Goal: Information Seeking & Learning: Find contact information

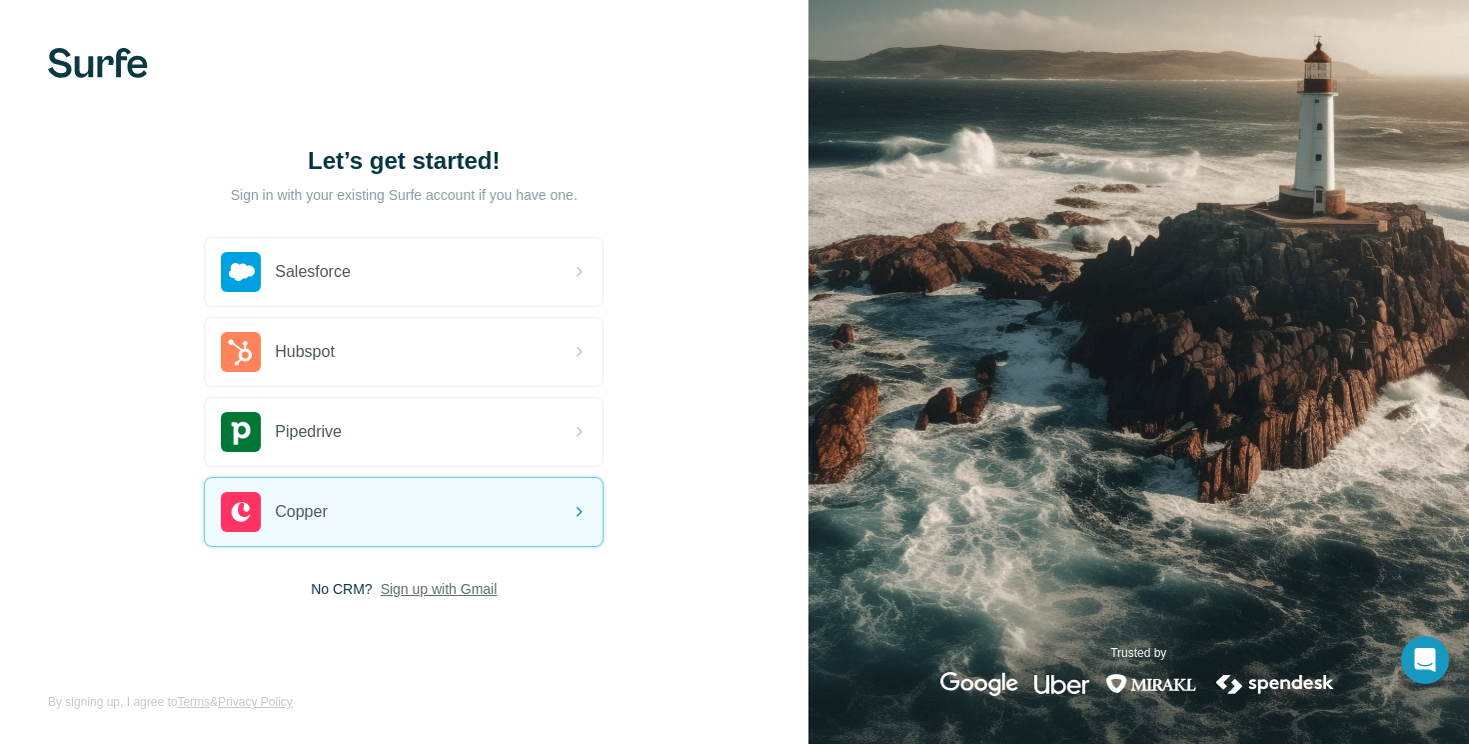
click at [466, 591] on span "Sign up with Gmail" at bounding box center [439, 589] width 117 height 20
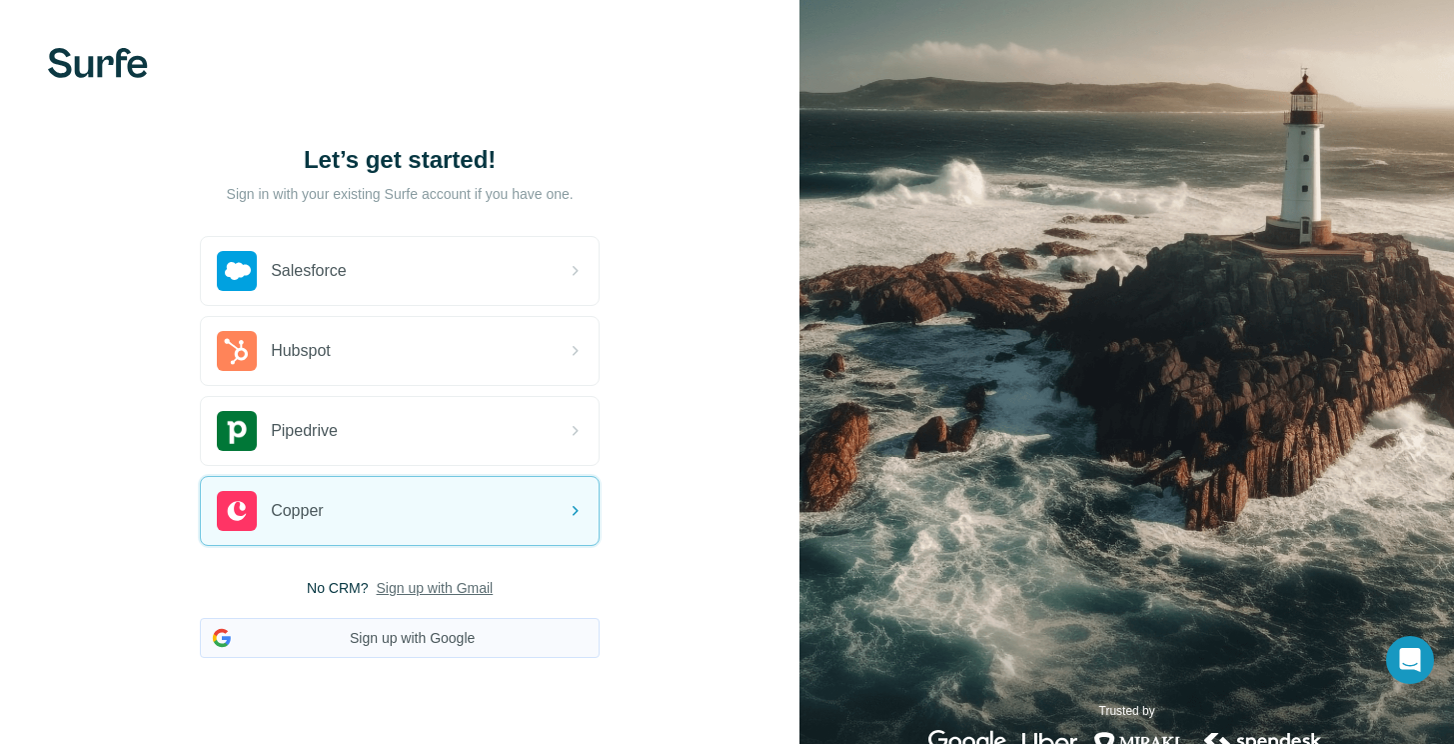
click at [455, 647] on button "Sign up with Google" at bounding box center [400, 638] width 400 height 40
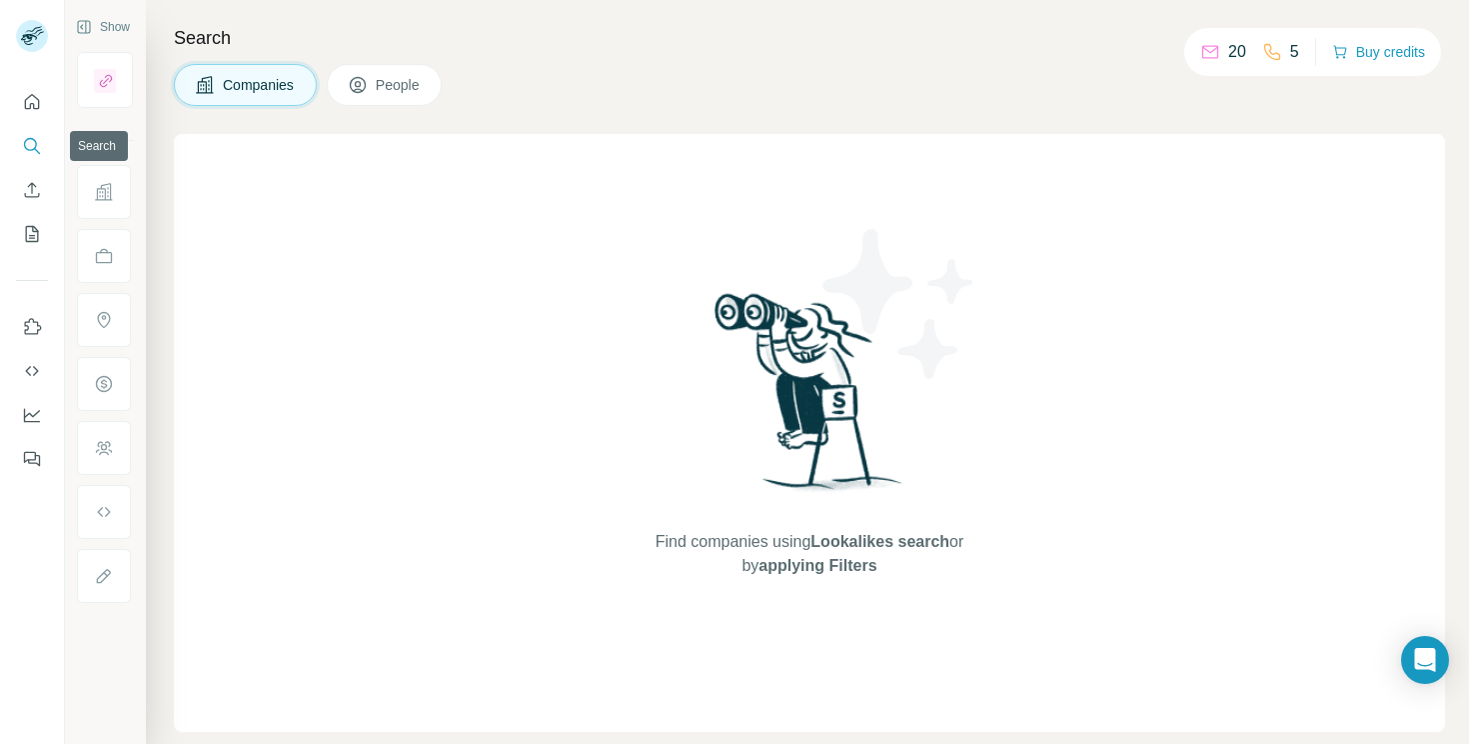
click at [23, 151] on icon "Search" at bounding box center [32, 146] width 20 height 20
click at [30, 95] on icon "Quick start" at bounding box center [32, 101] width 15 height 15
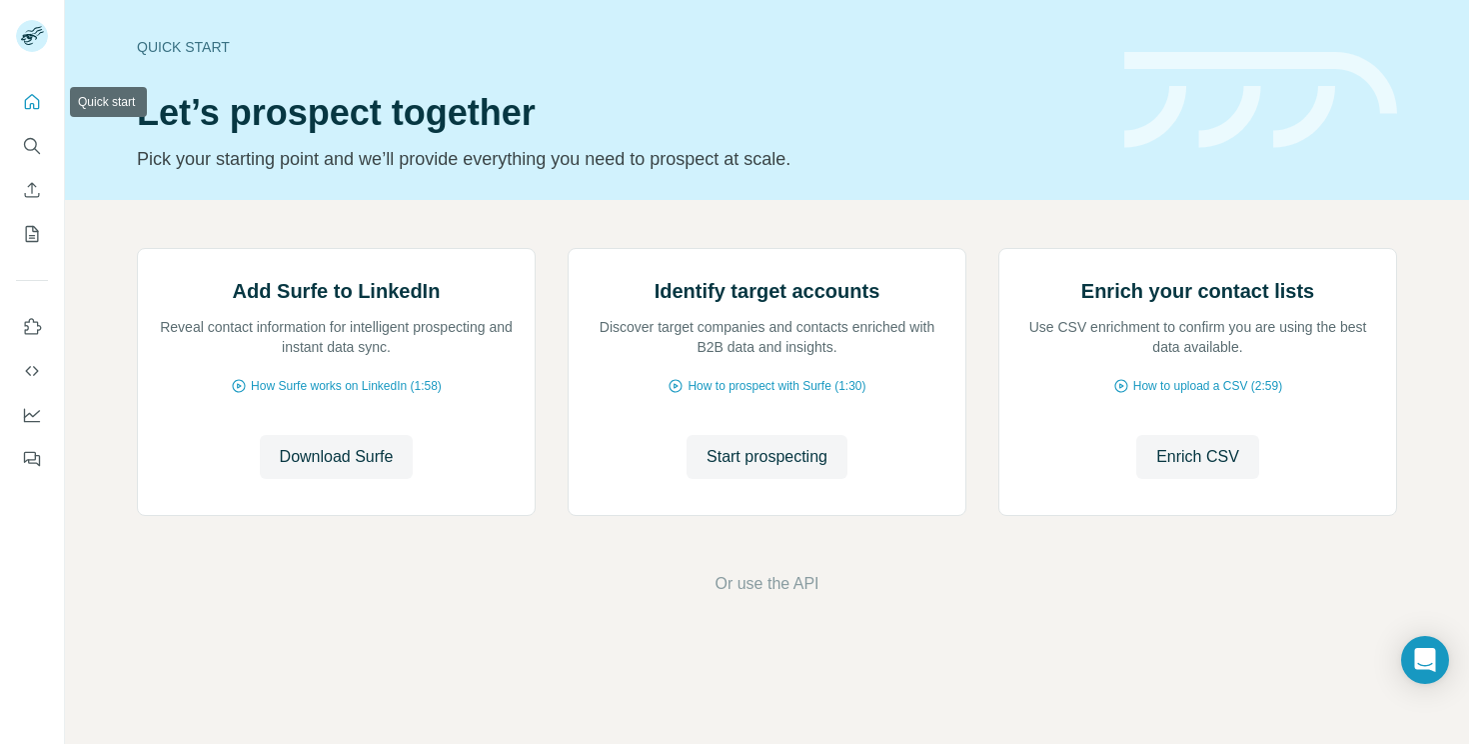
click at [28, 105] on icon "Quick start" at bounding box center [32, 102] width 20 height 20
click at [28, 134] on button "Search" at bounding box center [32, 146] width 32 height 36
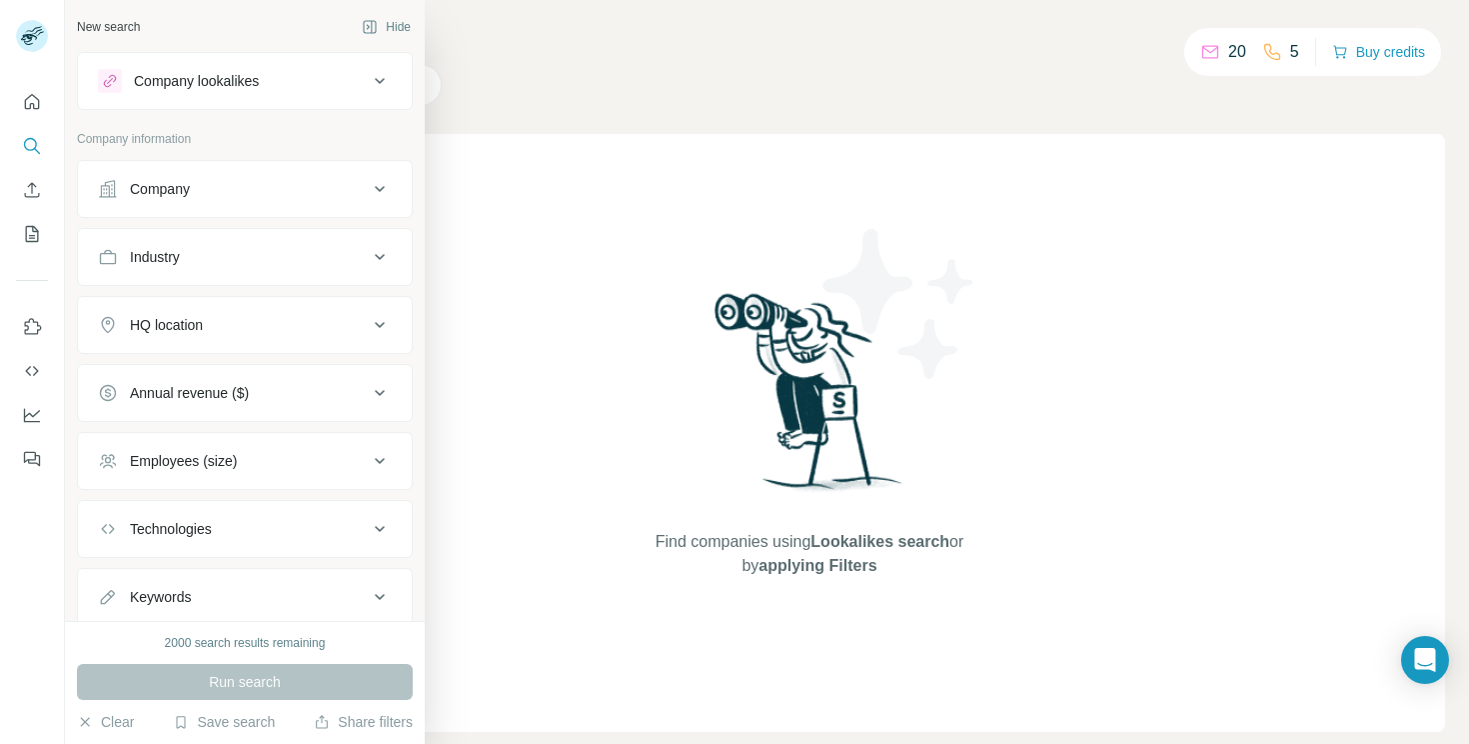
click at [148, 179] on div "Company" at bounding box center [160, 189] width 60 height 20
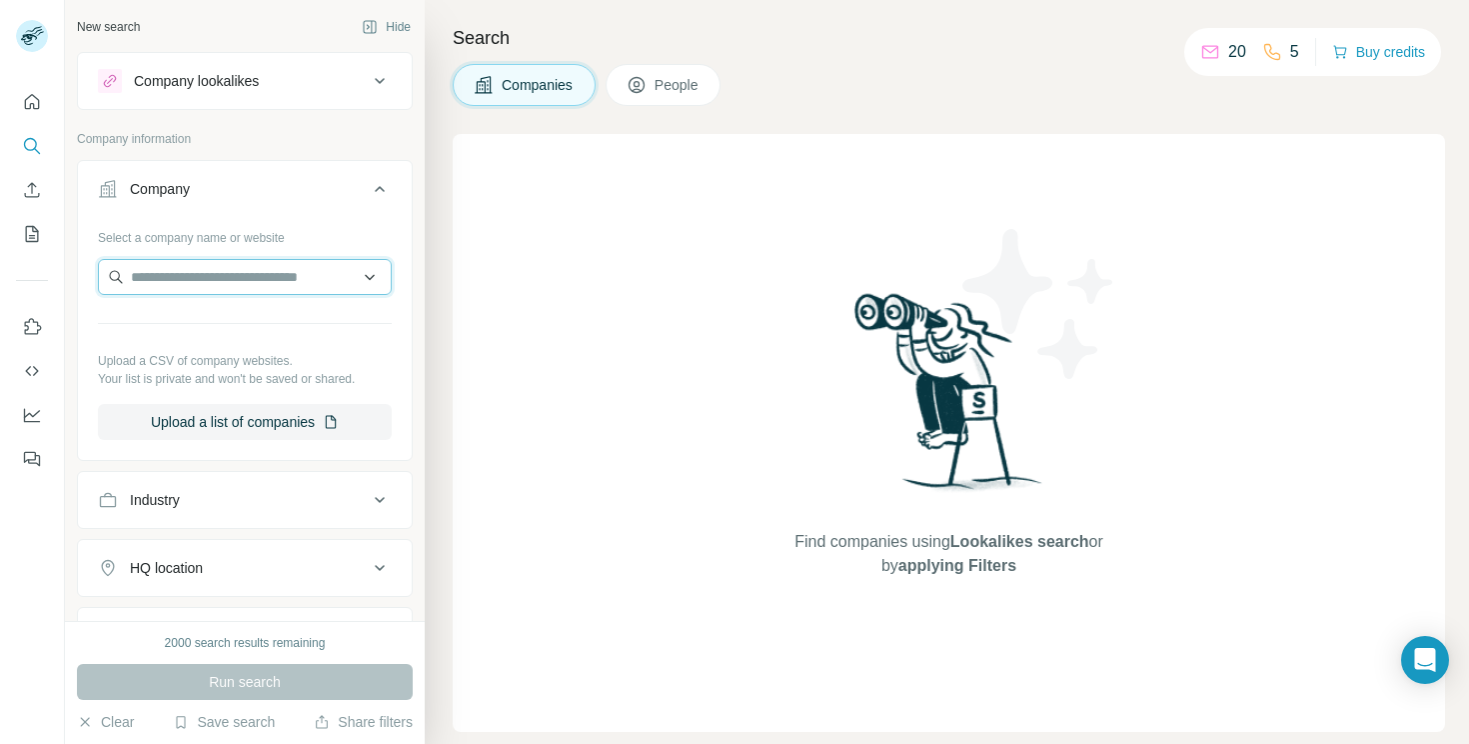
click at [222, 284] on input "text" at bounding box center [245, 277] width 294 height 36
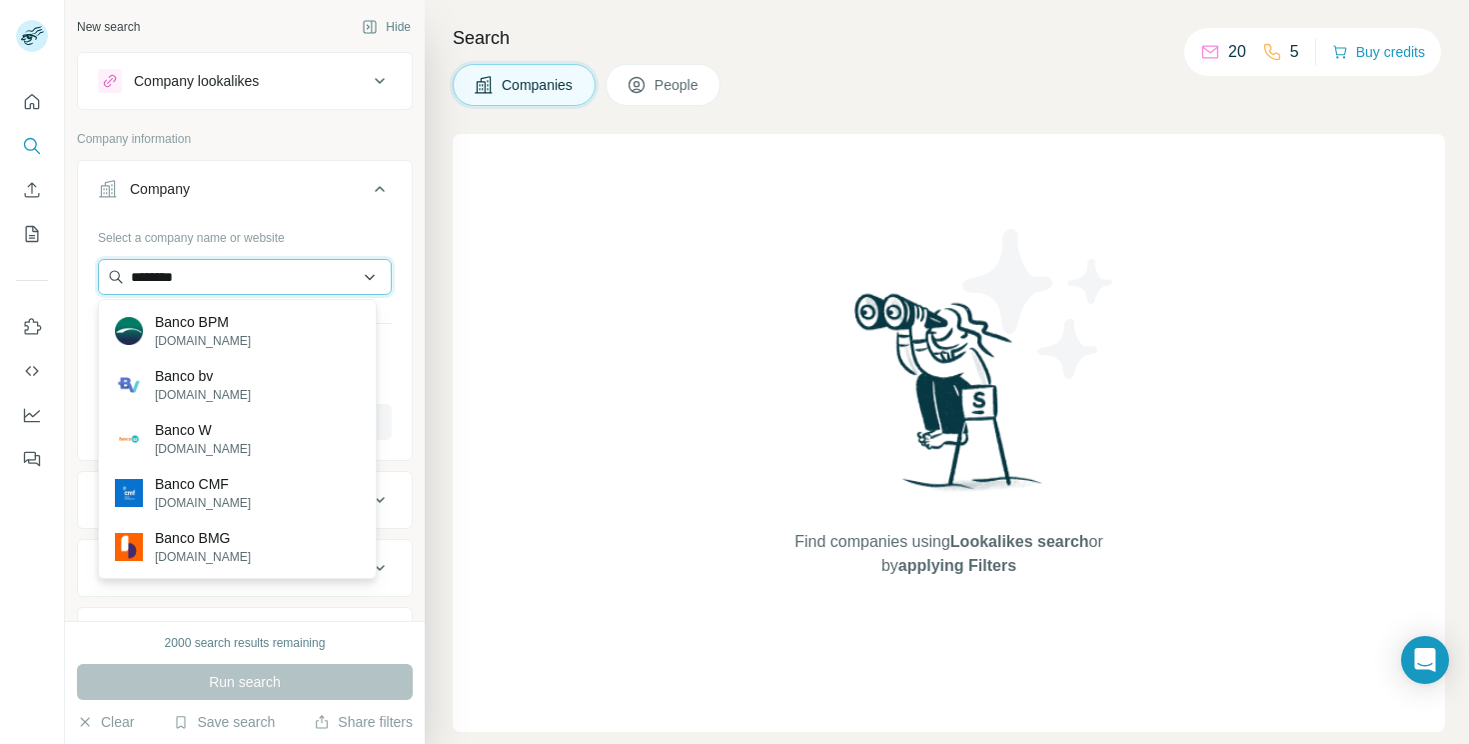
click at [238, 280] on input "********" at bounding box center [245, 277] width 294 height 36
type input "********"
click at [314, 154] on div "Company information" at bounding box center [245, 145] width 336 height 30
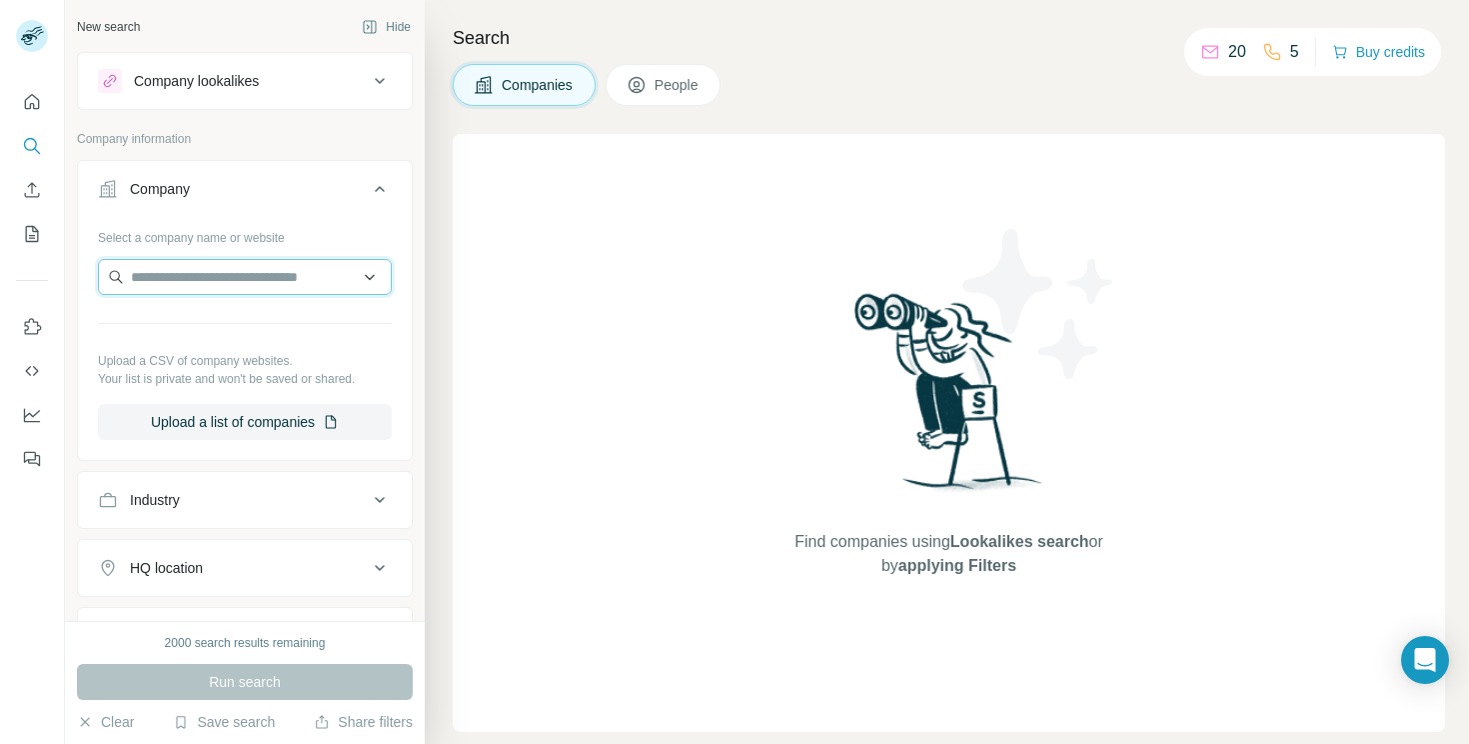
click at [216, 288] on input "text" at bounding box center [245, 277] width 294 height 36
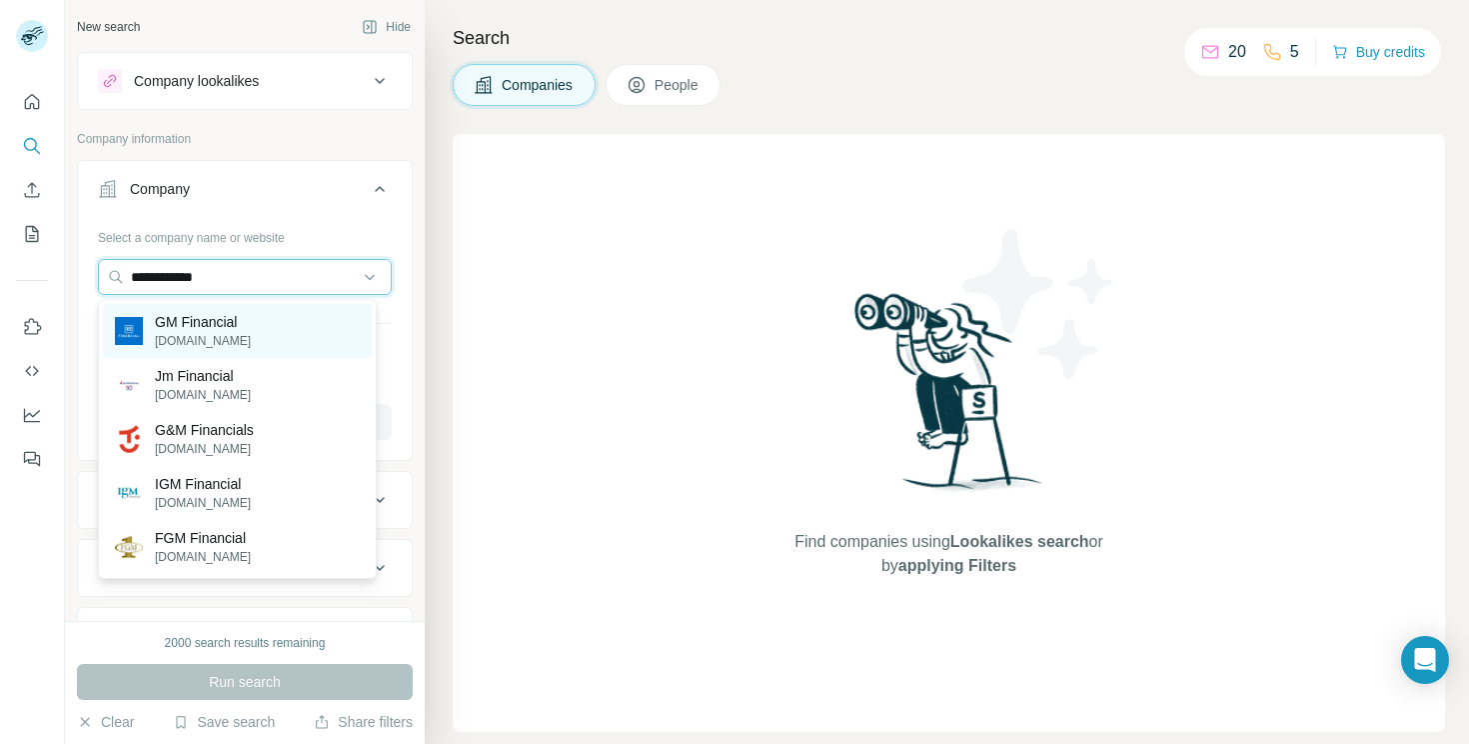
type input "**********"
click at [215, 324] on p "GM Financial" at bounding box center [203, 322] width 96 height 20
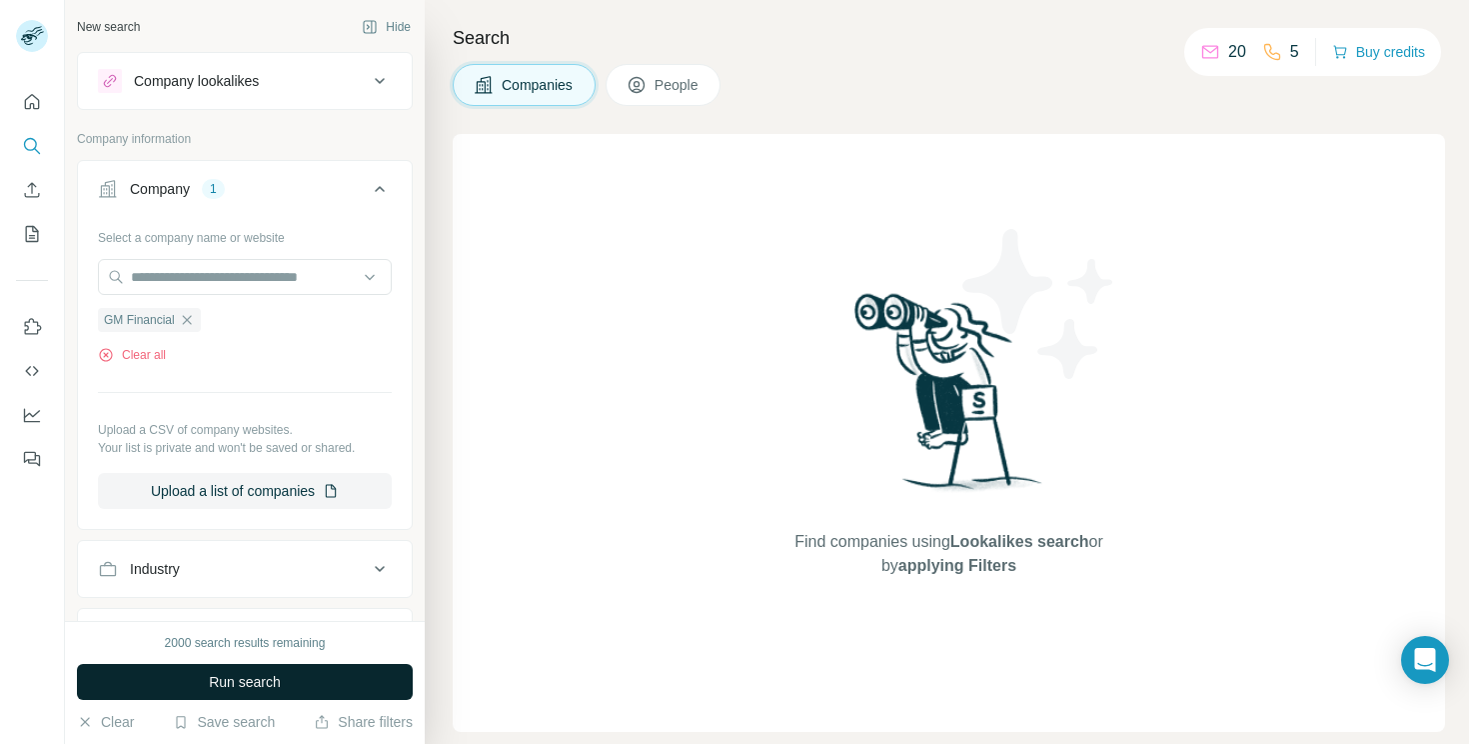
click at [242, 685] on span "Run search" at bounding box center [245, 682] width 72 height 20
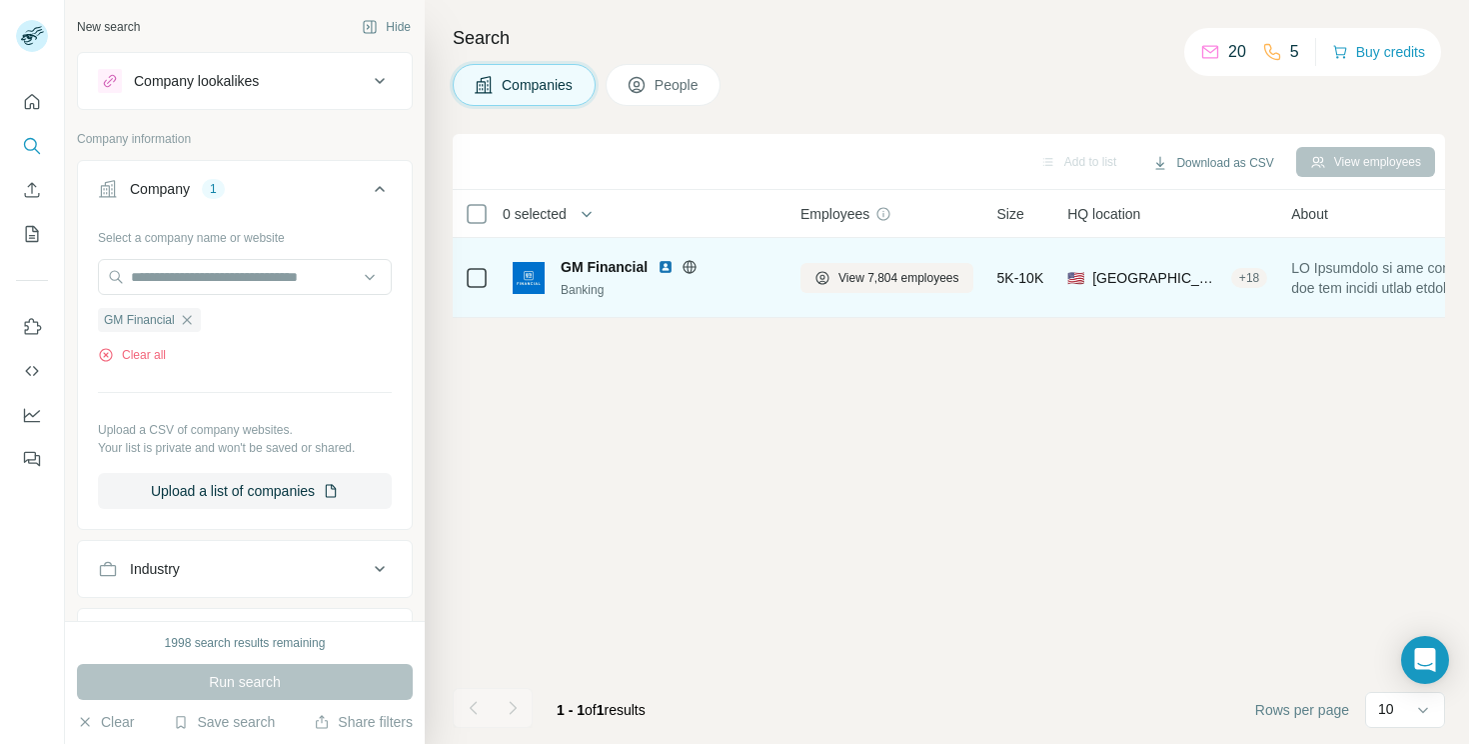
click at [629, 269] on span "GM Financial" at bounding box center [604, 267] width 87 height 20
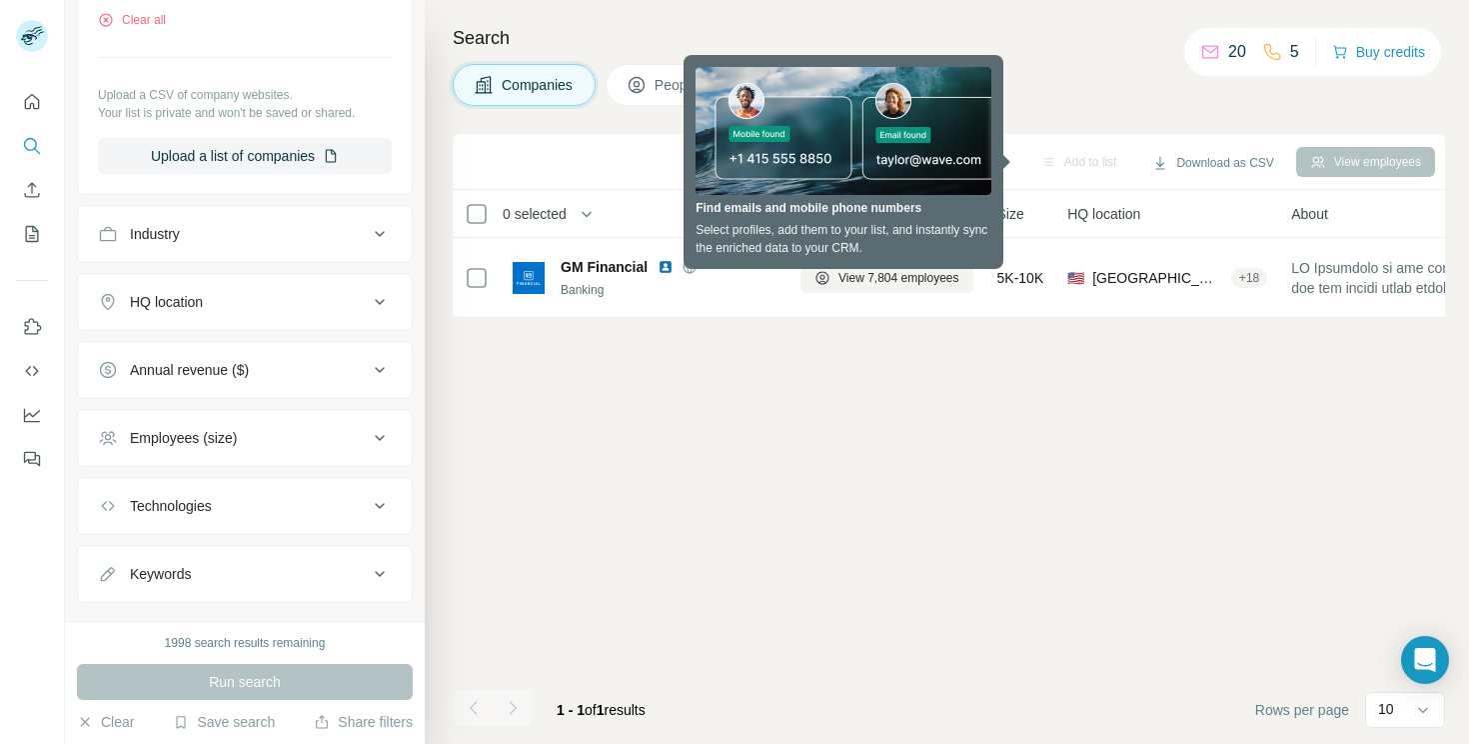
scroll to position [374, 0]
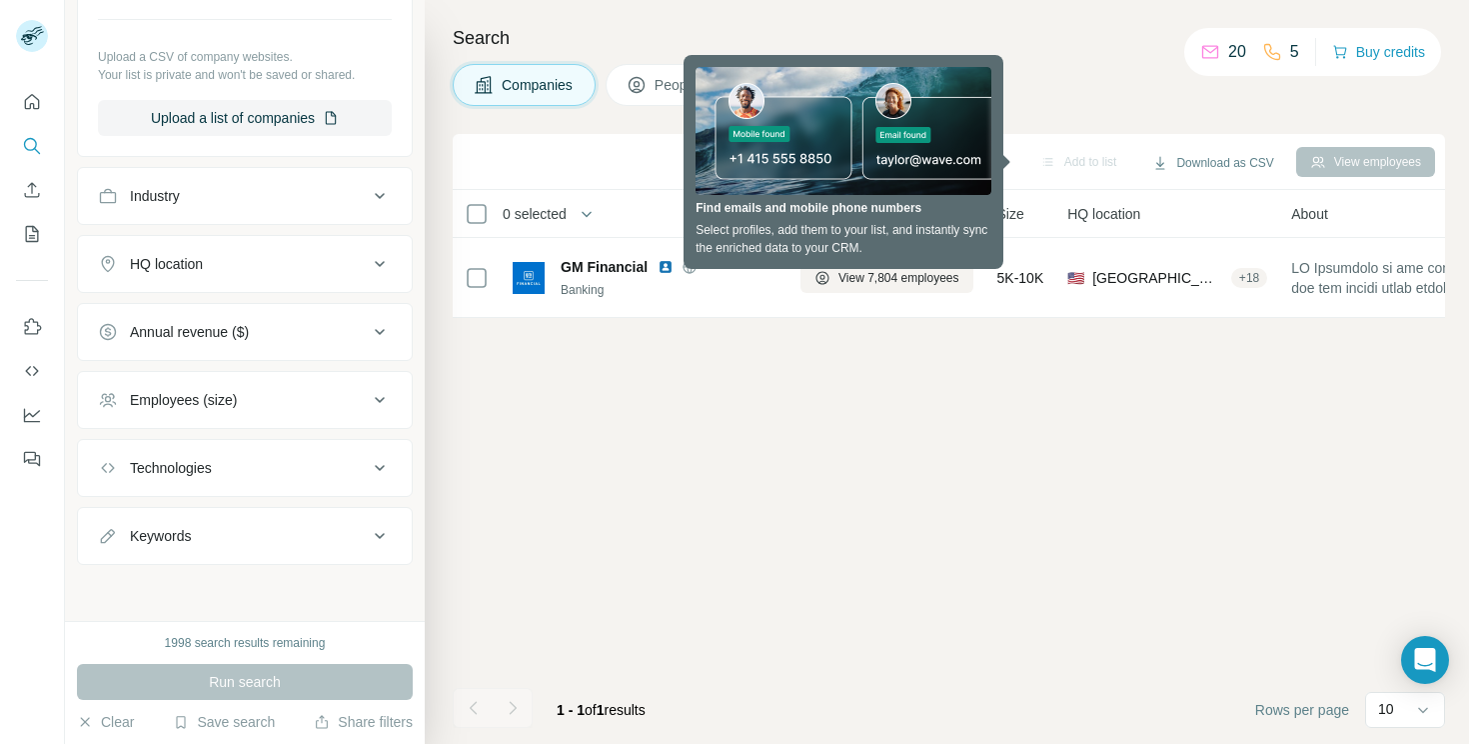
click at [254, 249] on button "HQ location" at bounding box center [245, 264] width 334 height 48
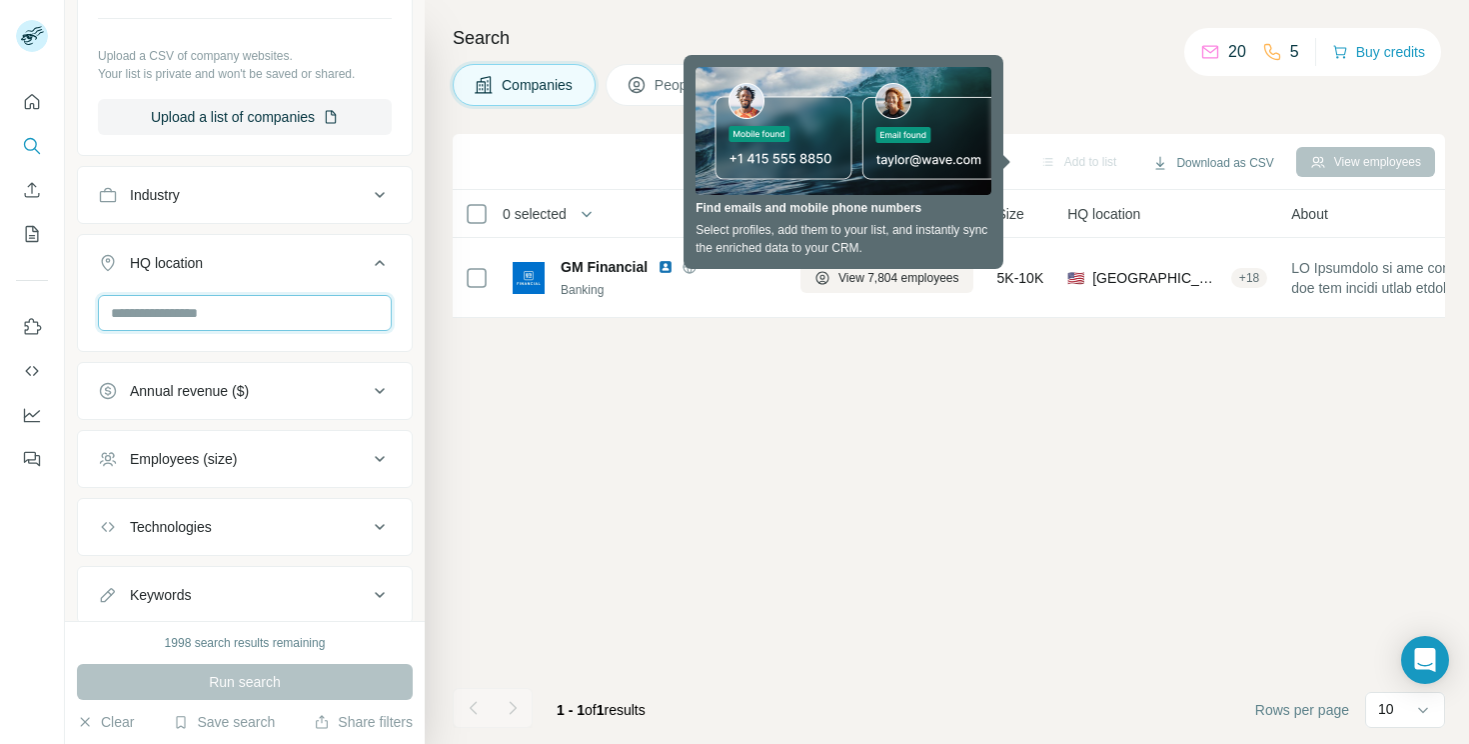
click at [213, 317] on input "text" at bounding box center [245, 313] width 294 height 36
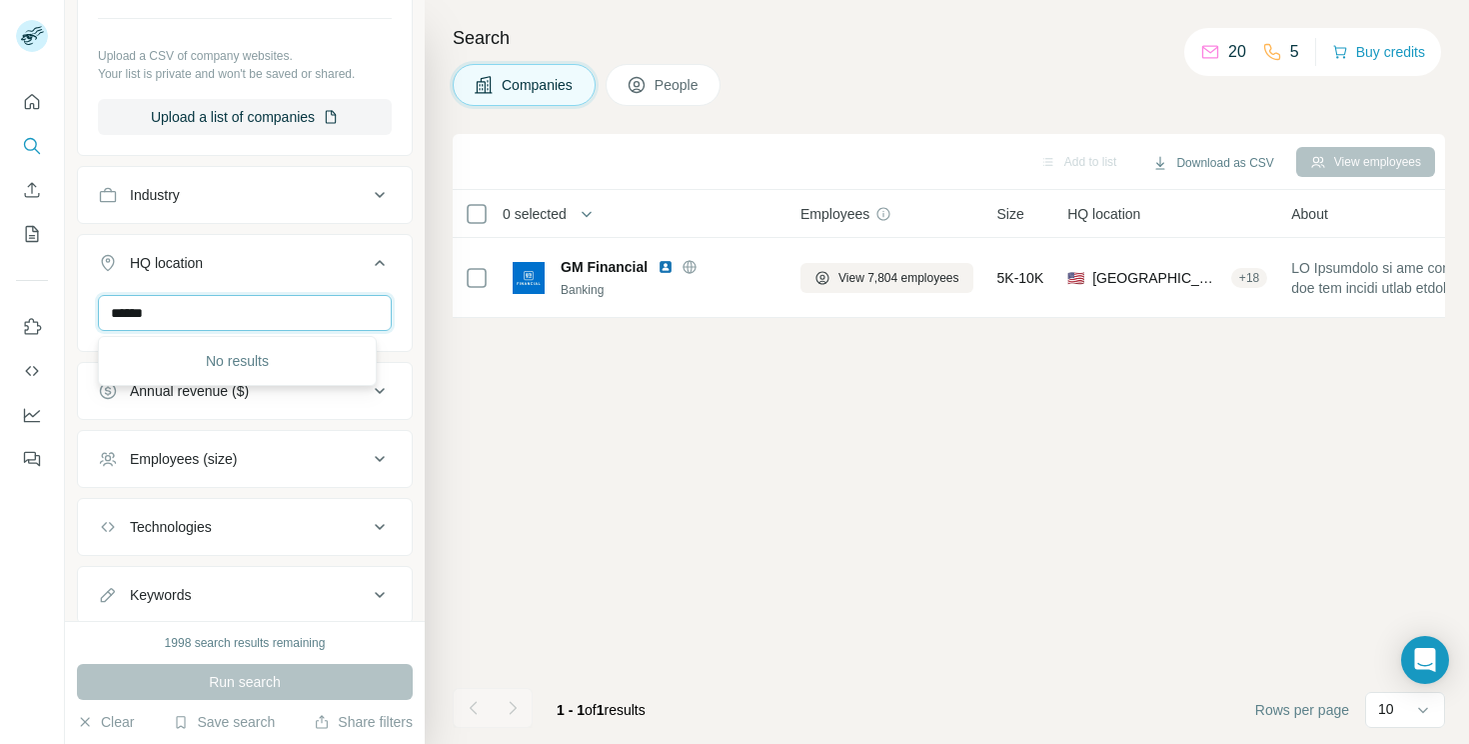
click at [272, 319] on input "******" at bounding box center [245, 313] width 294 height 36
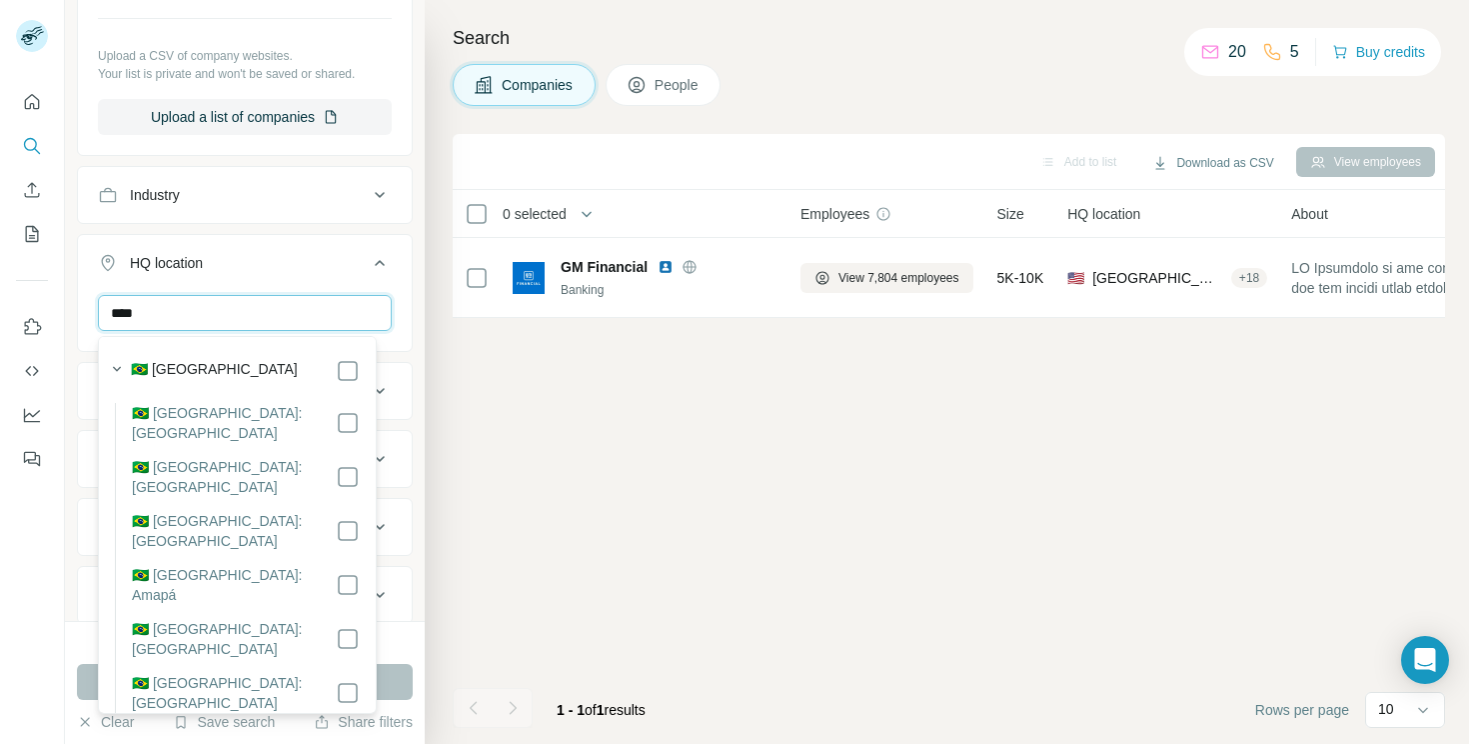
type input "****"
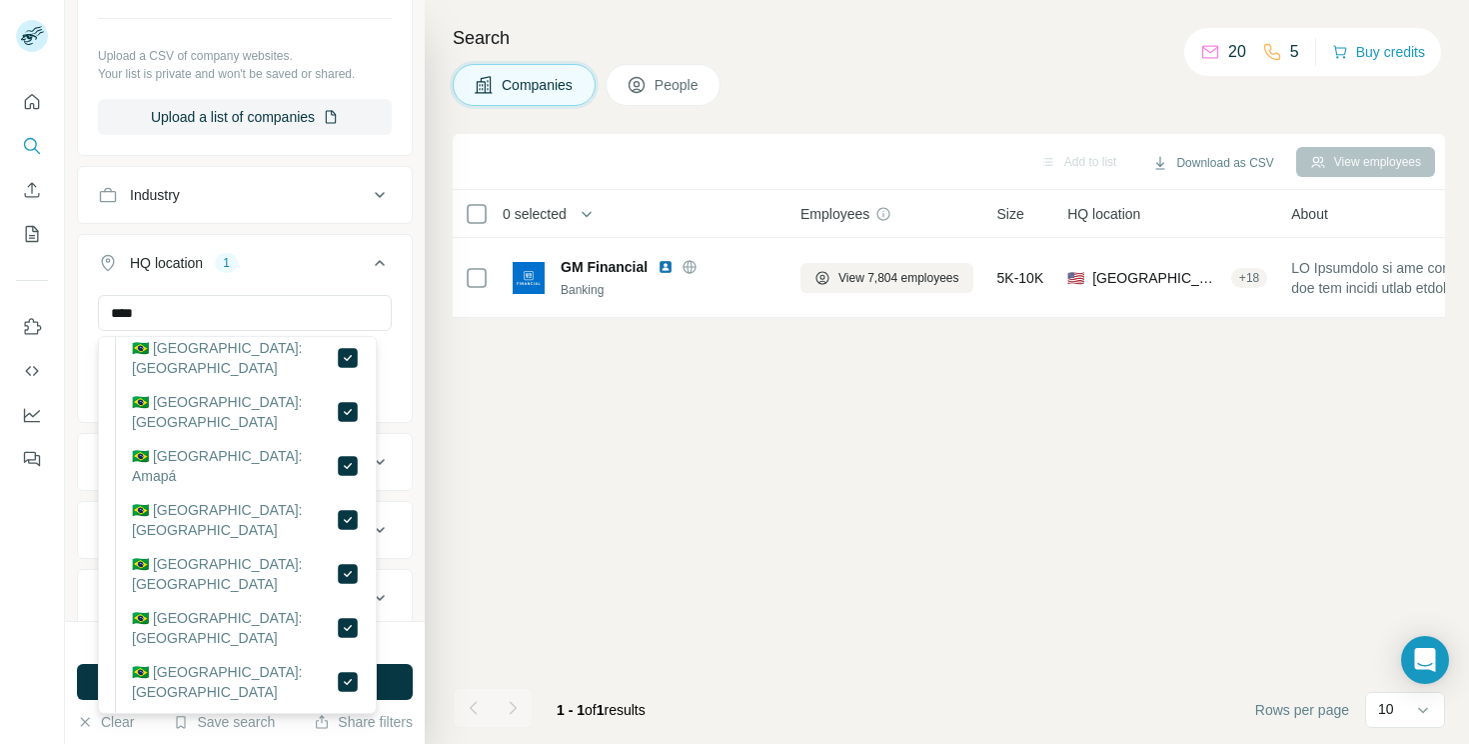
scroll to position [427, 0]
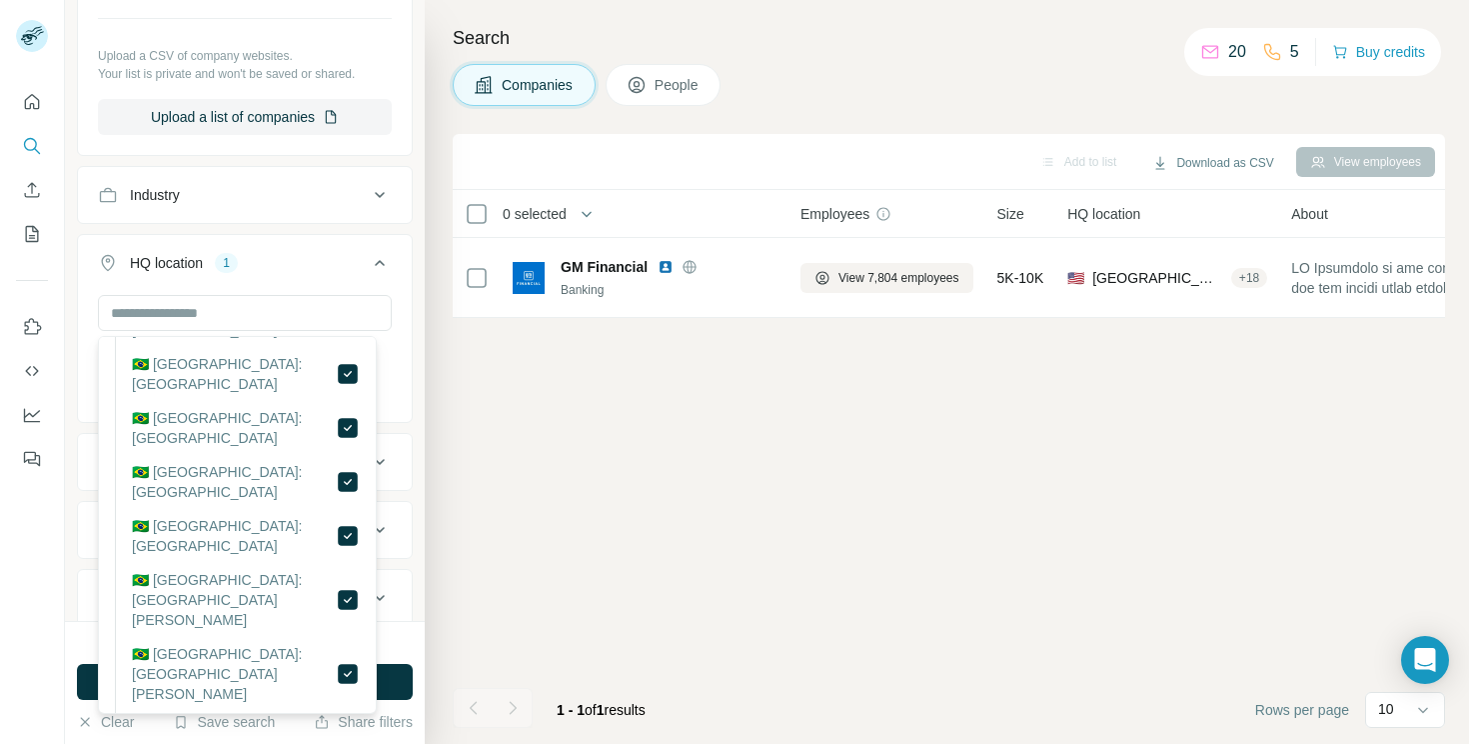
click at [396, 618] on button "Technologies" at bounding box center [245, 598] width 334 height 48
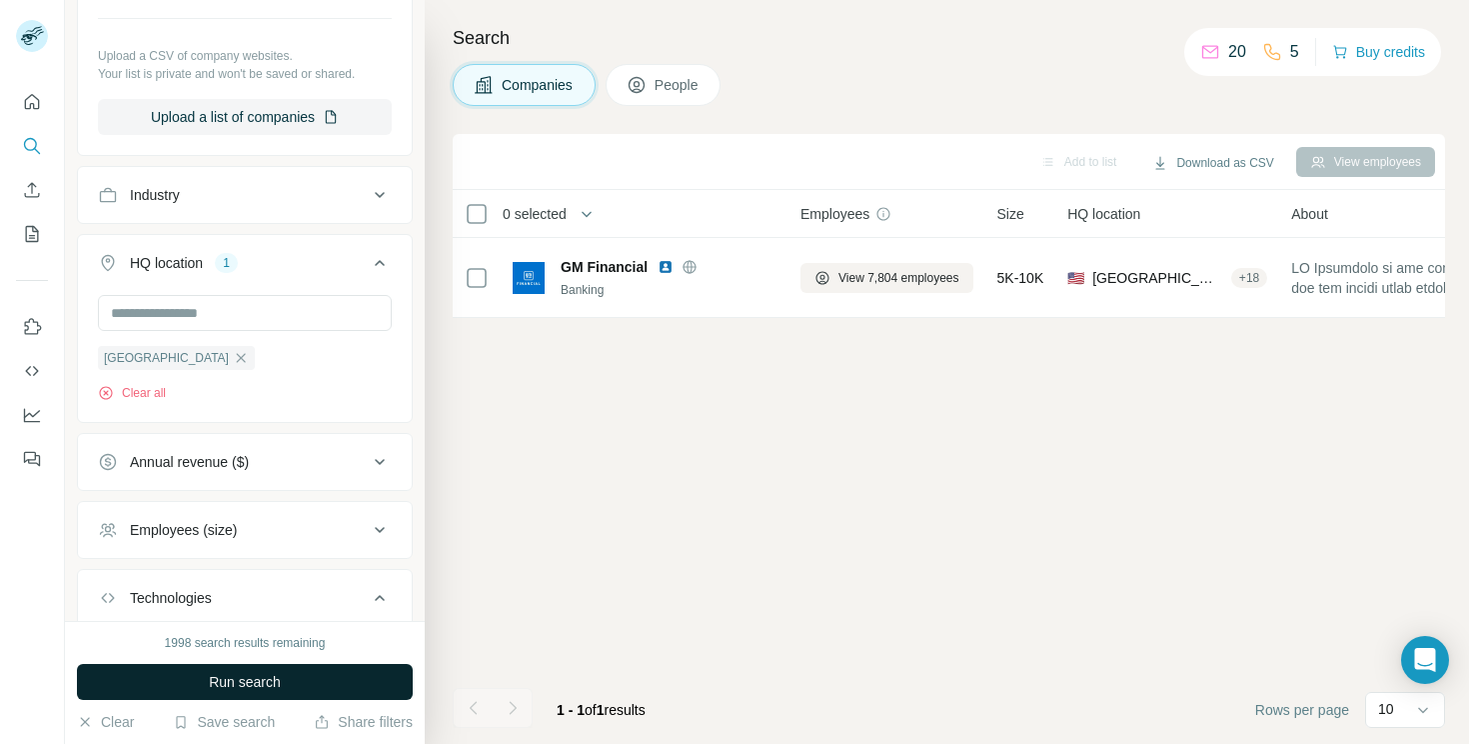
click at [331, 681] on button "Run search" at bounding box center [245, 682] width 336 height 36
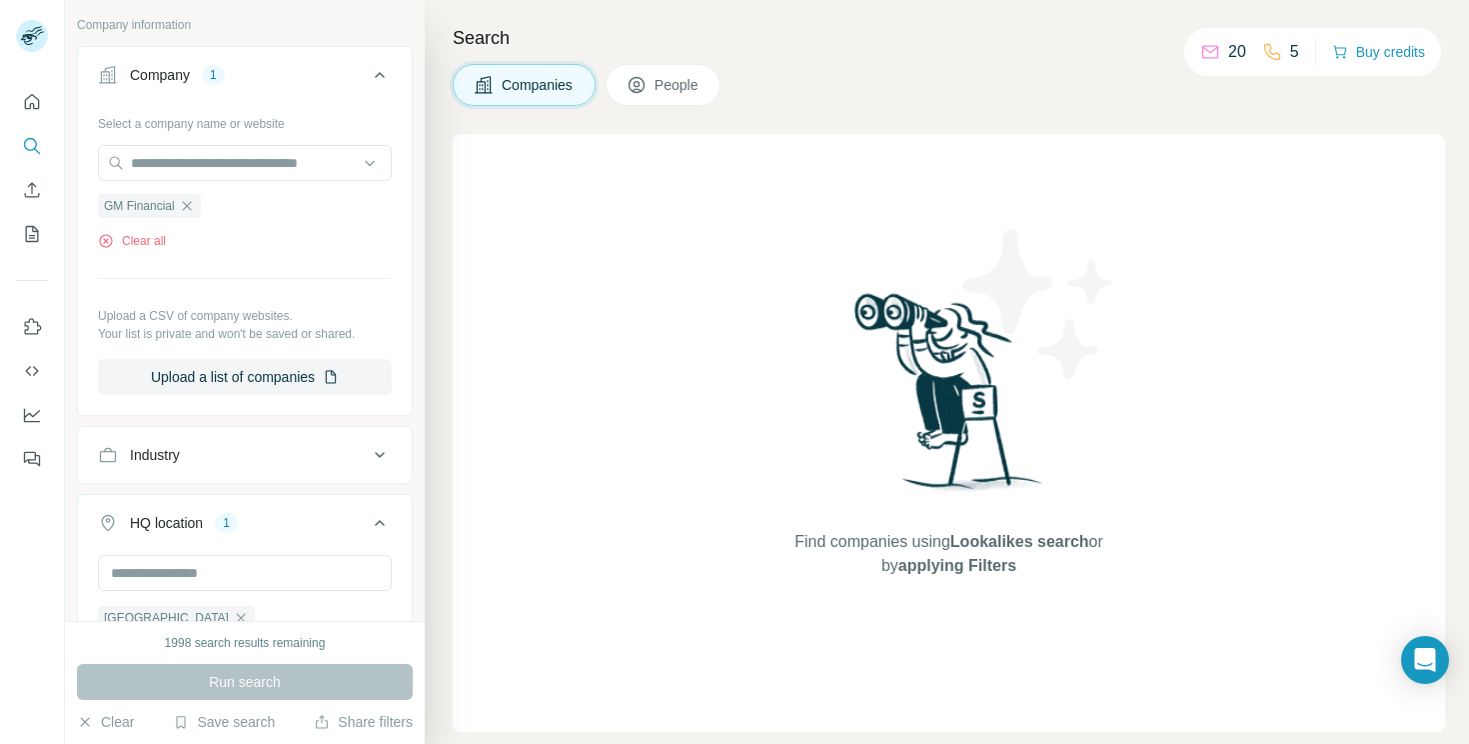
scroll to position [180, 0]
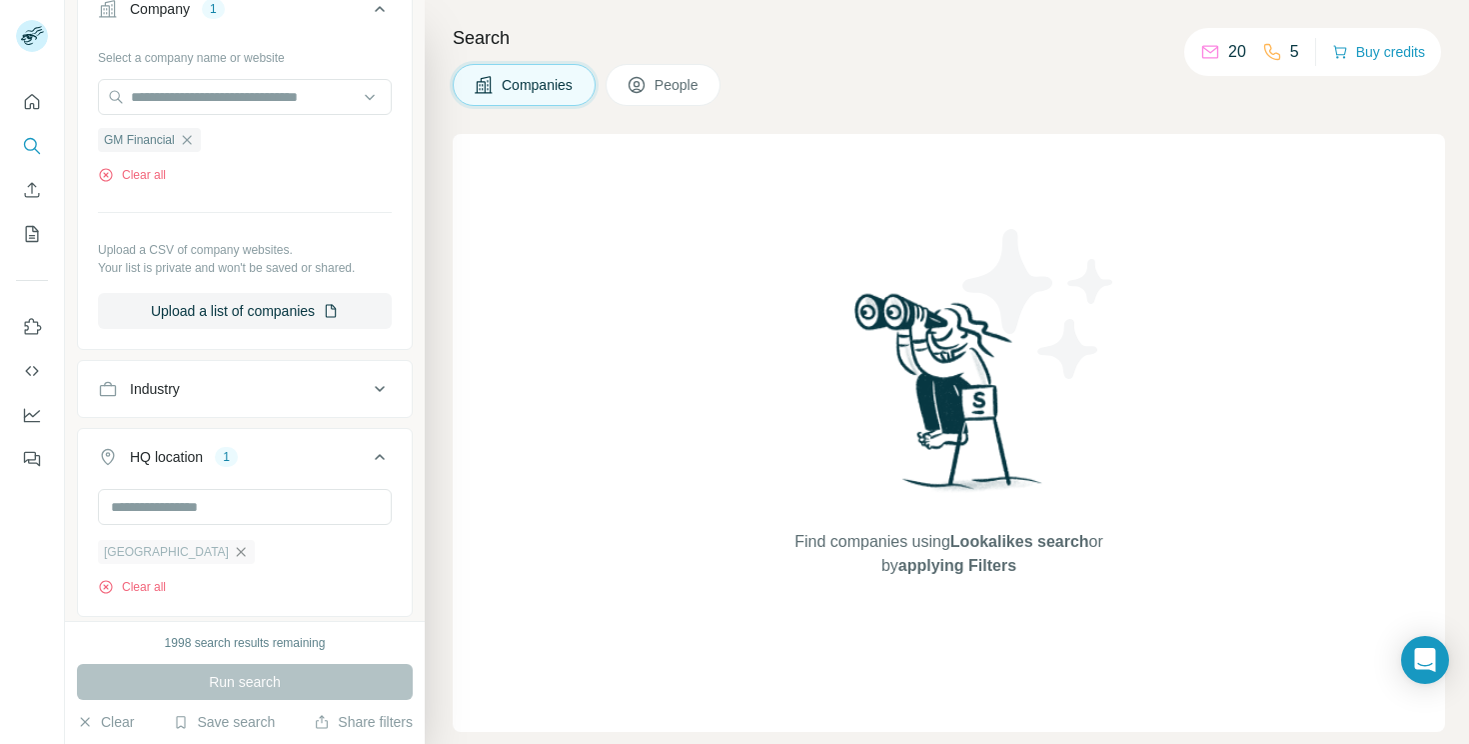
click at [237, 552] on icon "button" at bounding box center [241, 551] width 9 height 9
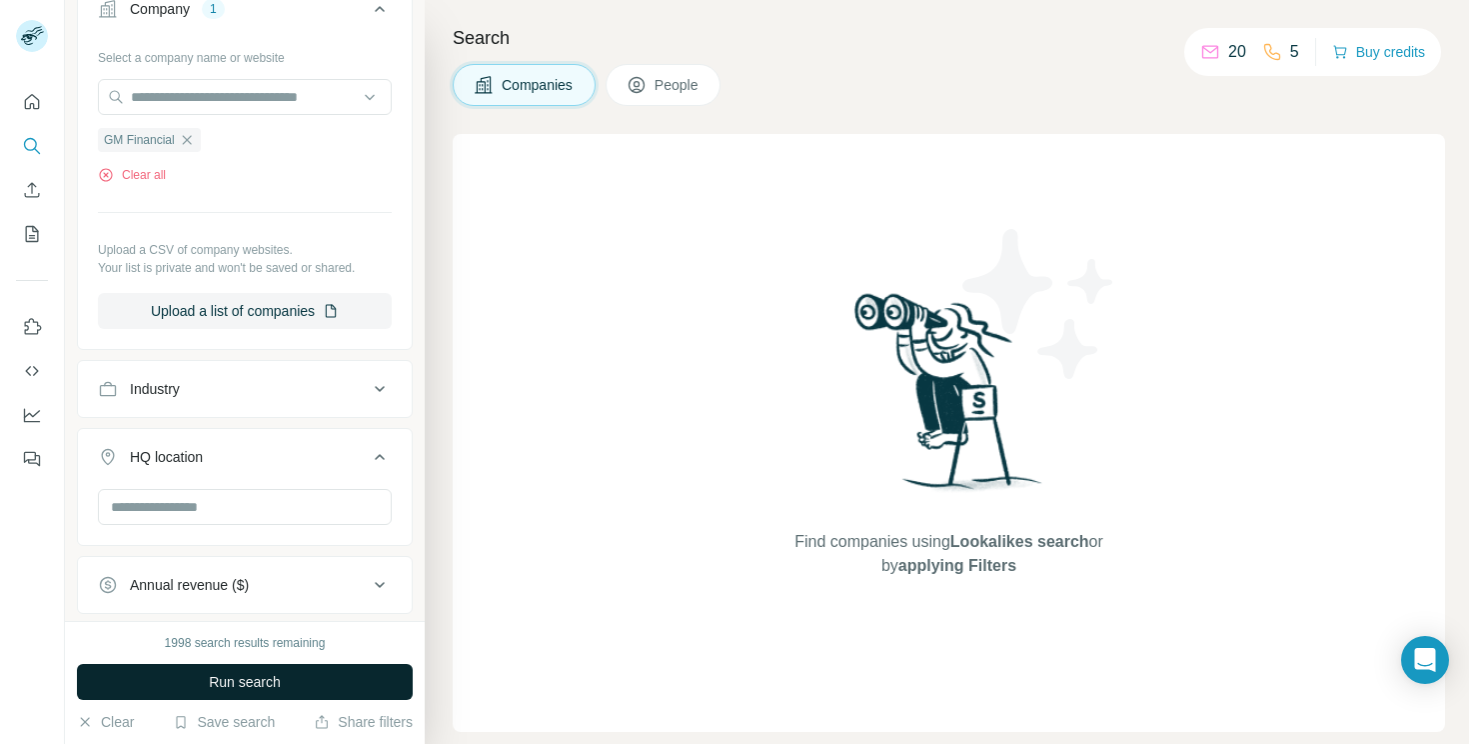
click at [260, 668] on button "Run search" at bounding box center [245, 682] width 336 height 36
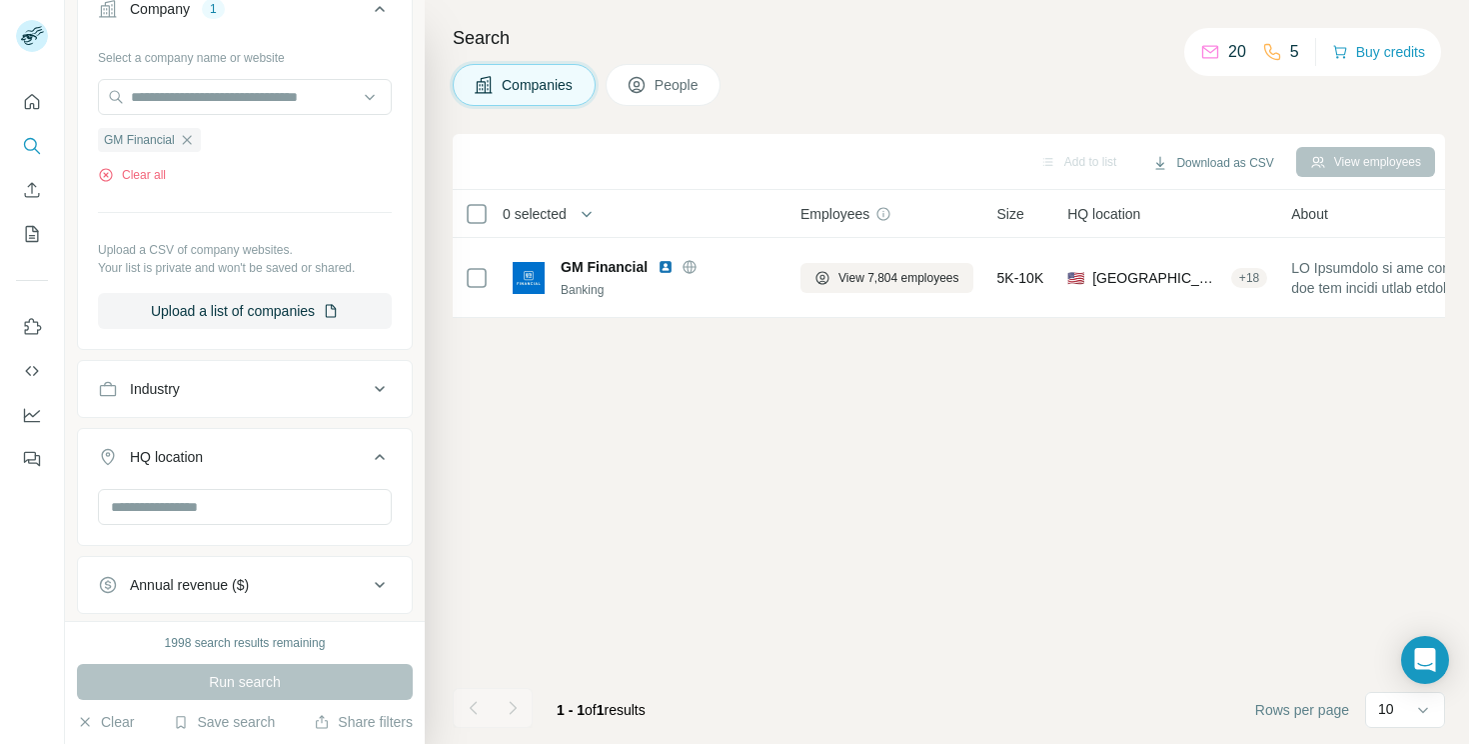
click at [681, 93] on span "People" at bounding box center [678, 85] width 46 height 20
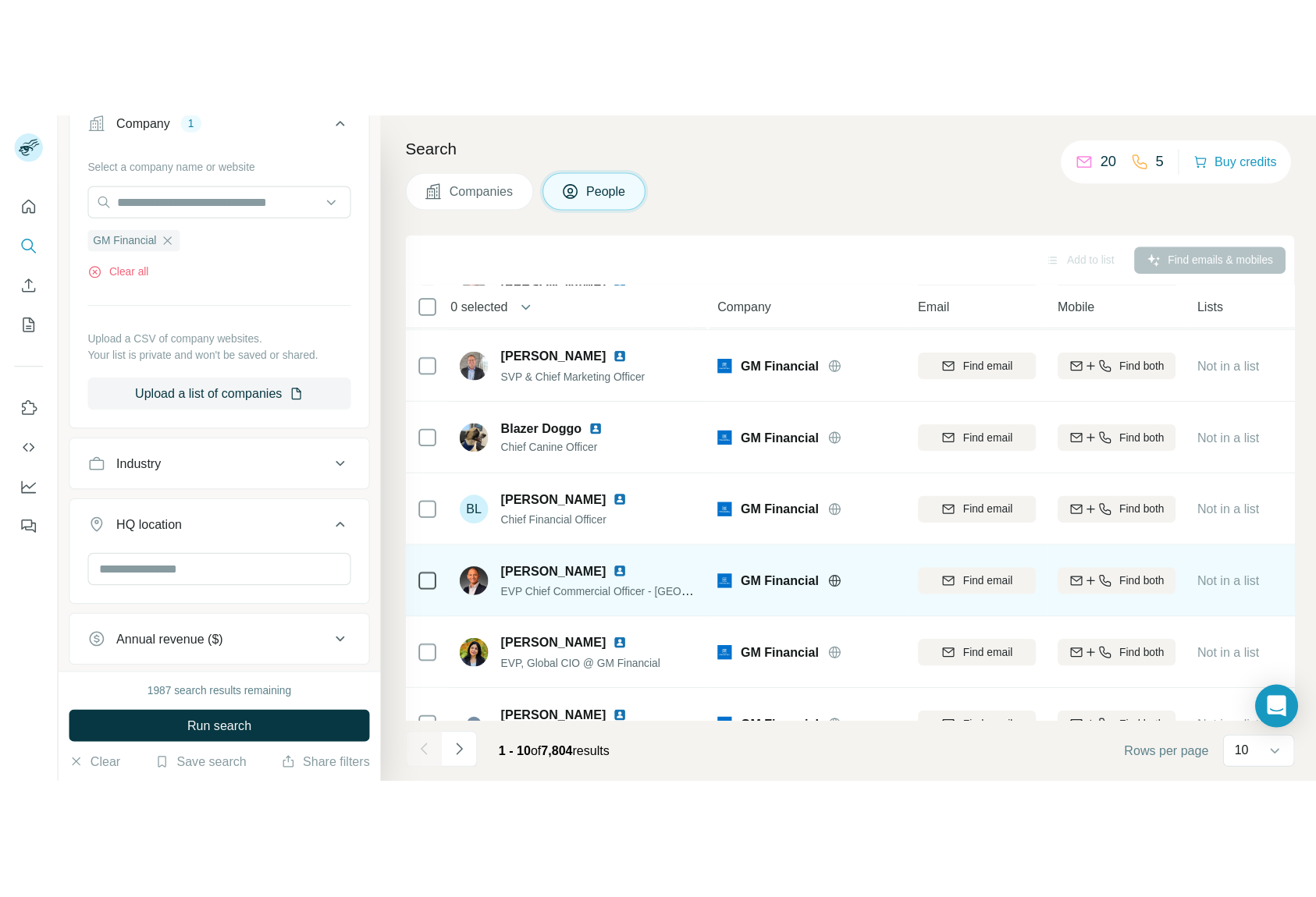
scroll to position [291, 0]
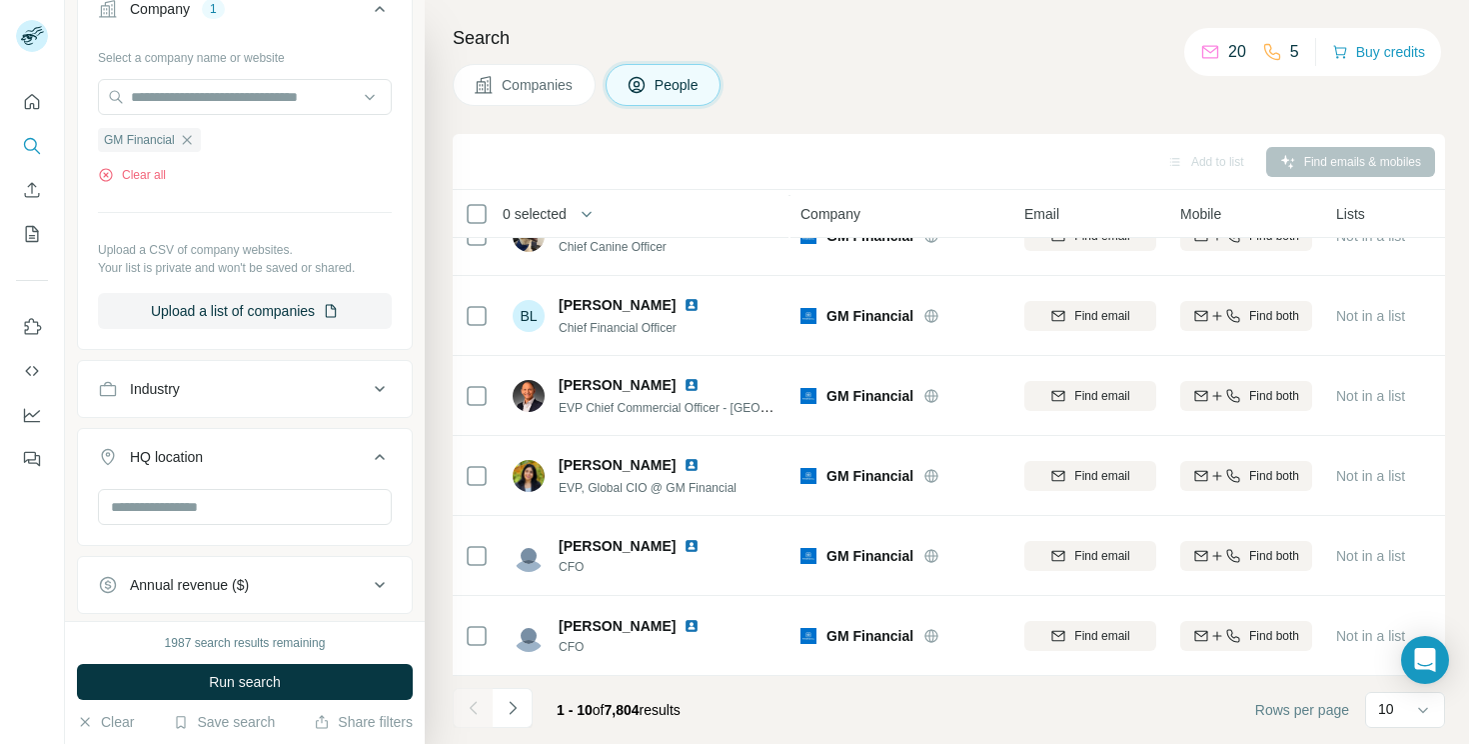
click at [1214, 165] on div "Add to list" at bounding box center [1205, 162] width 105 height 30
drag, startPoint x: 1296, startPoint y: 161, endPoint x: 1315, endPoint y: 163, distance: 19.1
click at [1296, 161] on div "Add to list Find emails & mobiles" at bounding box center [949, 161] width 973 height 35
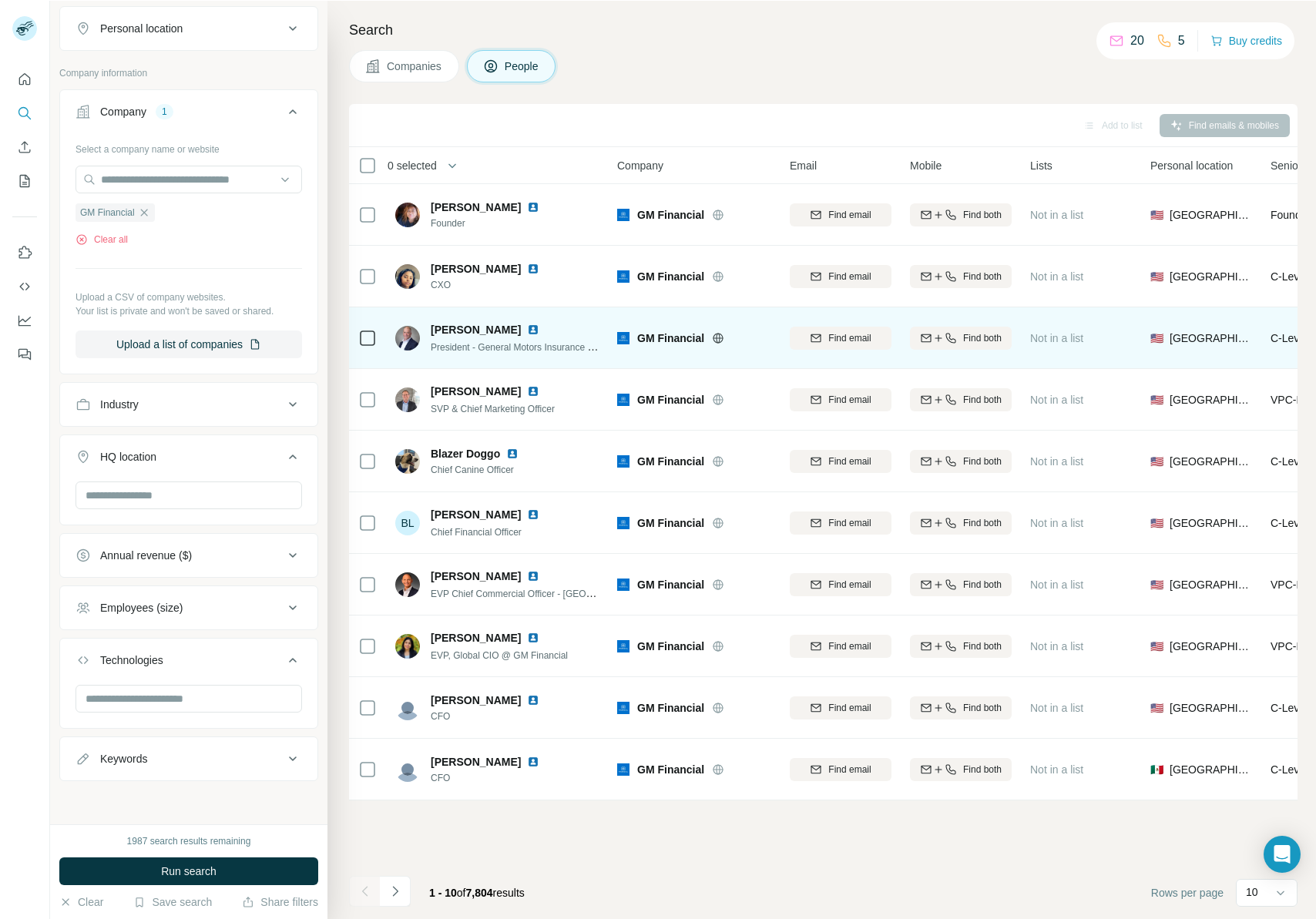
scroll to position [275, 0]
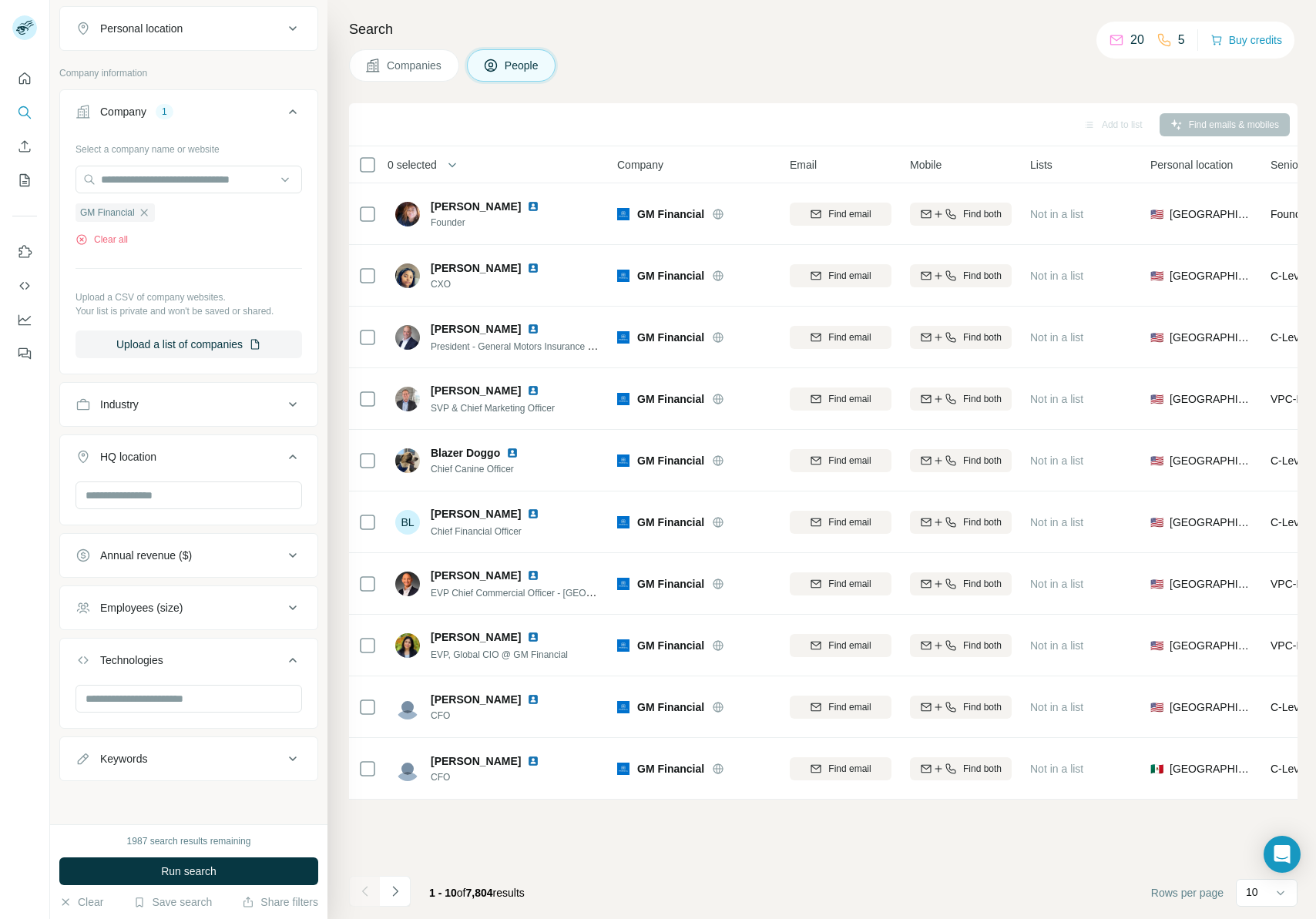
click at [419, 113] on div "Add to list Find emails & mobiles" at bounding box center [823, 124] width 933 height 27
click at [428, 75] on button "Companies" at bounding box center [404, 66] width 110 height 32
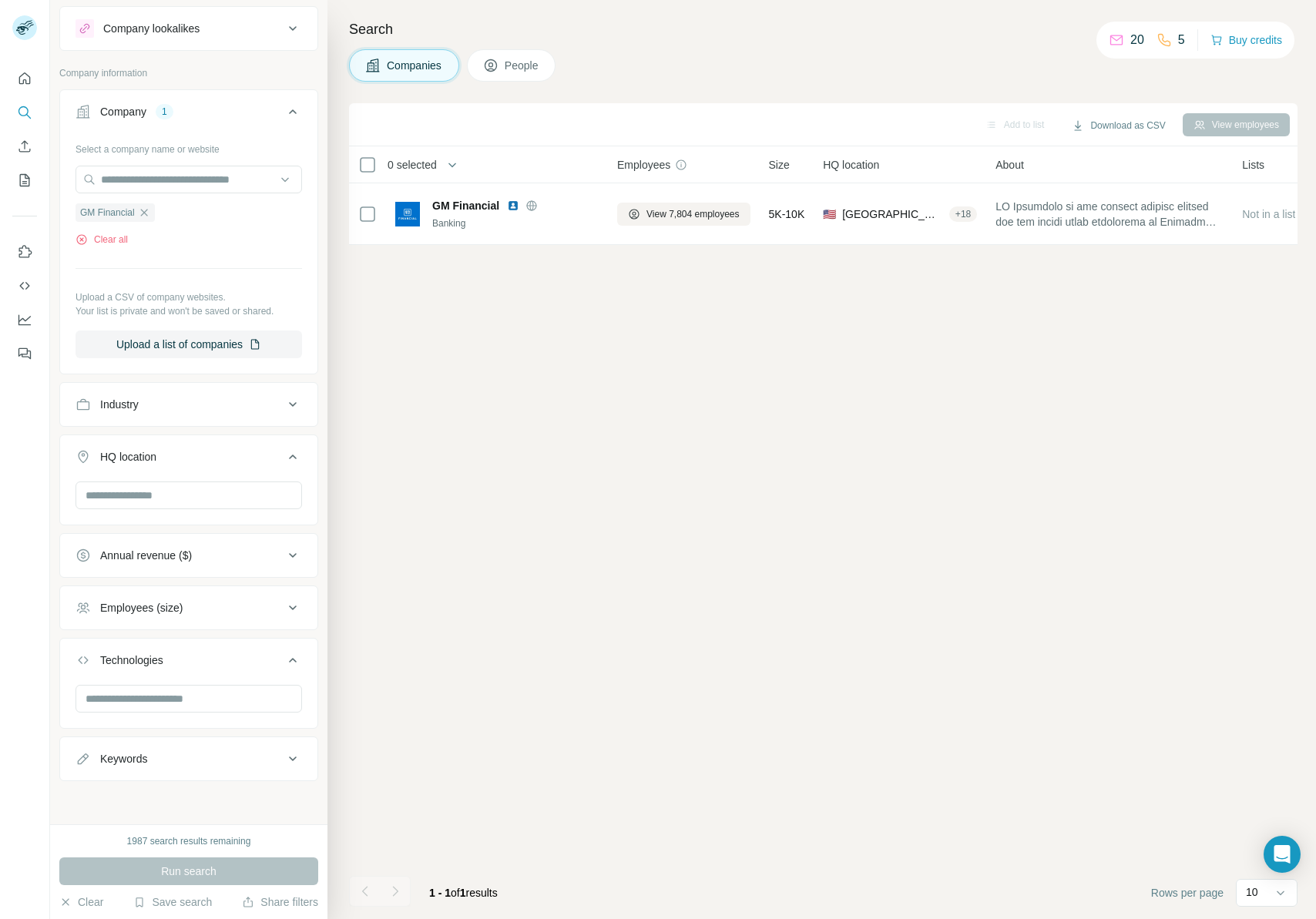
scroll to position [35, 0]
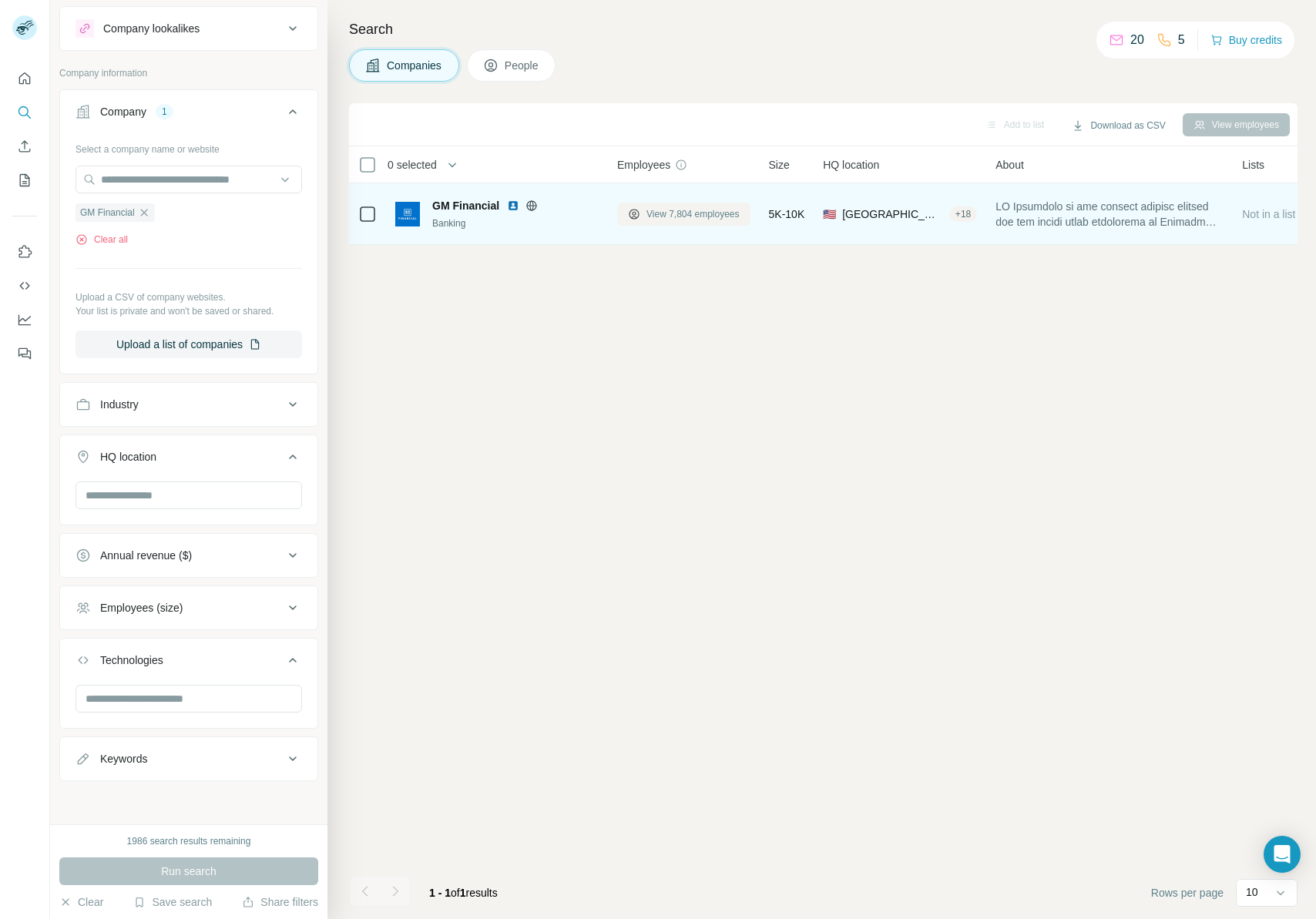
click at [719, 218] on span "View 7,804 employees" at bounding box center [693, 214] width 93 height 14
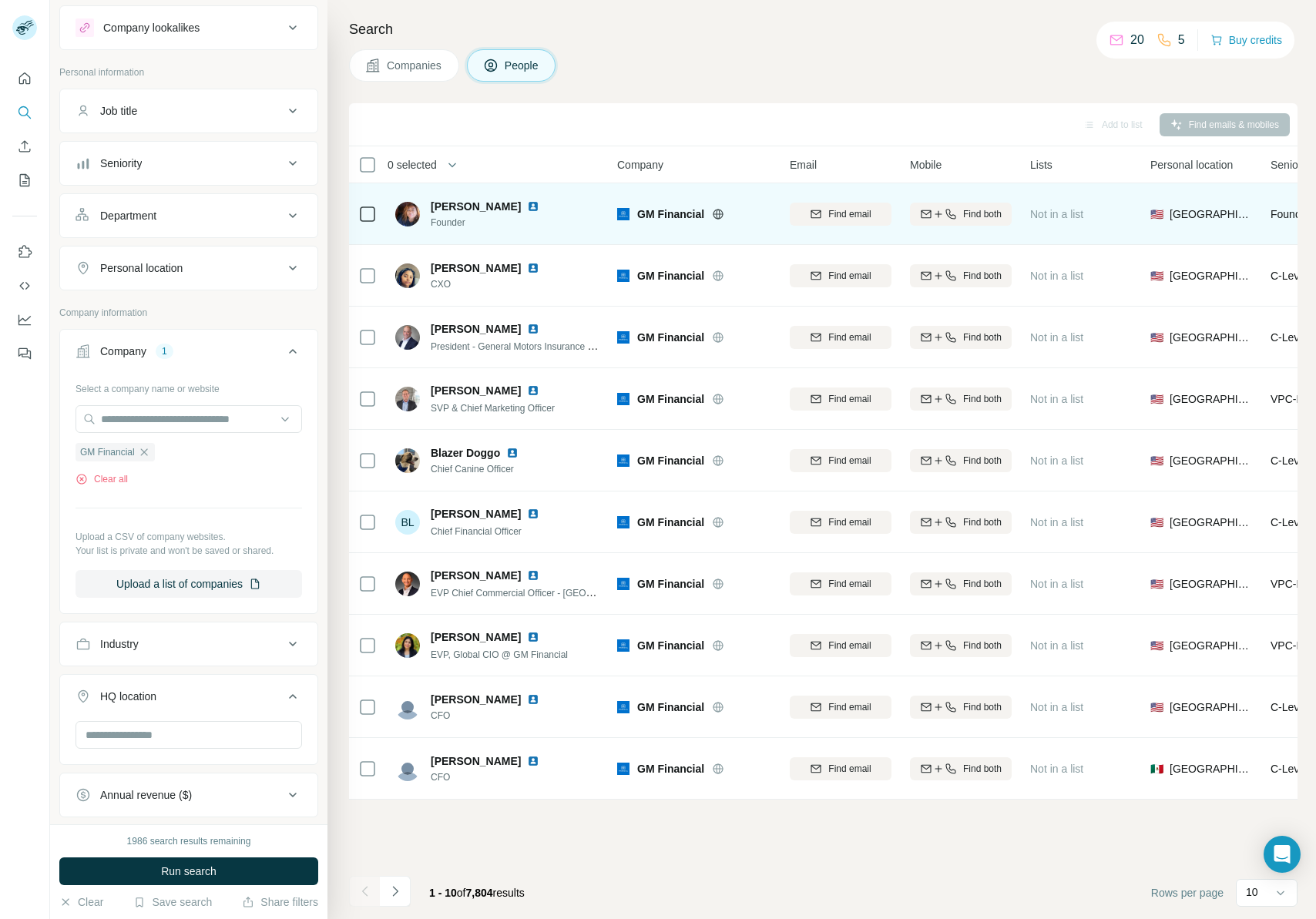
scroll to position [275, 0]
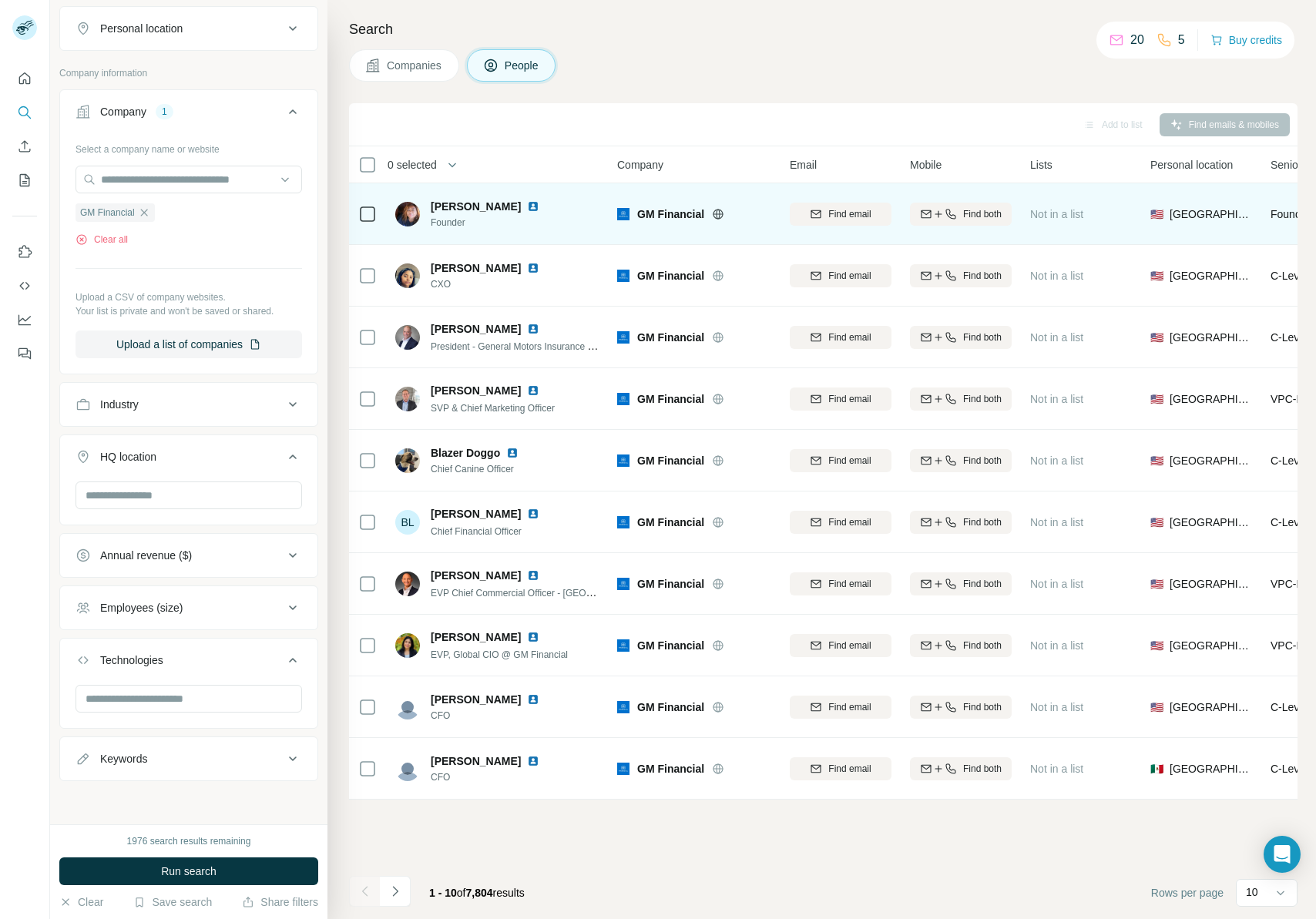
click at [482, 126] on div "Add to list Find emails & mobiles" at bounding box center [823, 124] width 933 height 27
click at [201, 573] on div "Employees (size)" at bounding box center [180, 608] width 208 height 15
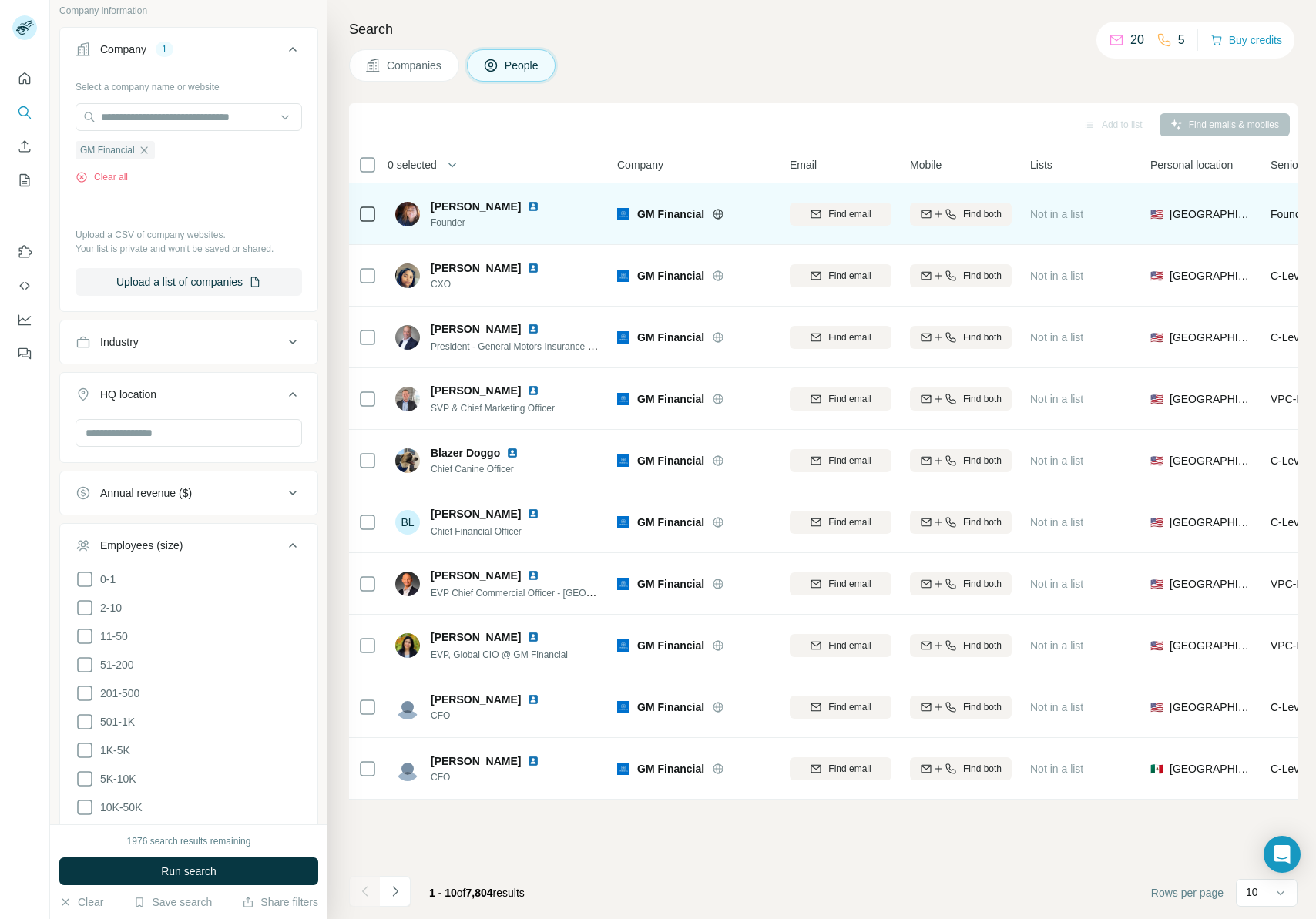
click at [202, 550] on div "Employees (size)" at bounding box center [180, 546] width 208 height 15
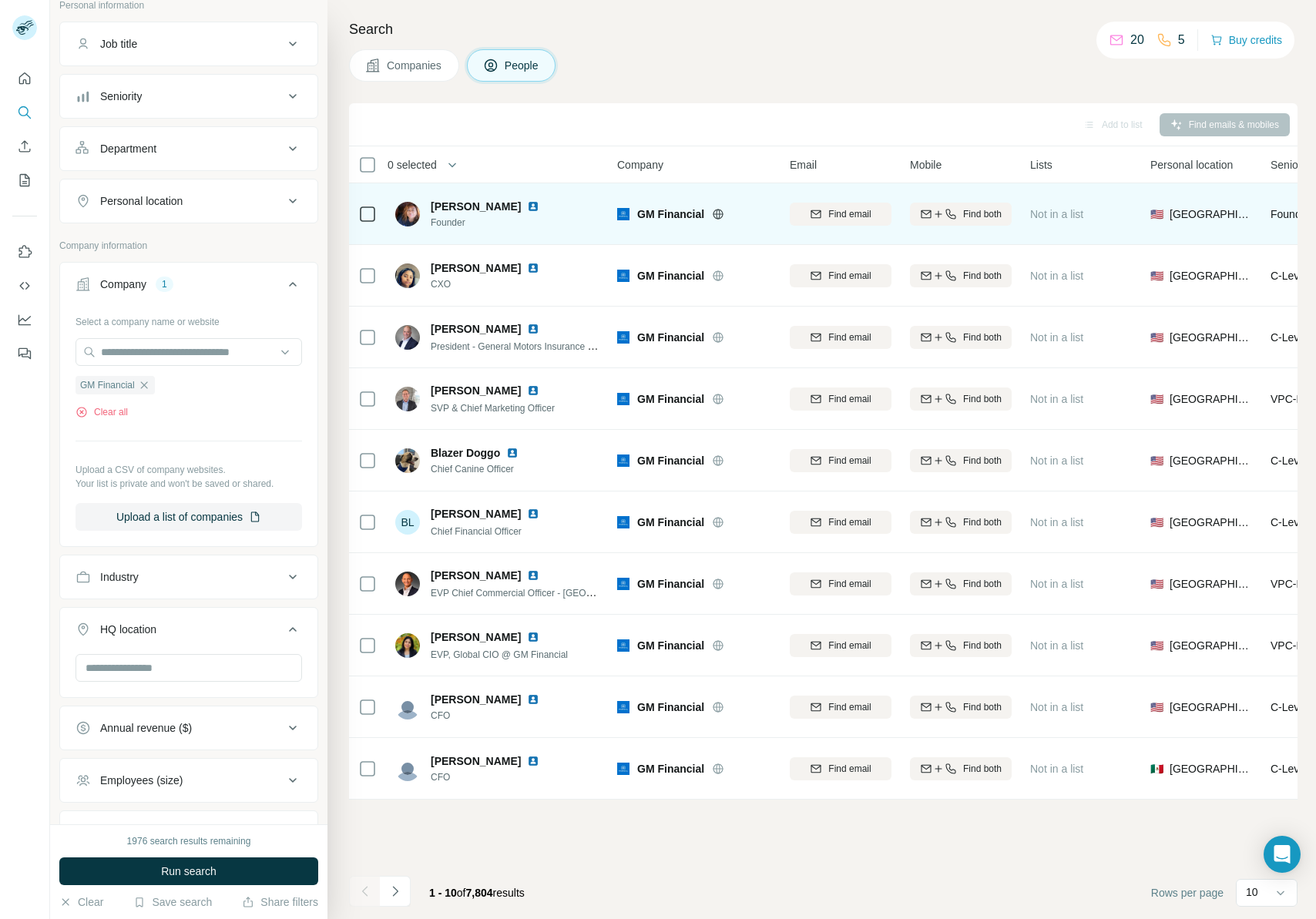
scroll to position [0, 0]
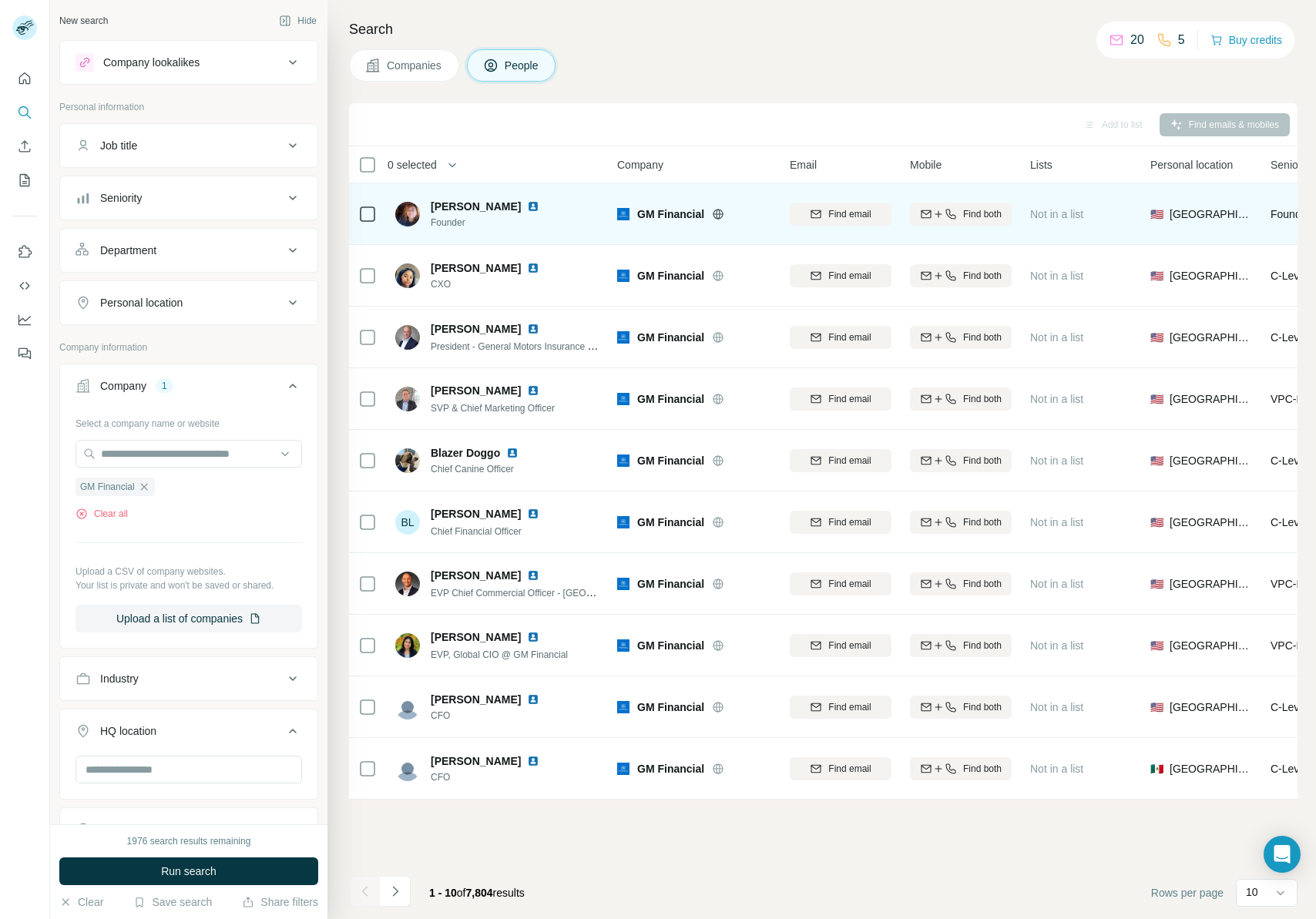
click at [189, 305] on div "Personal location" at bounding box center [180, 303] width 208 height 15
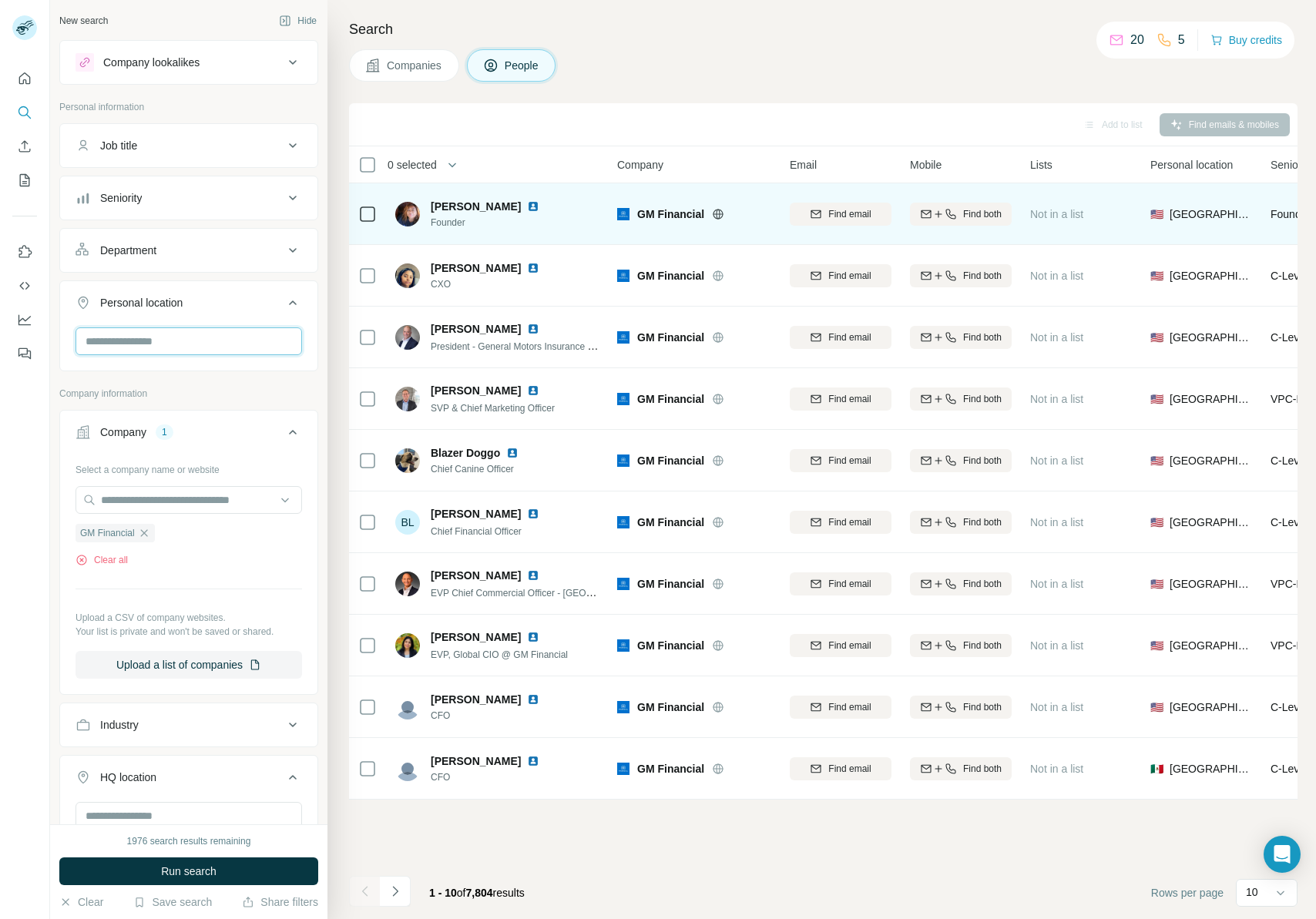
click at [179, 338] on input "text" at bounding box center [189, 342] width 227 height 28
type input "***"
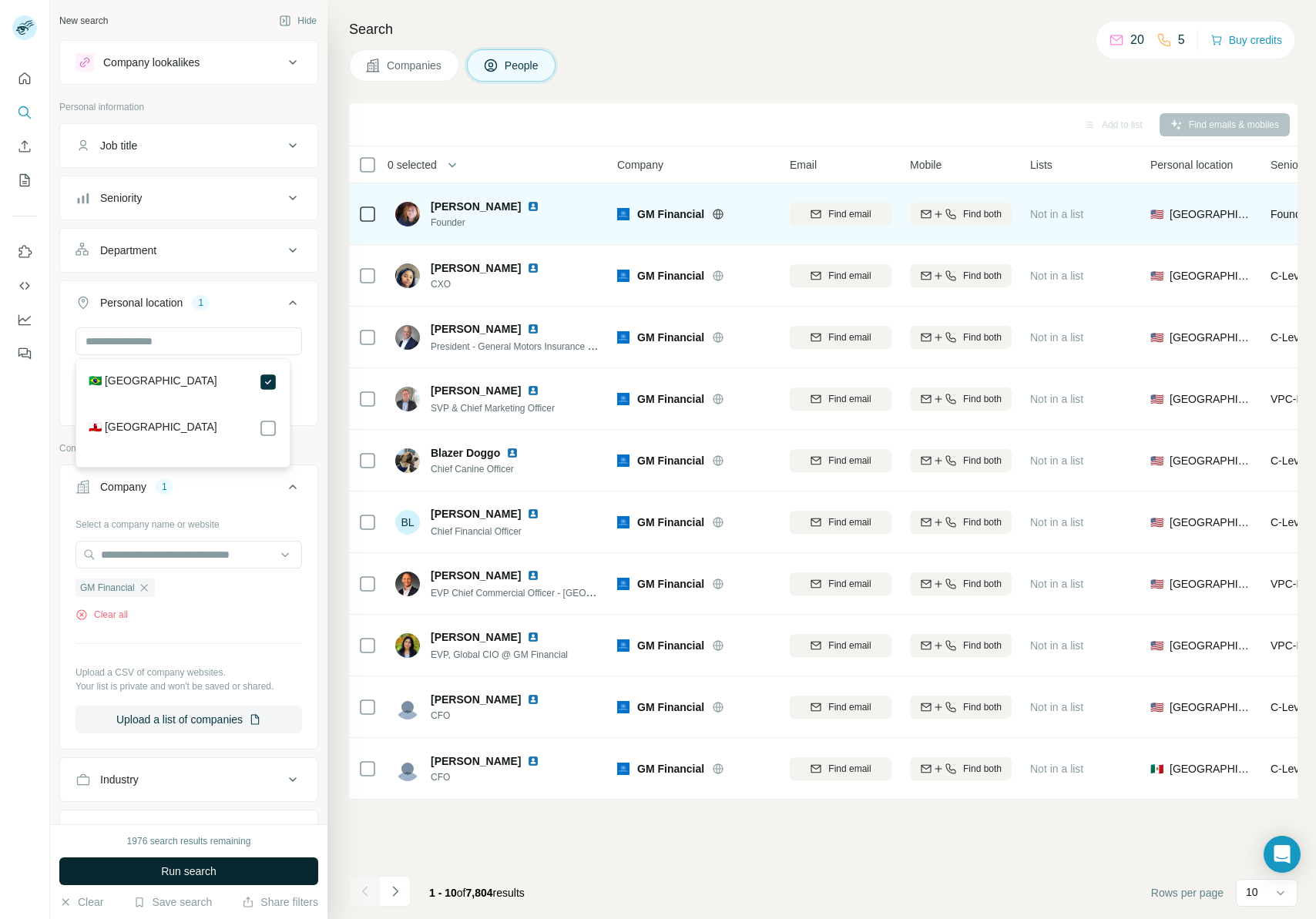
click at [287, 573] on button "Run search" at bounding box center [189, 871] width 259 height 28
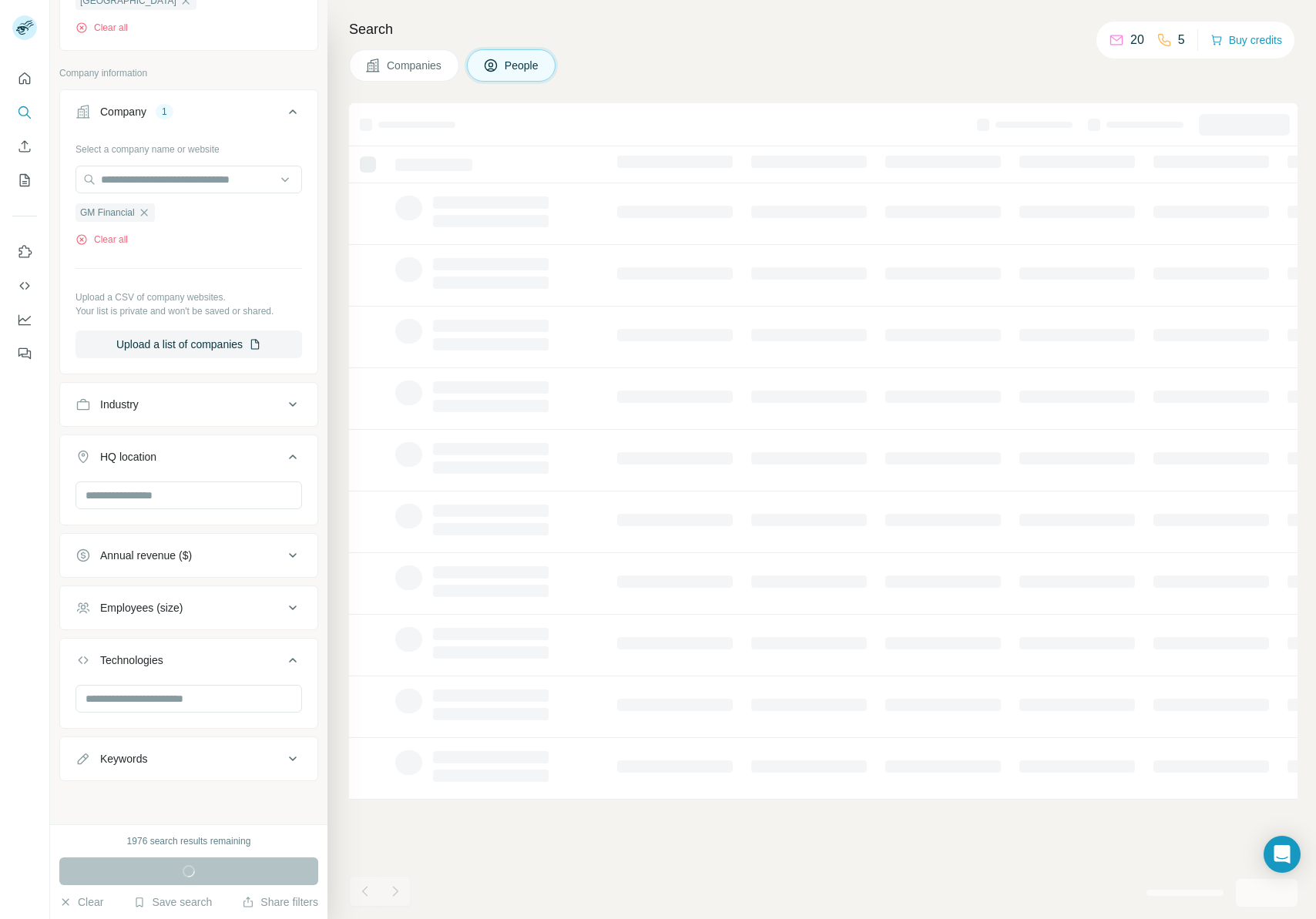
scroll to position [29, 0]
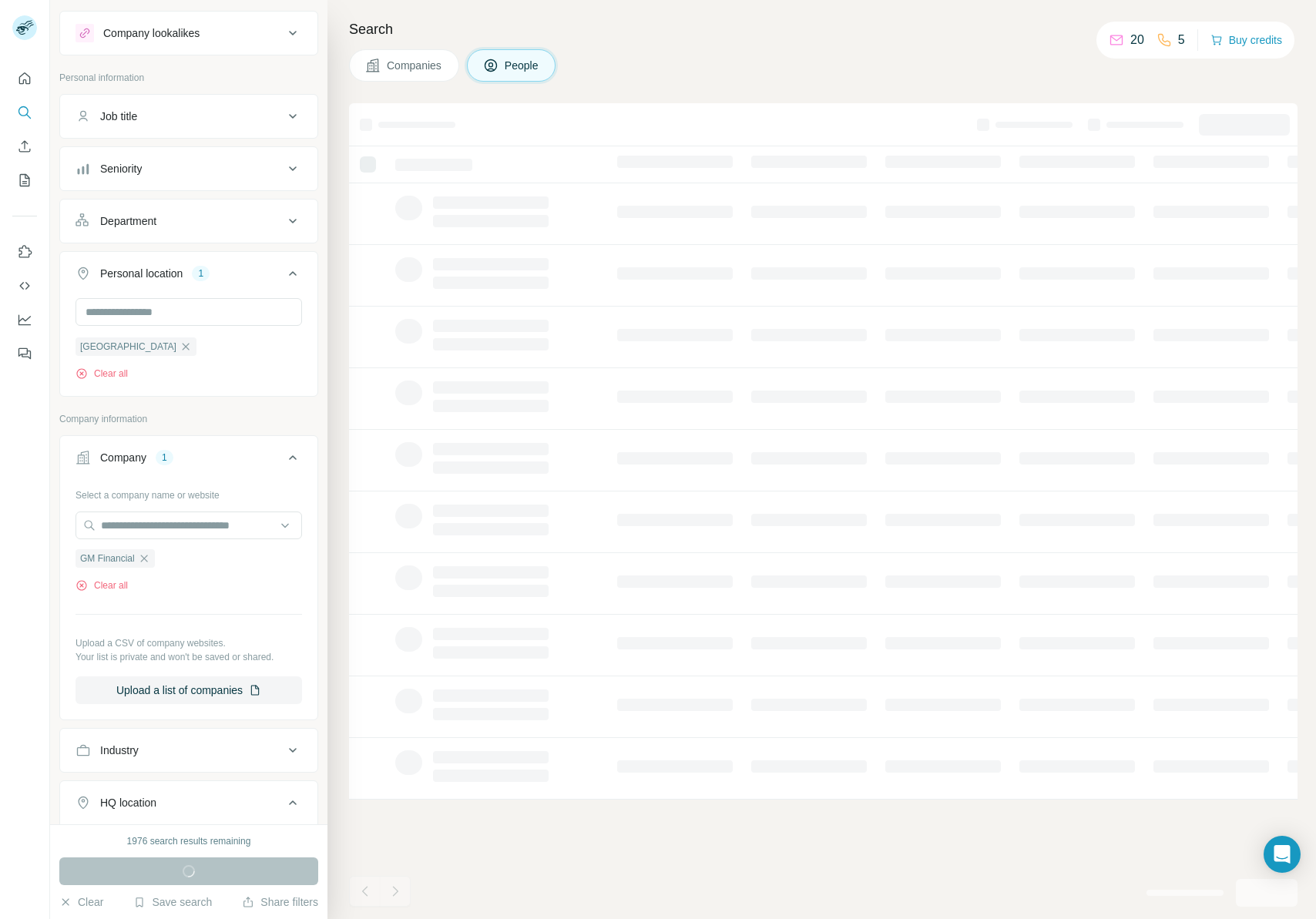
click at [221, 276] on div "Personal location 1" at bounding box center [180, 274] width 208 height 15
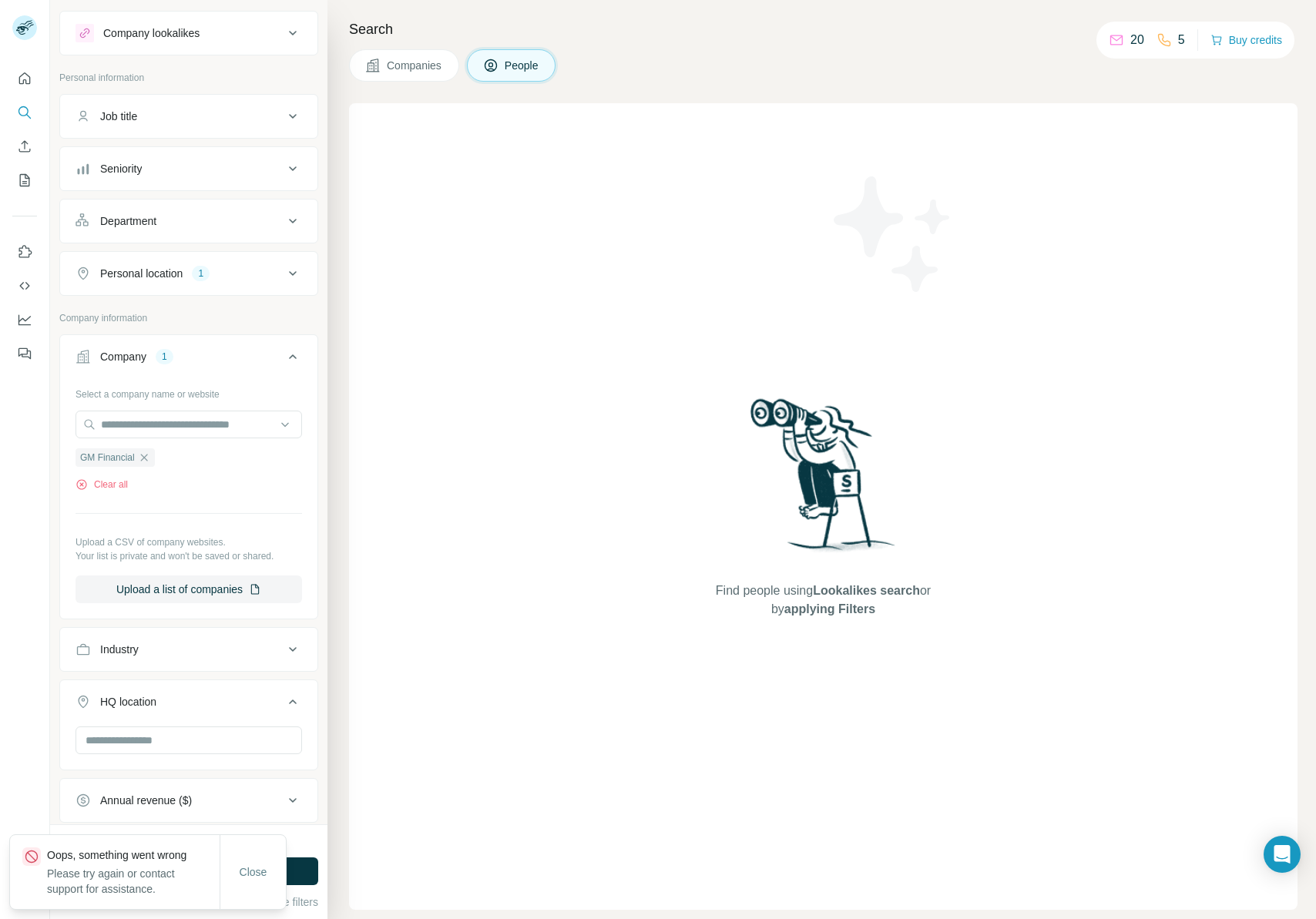
click at [436, 63] on span "Companies" at bounding box center [415, 66] width 56 height 15
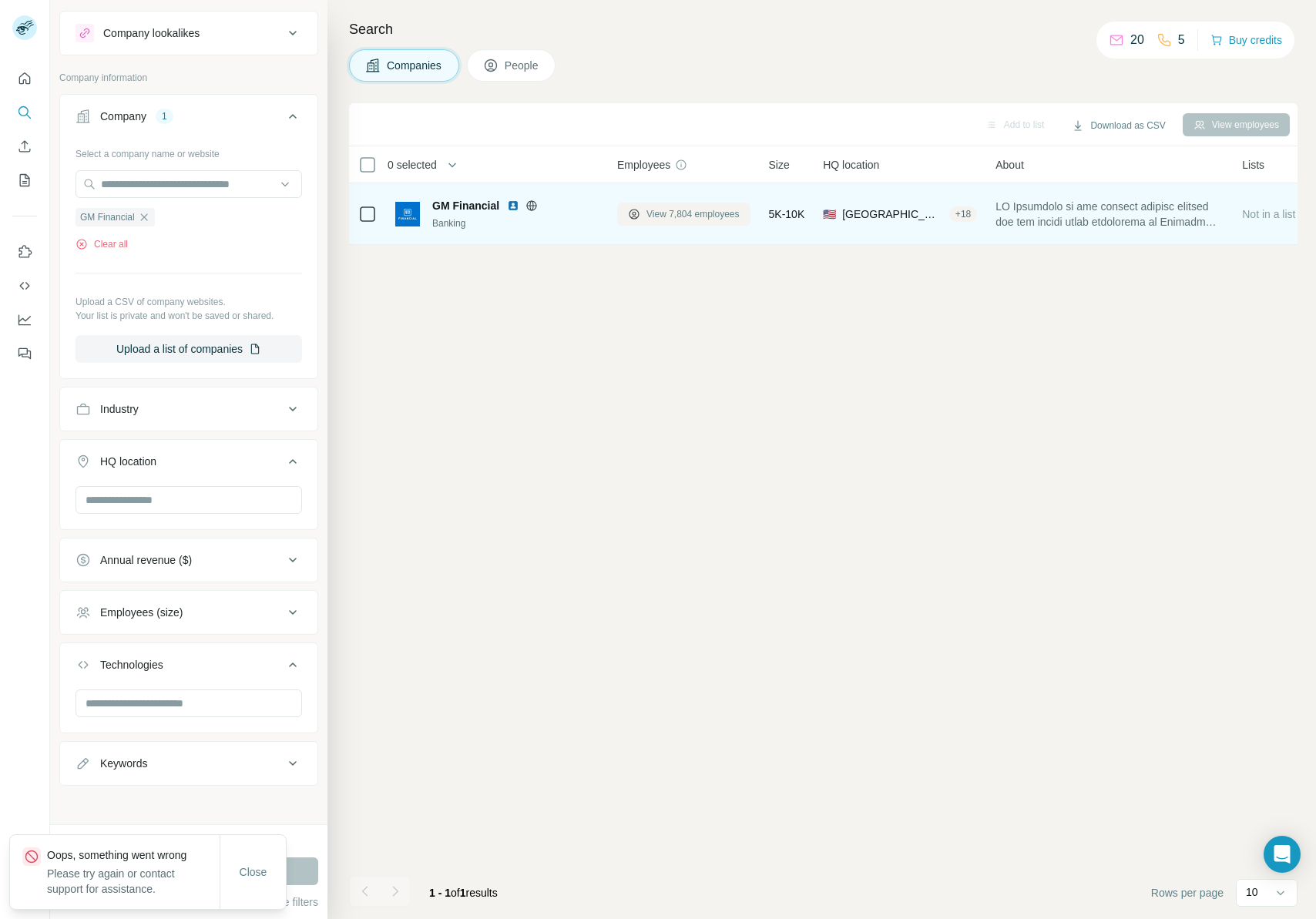
click at [679, 211] on span "View 7,804 employees" at bounding box center [693, 214] width 93 height 14
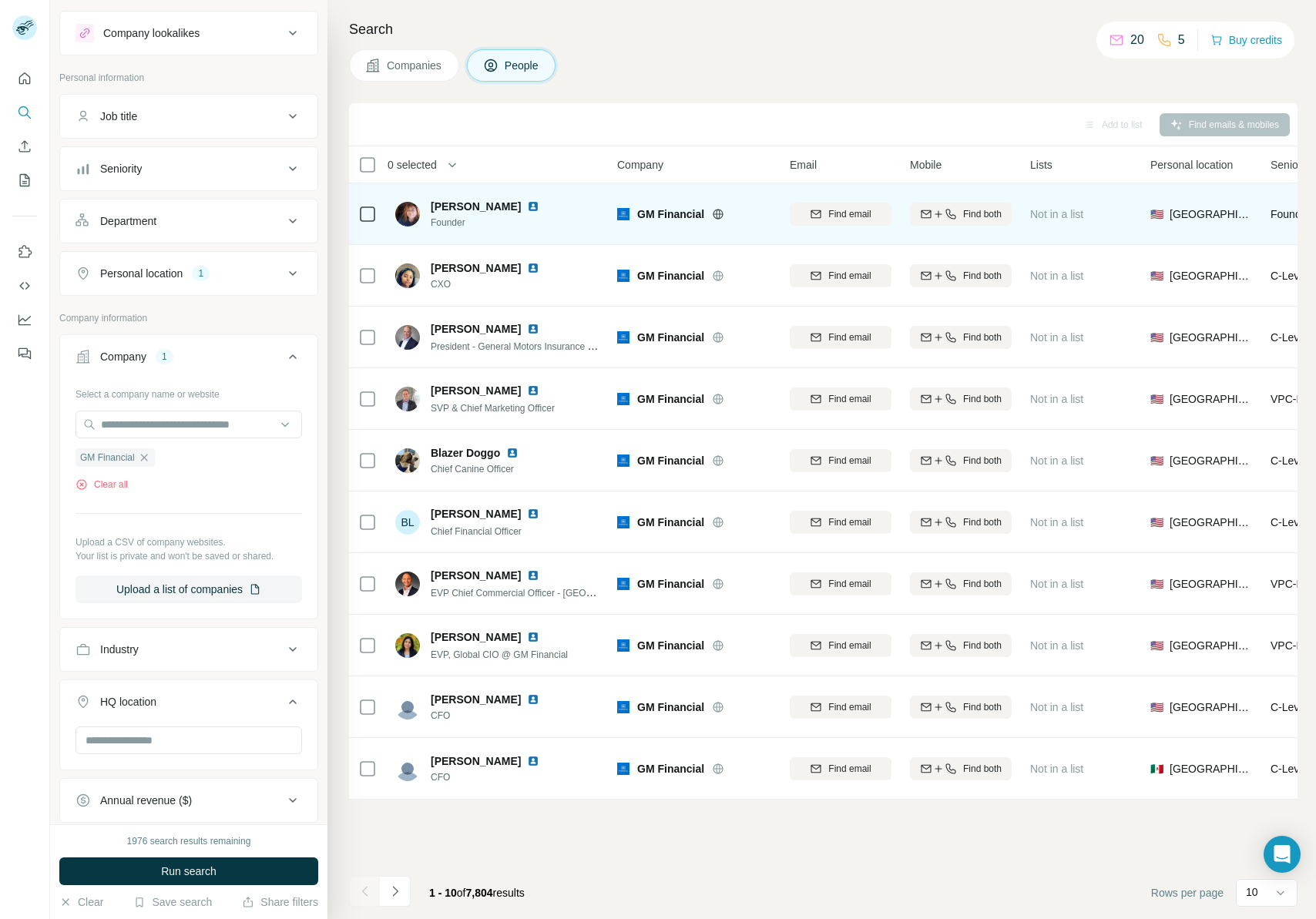
click at [228, 279] on div "Personal location 1" at bounding box center [180, 274] width 208 height 15
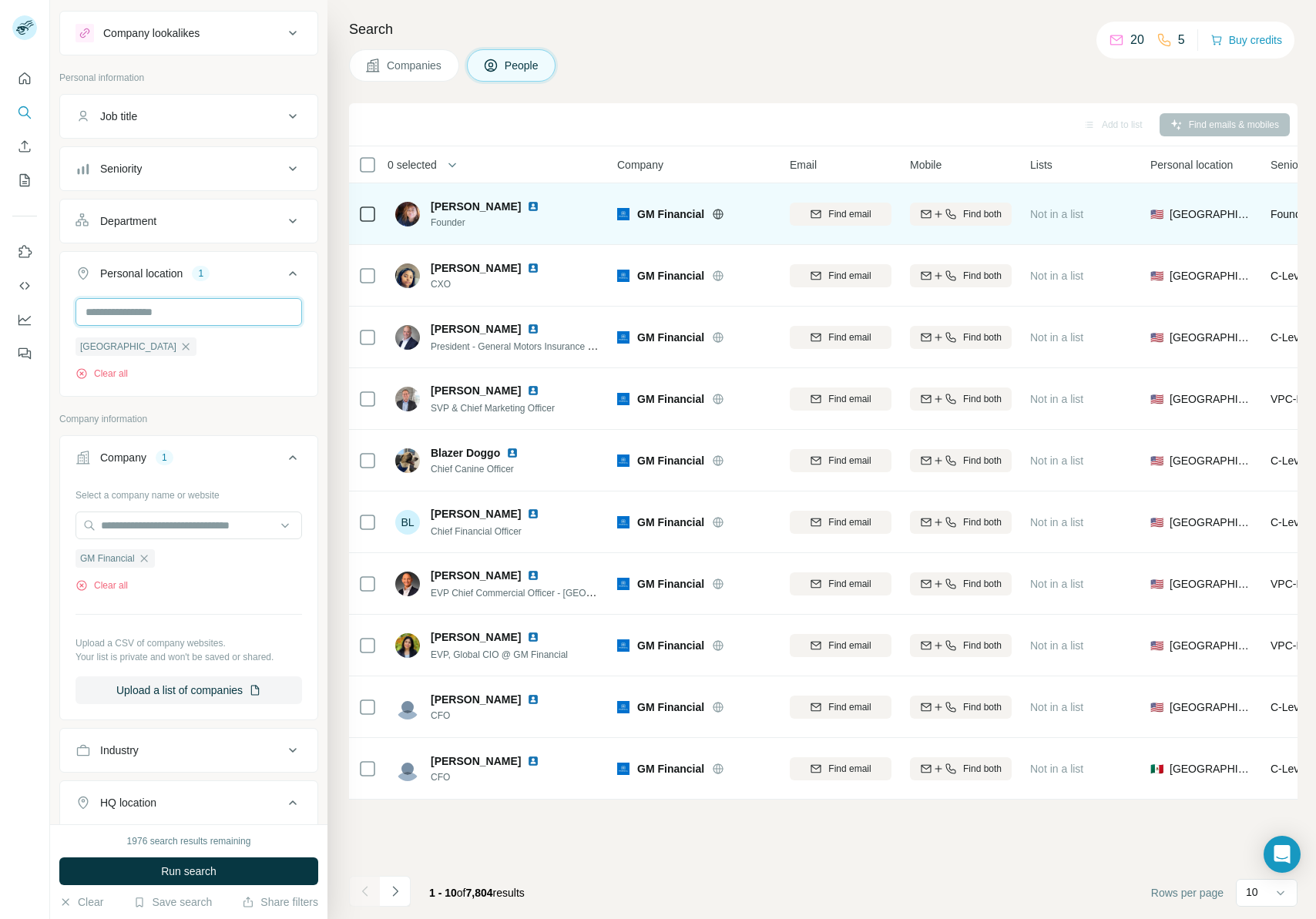
click at [151, 315] on input "text" at bounding box center [189, 312] width 227 height 28
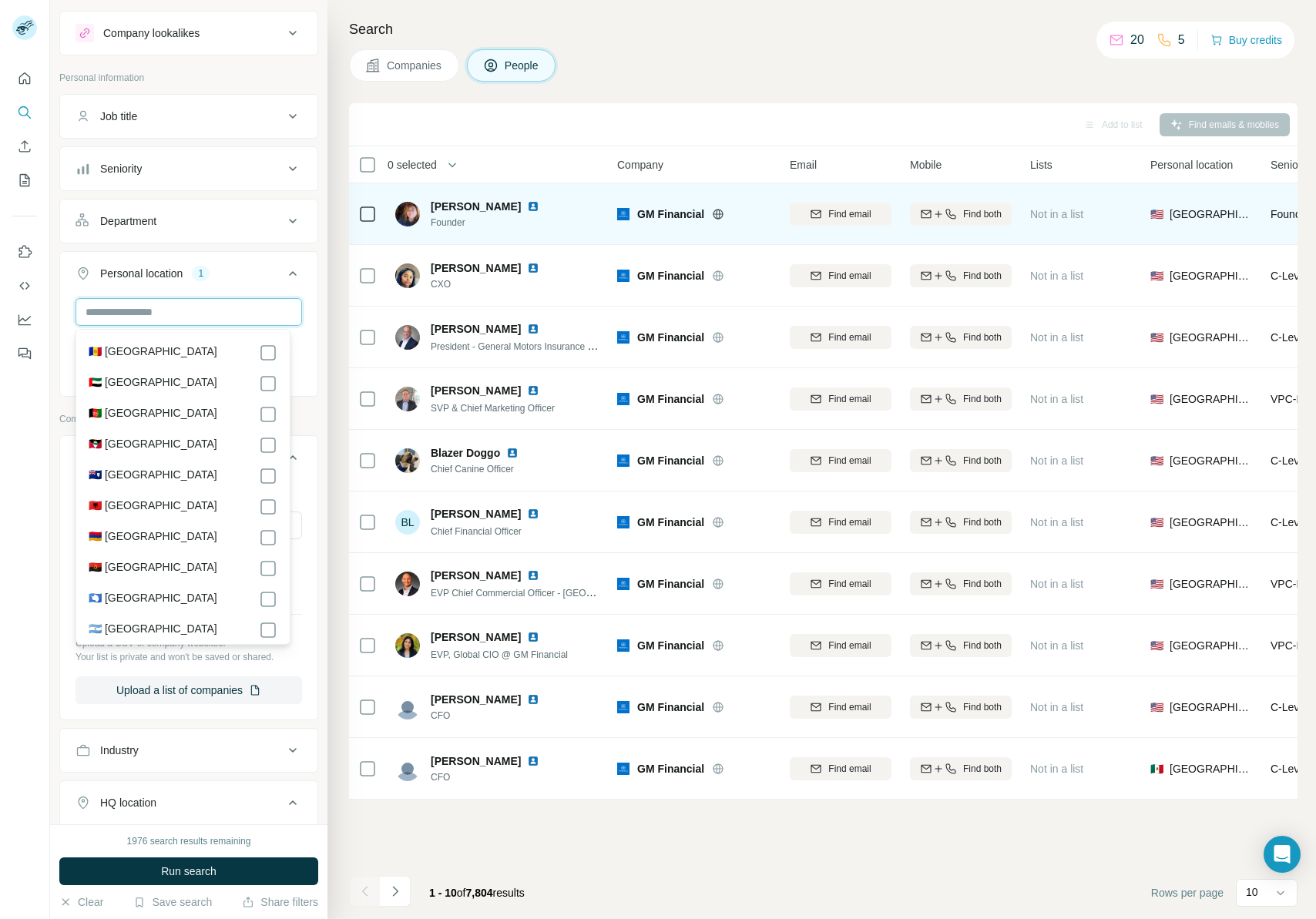
click at [167, 312] on input "text" at bounding box center [189, 312] width 227 height 28
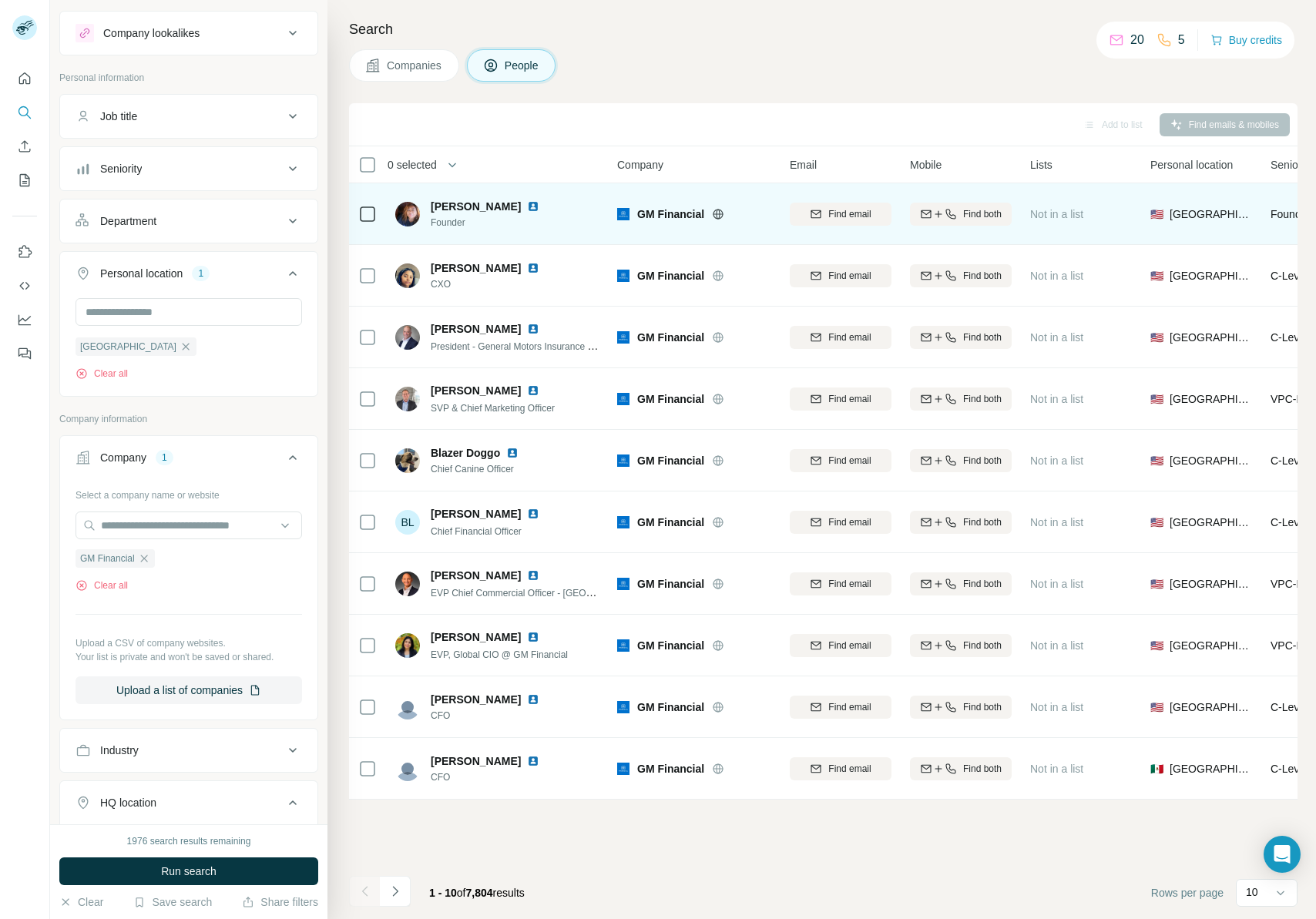
click at [183, 223] on div "Department" at bounding box center [180, 221] width 208 height 15
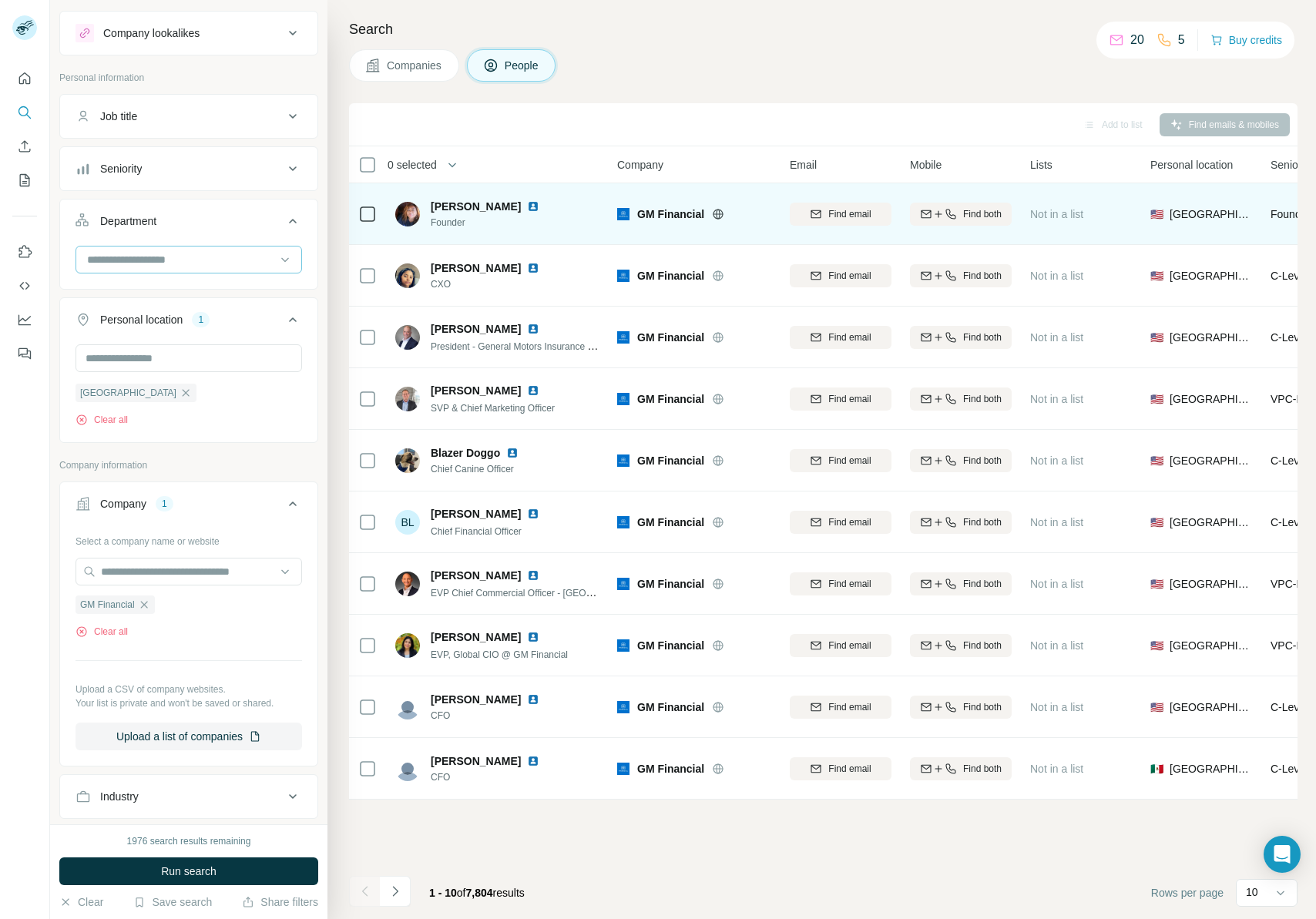
click at [167, 263] on input at bounding box center [180, 260] width 190 height 17
type input "**"
click at [166, 291] on p "Accounting and Finance" at bounding box center [146, 295] width 116 height 15
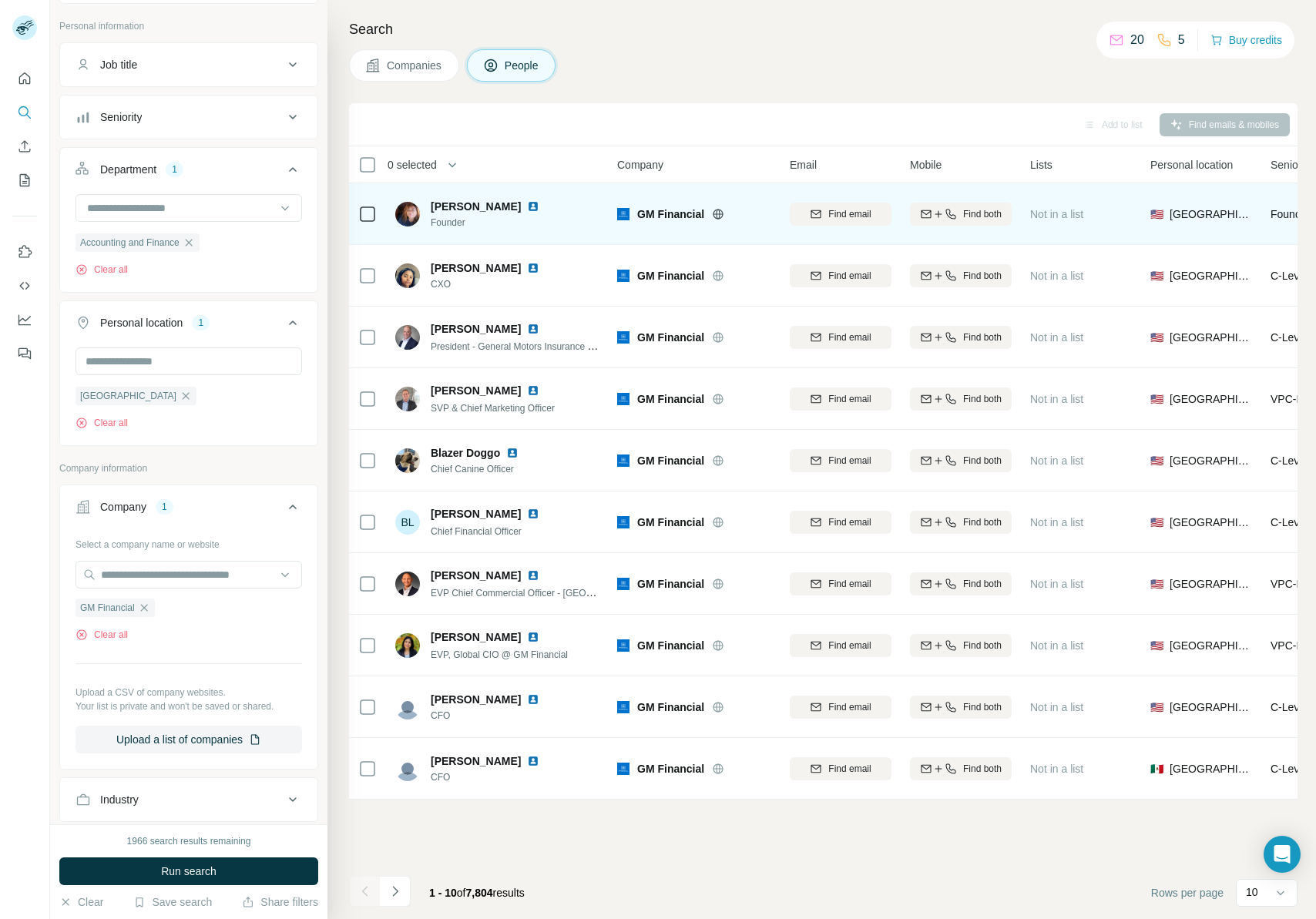
scroll to position [134, 0]
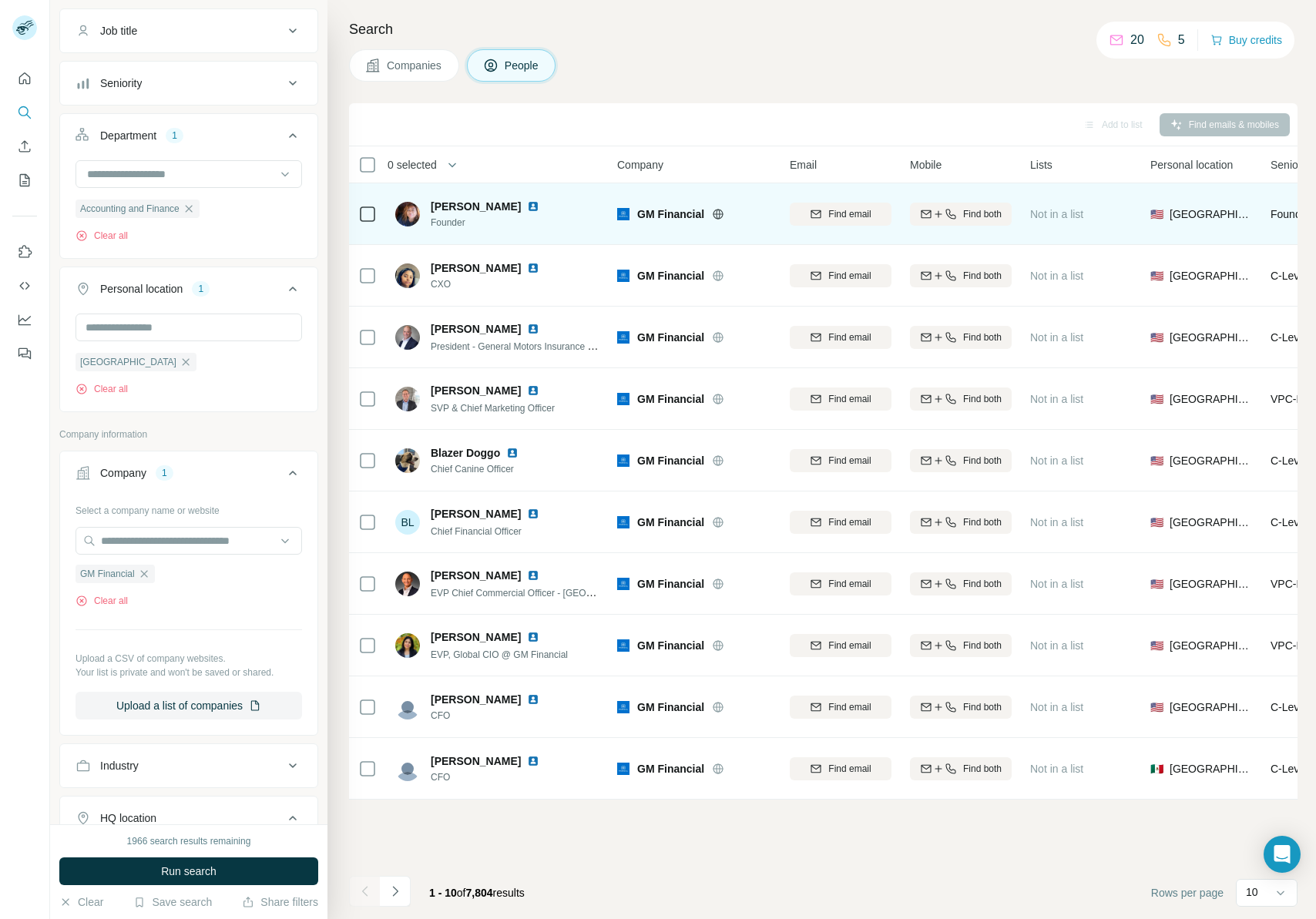
scroll to position [105, 0]
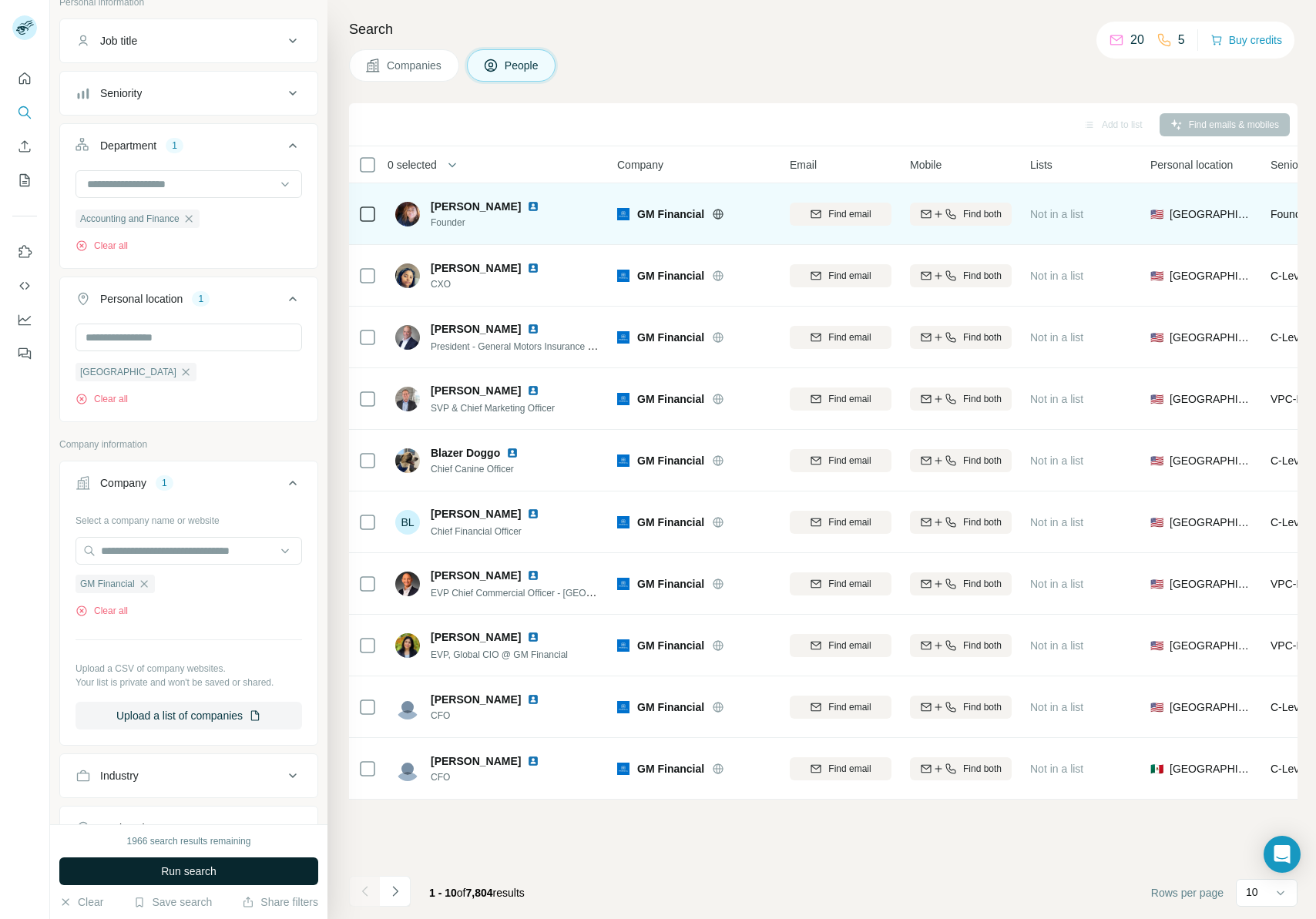
click at [182, 573] on span "Run search" at bounding box center [189, 871] width 56 height 15
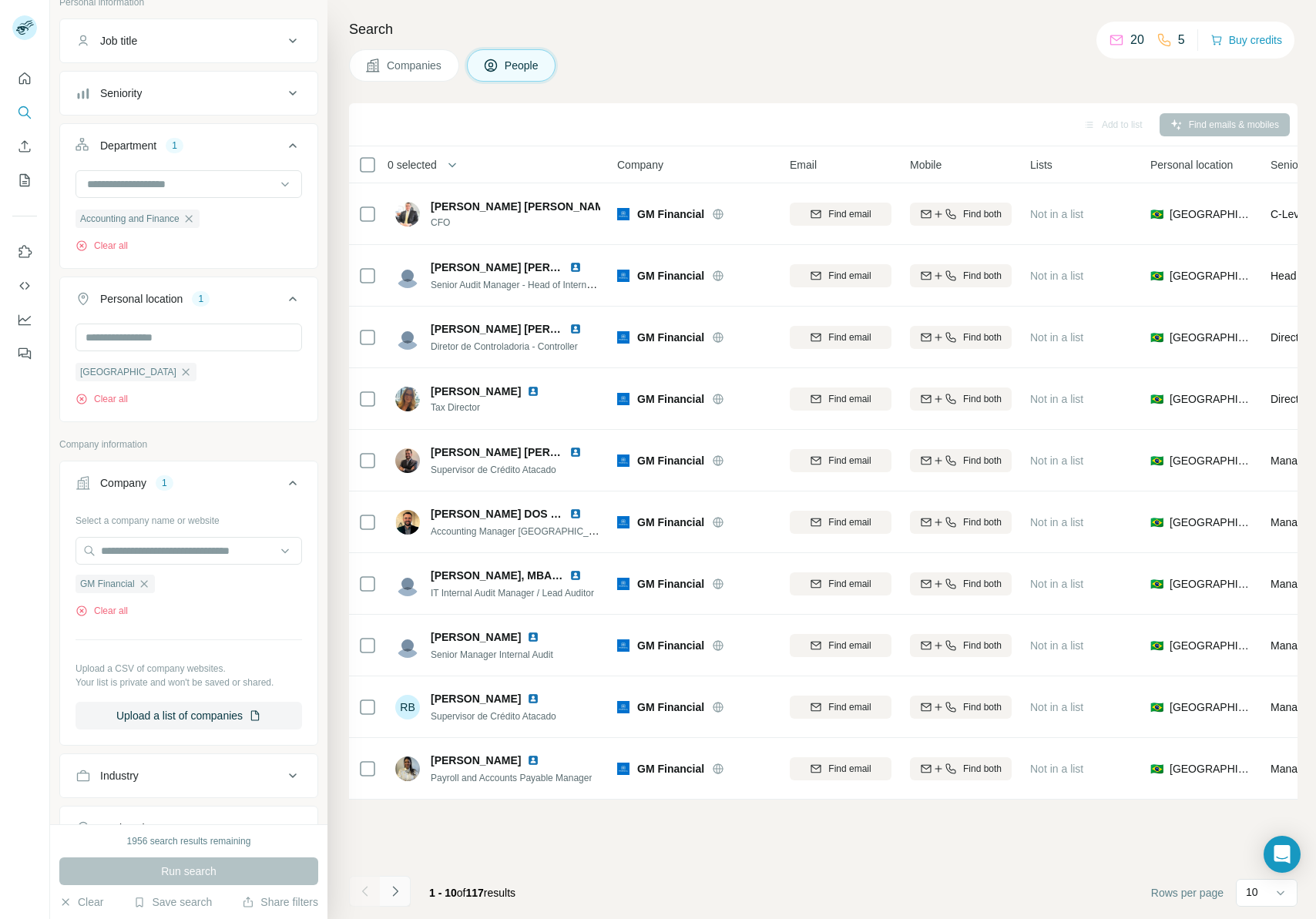
click at [403, 573] on button "Navigate to next page" at bounding box center [395, 891] width 31 height 31
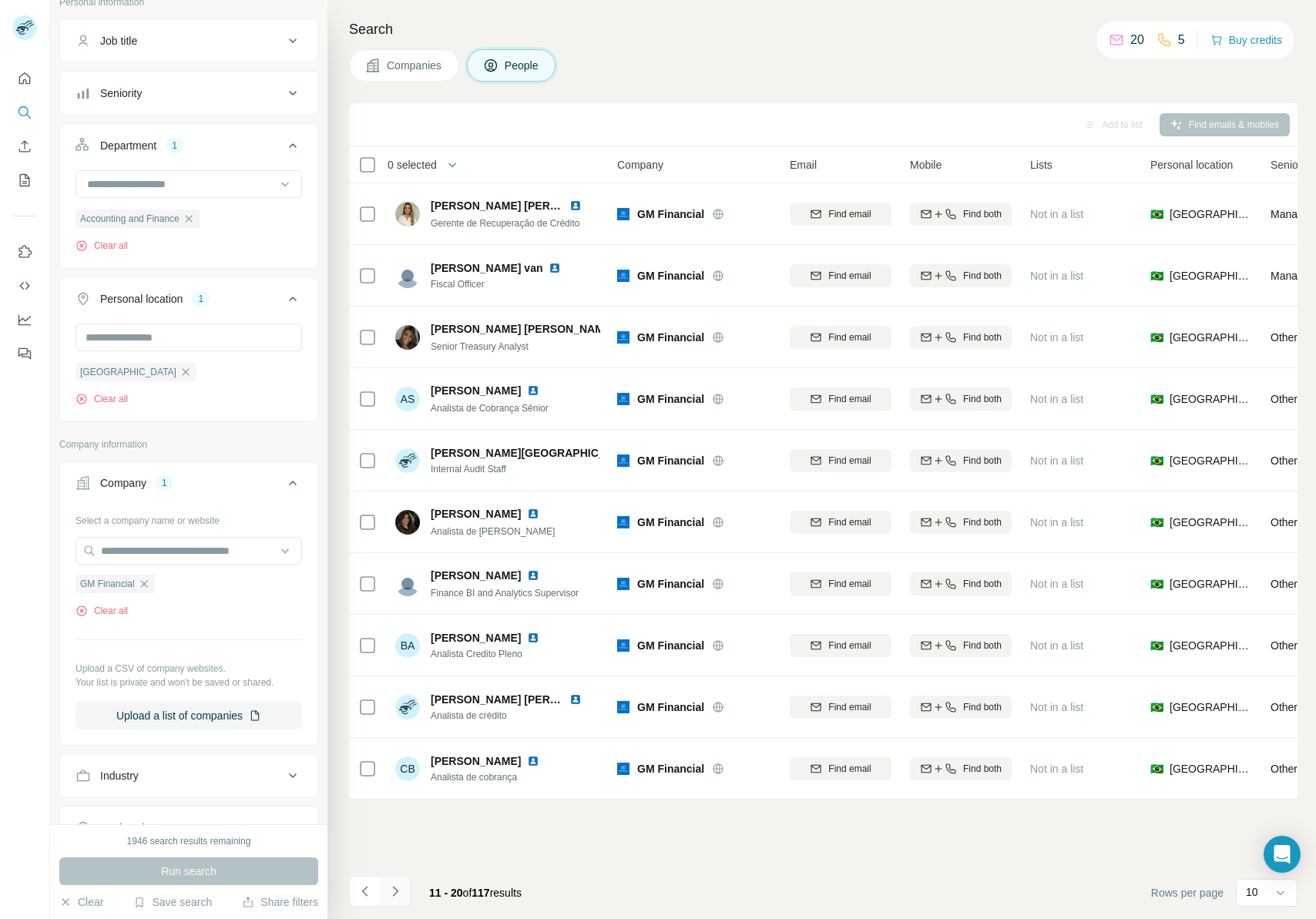
click at [403, 573] on button "Navigate to next page" at bounding box center [395, 891] width 31 height 31
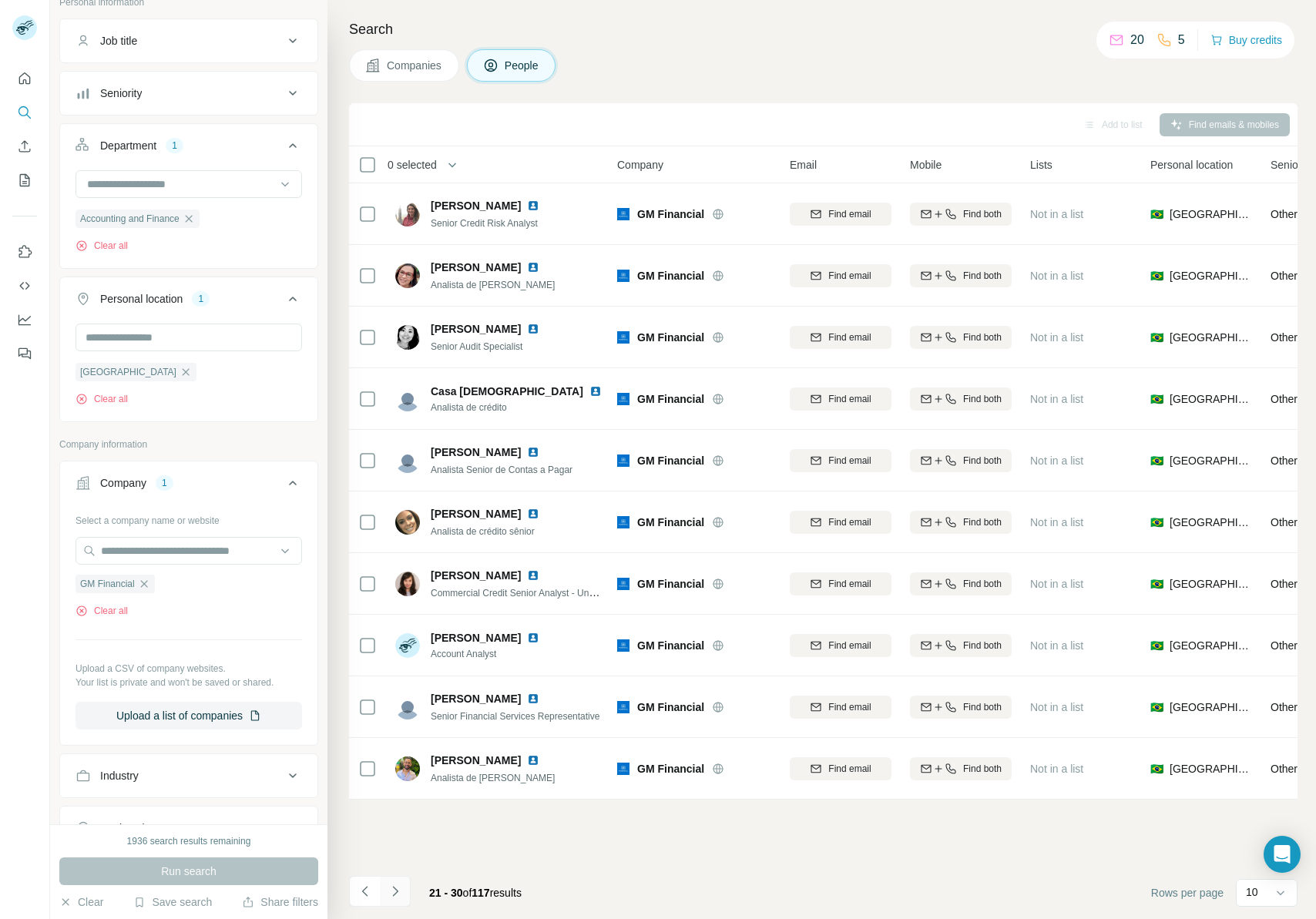
click at [402, 573] on icon "Navigate to next page" at bounding box center [395, 891] width 15 height 15
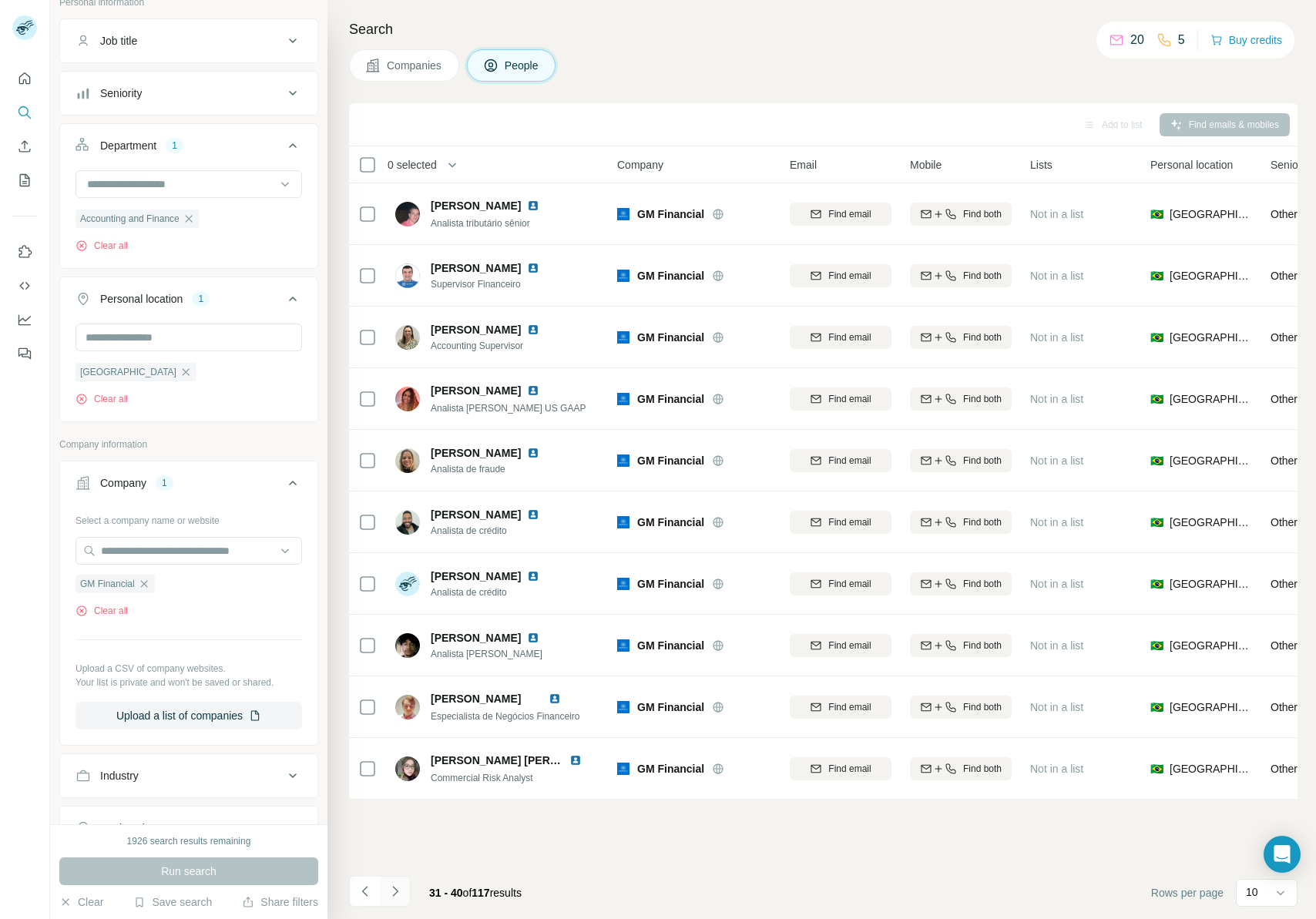
click at [400, 573] on icon "Navigate to next page" at bounding box center [395, 891] width 15 height 15
click at [1132, 573] on div "10" at bounding box center [1265, 892] width 39 height 15
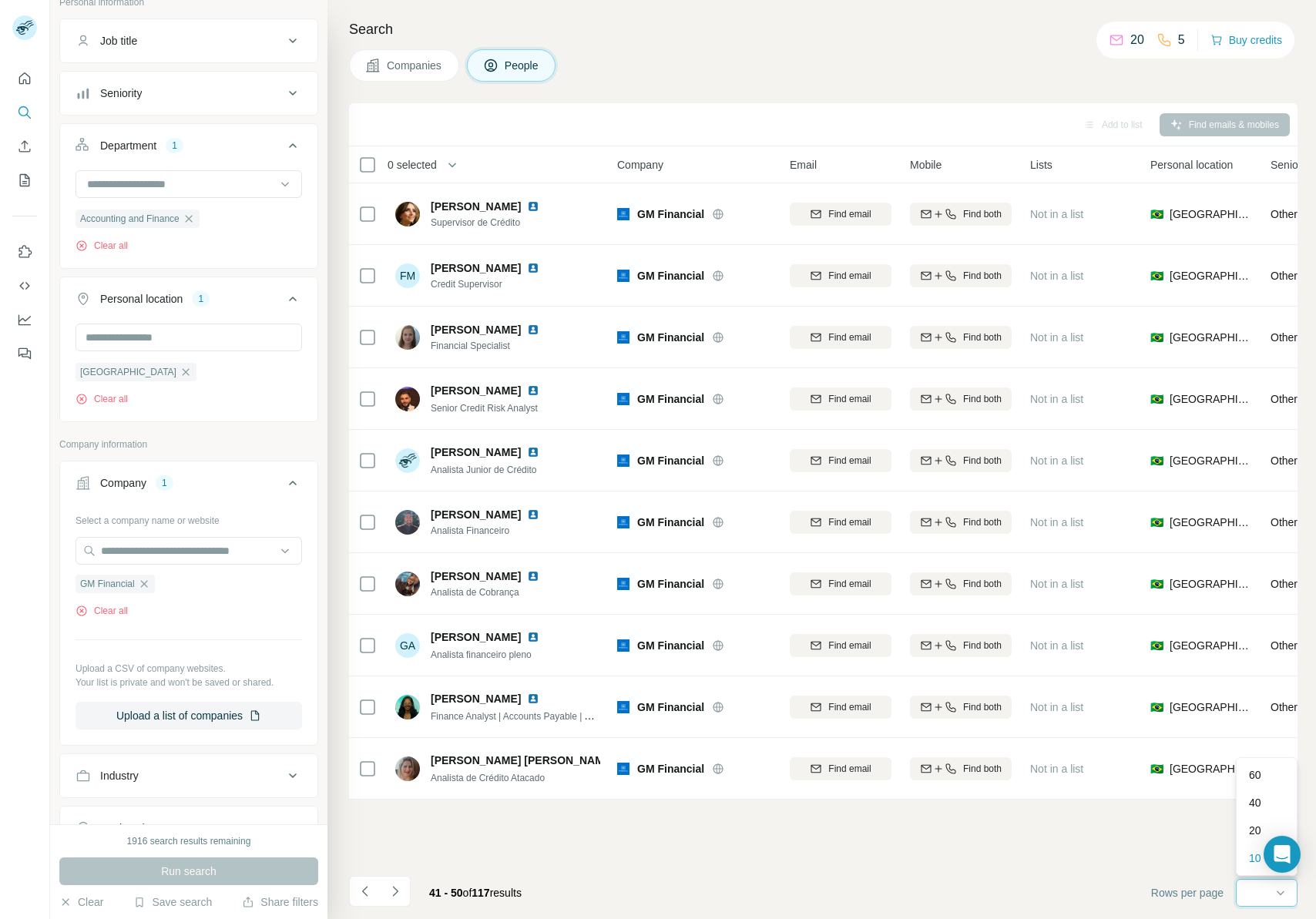
scroll to position [0, 0]
click at [1132, 573] on p "10" at bounding box center [1255, 858] width 12 height 15
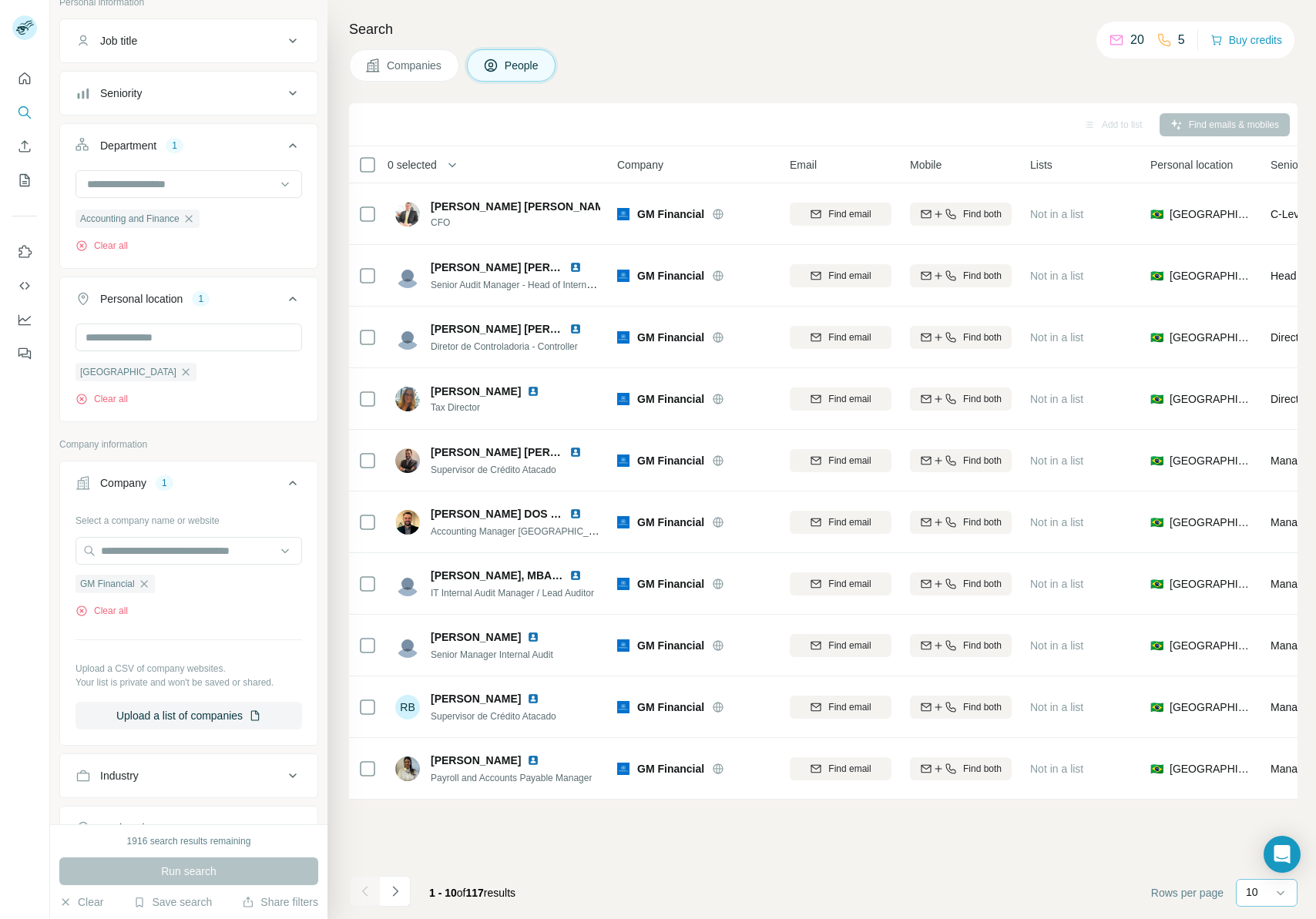
click at [1132, 573] on div "10" at bounding box center [1265, 893] width 39 height 26
click at [1132, 573] on div "60" at bounding box center [1267, 769] width 35 height 15
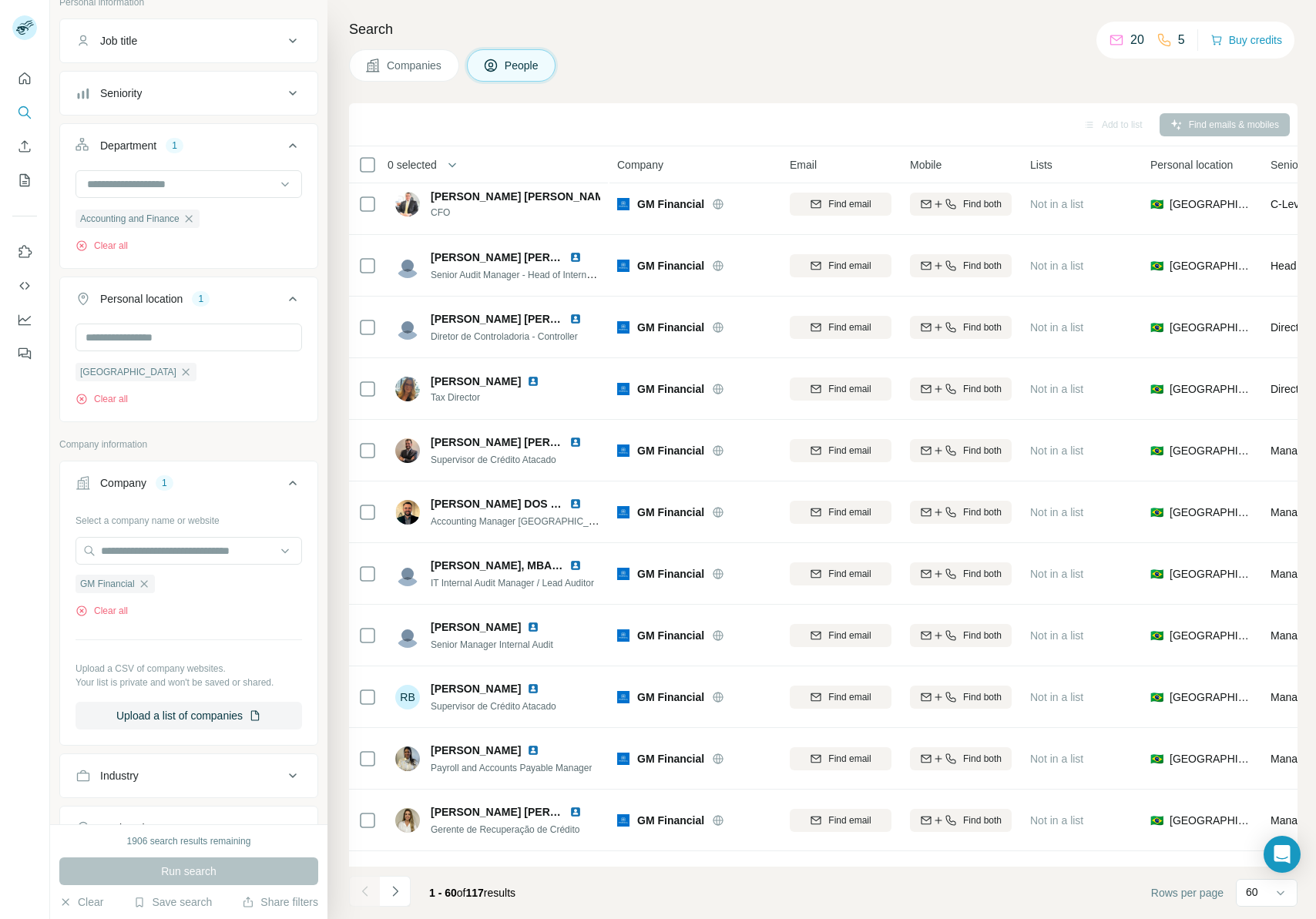
scroll to position [20, 0]
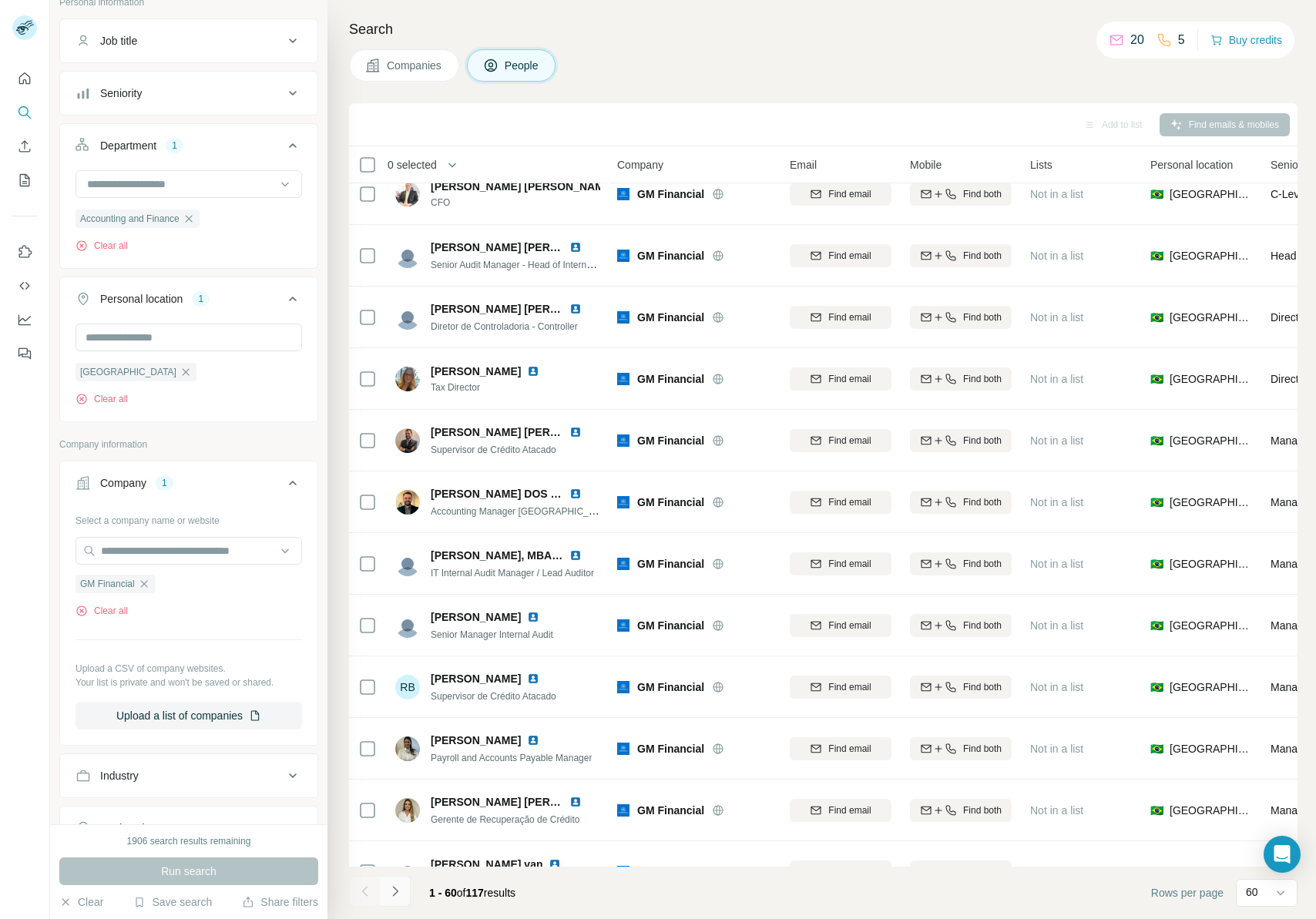
click at [406, 573] on button "Navigate to next page" at bounding box center [395, 891] width 31 height 31
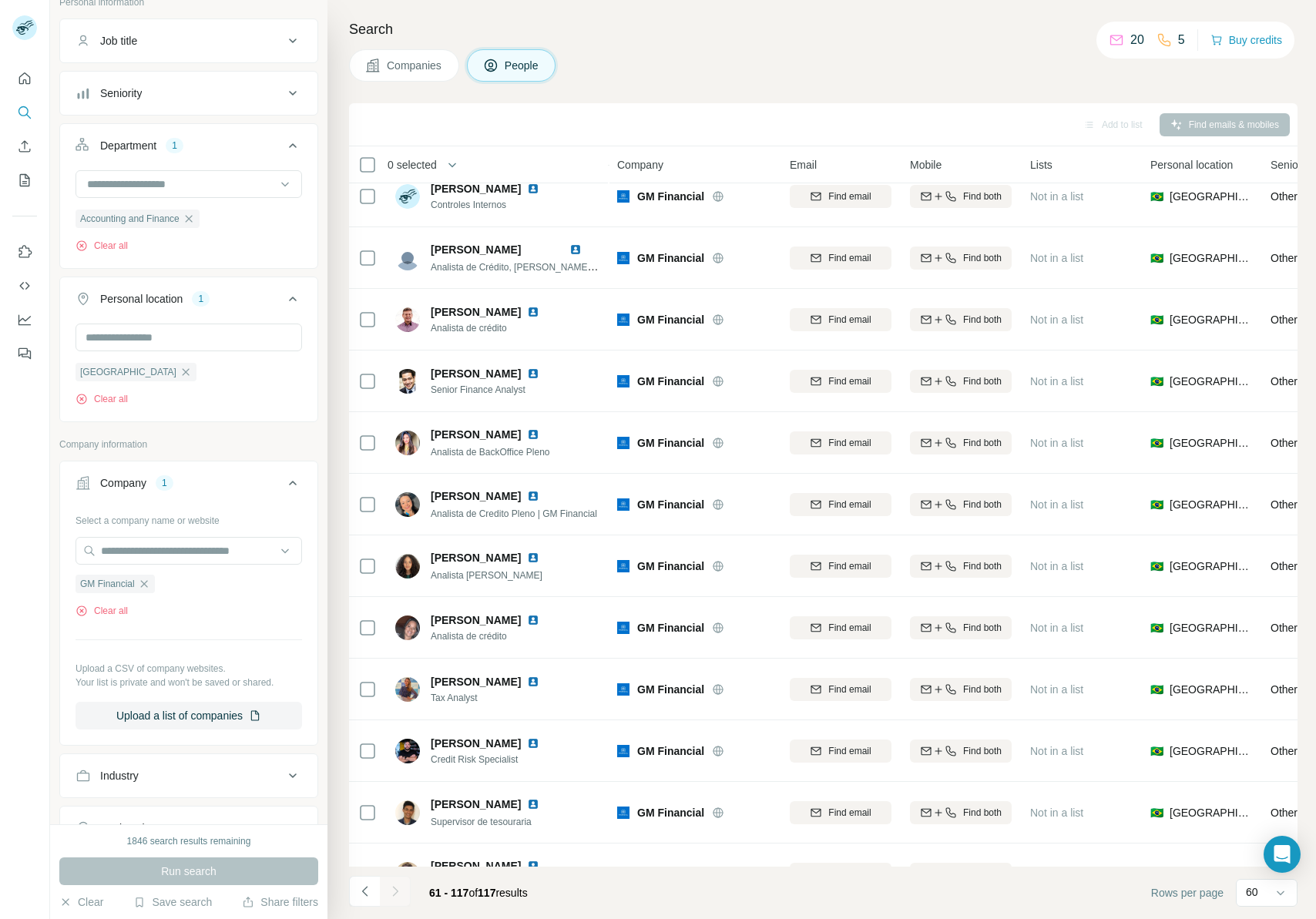
scroll to position [0, 0]
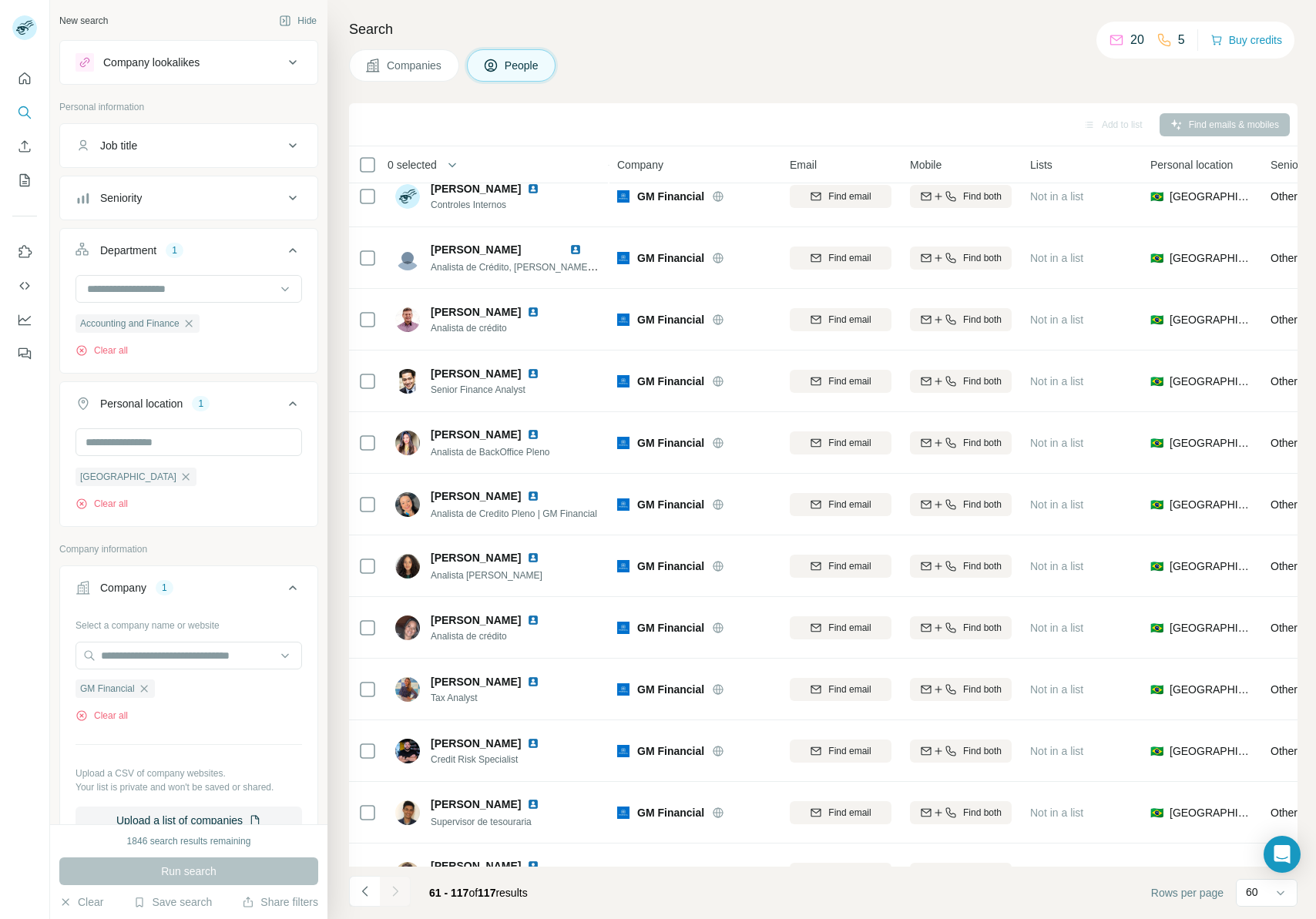
click at [212, 59] on div "Company lookalikes" at bounding box center [180, 62] width 208 height 19
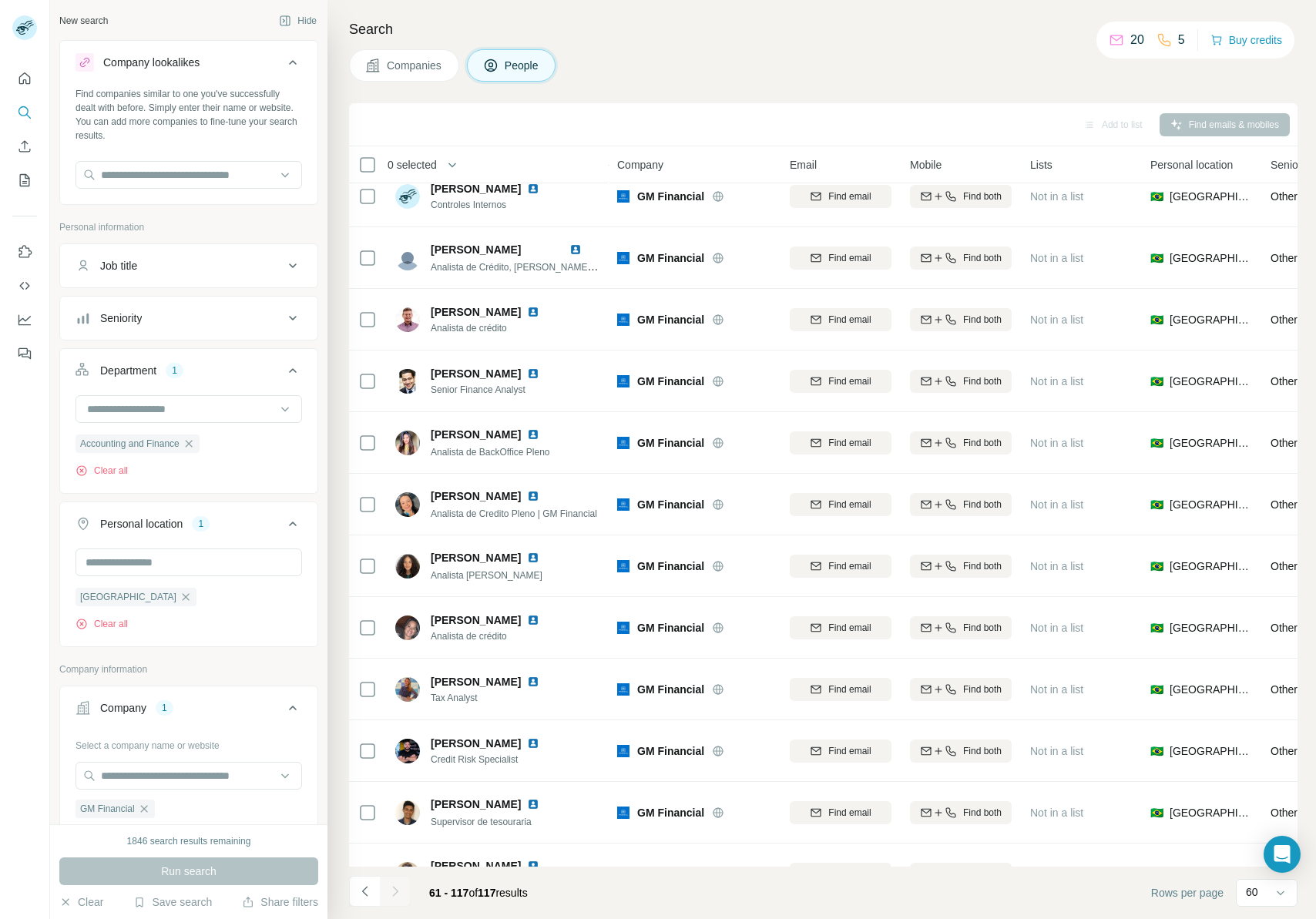
click at [214, 59] on div "Company lookalikes" at bounding box center [180, 62] width 208 height 19
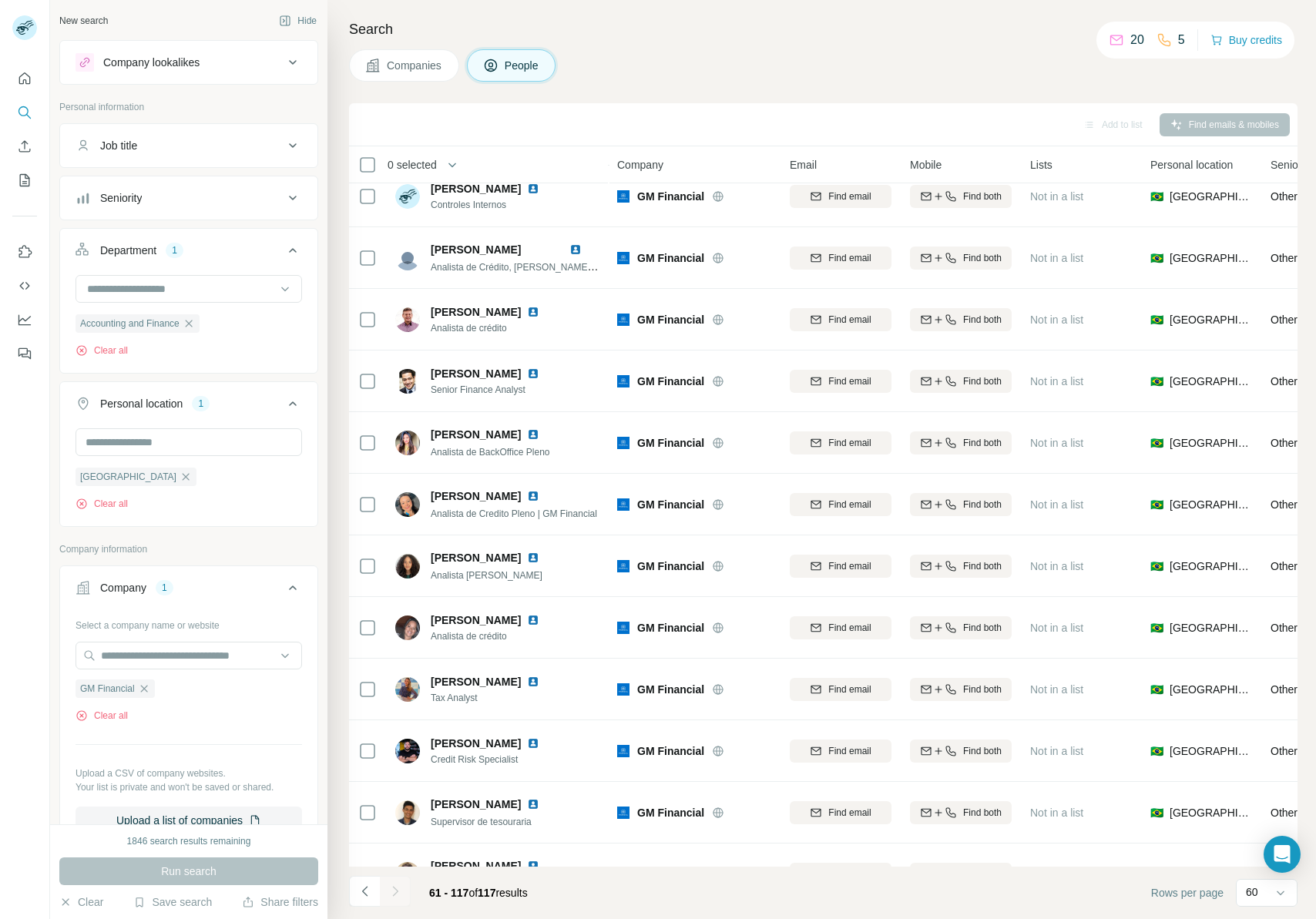
click at [214, 52] on button "Company lookalikes" at bounding box center [189, 62] width 257 height 37
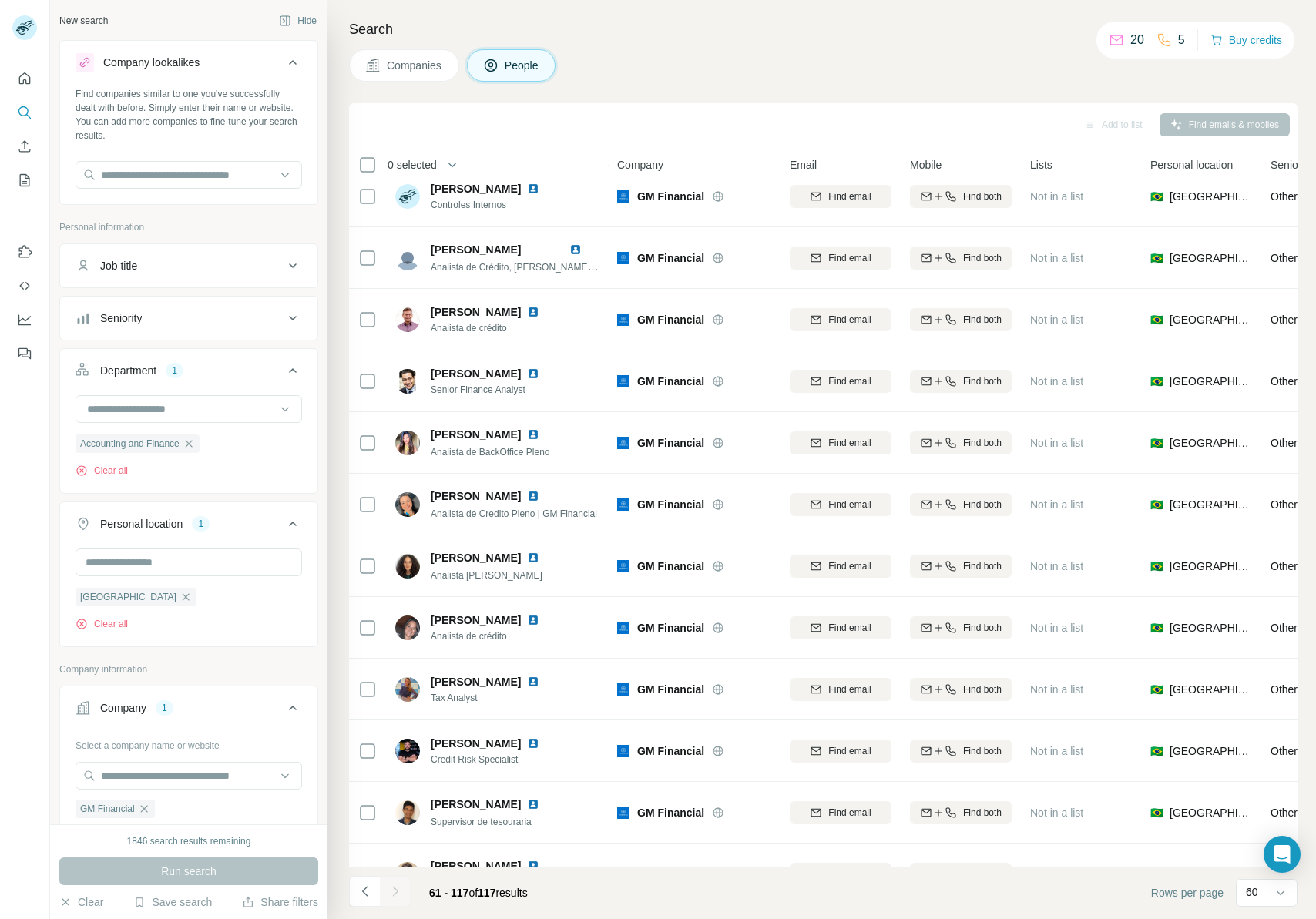
click at [215, 56] on div "Company lookalikes" at bounding box center [180, 62] width 208 height 19
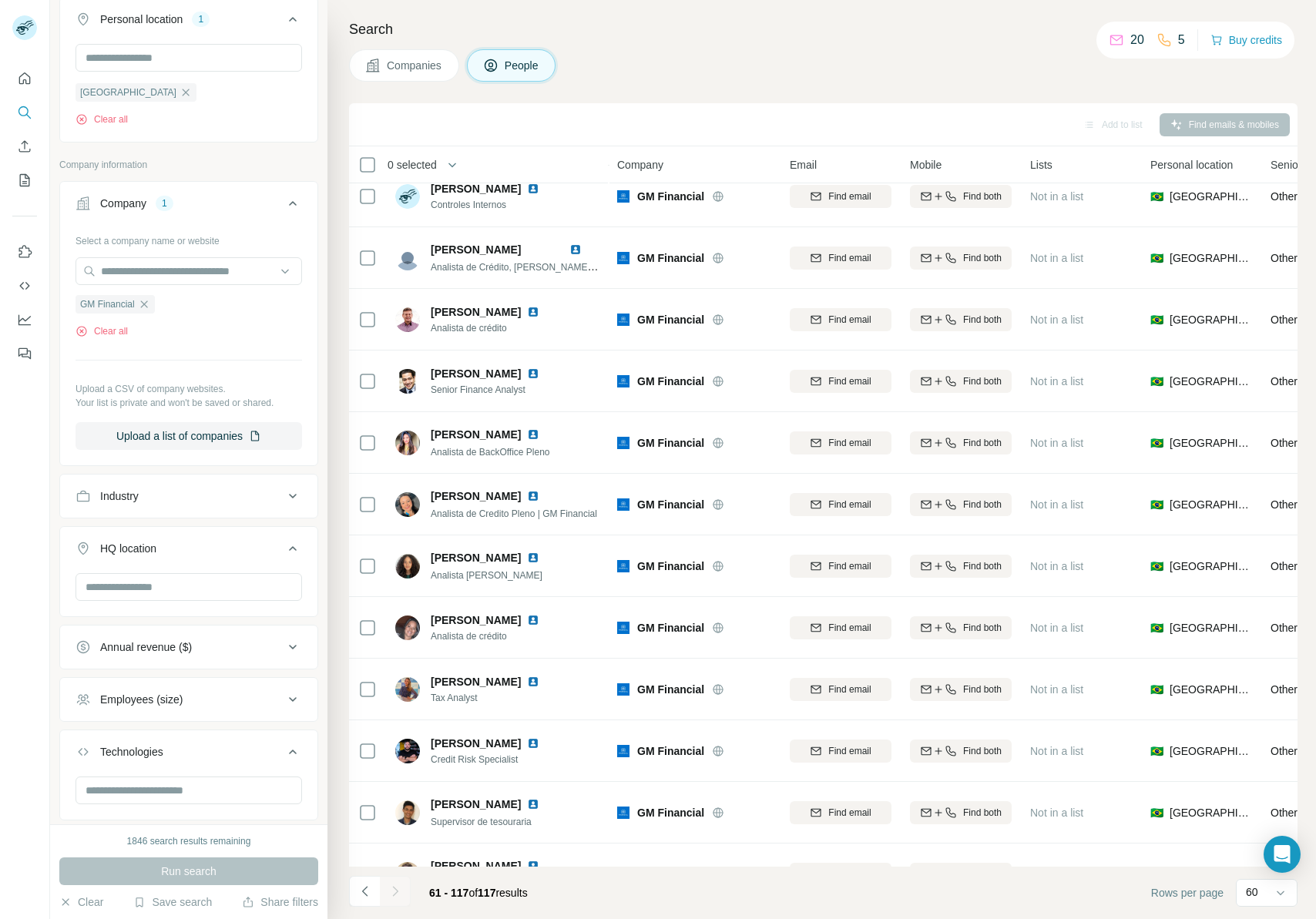
scroll to position [118, 0]
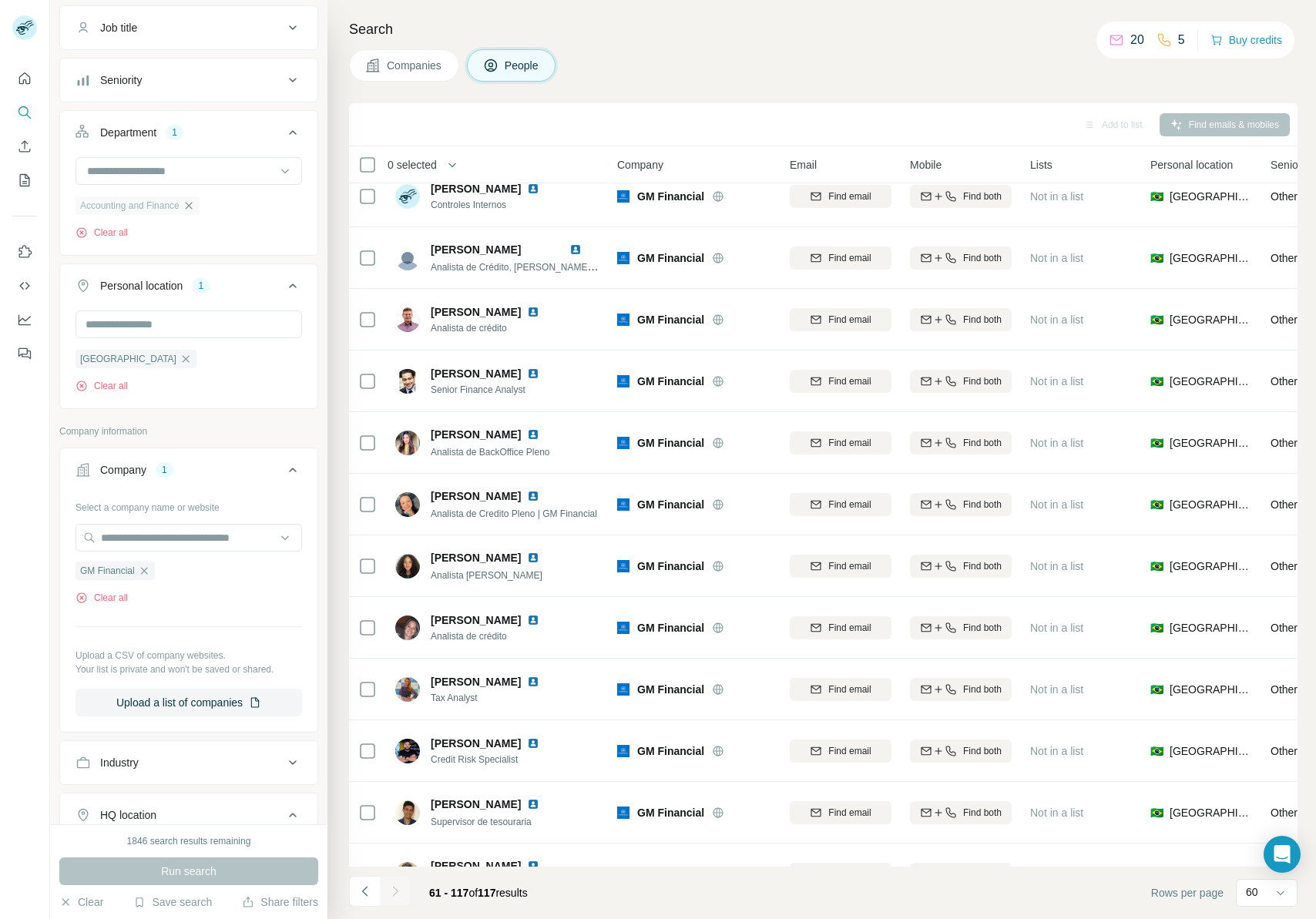
click at [189, 206] on icon "button" at bounding box center [188, 205] width 7 height 7
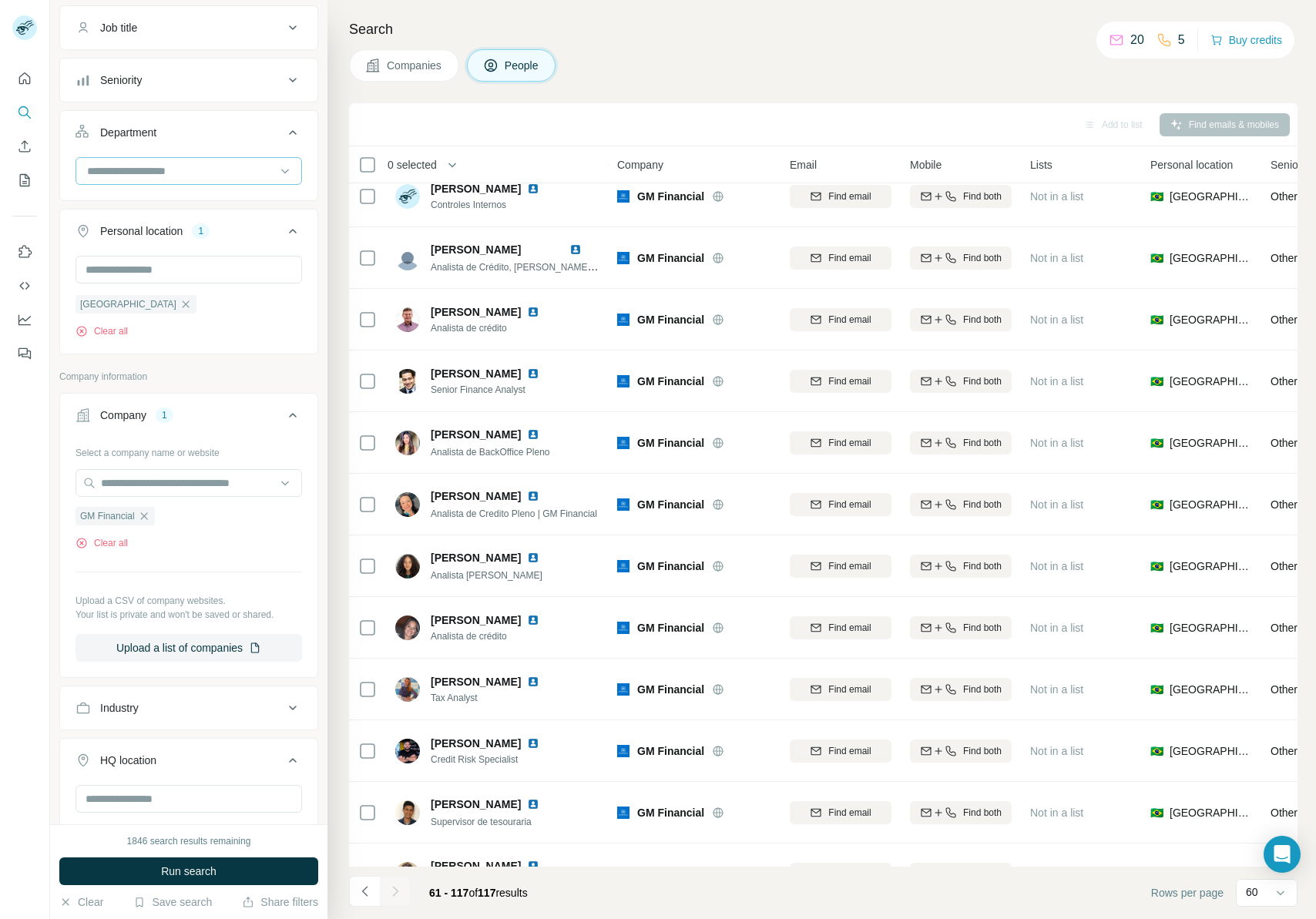
click at [214, 177] on input at bounding box center [180, 171] width 190 height 17
type input "*"
click at [298, 157] on div at bounding box center [189, 177] width 257 height 40
click at [175, 573] on span "Run search" at bounding box center [189, 871] width 56 height 15
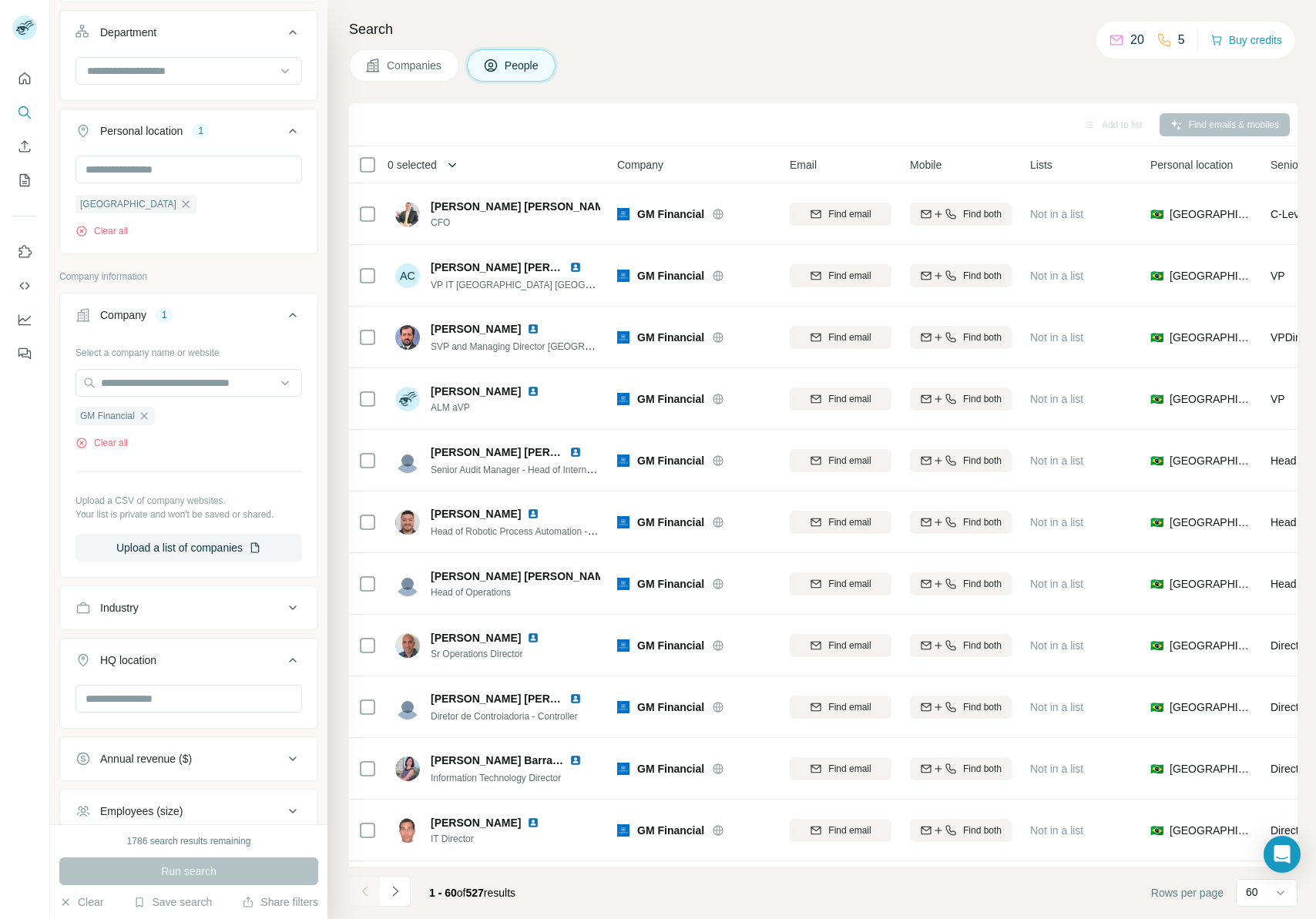
click at [452, 163] on icon "button" at bounding box center [453, 165] width 8 height 5
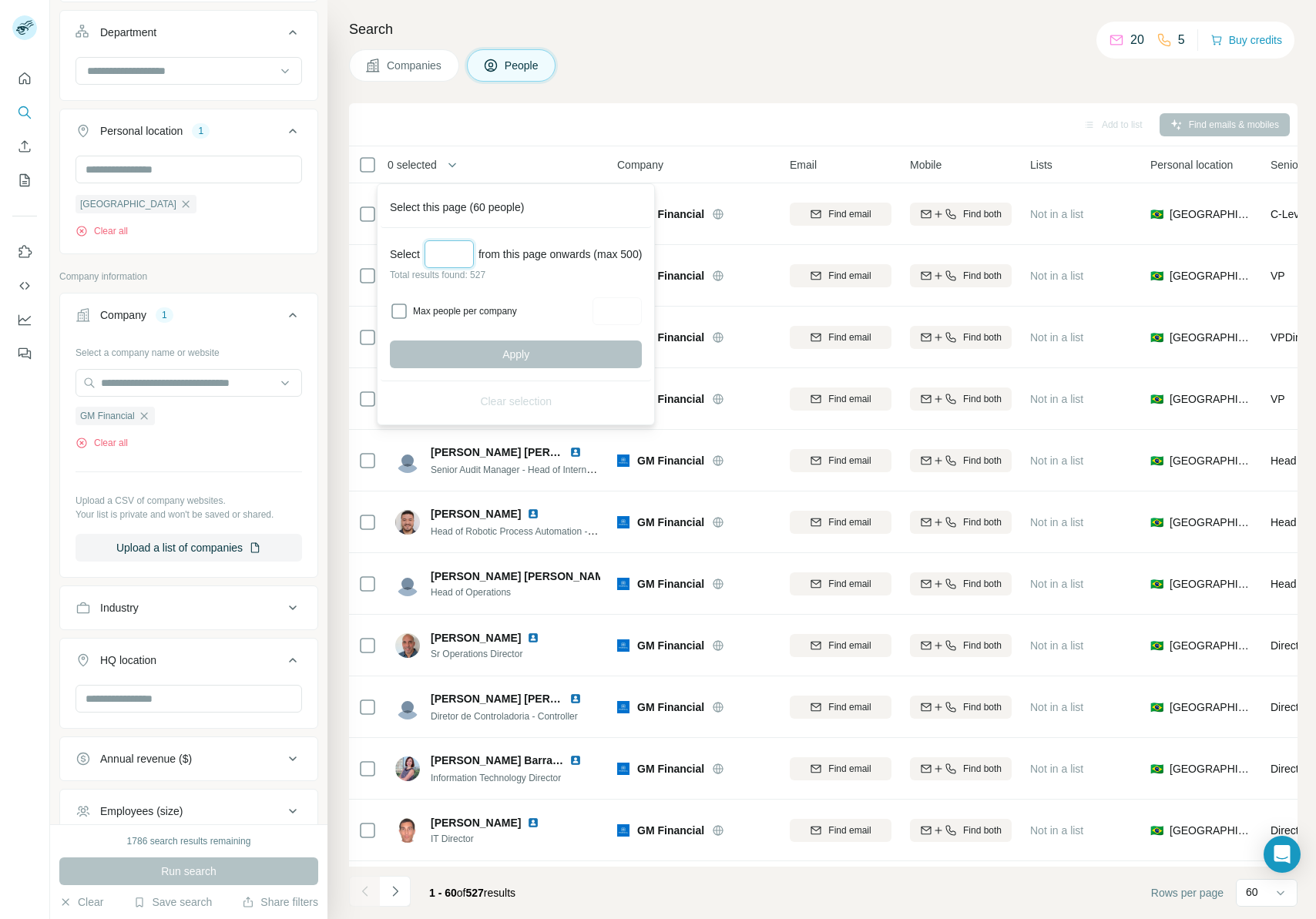
click at [458, 251] on input "Select a number (up to 500)" at bounding box center [449, 254] width 49 height 28
click at [708, 62] on div "Companies People" at bounding box center [823, 66] width 948 height 32
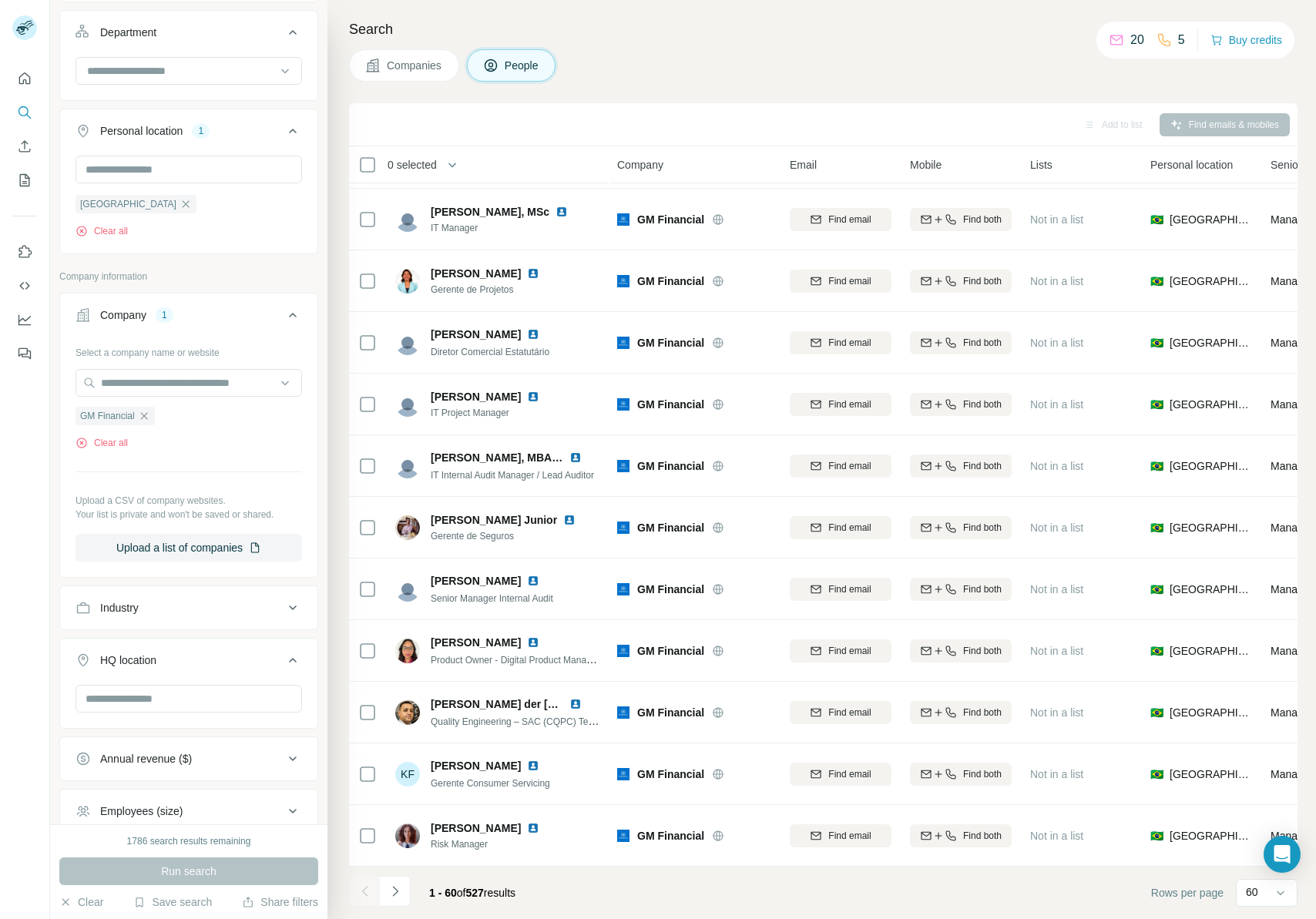
scroll to position [423, 0]
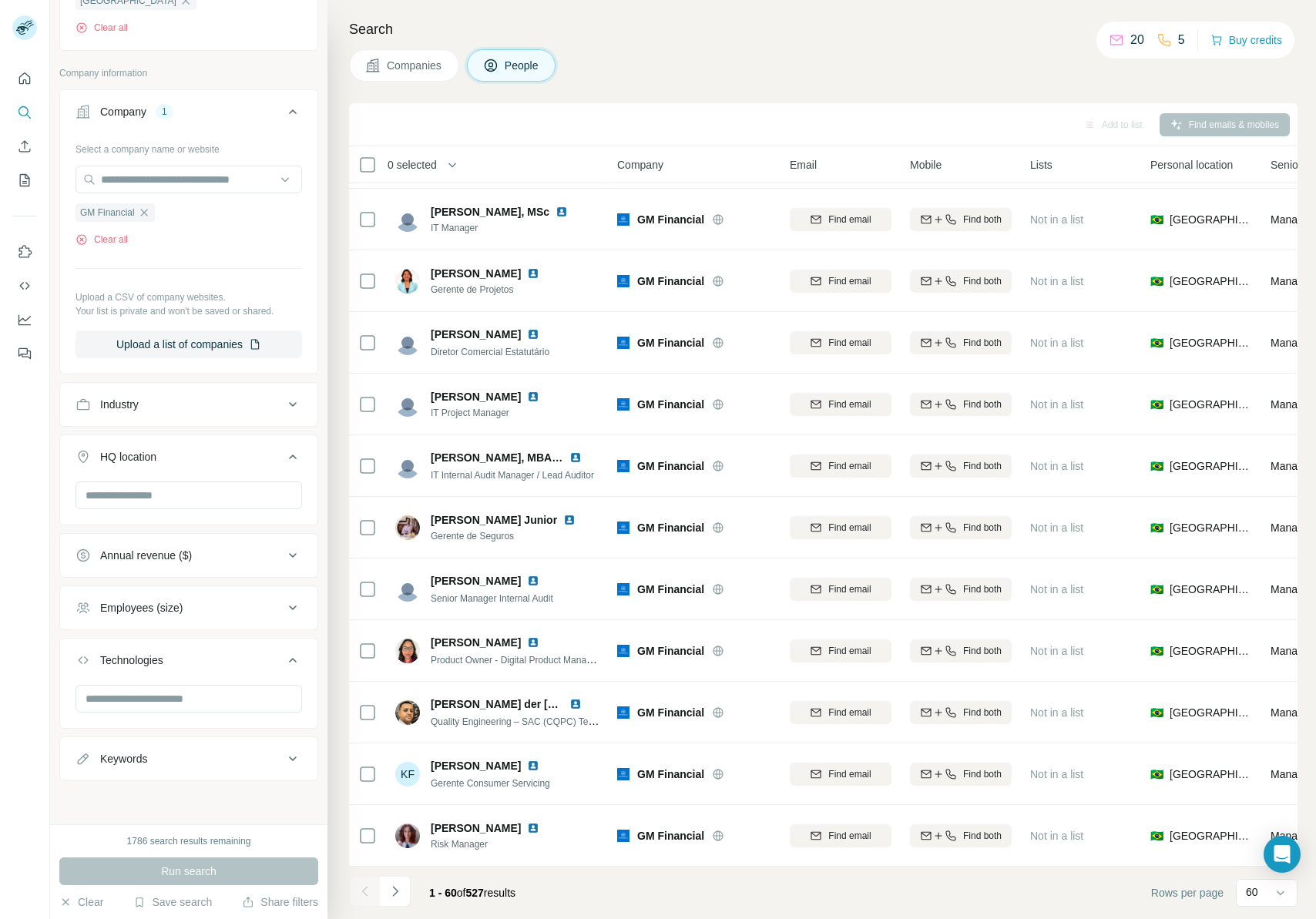
click at [189, 573] on div "Keywords" at bounding box center [180, 759] width 208 height 15
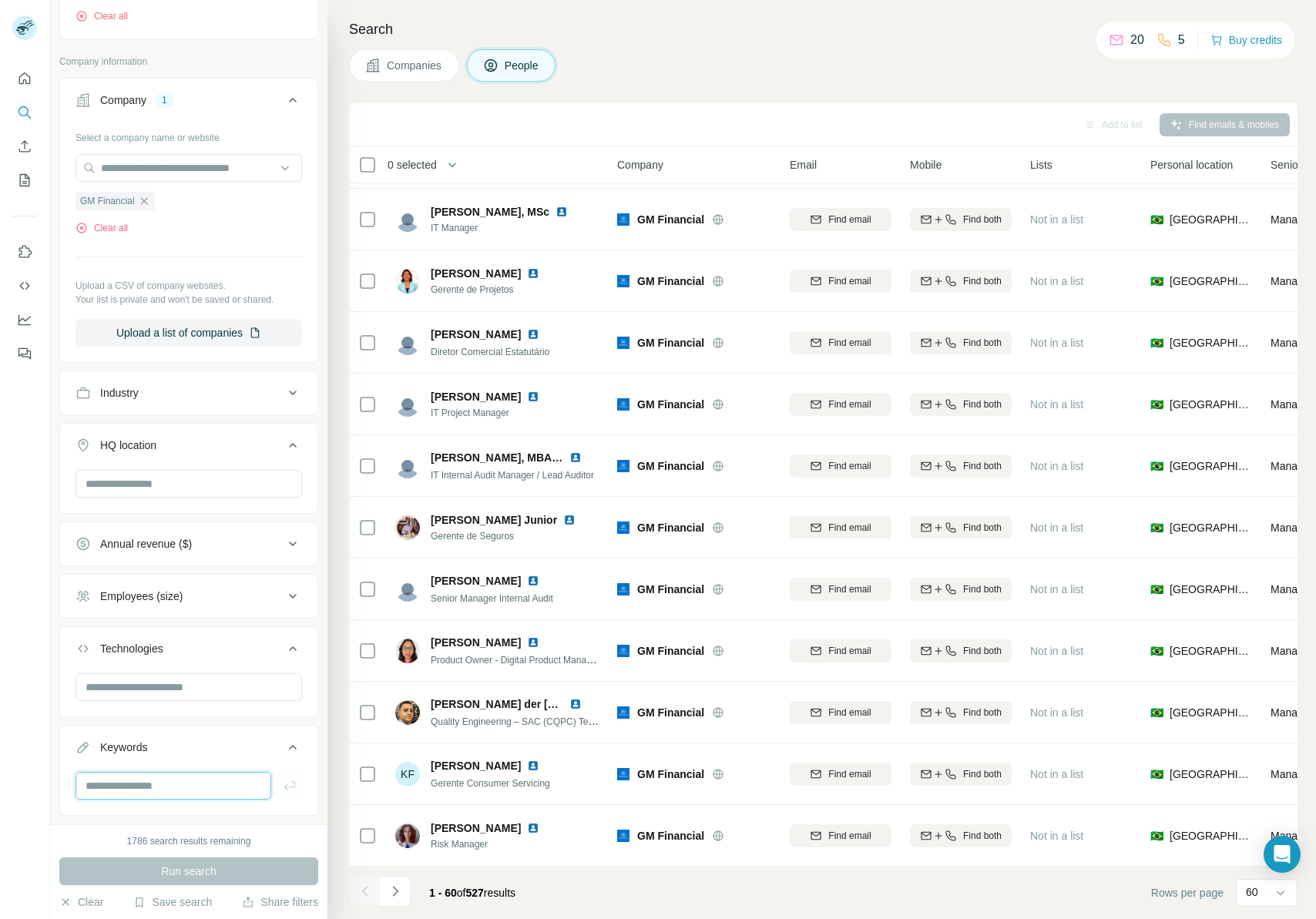
click at [183, 573] on input "text" at bounding box center [173, 786] width 196 height 28
type input "*****"
click at [243, 573] on div "Run search" at bounding box center [189, 871] width 259 height 28
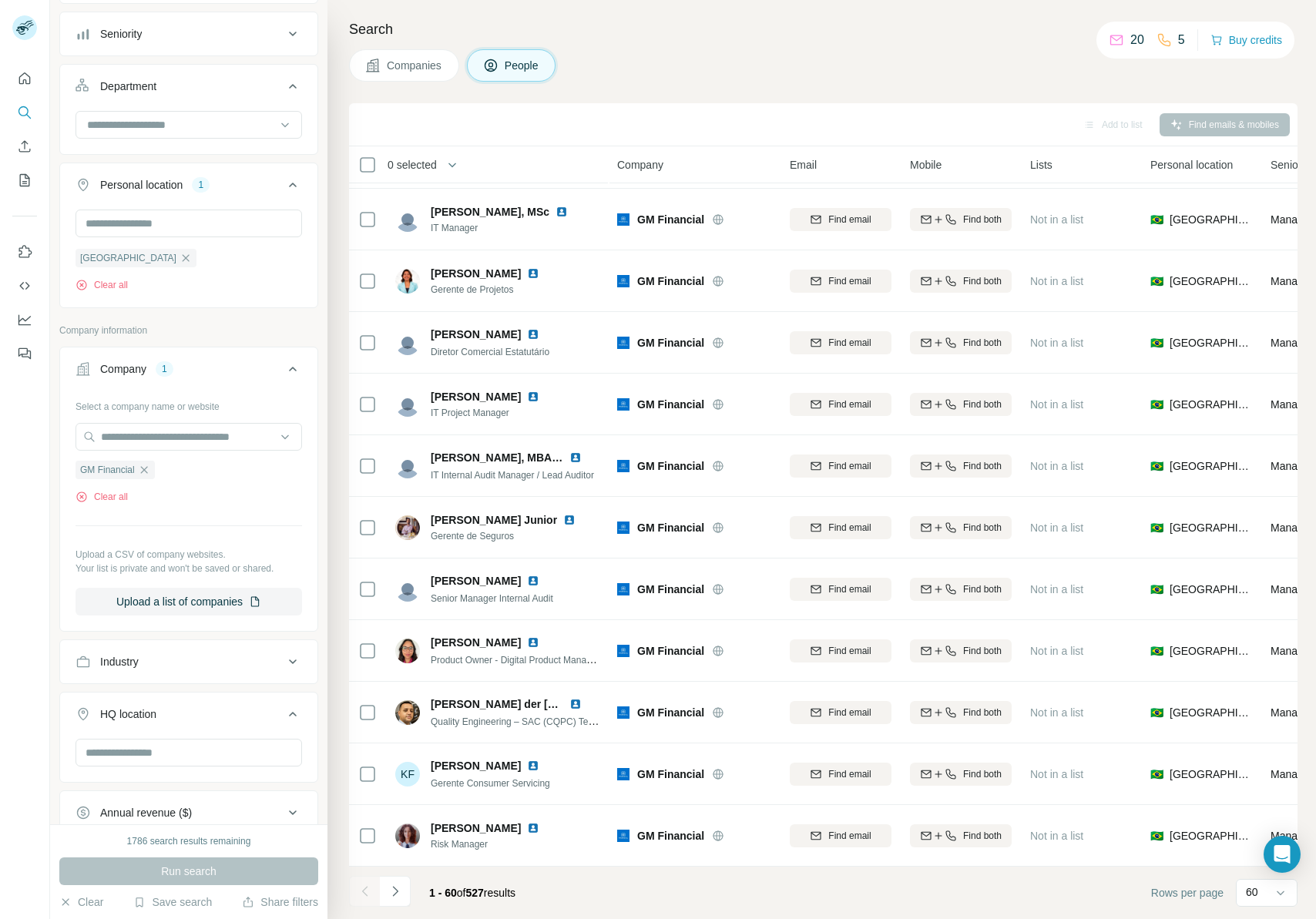
scroll to position [0, 0]
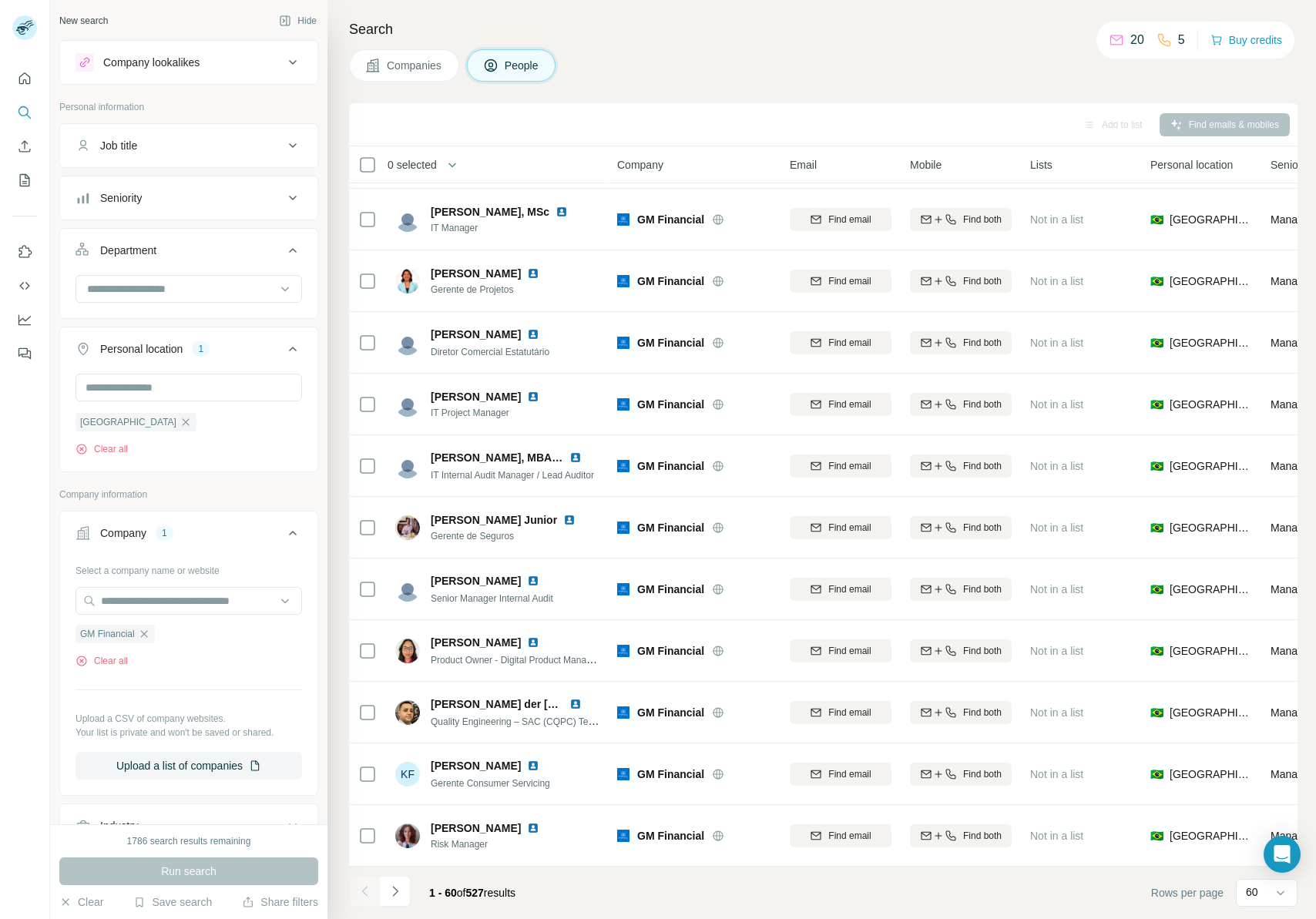
click at [215, 145] on div "Job title" at bounding box center [180, 146] width 208 height 15
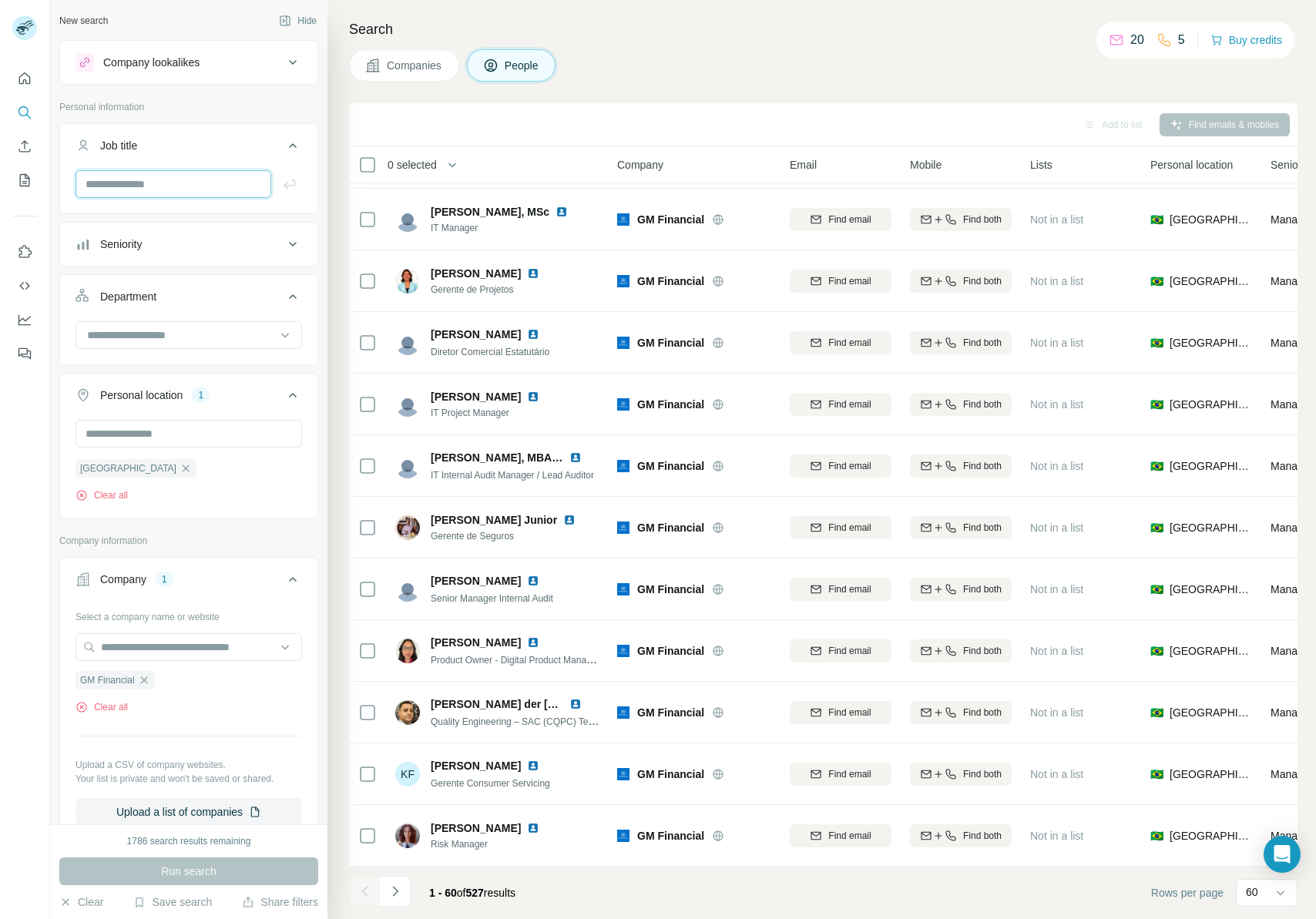
click at [170, 184] on input "text" at bounding box center [173, 184] width 196 height 28
type input "***"
click at [282, 187] on icon "button" at bounding box center [290, 184] width 15 height 15
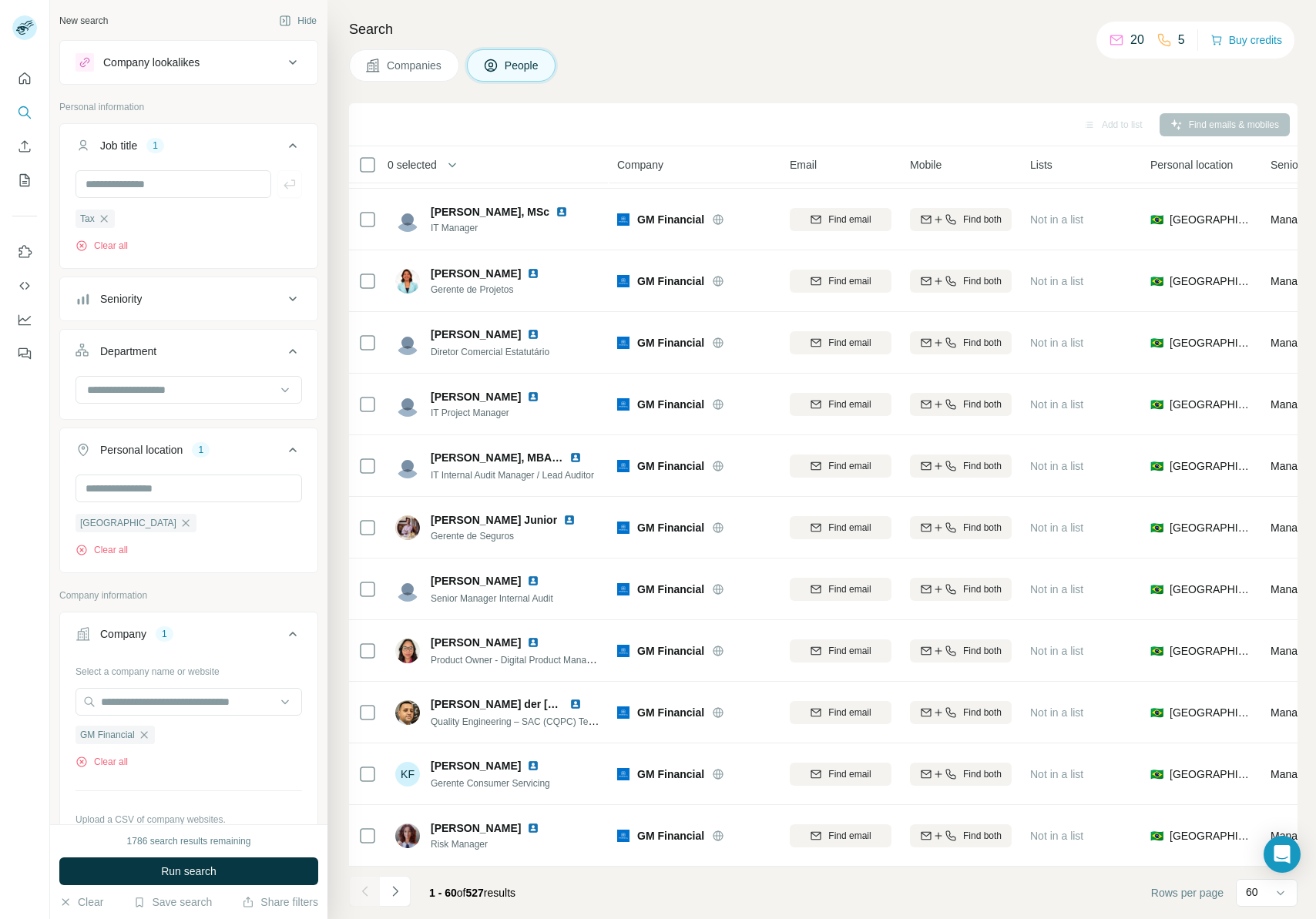
scroll to position [507, 0]
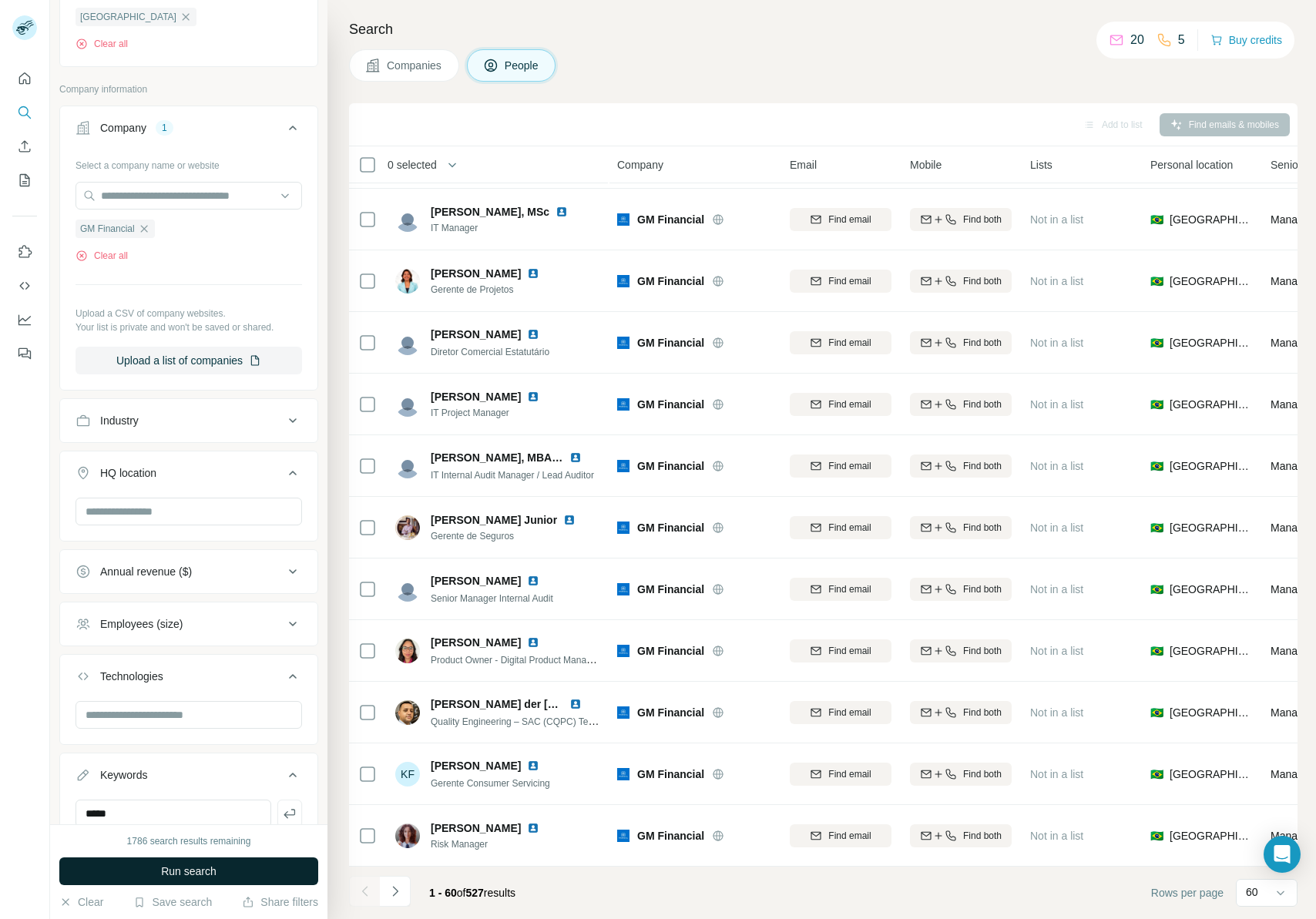
click at [224, 573] on button "Run search" at bounding box center [189, 871] width 259 height 28
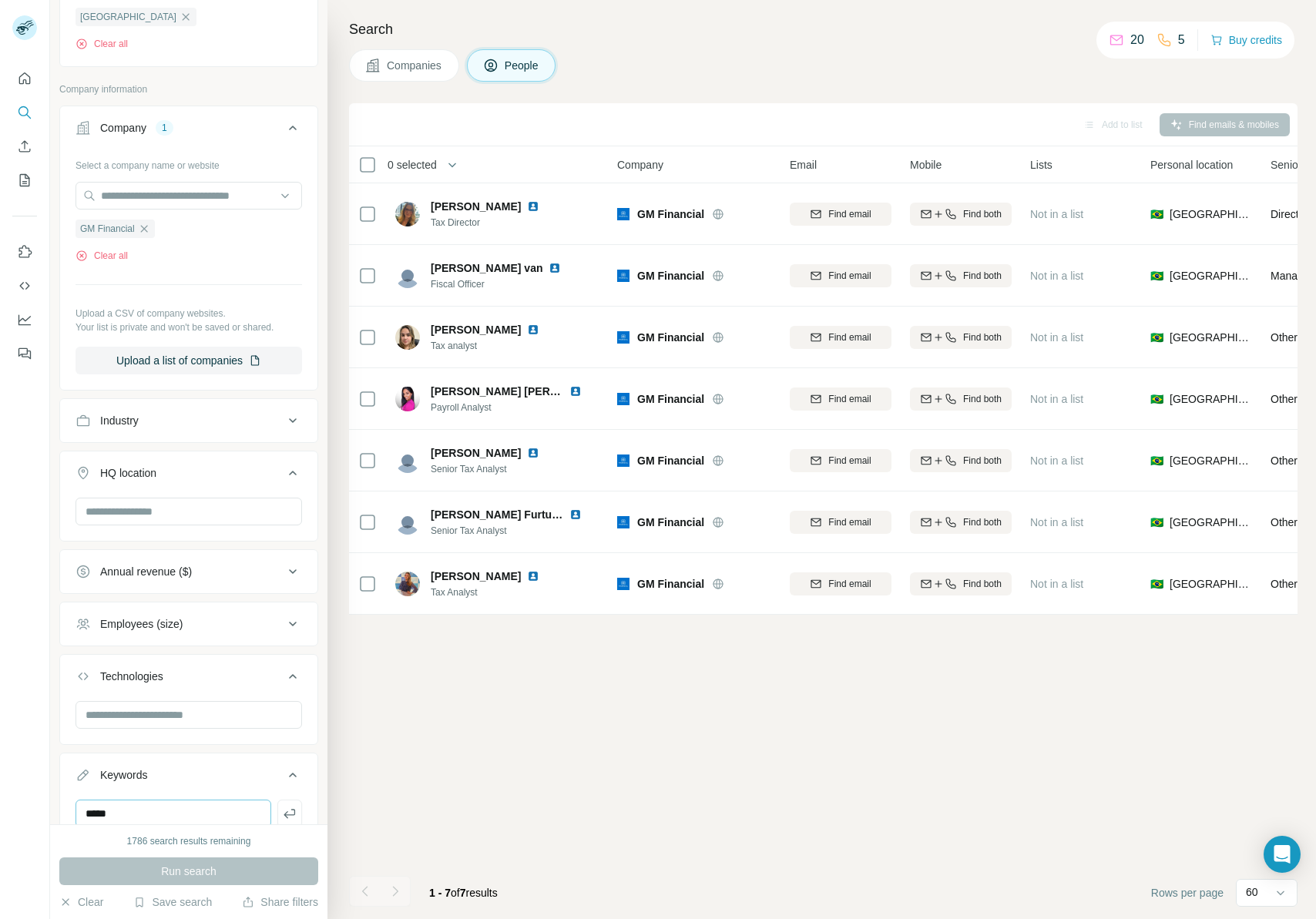
scroll to position [571, 0]
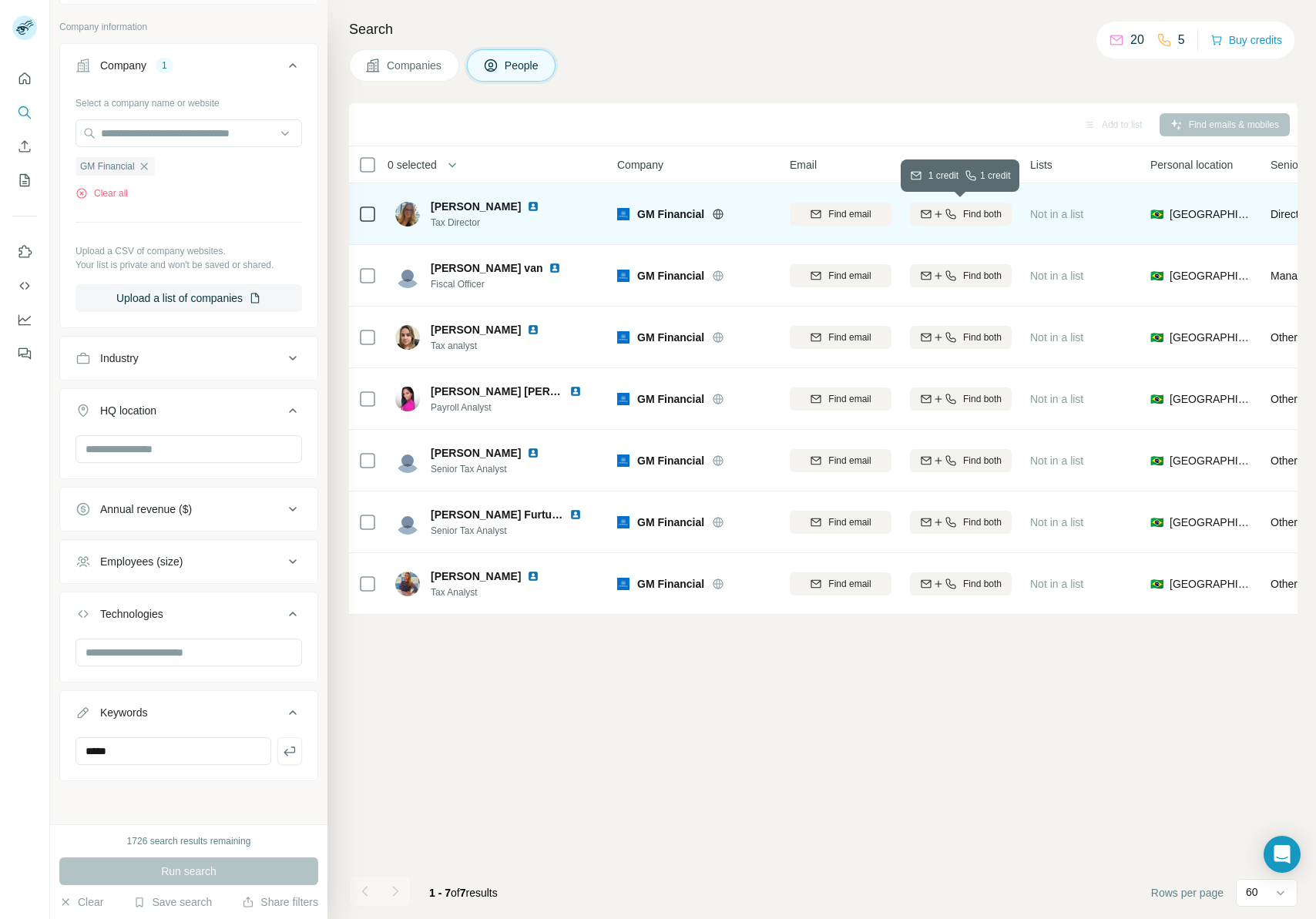
click at [940, 219] on icon "button" at bounding box center [938, 214] width 12 height 12
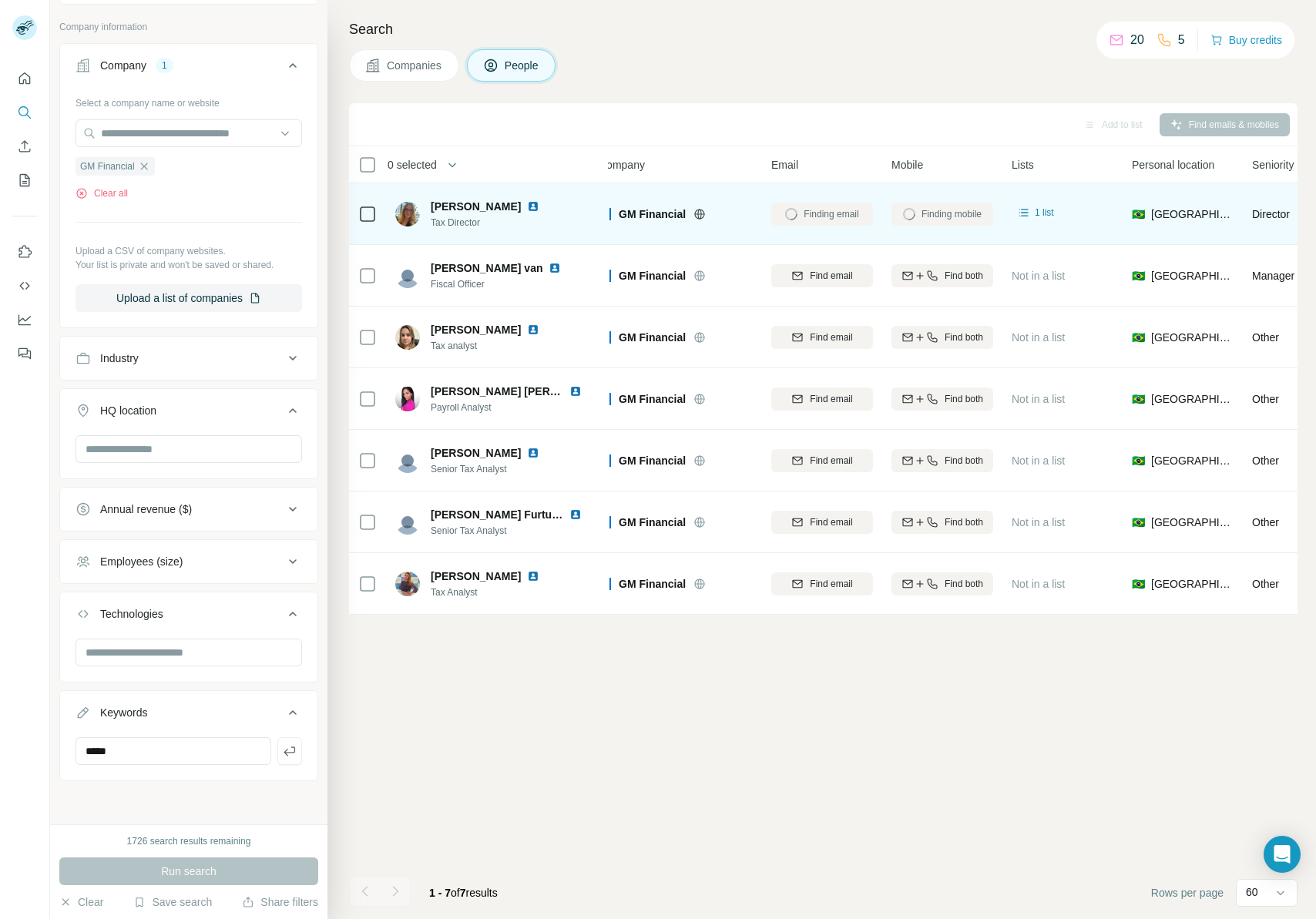
scroll to position [0, 0]
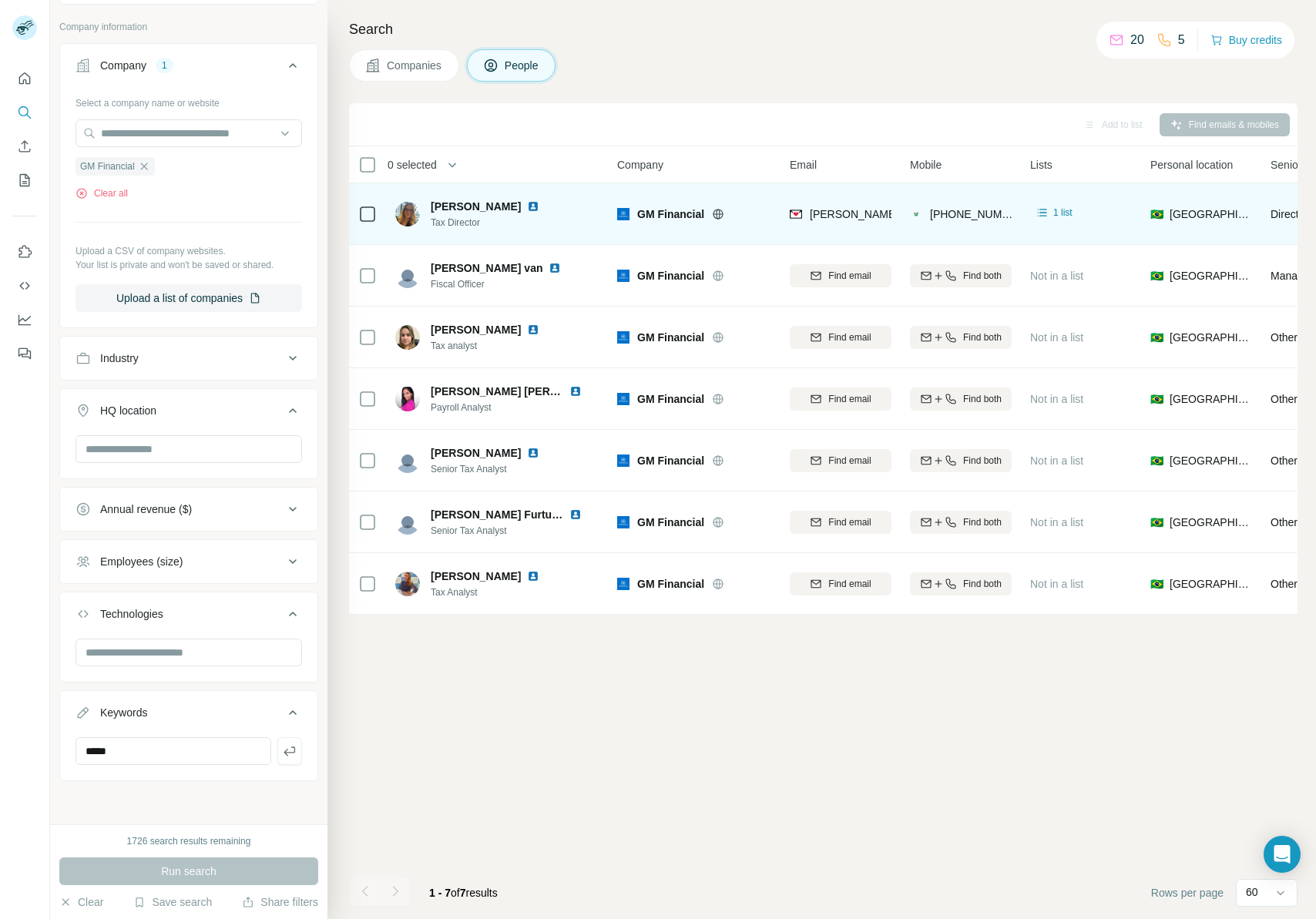
click at [540, 205] on img at bounding box center [533, 207] width 12 height 12
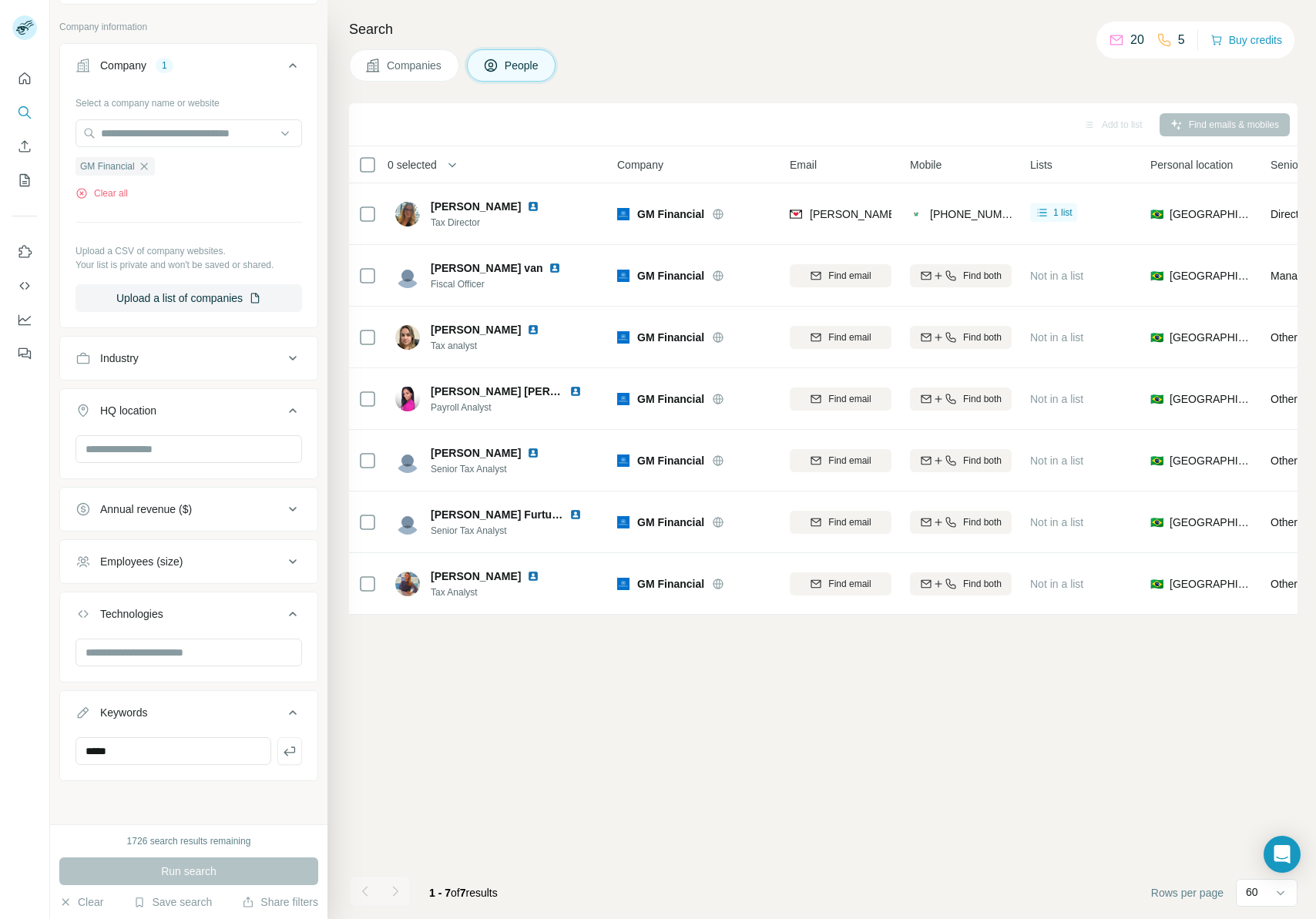
click at [988, 76] on div "Companies People" at bounding box center [823, 66] width 948 height 32
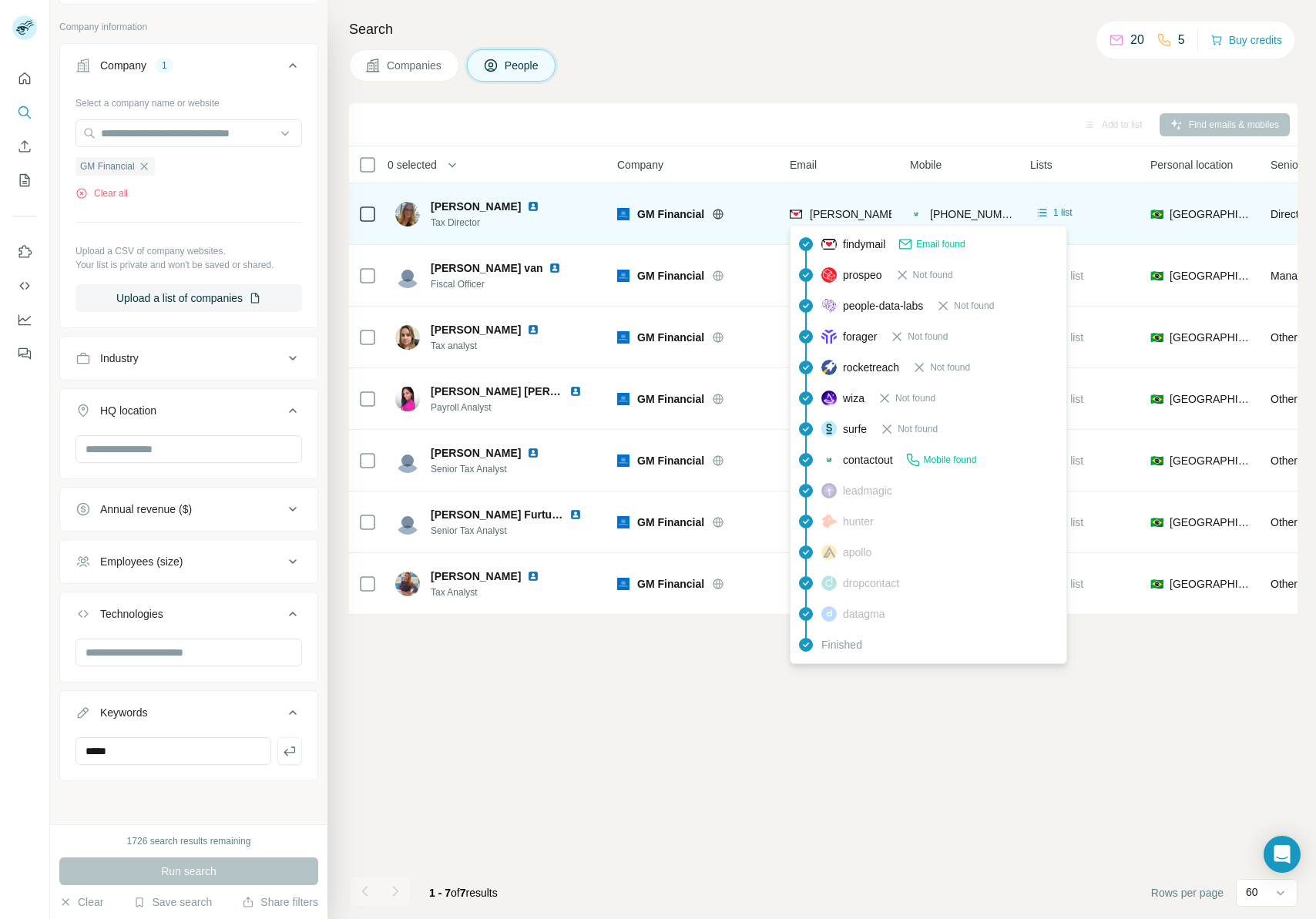
click at [846, 214] on span "[PERSON_NAME][EMAIL_ADDRESS][DOMAIN_NAME]" at bounding box center [945, 214] width 271 height 12
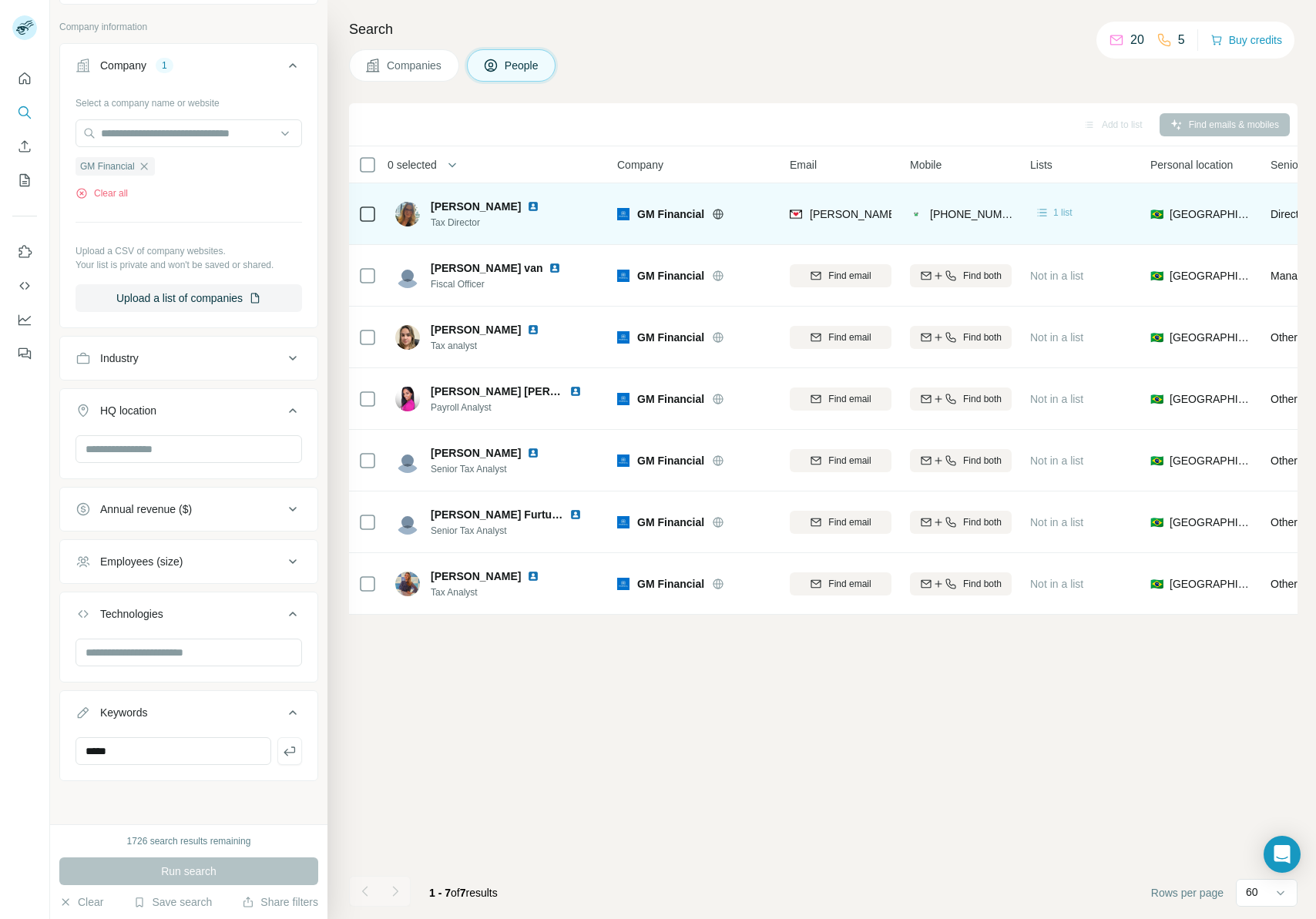
click at [1069, 211] on span "1 list" at bounding box center [1062, 213] width 19 height 14
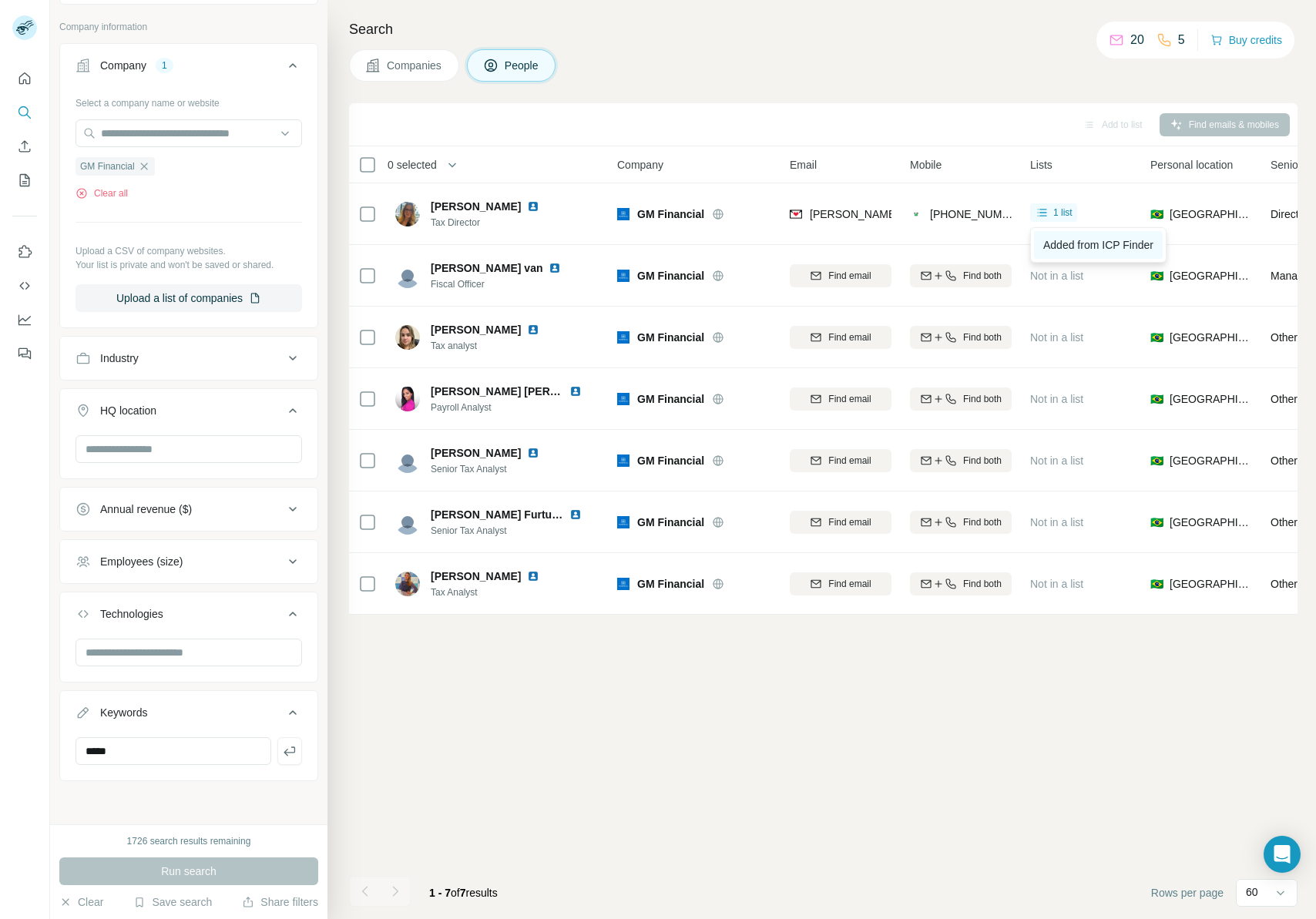
click at [1079, 244] on span "Added from ICP Finder" at bounding box center [1098, 245] width 110 height 12
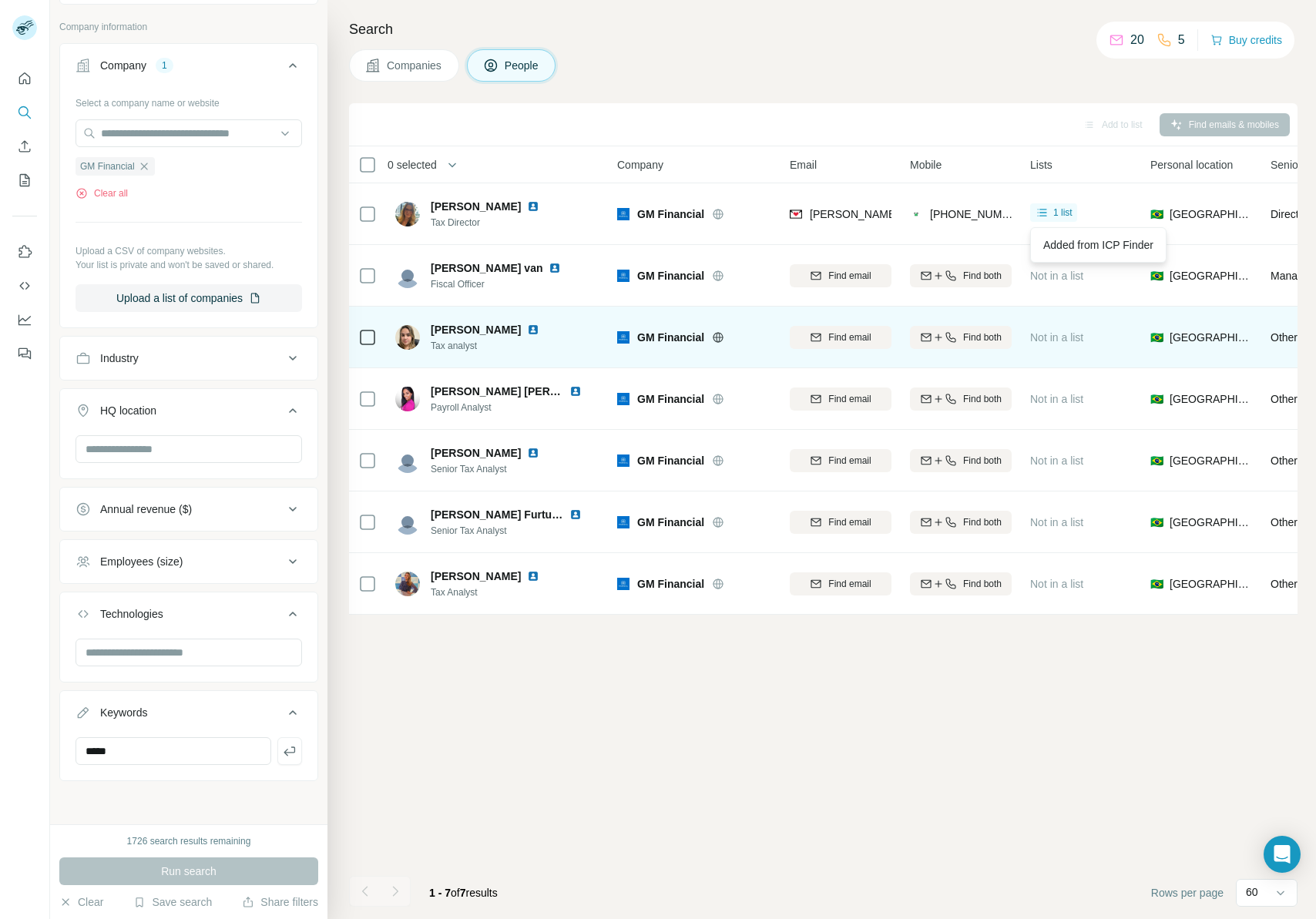
click at [527, 329] on img at bounding box center [533, 330] width 12 height 12
click at [984, 336] on span "Find both" at bounding box center [982, 338] width 39 height 14
click at [1132, 39] on button "Buy credits" at bounding box center [1246, 40] width 72 height 22
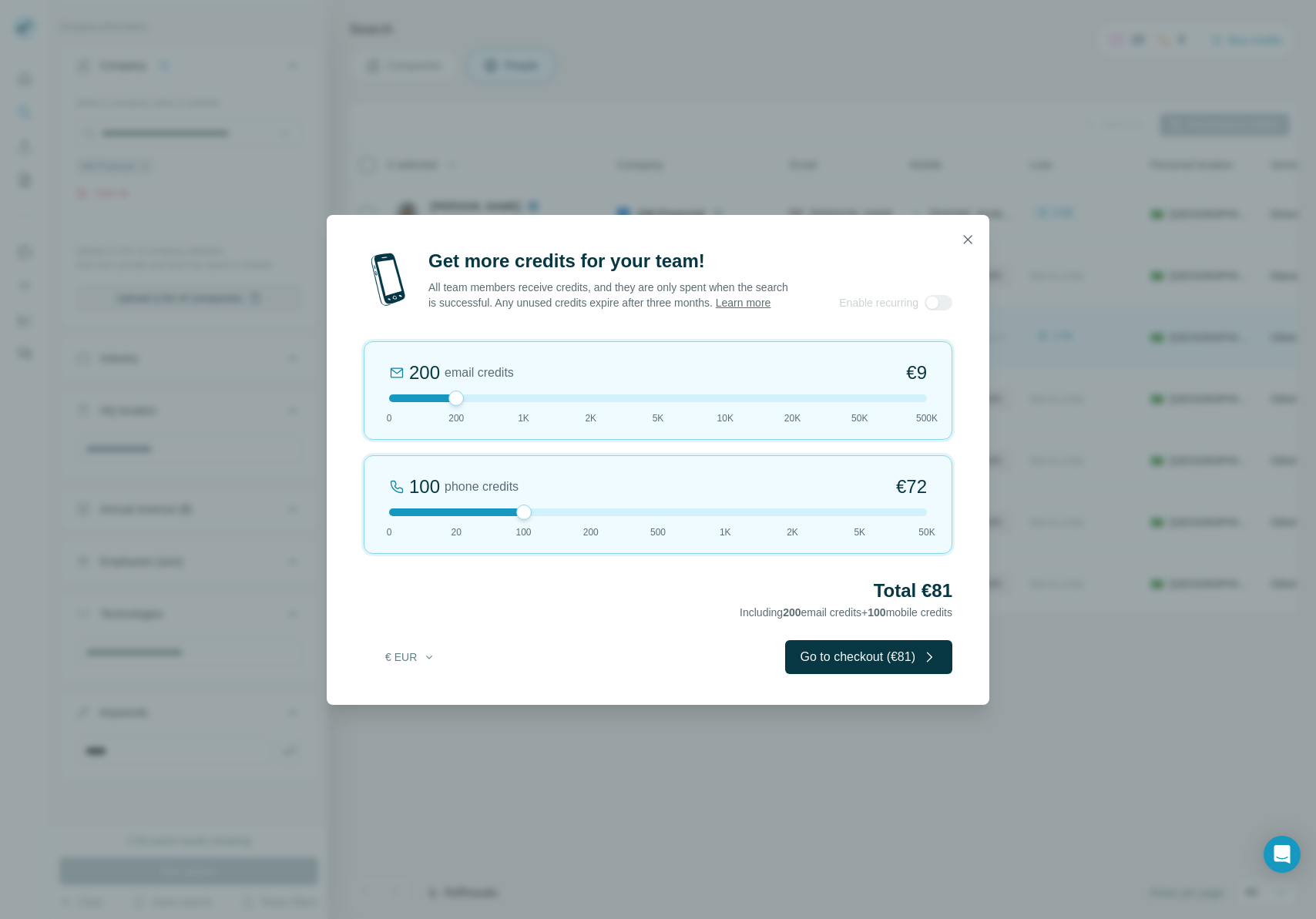
drag, startPoint x: 458, startPoint y: 510, endPoint x: 540, endPoint y: 513, distance: 82.1
click at [540, 513] on div at bounding box center [658, 513] width 538 height 8
drag, startPoint x: 460, startPoint y: 393, endPoint x: 514, endPoint y: 415, distance: 58.3
click at [516, 402] on div at bounding box center [658, 399] width 538 height 8
click at [395, 573] on button "€ EUR" at bounding box center [410, 658] width 72 height 28
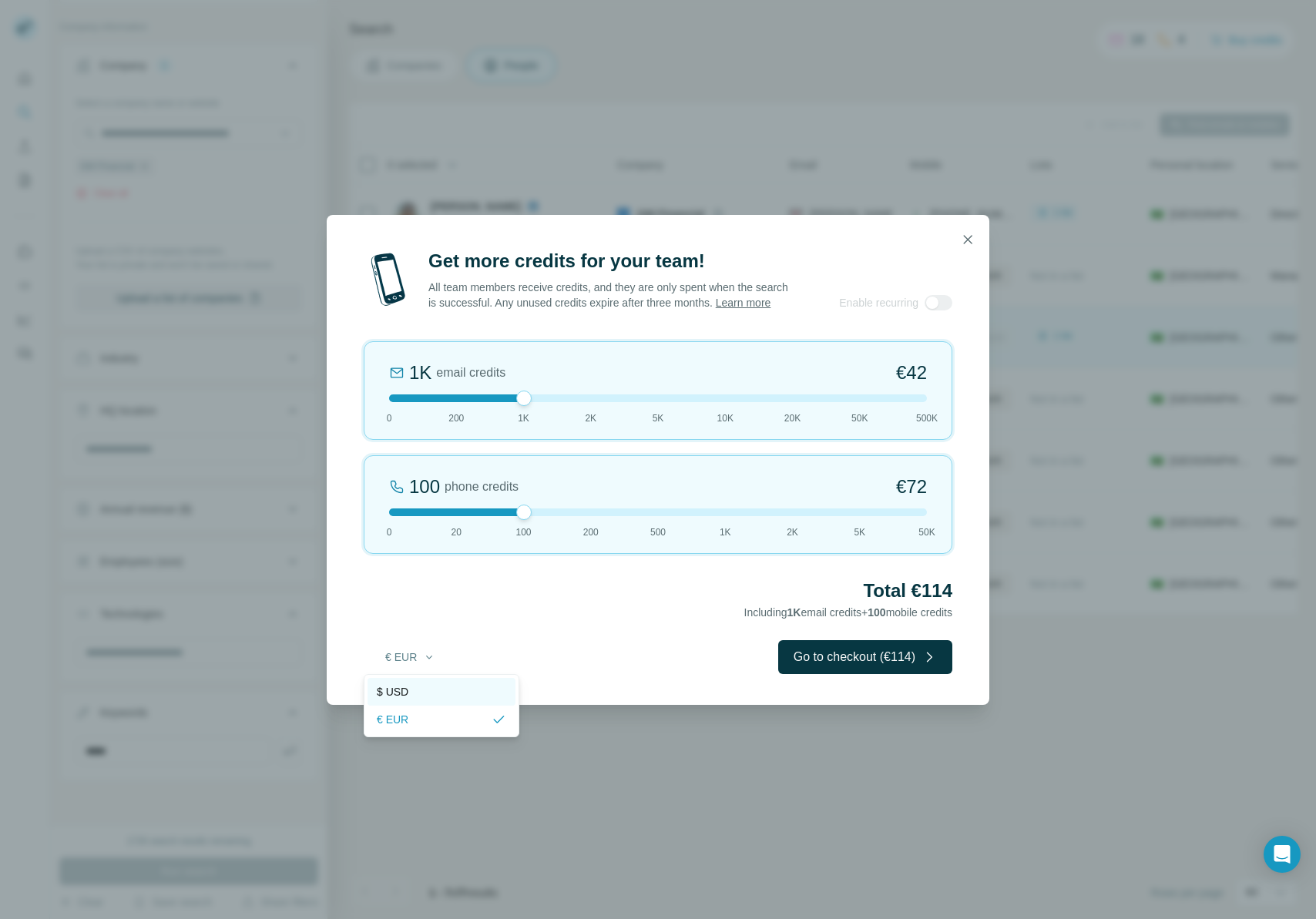
click at [411, 573] on div "$ USD" at bounding box center [442, 692] width 130 height 15
click at [415, 573] on button "$ USD" at bounding box center [410, 658] width 72 height 28
click at [404, 573] on span "€ EUR" at bounding box center [392, 720] width 32 height 15
click at [416, 573] on button "€ EUR" at bounding box center [410, 658] width 72 height 28
click at [412, 573] on div "$ USD" at bounding box center [442, 692] width 130 height 15
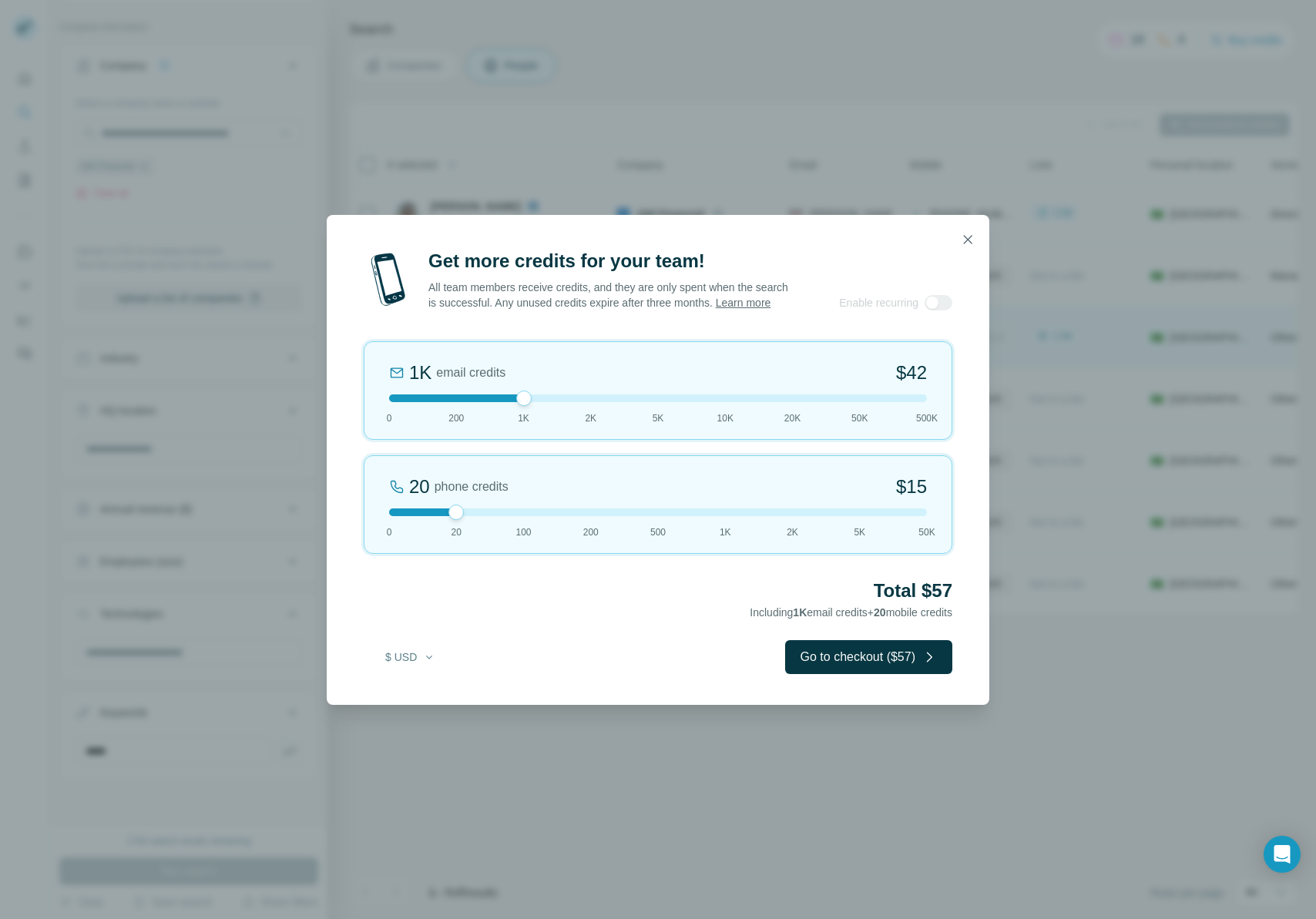
drag, startPoint x: 524, startPoint y: 510, endPoint x: 517, endPoint y: 496, distance: 15.7
click at [478, 514] on div at bounding box center [658, 513] width 538 height 8
click at [968, 239] on icon "button" at bounding box center [968, 239] width 8 height 8
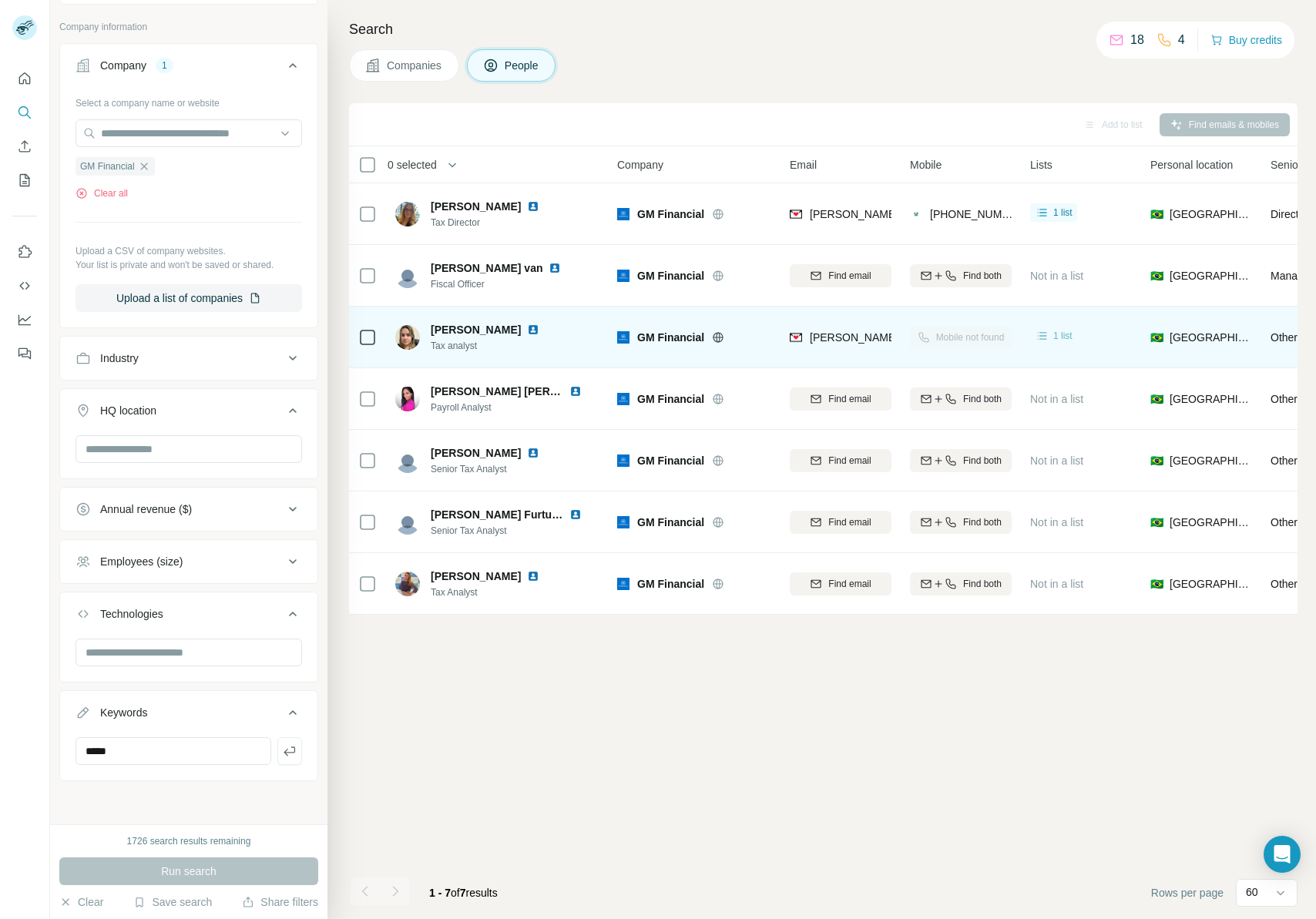
click at [1050, 338] on div "1 list" at bounding box center [1053, 336] width 38 height 15
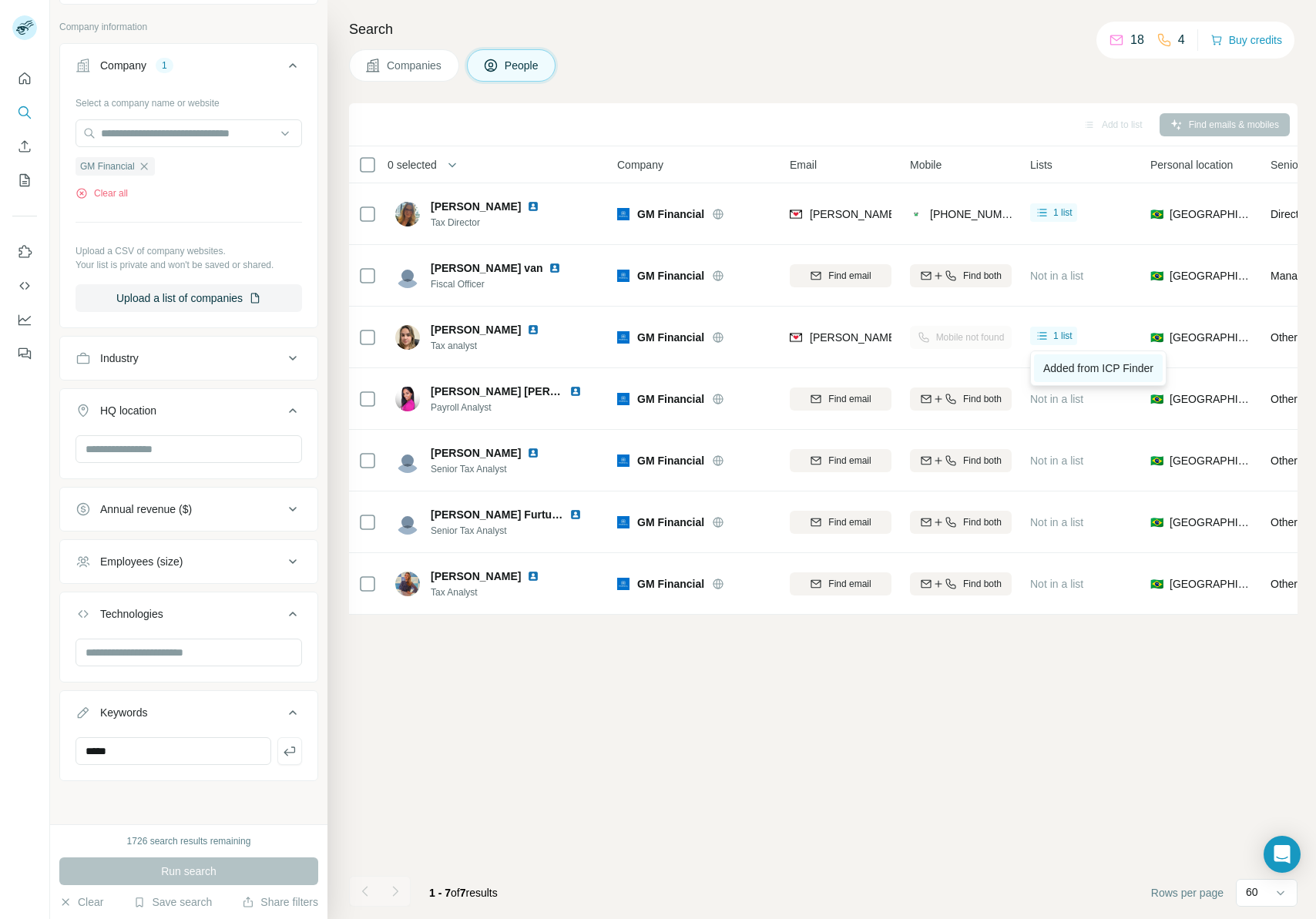
click at [1067, 364] on span "Added from ICP Finder" at bounding box center [1098, 369] width 110 height 12
click at [119, 193] on button "Clear all" at bounding box center [102, 194] width 52 height 14
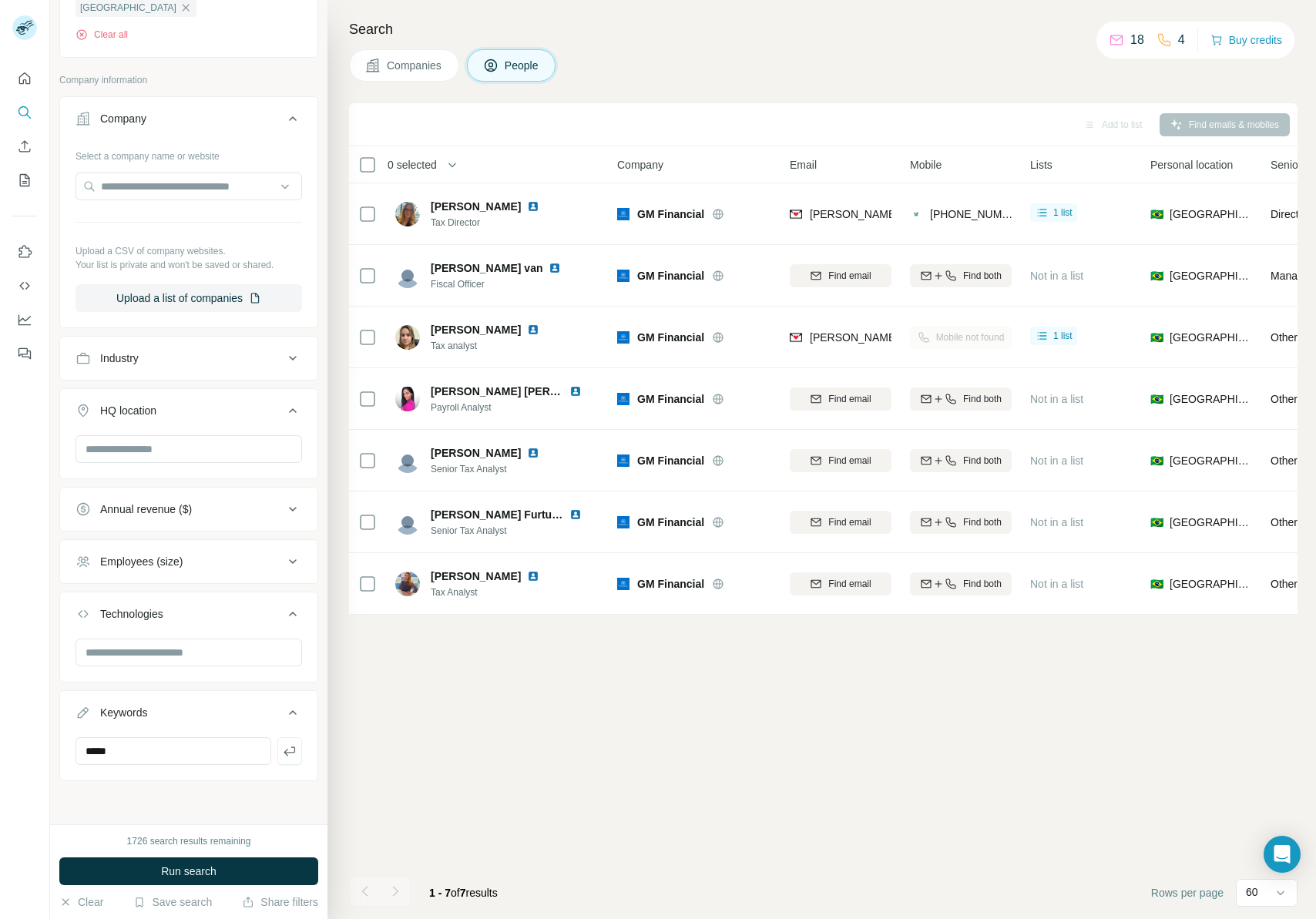
scroll to position [517, 0]
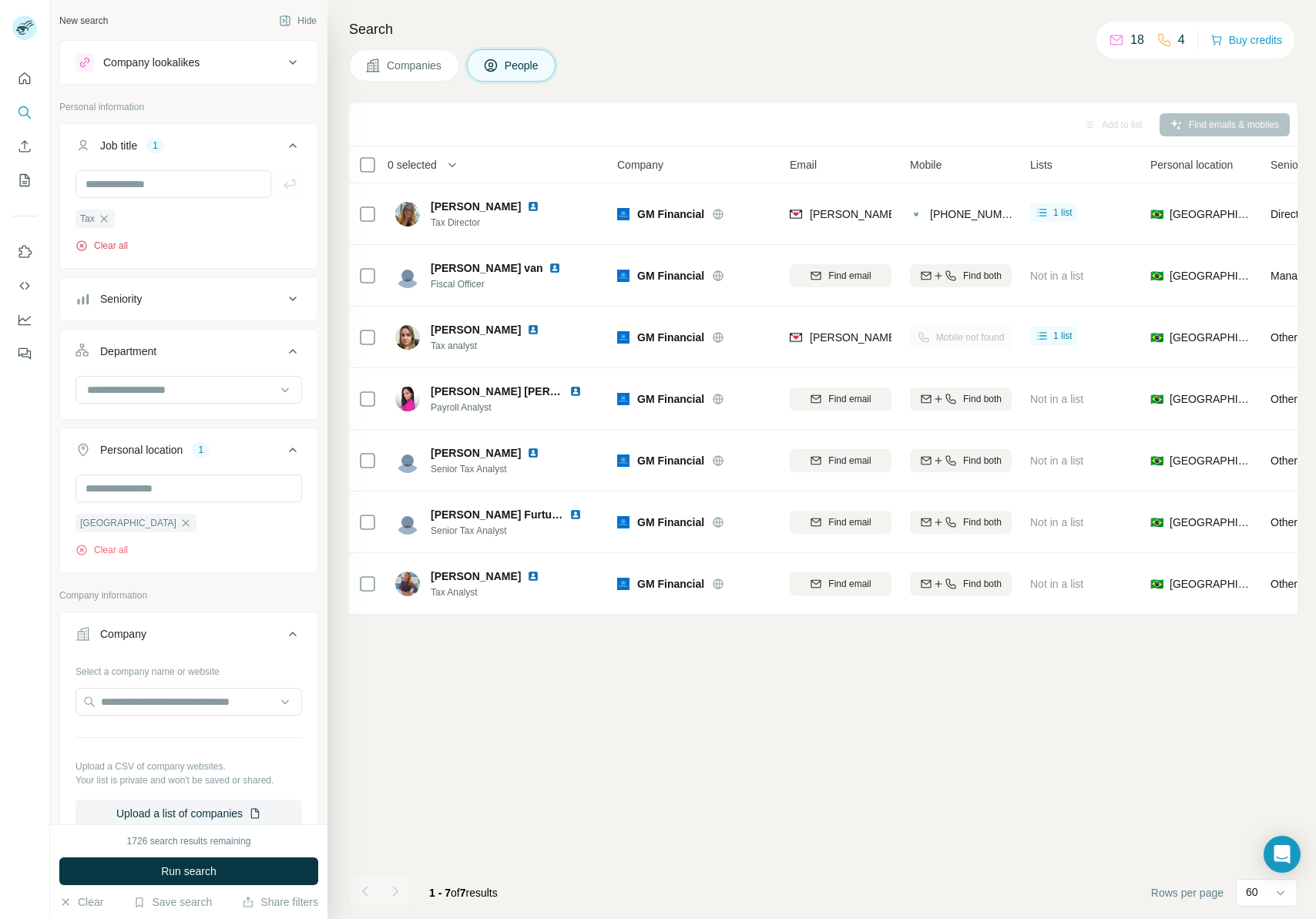
click at [108, 242] on button "Clear all" at bounding box center [102, 246] width 52 height 14
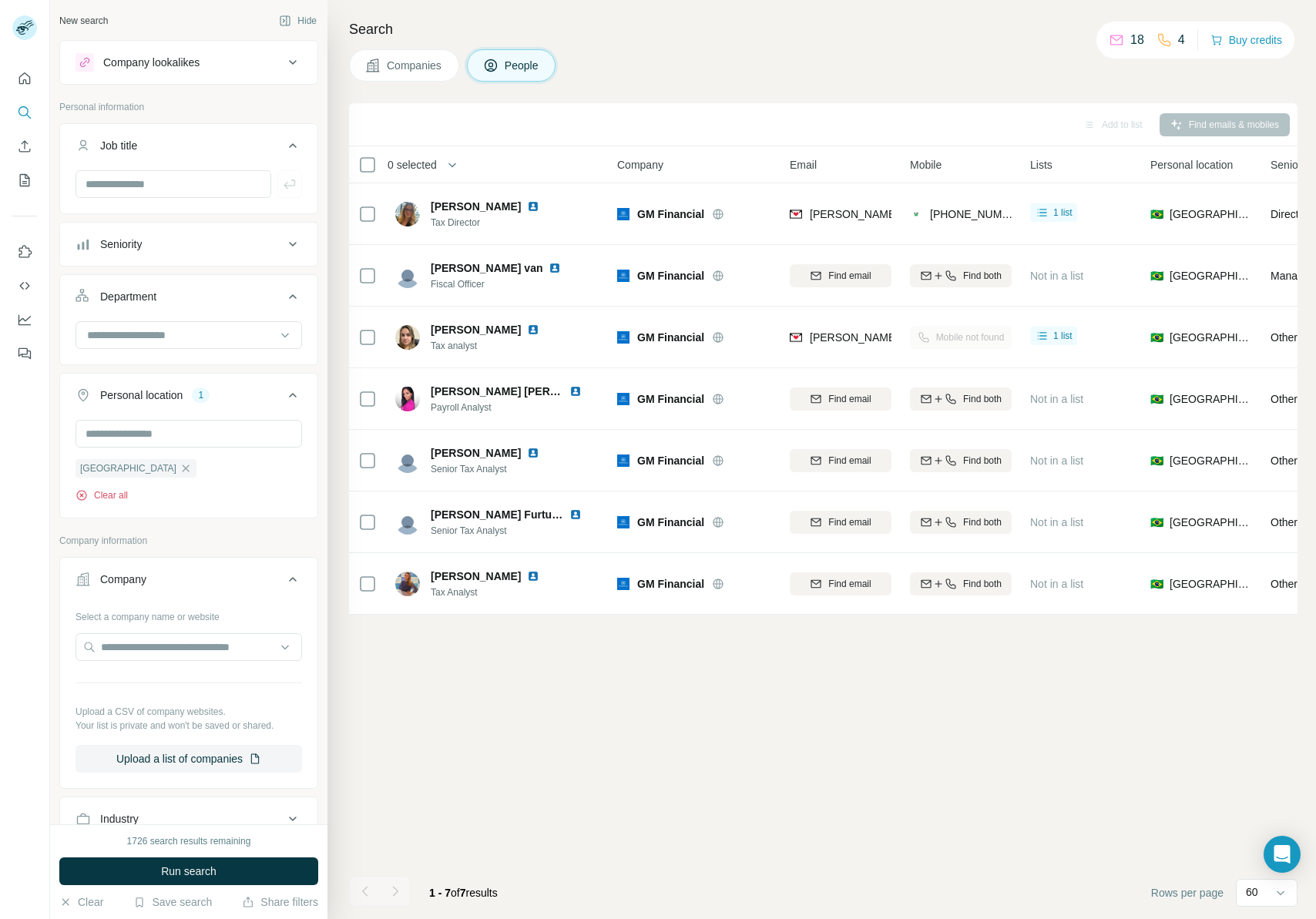
click at [118, 497] on button "Clear all" at bounding box center [102, 496] width 52 height 14
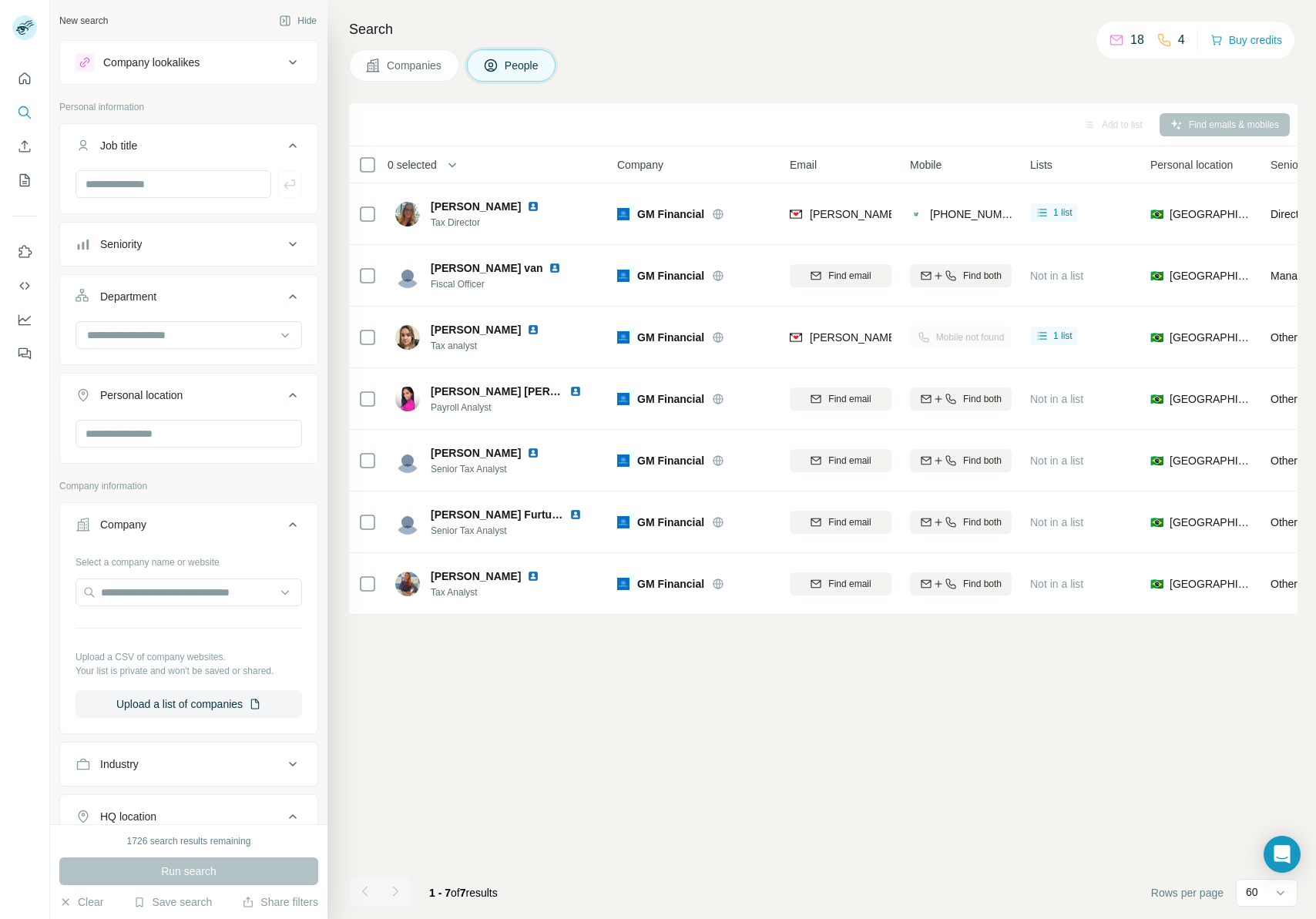
click at [174, 59] on div "Company lookalikes" at bounding box center [151, 62] width 96 height 15
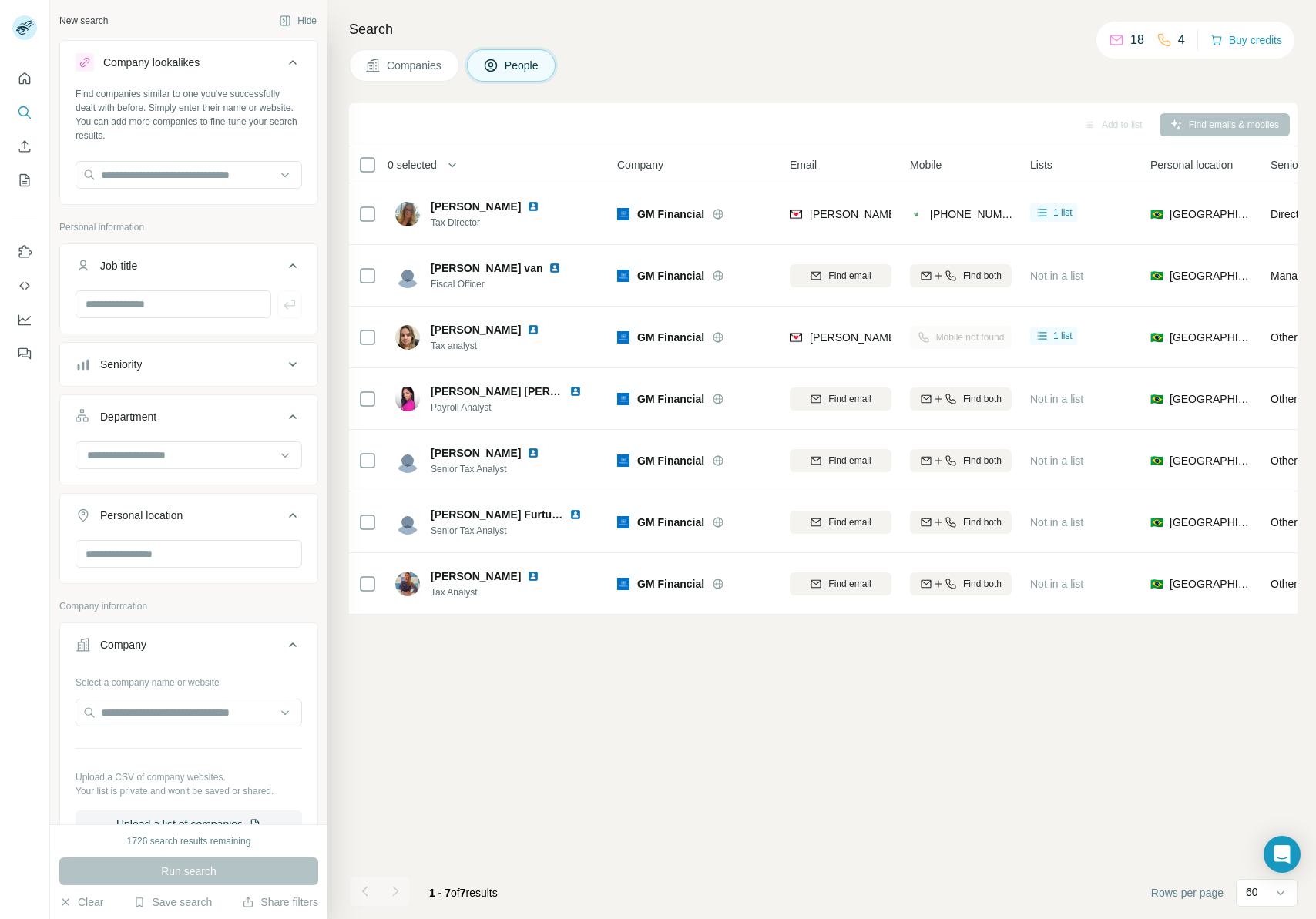
click at [178, 56] on div "Company lookalikes" at bounding box center [151, 62] width 96 height 15
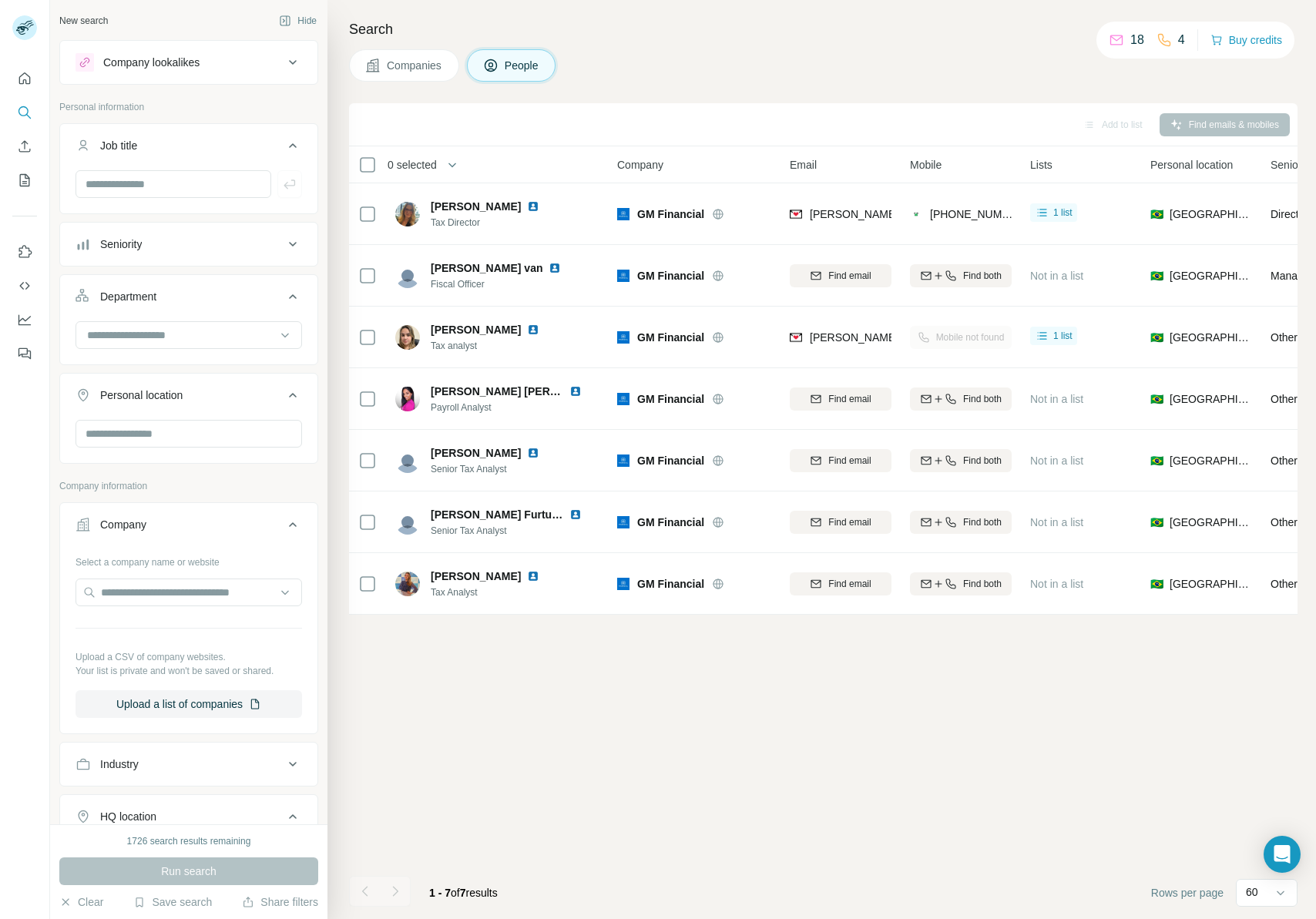
click at [180, 156] on button "Job title" at bounding box center [189, 149] width 257 height 43
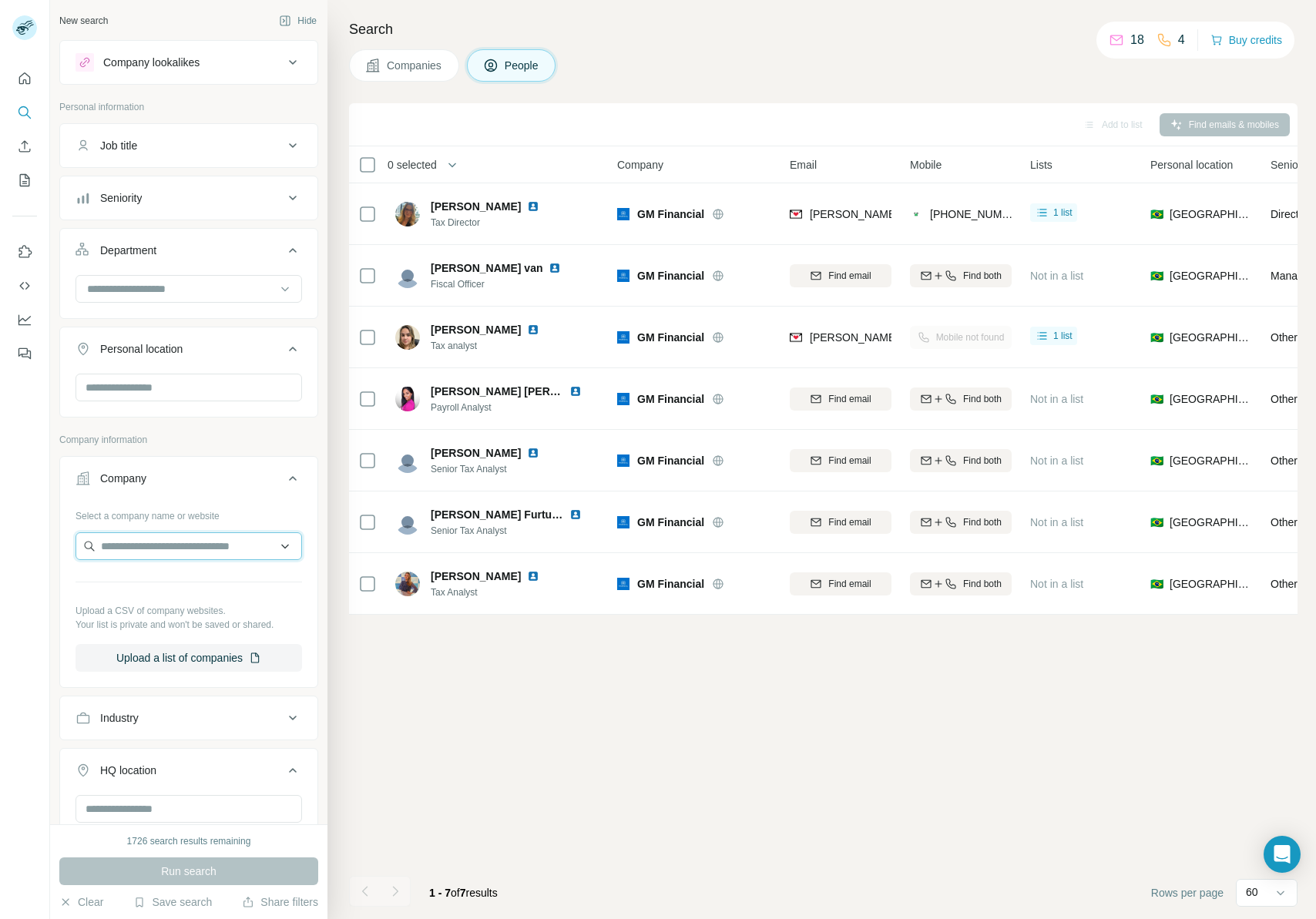
click at [156, 552] on input "text" at bounding box center [189, 547] width 227 height 28
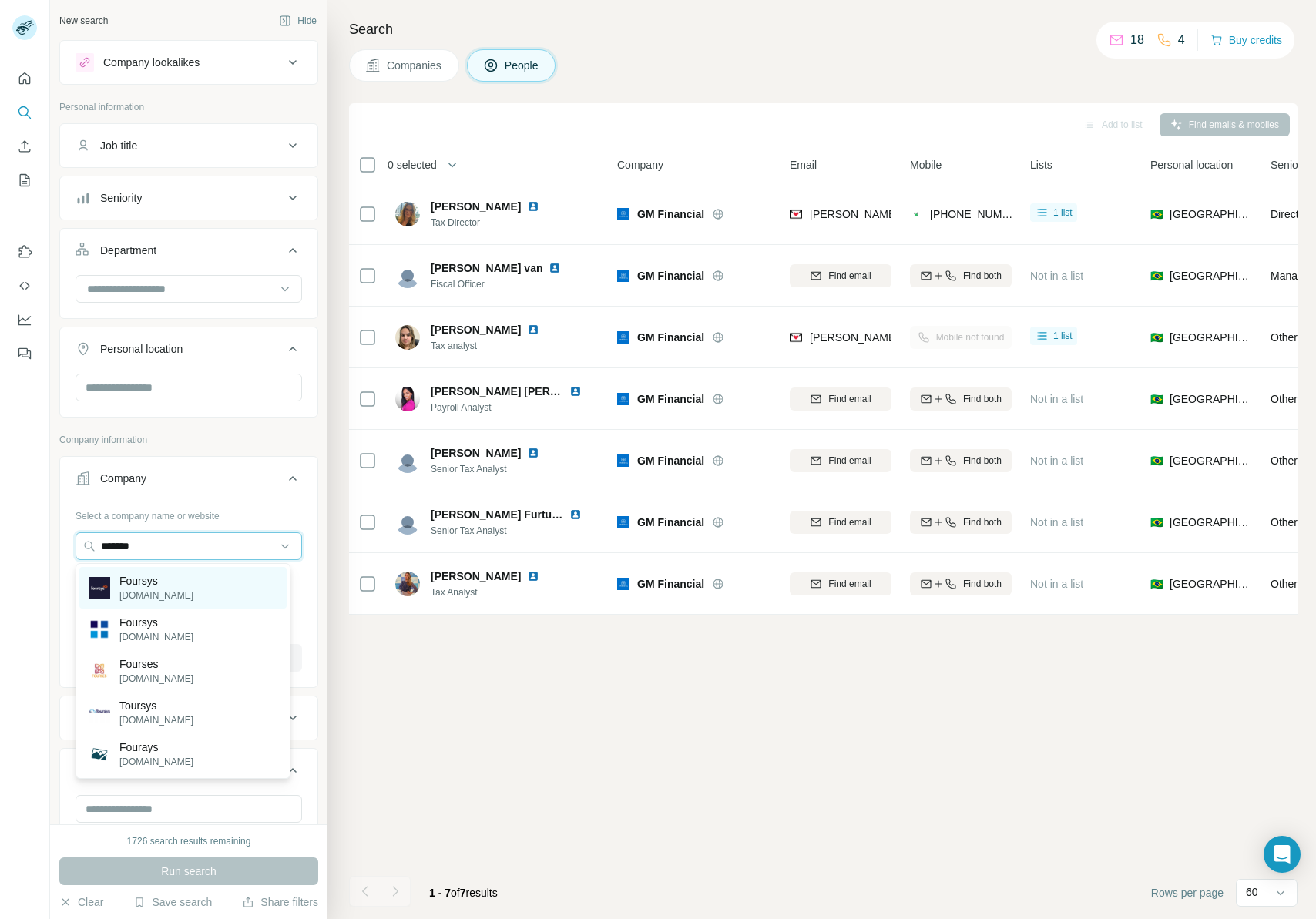
type input "*******"
click at [177, 573] on p "Foursys" at bounding box center [157, 581] width 74 height 15
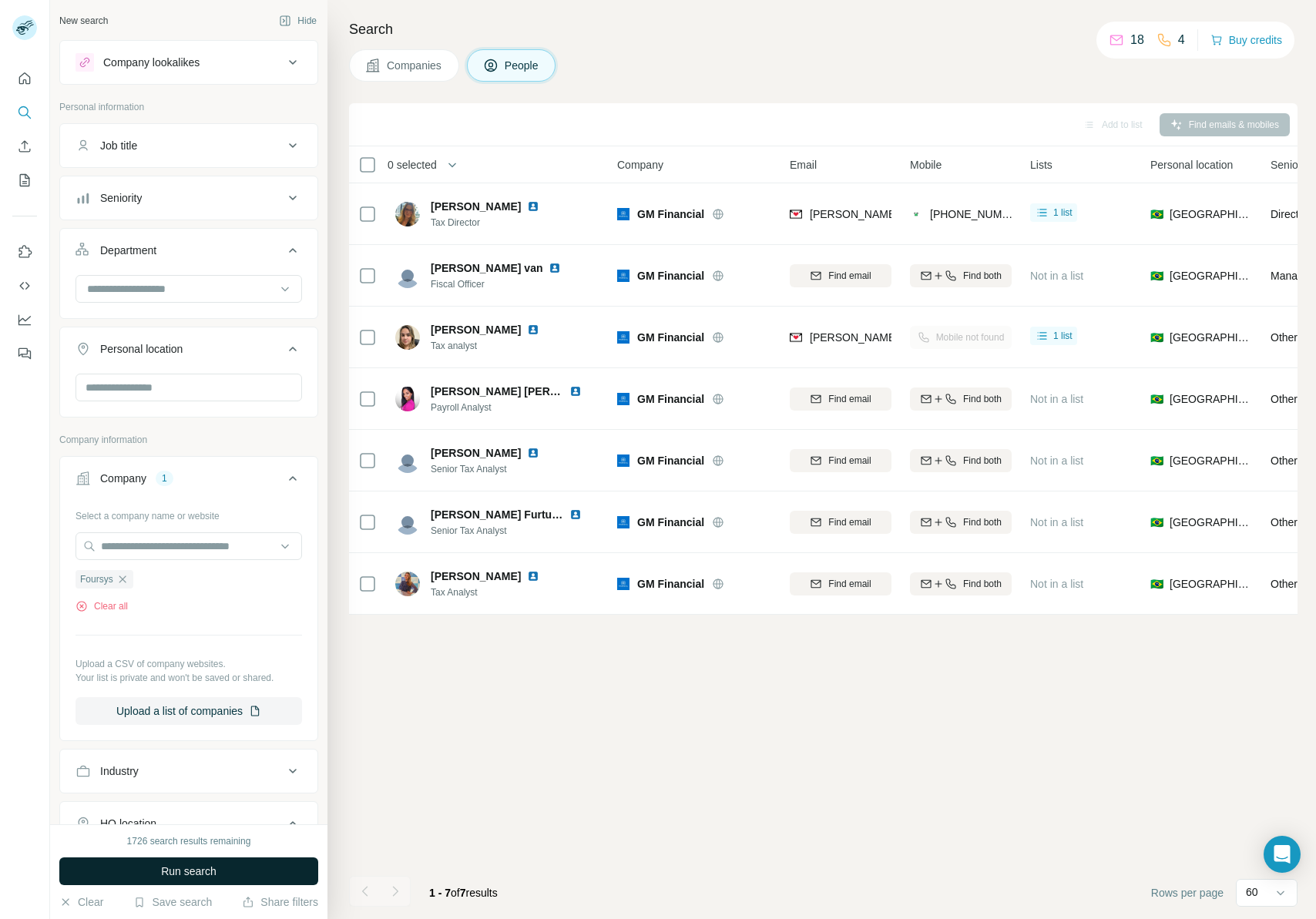
click at [200, 573] on span "Run search" at bounding box center [189, 871] width 56 height 15
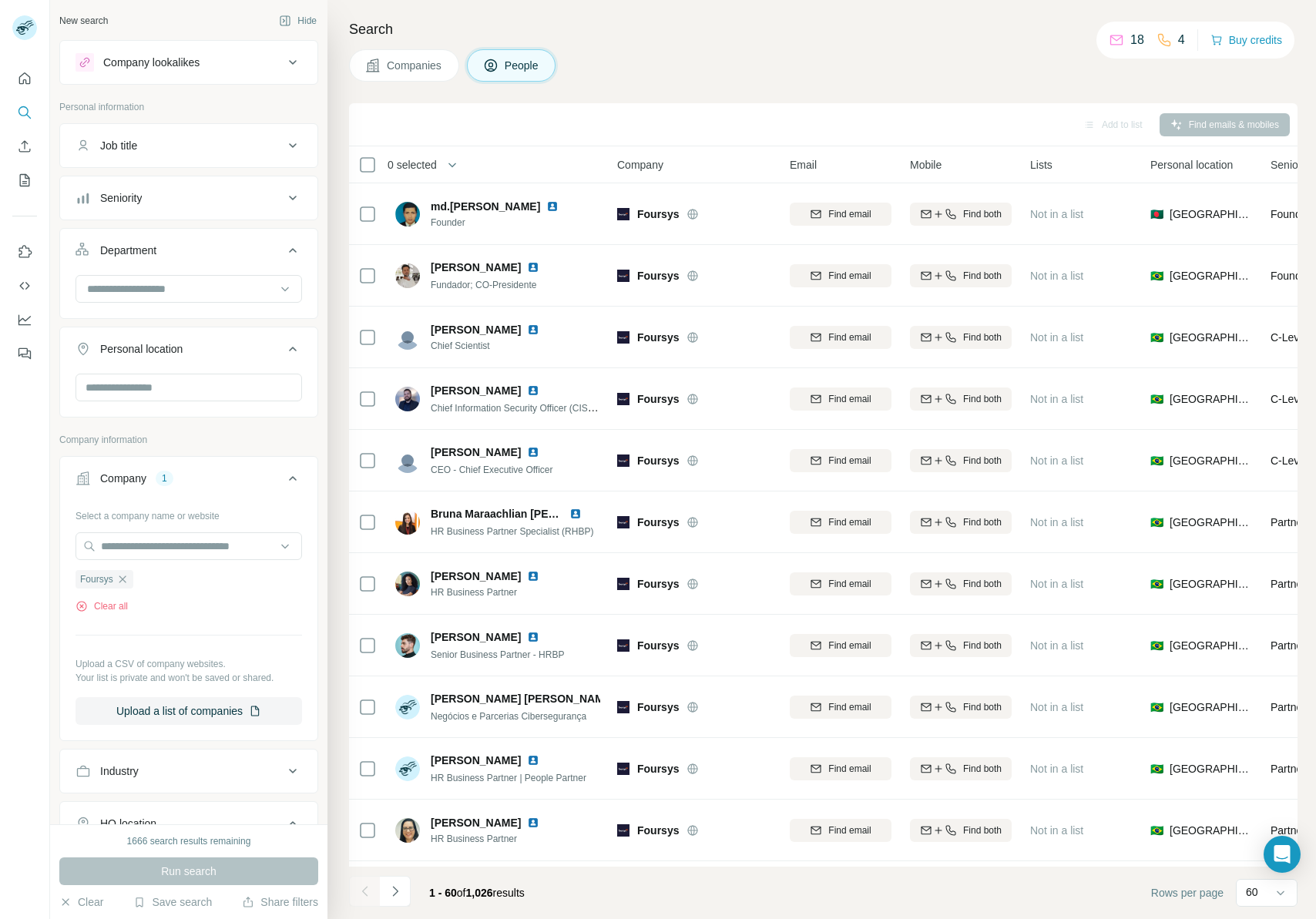
click at [203, 214] on button "Seniority" at bounding box center [189, 198] width 257 height 37
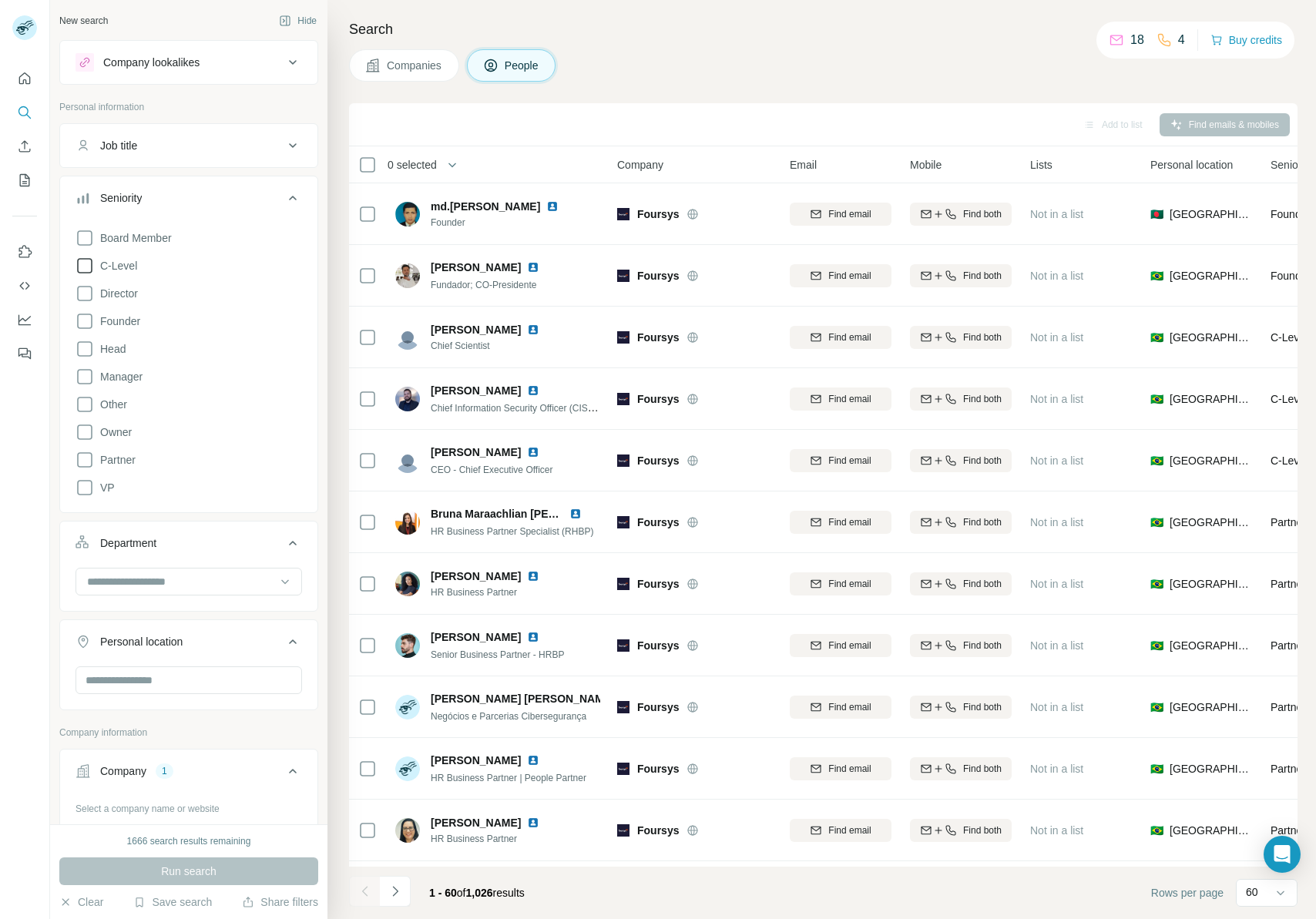
click at [133, 268] on span "C-Level" at bounding box center [116, 266] width 43 height 15
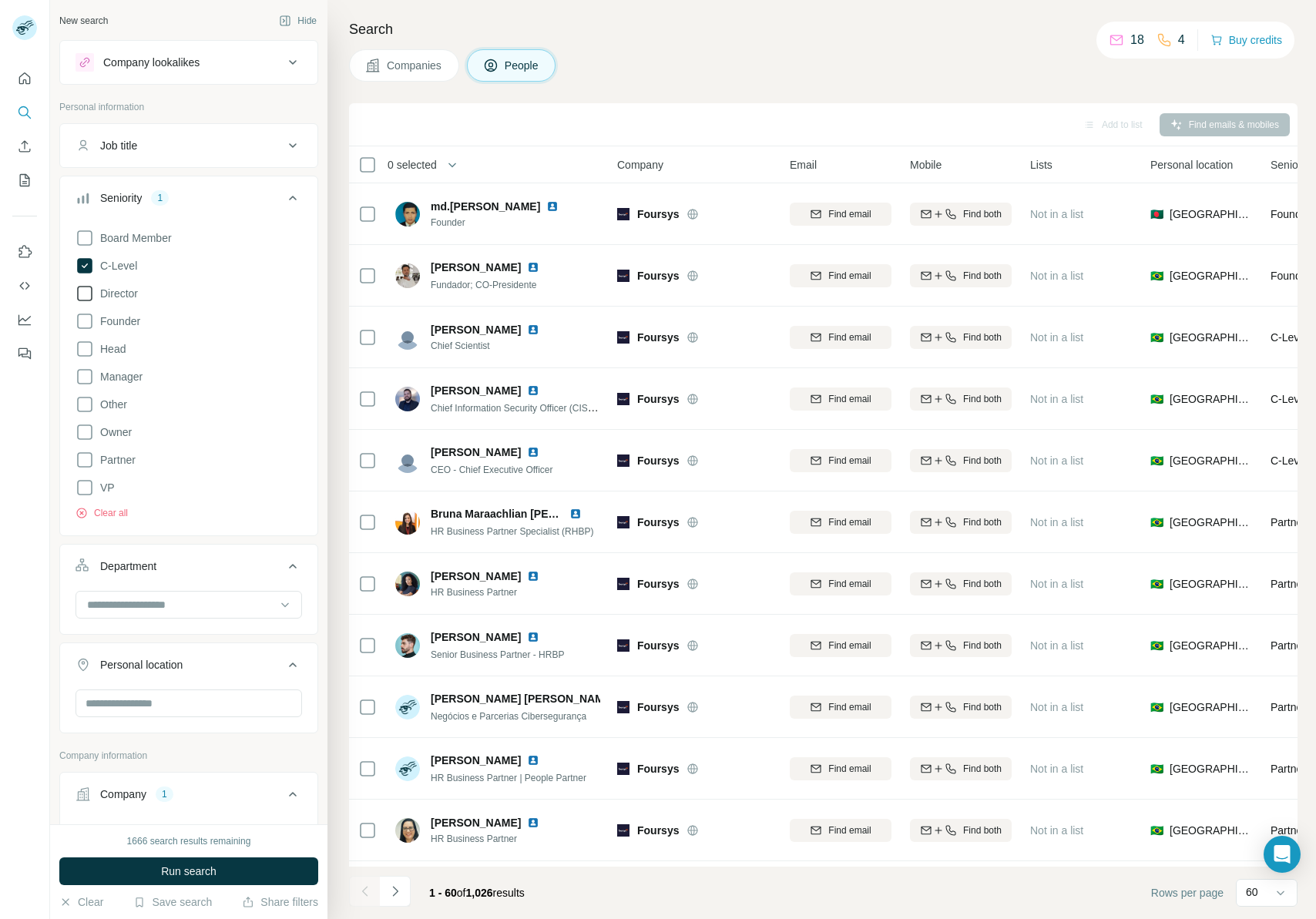
click at [92, 289] on icon at bounding box center [85, 294] width 15 height 15
click at [86, 321] on icon at bounding box center [85, 321] width 19 height 19
click at [91, 355] on icon at bounding box center [85, 349] width 15 height 15
click at [87, 375] on icon at bounding box center [85, 377] width 19 height 19
click at [86, 232] on icon at bounding box center [85, 238] width 19 height 19
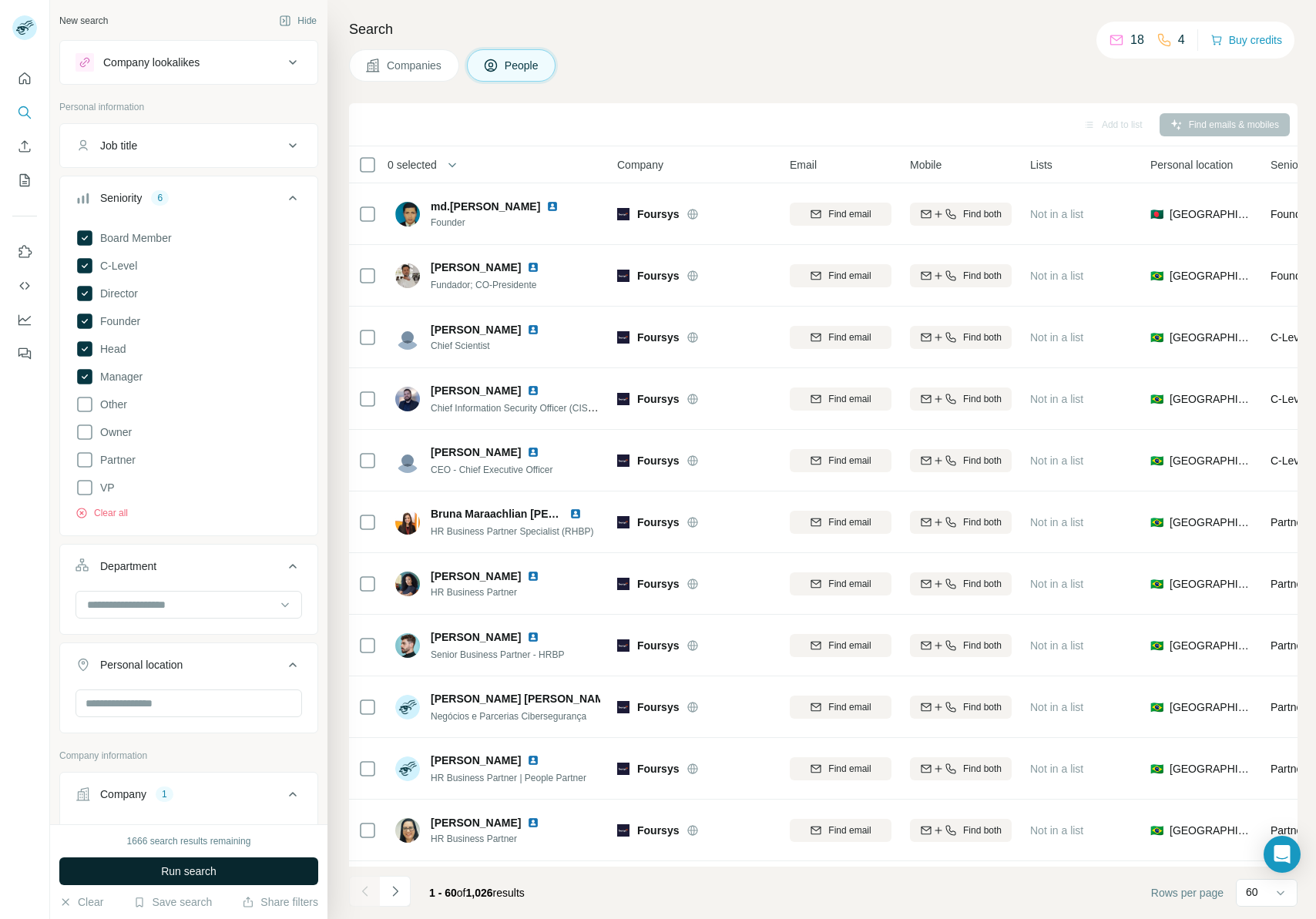
click at [164, 573] on span "Run search" at bounding box center [189, 871] width 56 height 15
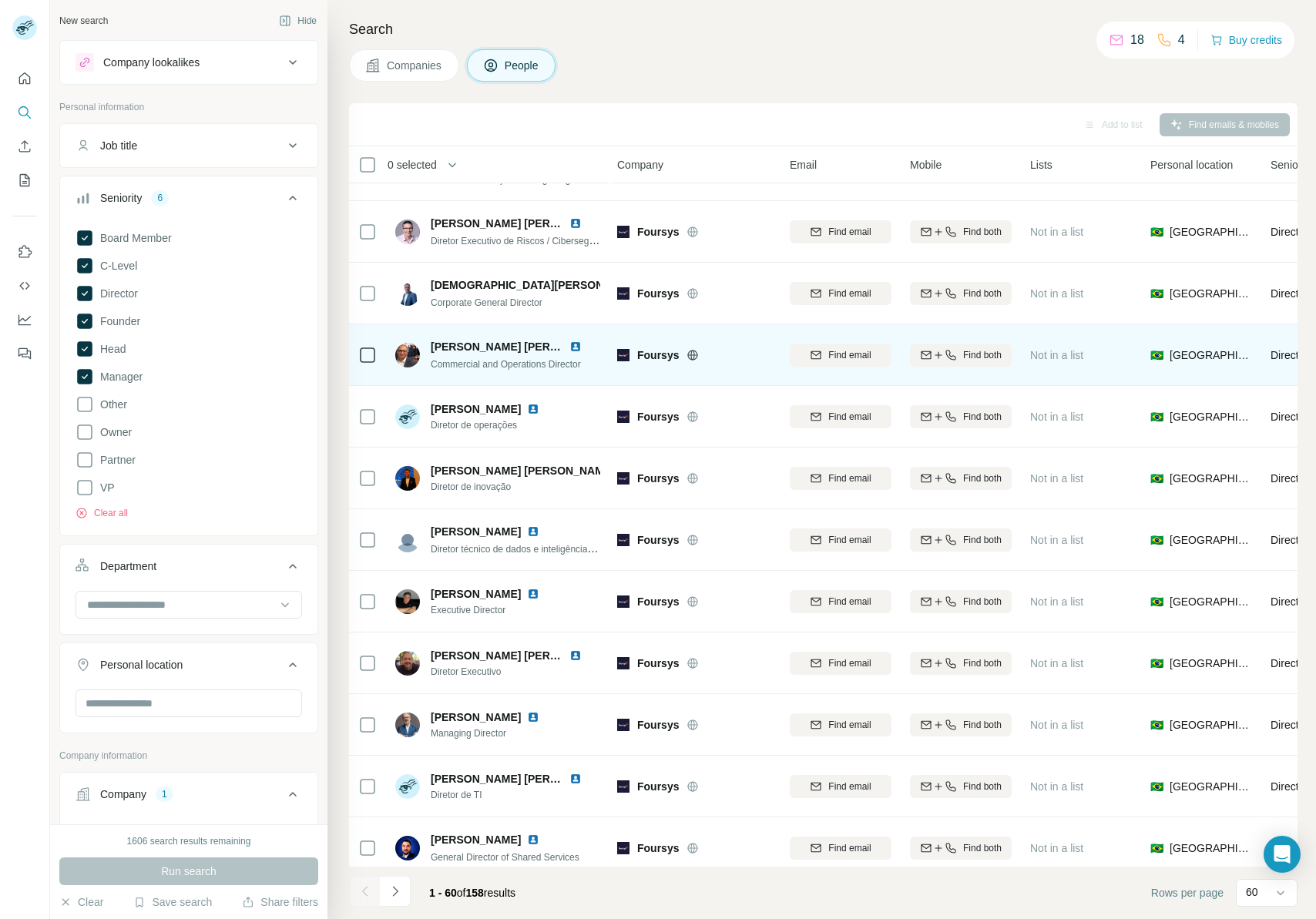
scroll to position [1008, 0]
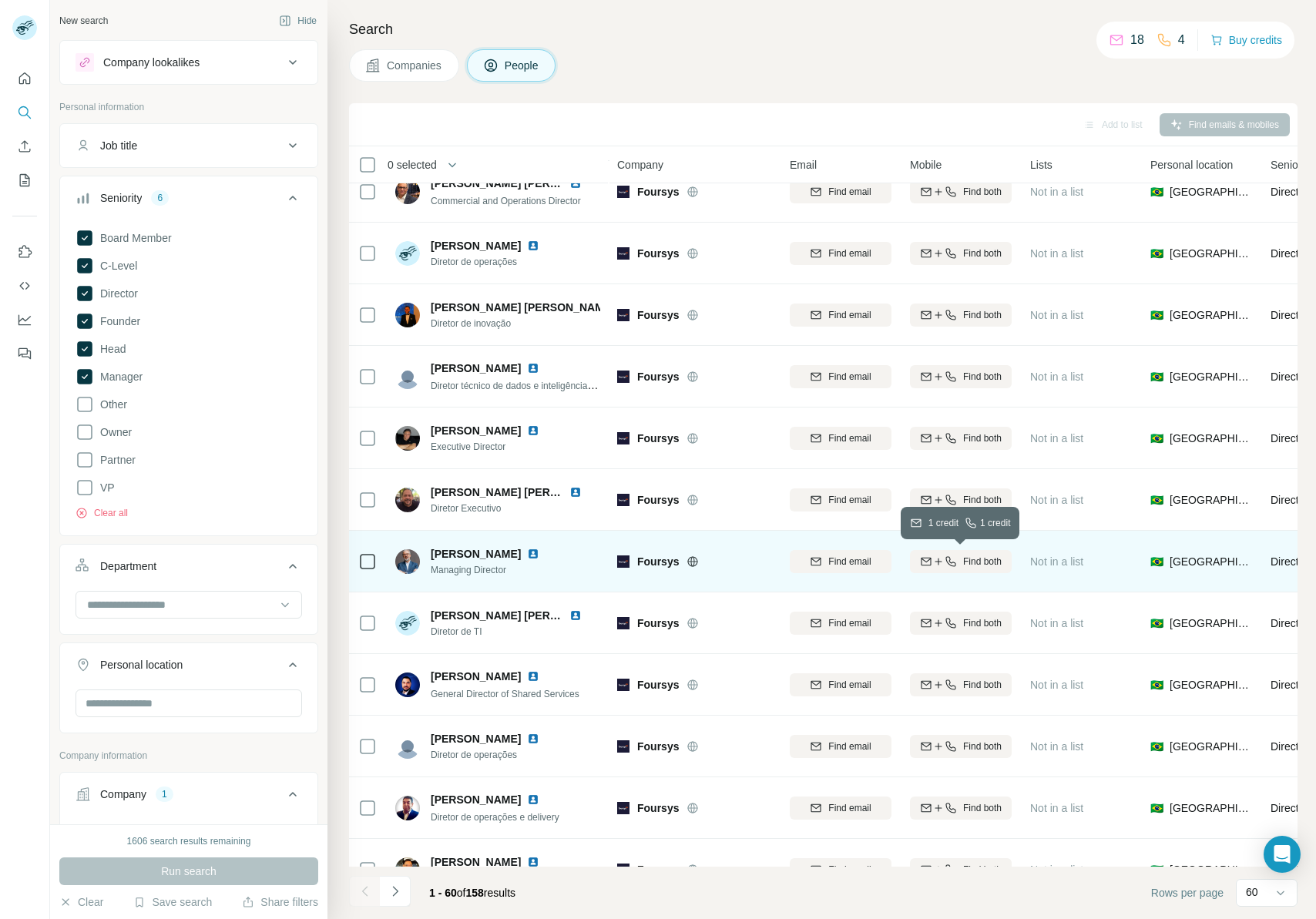
click at [995, 562] on span "Find both" at bounding box center [982, 562] width 39 height 14
click at [1060, 561] on span "1 list" at bounding box center [1062, 560] width 19 height 14
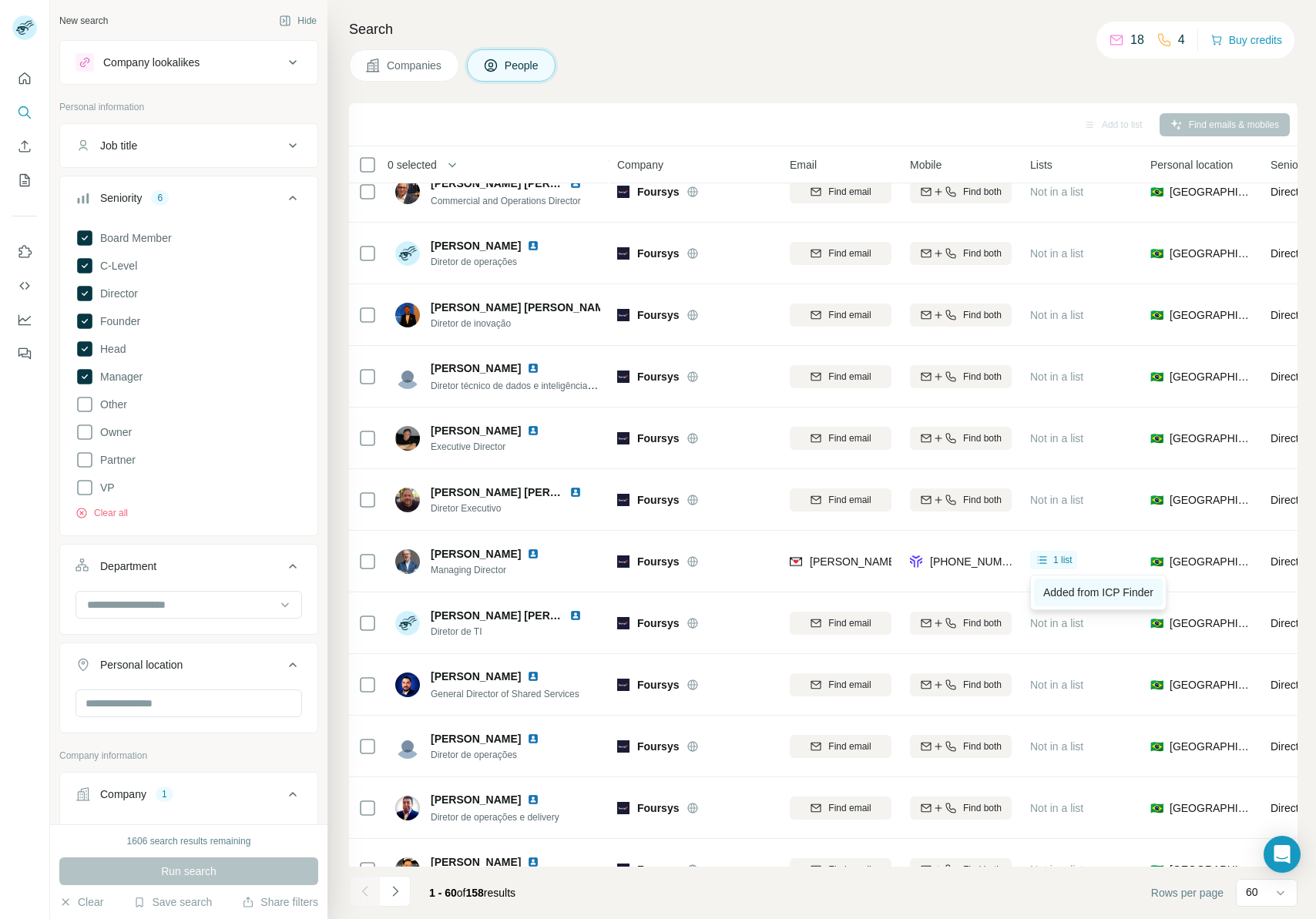
click at [1072, 573] on span "Added from ICP Finder" at bounding box center [1098, 593] width 110 height 12
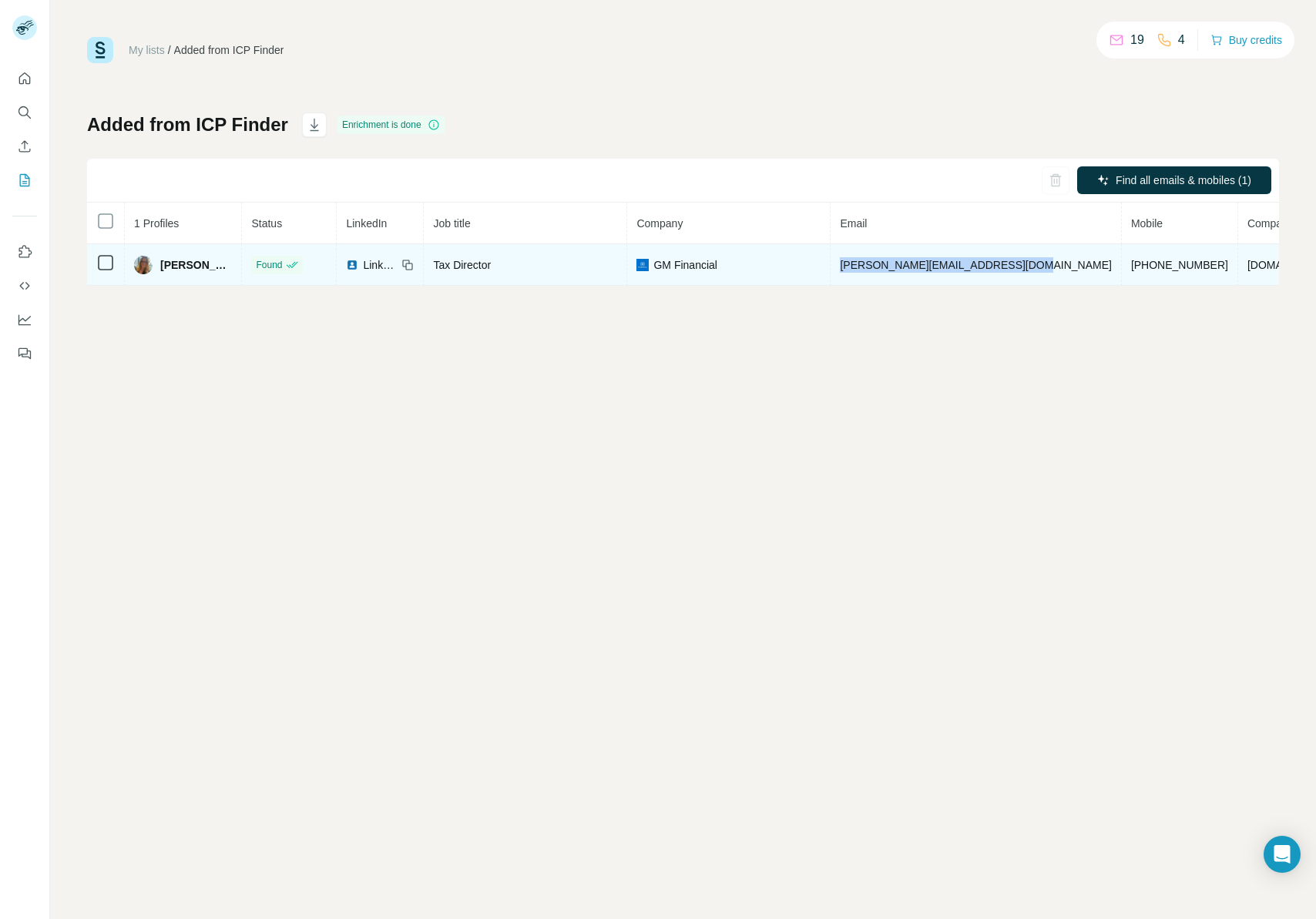
drag, startPoint x: 1055, startPoint y: 265, endPoint x: 885, endPoint y: 262, distance: 170.0
click at [885, 262] on td "[PERSON_NAME][EMAIL_ADDRESS][DOMAIN_NAME]" at bounding box center [975, 265] width 291 height 42
copy span "[PERSON_NAME][EMAIL_ADDRESS][DOMAIN_NAME]"
click at [1056, 270] on td "[PERSON_NAME][EMAIL_ADDRESS][DOMAIN_NAME]" at bounding box center [975, 265] width 291 height 42
drag, startPoint x: 1158, startPoint y: 268, endPoint x: 884, endPoint y: 269, distance: 274.0
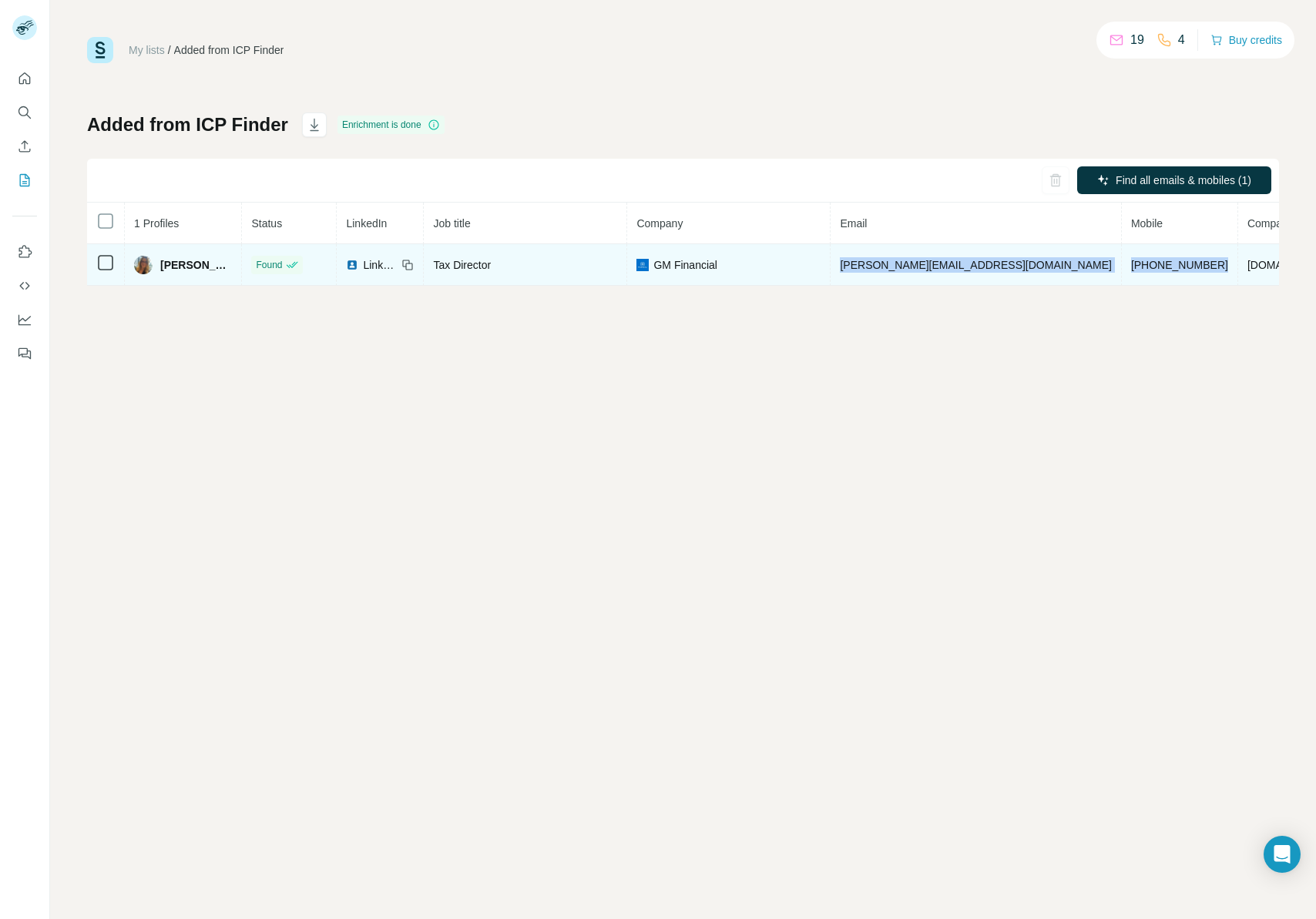
click at [884, 269] on tr "Vanessa Ferreira Lukaisus Found LinkedIn Tax Director GM Financial vanessa.luka…" at bounding box center [811, 265] width 1448 height 42
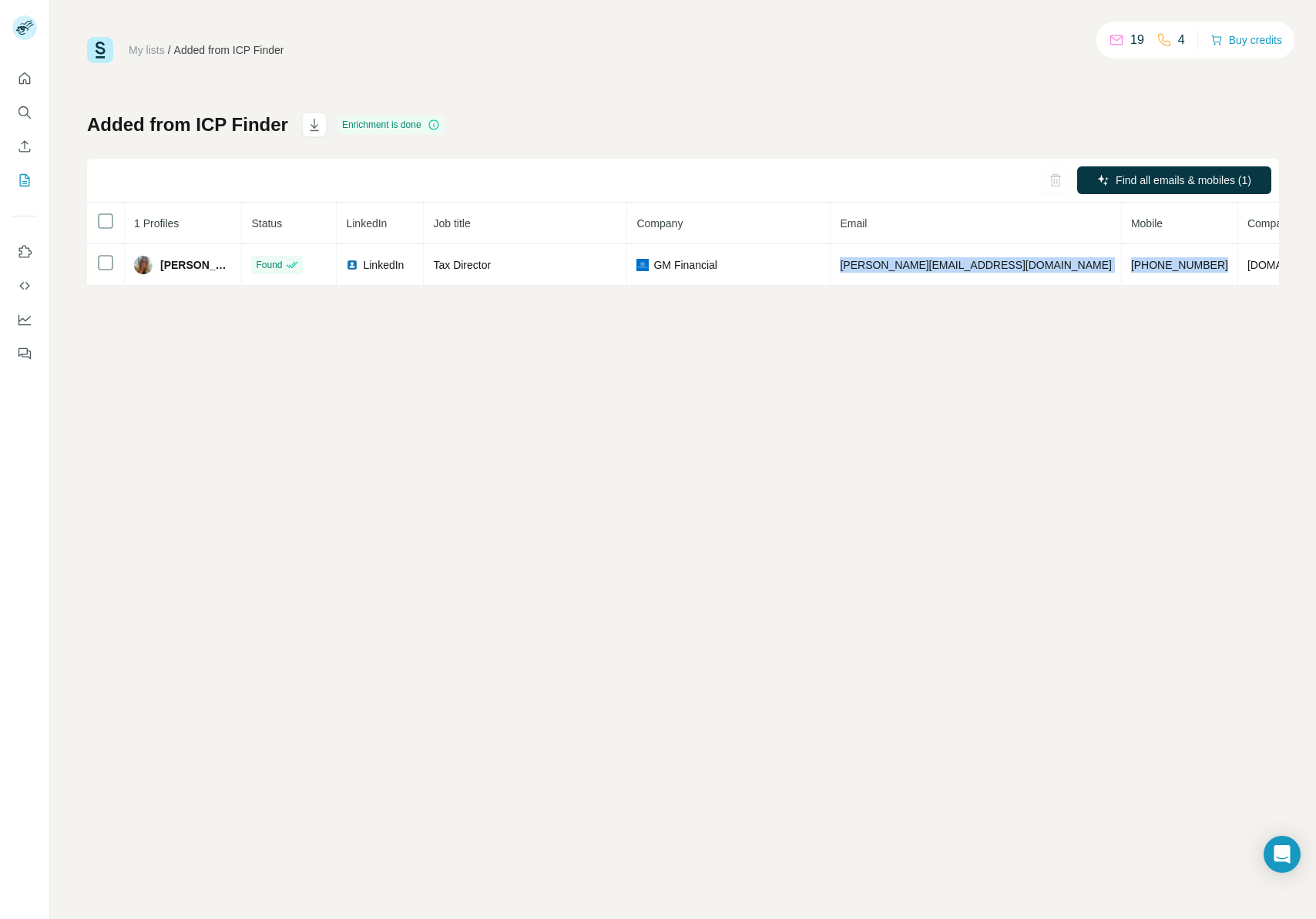
copy tr "vanessa.lukaisus@gmfinancial.com +5511999034018"
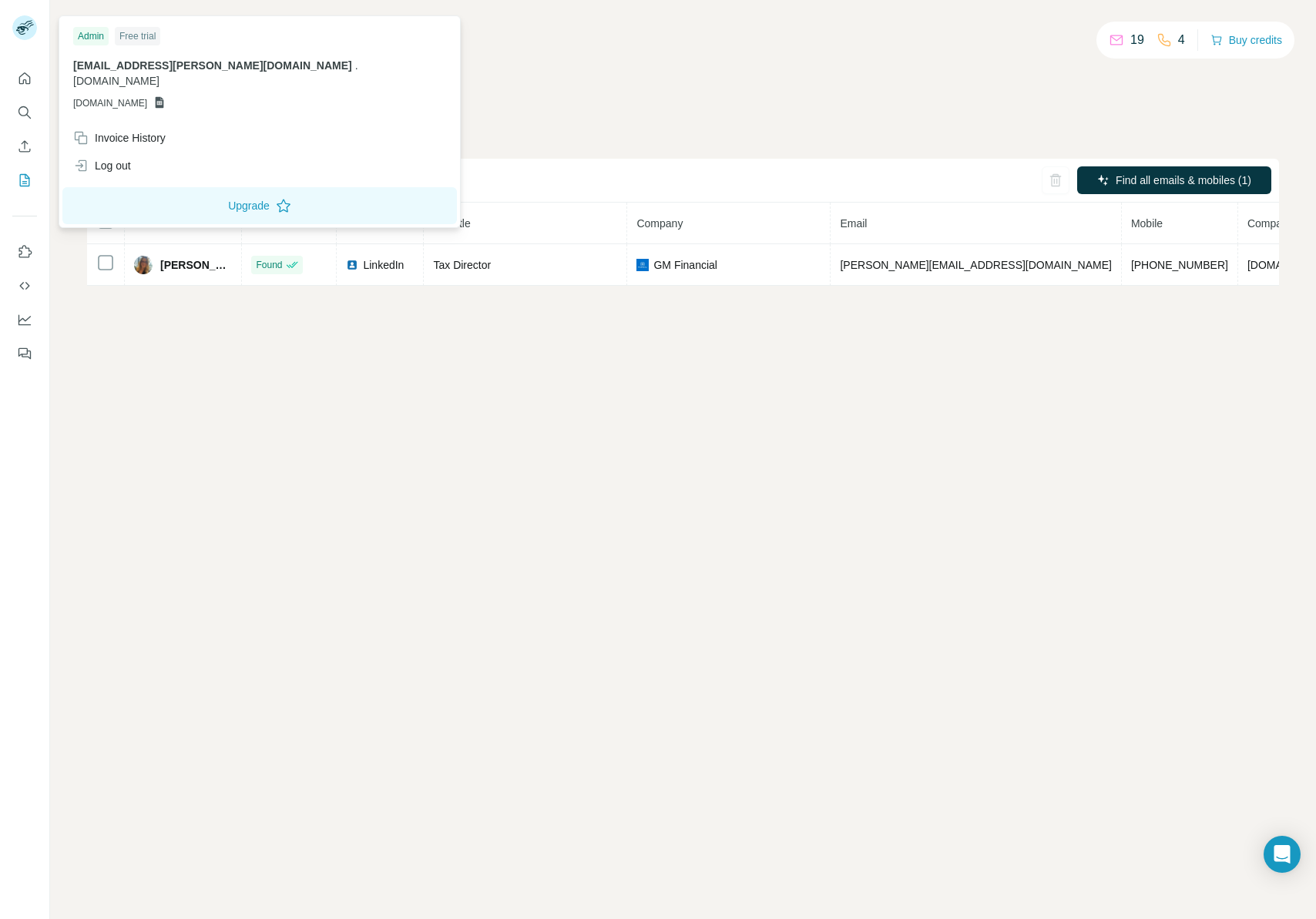
click at [804, 58] on div "My lists / Added from ICP Finder 19 4 Buy credits" at bounding box center [683, 50] width 1192 height 26
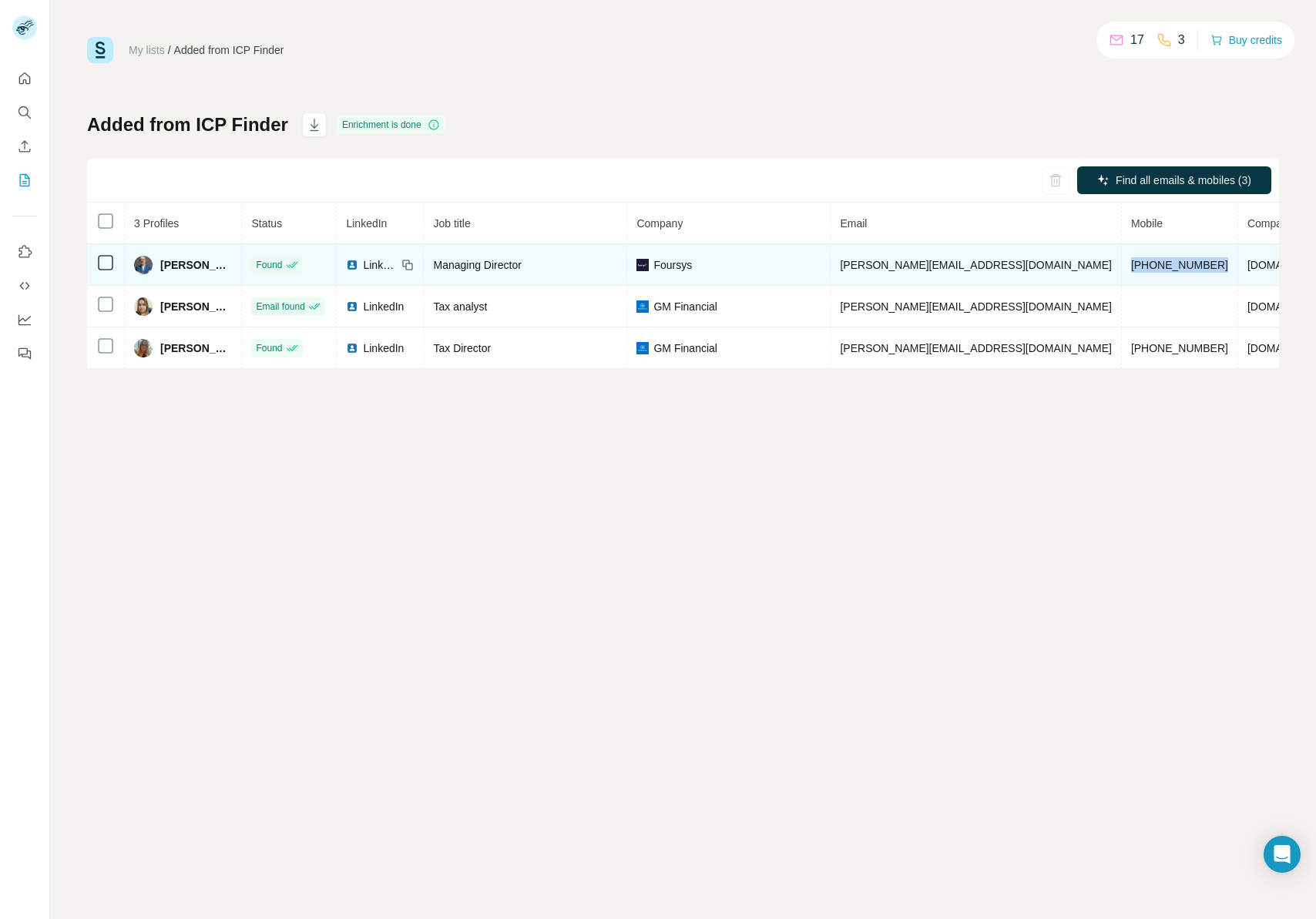
drag, startPoint x: 1156, startPoint y: 264, endPoint x: 1071, endPoint y: 266, distance: 85.0
click at [1122, 266] on td "[PHONE_NUMBER]" at bounding box center [1180, 265] width 116 height 42
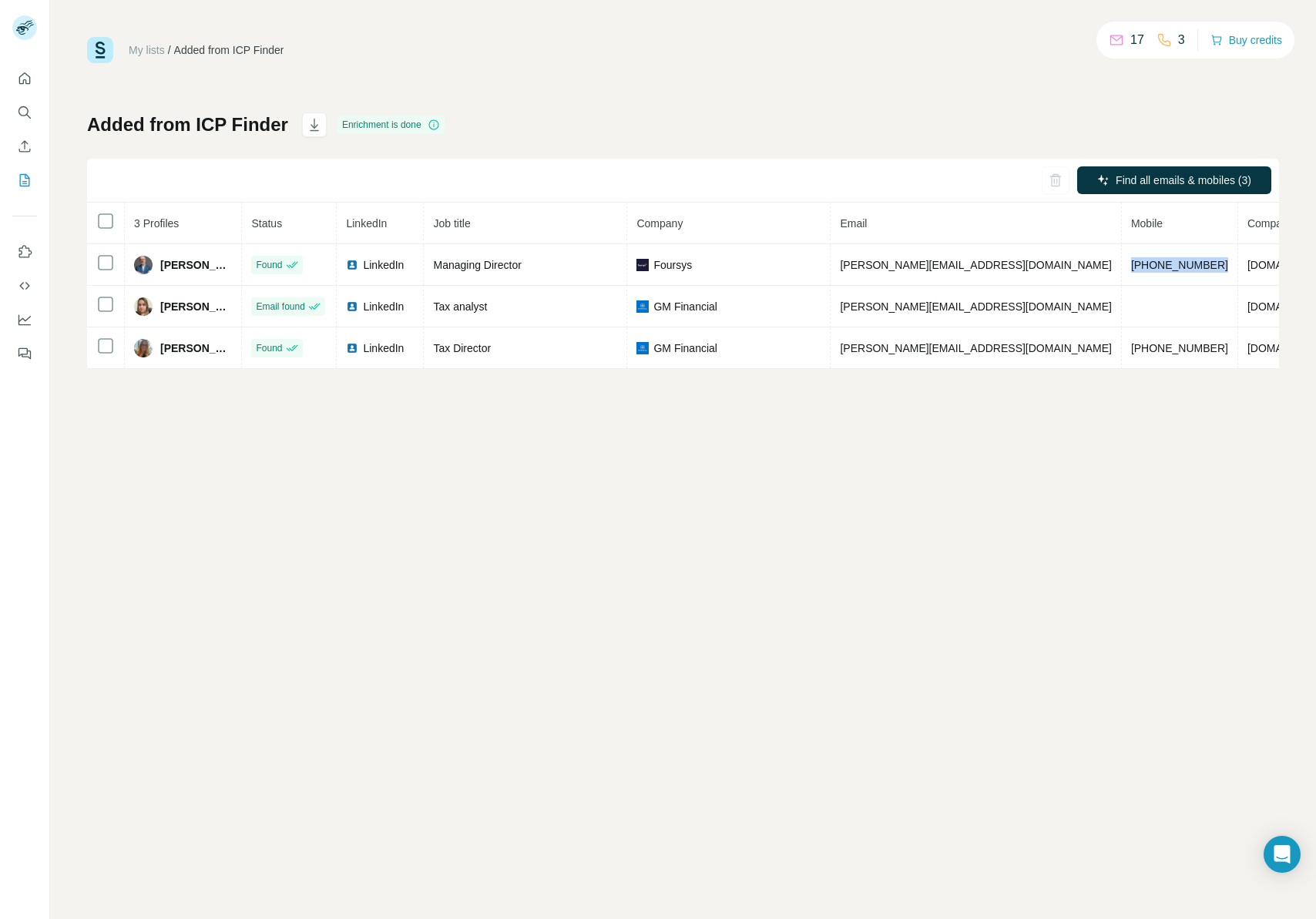
copy span "[PHONE_NUMBER]"
click at [31, 106] on icon "Search" at bounding box center [25, 113] width 15 height 15
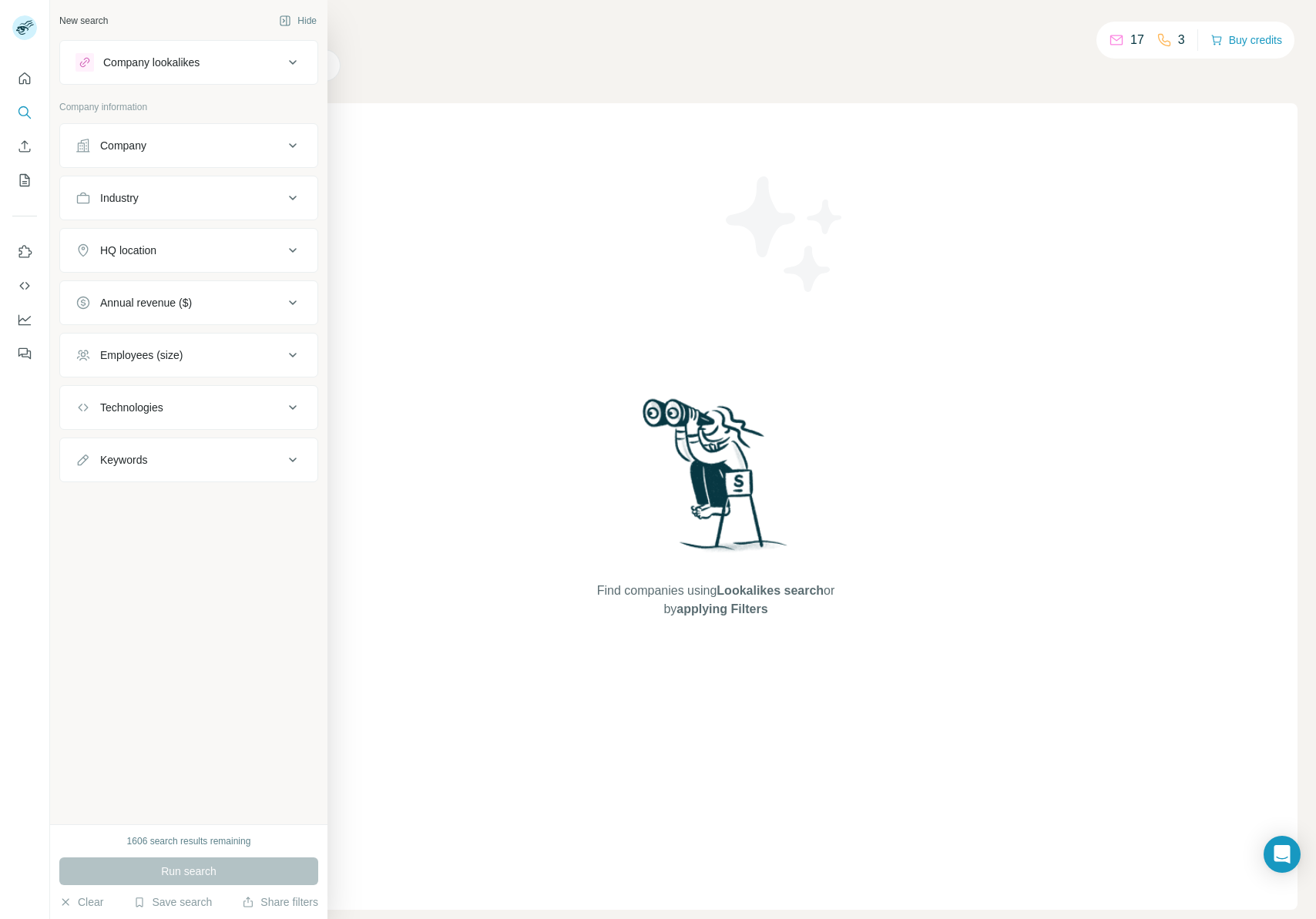
click at [135, 143] on div "Company" at bounding box center [123, 146] width 46 height 15
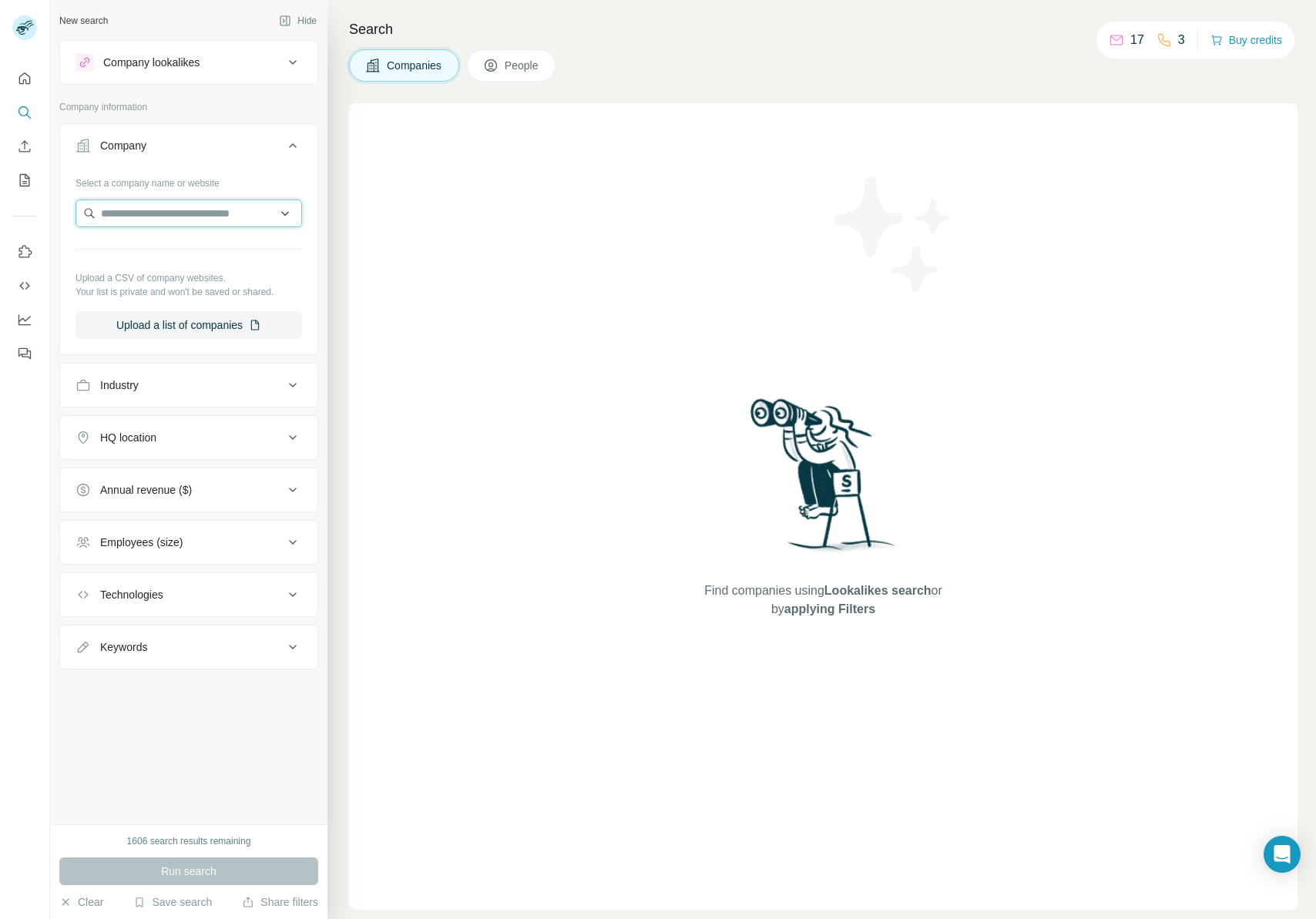
click at [132, 214] on input "text" at bounding box center [189, 214] width 227 height 28
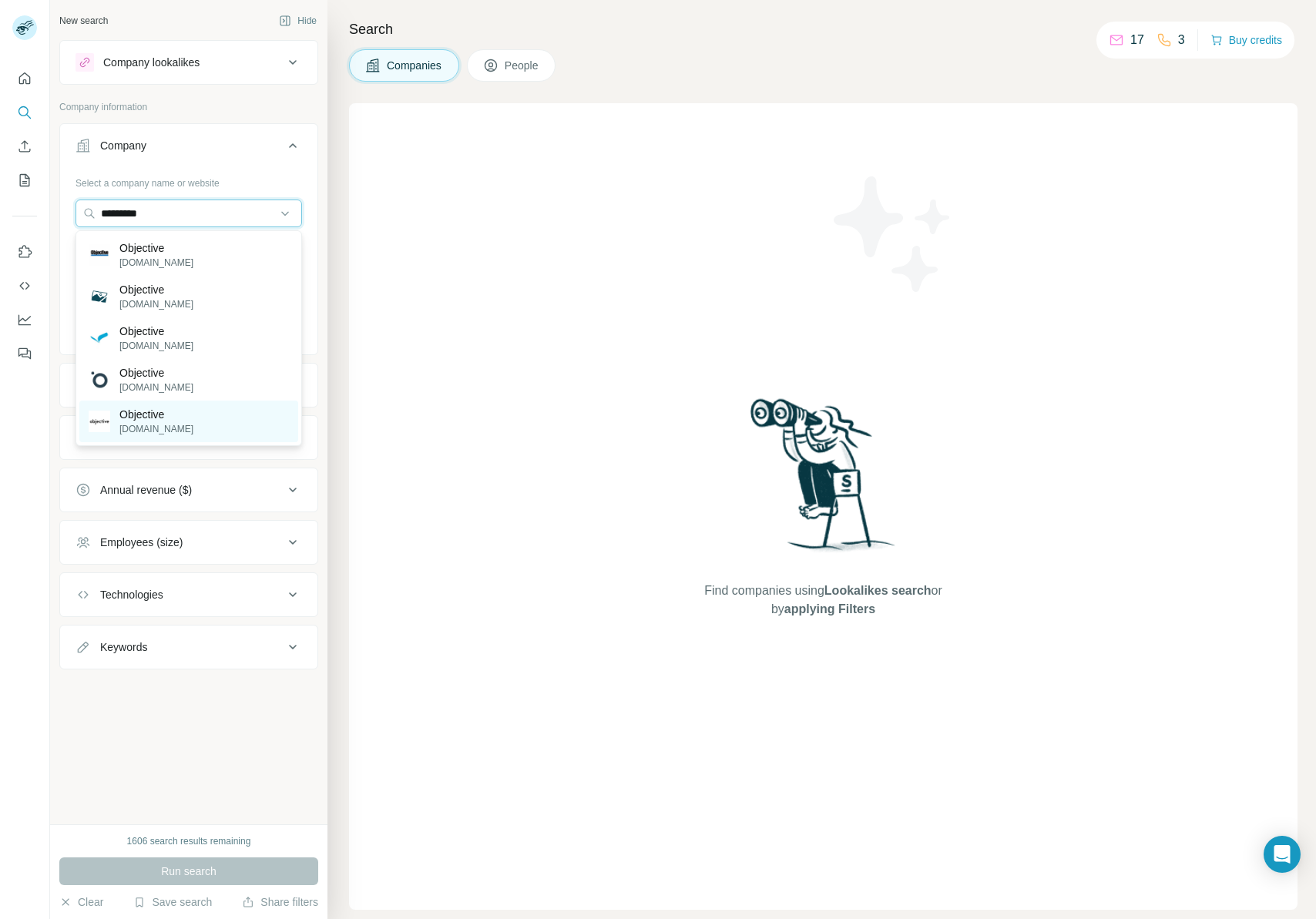
type input "*********"
click at [156, 420] on p "Objective" at bounding box center [157, 415] width 74 height 15
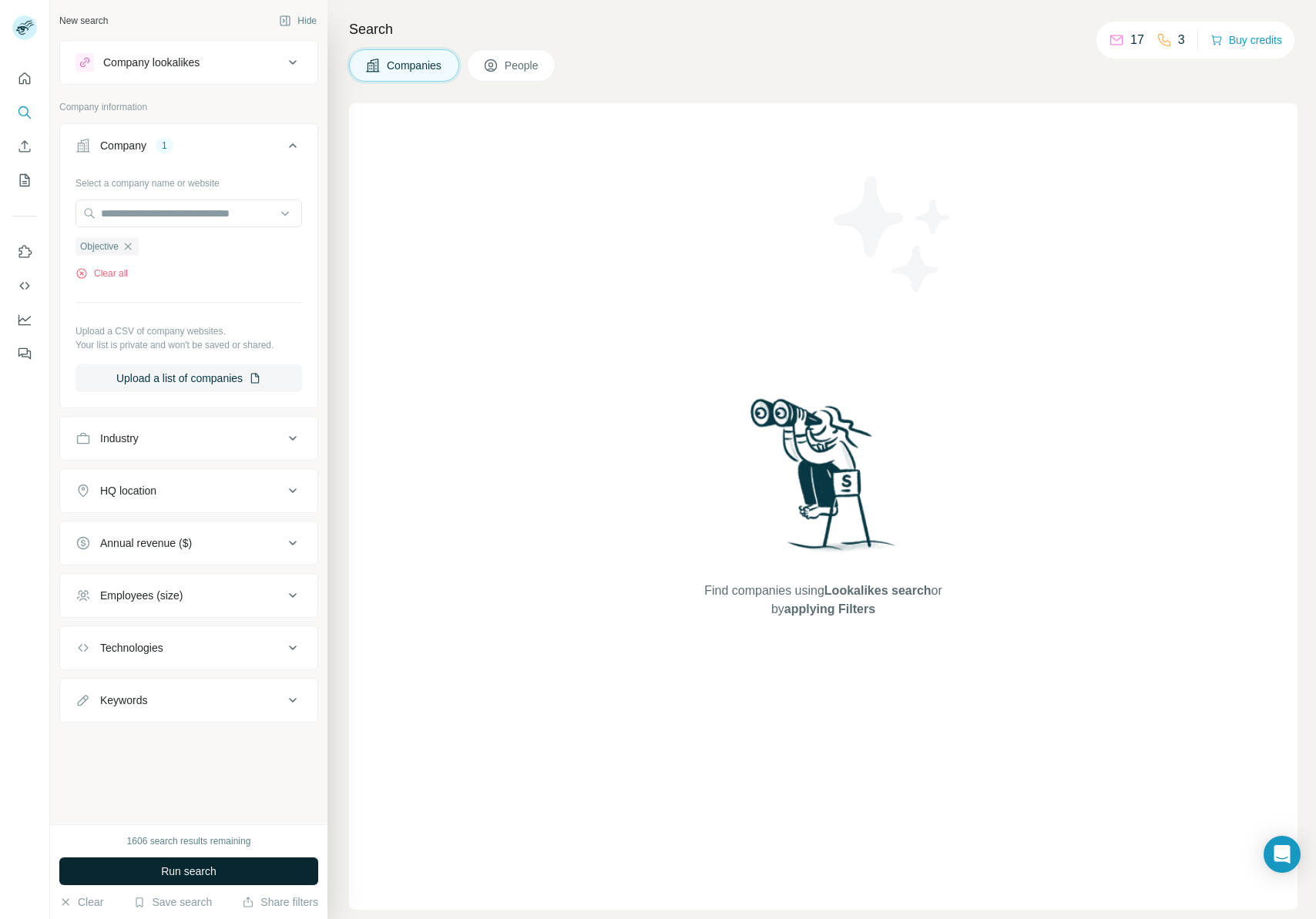
click at [204, 863] on span "Run search" at bounding box center [189, 871] width 56 height 15
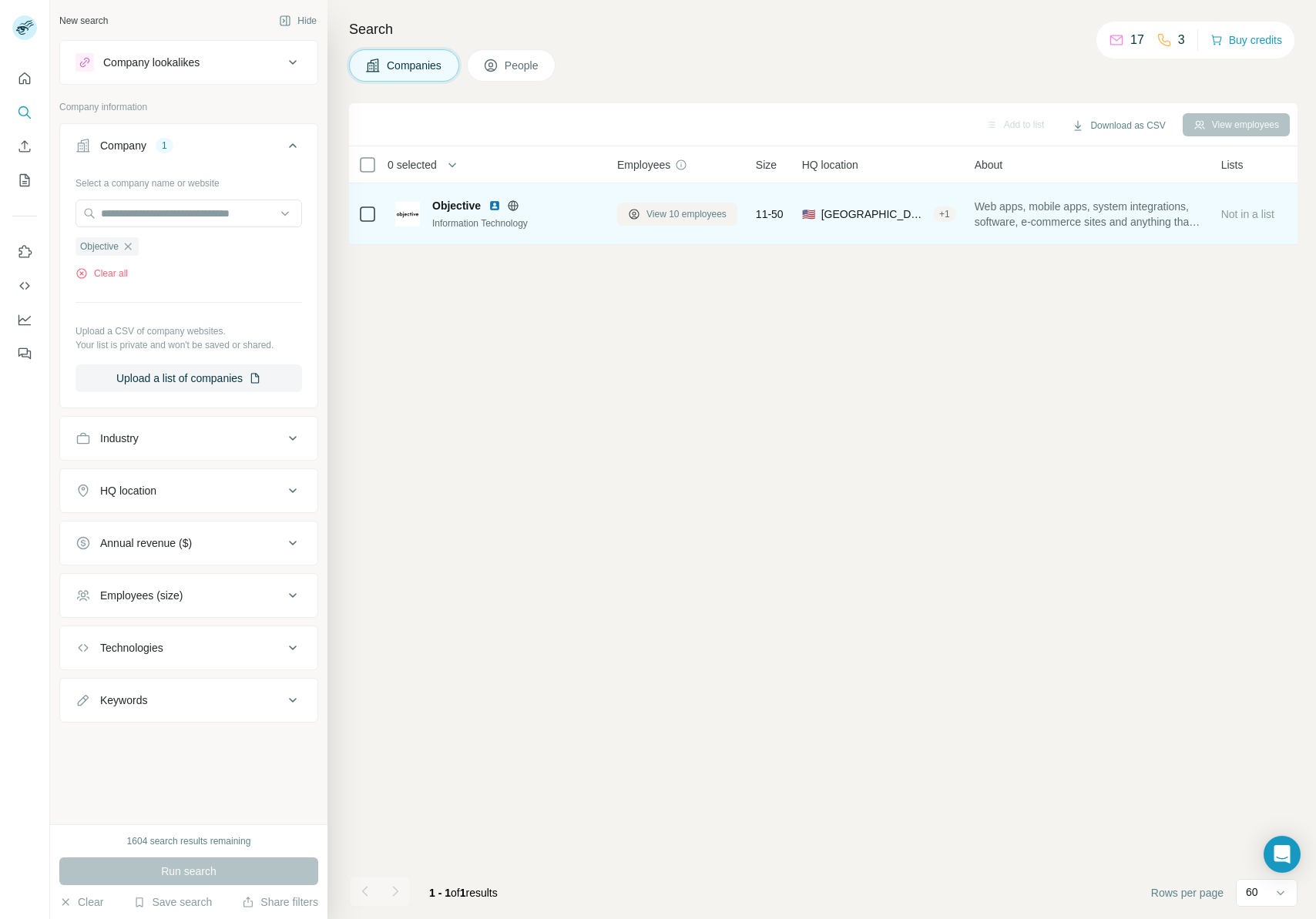
click at [666, 210] on span "View 10 employees" at bounding box center [687, 214] width 80 height 14
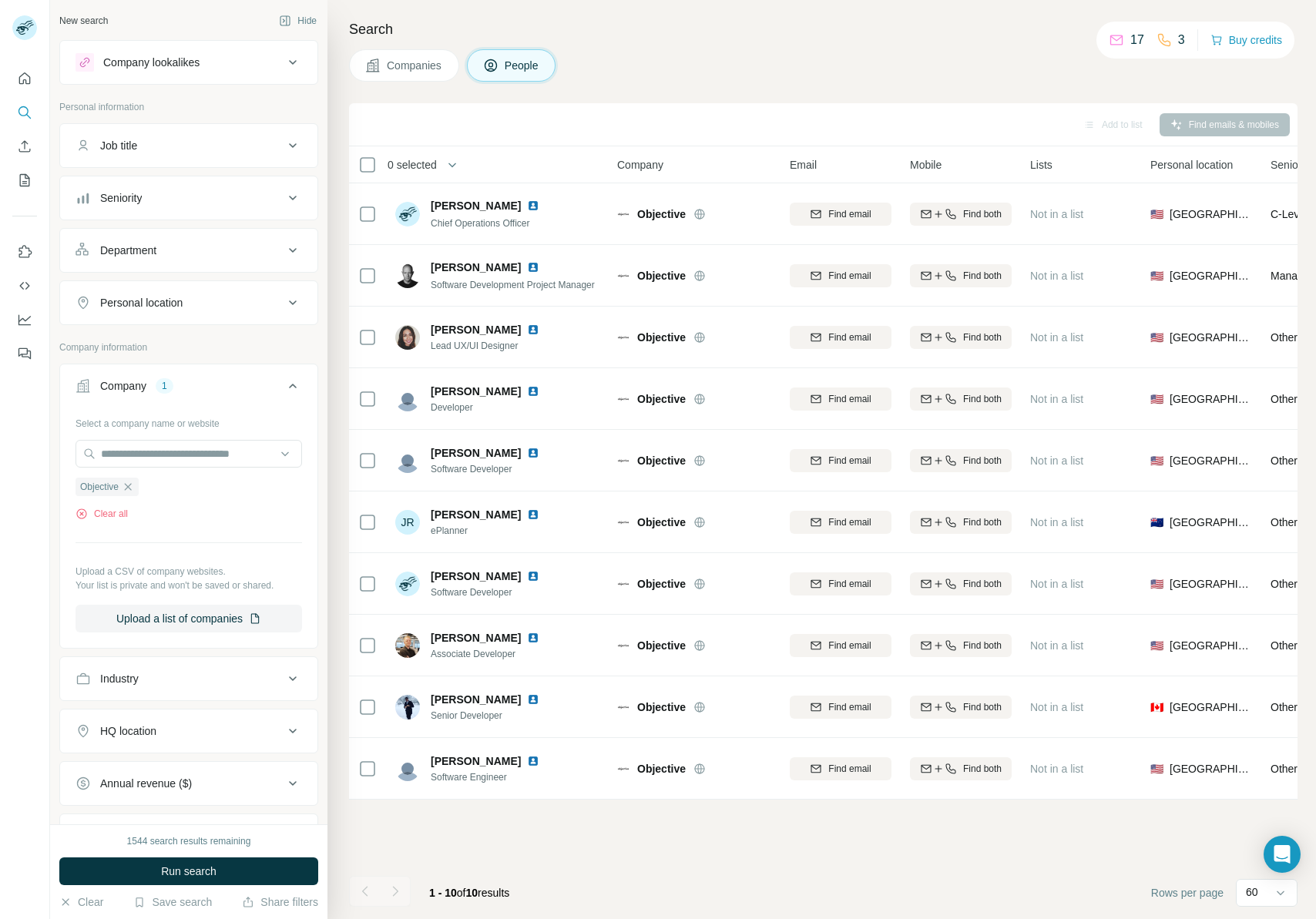
click at [175, 66] on div "Company lookalikes" at bounding box center [151, 62] width 96 height 15
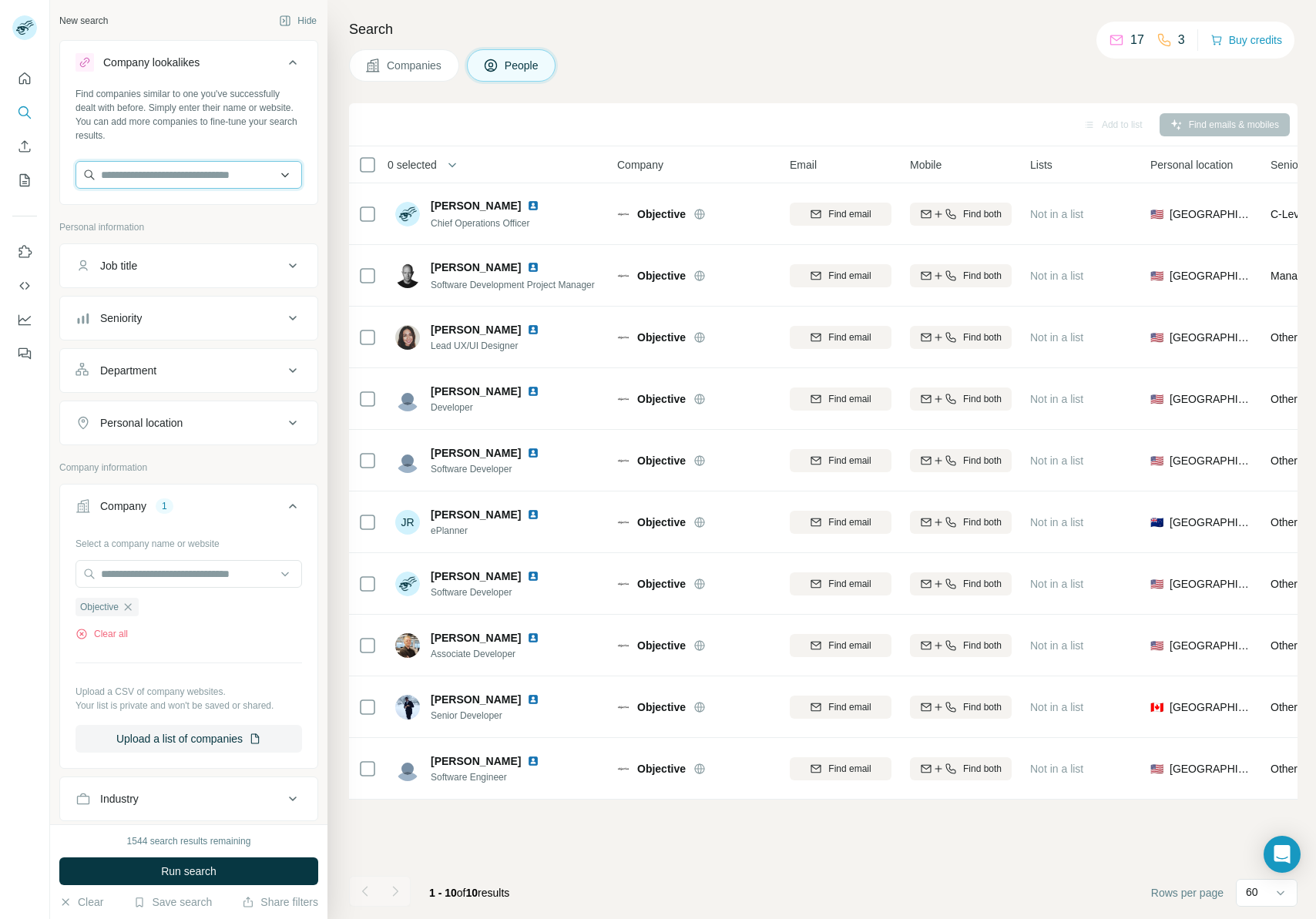
click at [176, 175] on input "text" at bounding box center [189, 175] width 227 height 28
type input "*"
type input "**********"
click at [186, 222] on p "[DOMAIN_NAME]" at bounding box center [166, 224] width 93 height 14
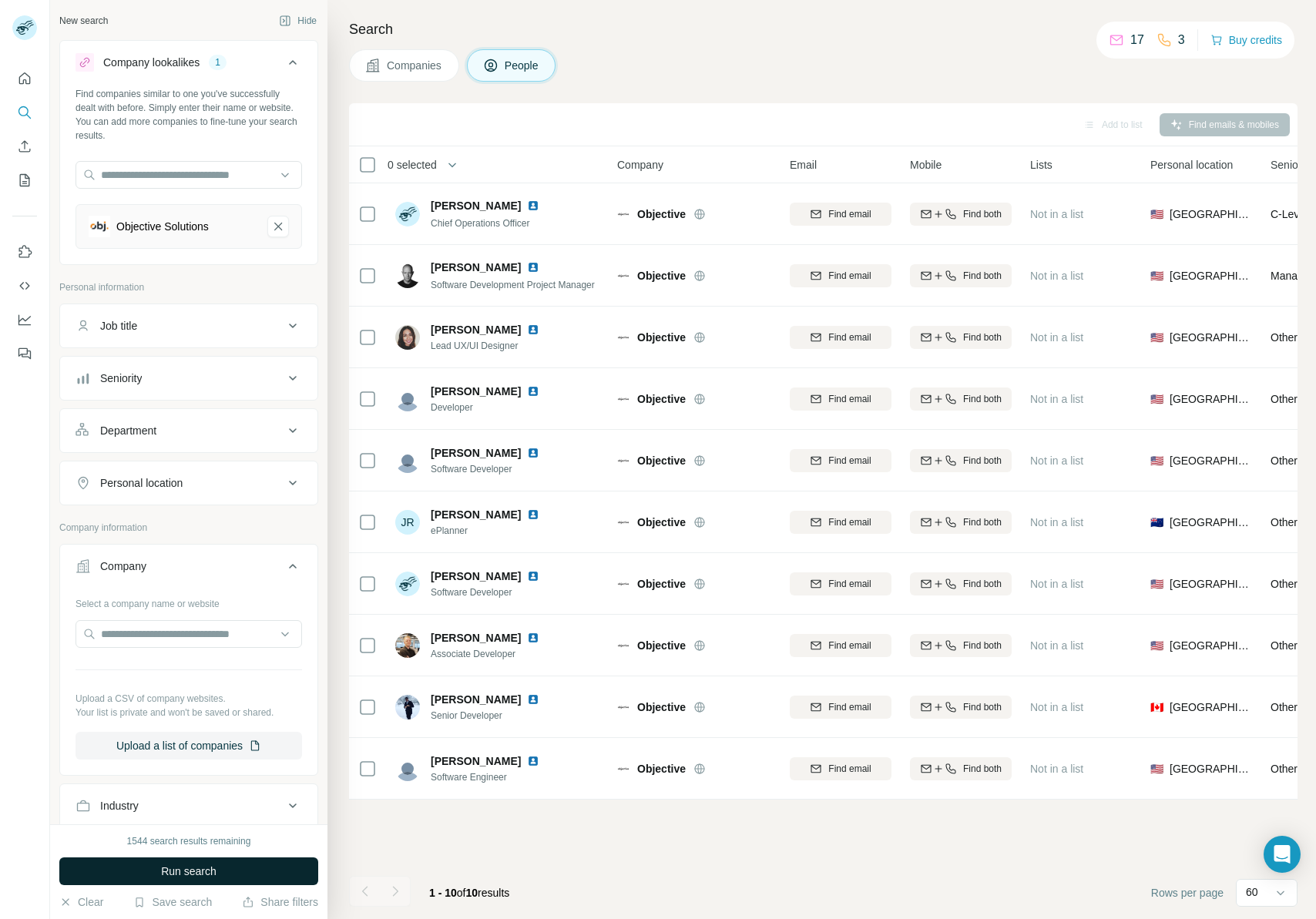
click at [222, 879] on button "Run search" at bounding box center [189, 871] width 259 height 28
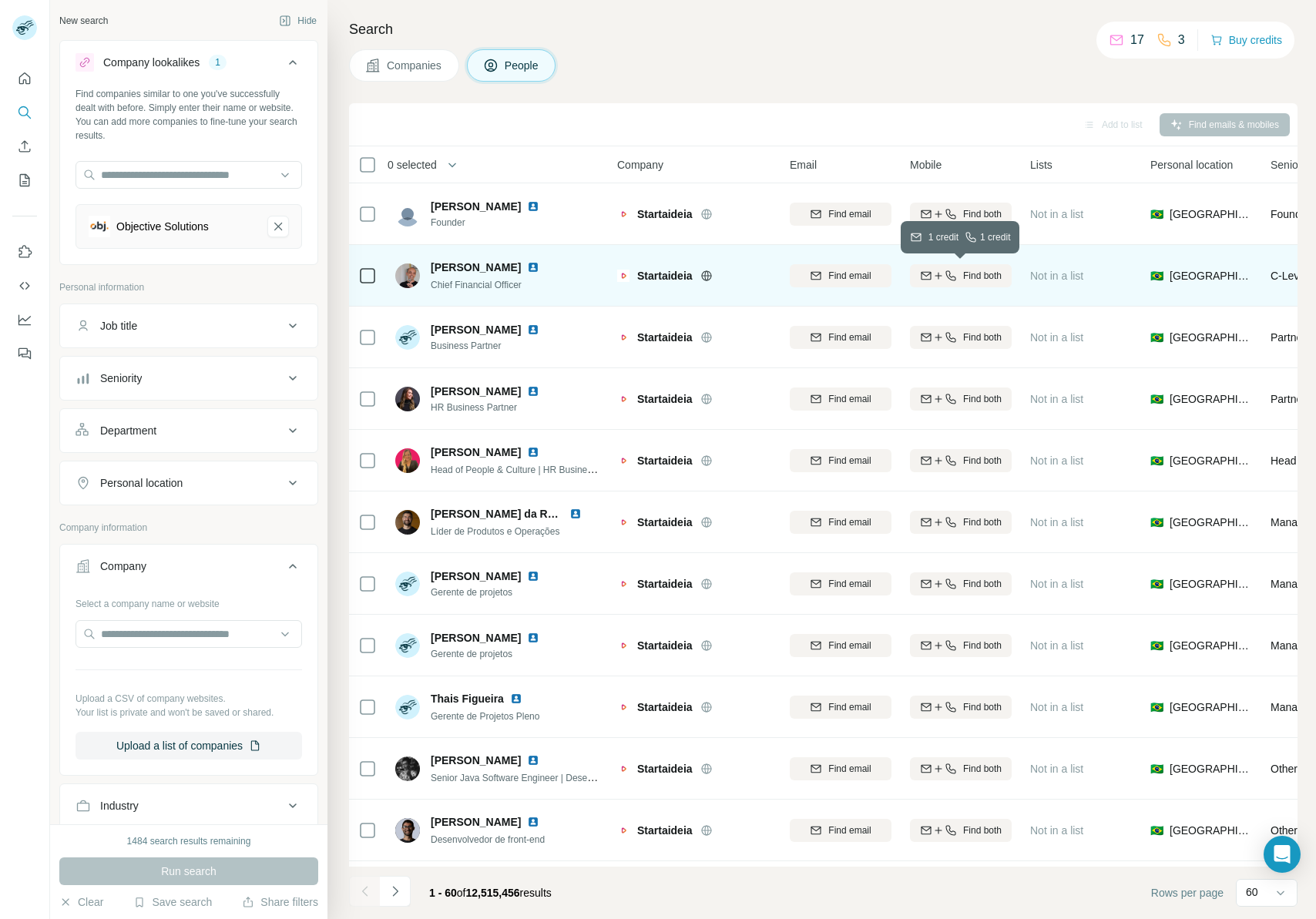
click at [999, 274] on span "Find both" at bounding box center [982, 276] width 39 height 14
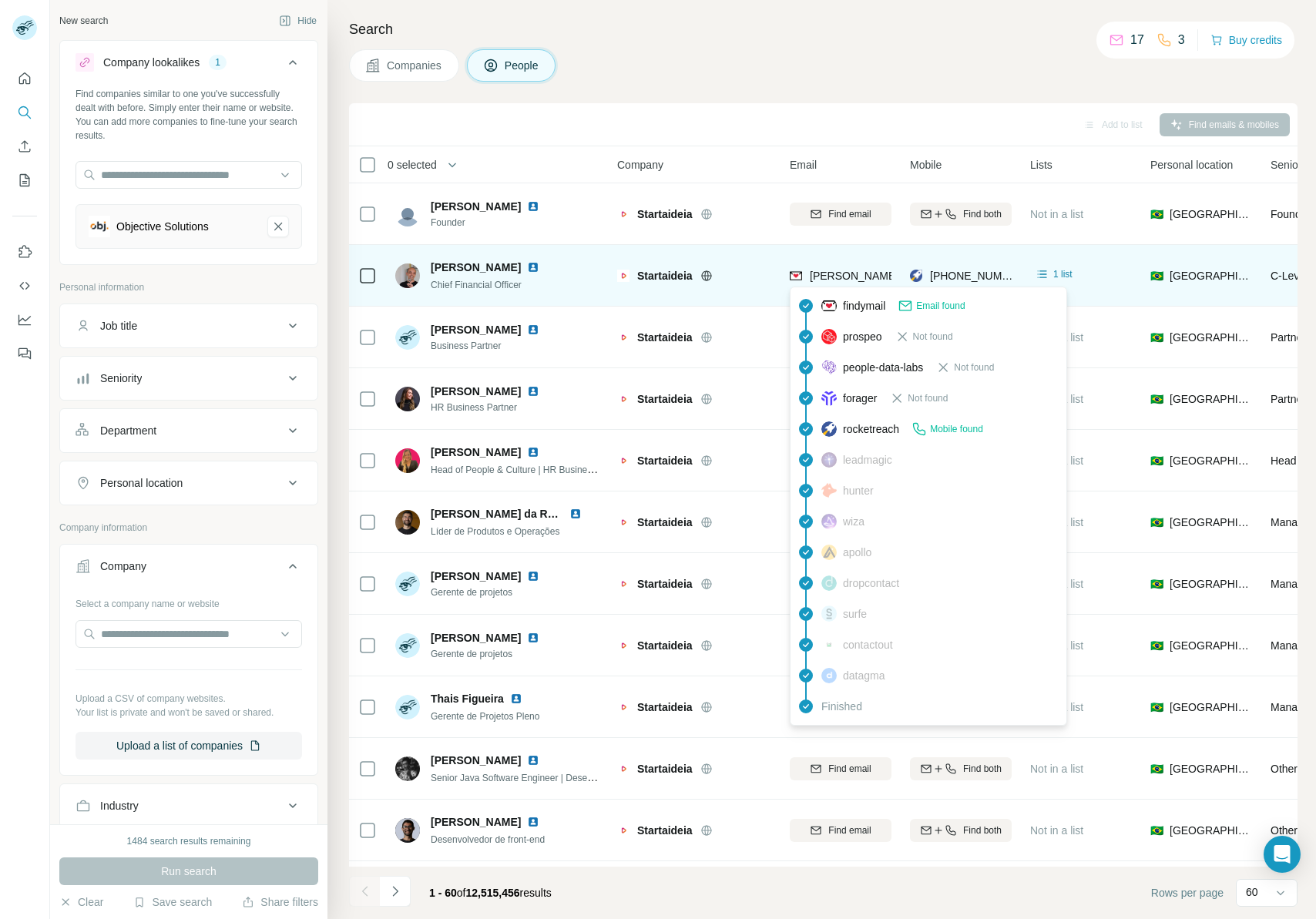
click at [850, 272] on span "[PERSON_NAME][EMAIL_ADDRESS][DOMAIN_NAME]" at bounding box center [945, 276] width 271 height 12
click at [540, 266] on img at bounding box center [533, 268] width 12 height 12
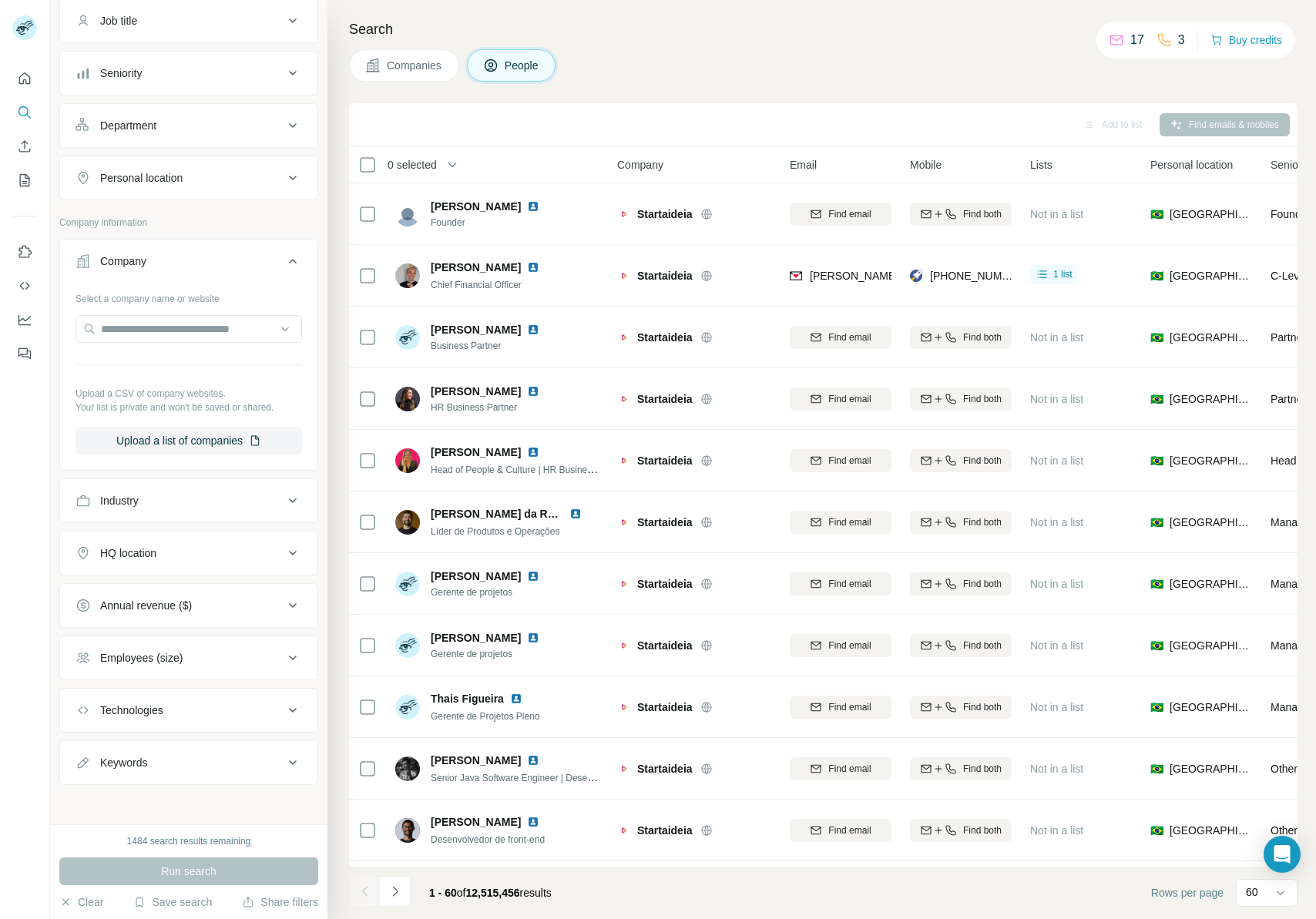
scroll to position [309, 0]
click at [81, 904] on button "Clear" at bounding box center [81, 902] width 44 height 15
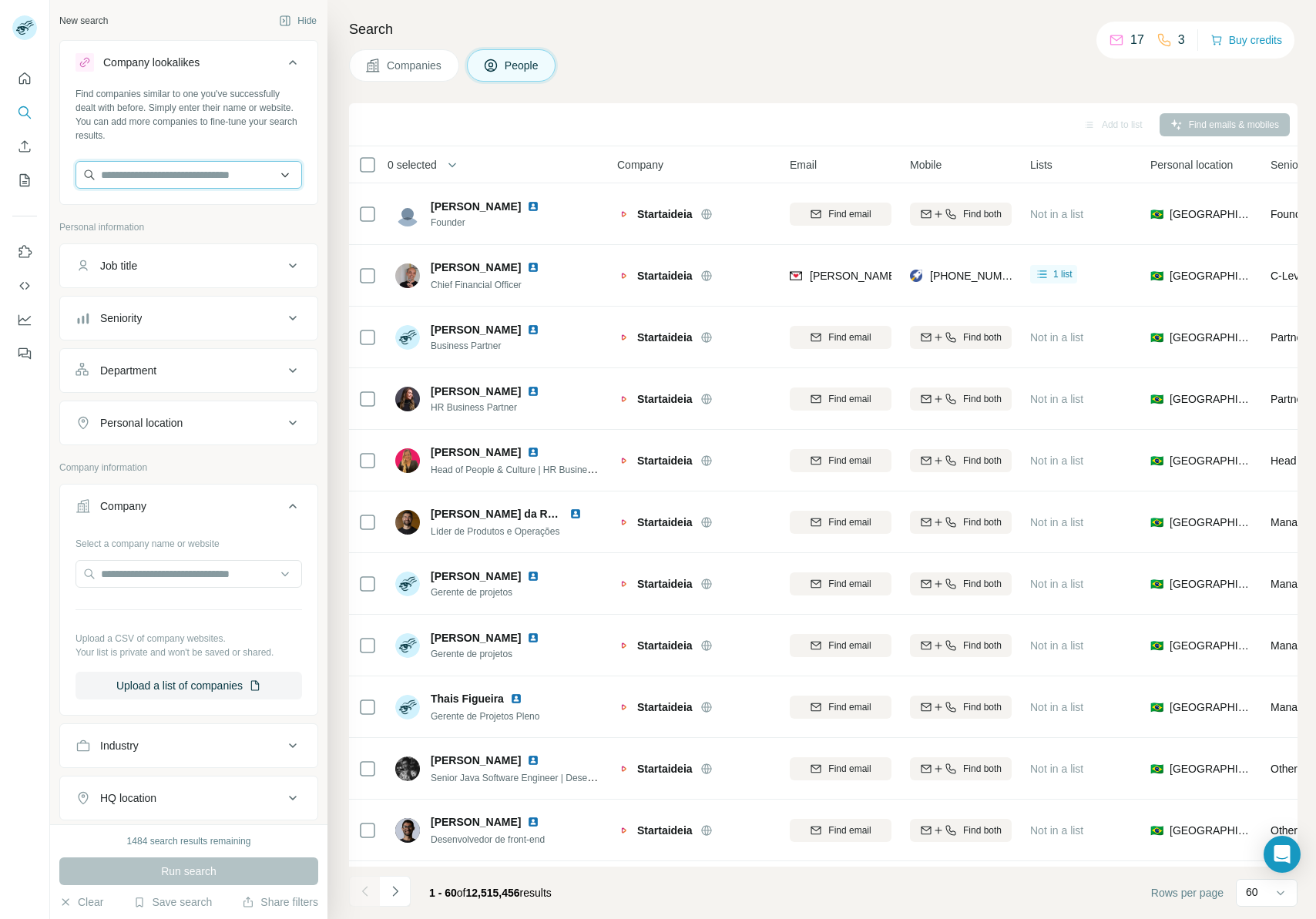
click at [176, 177] on input "text" at bounding box center [189, 175] width 227 height 28
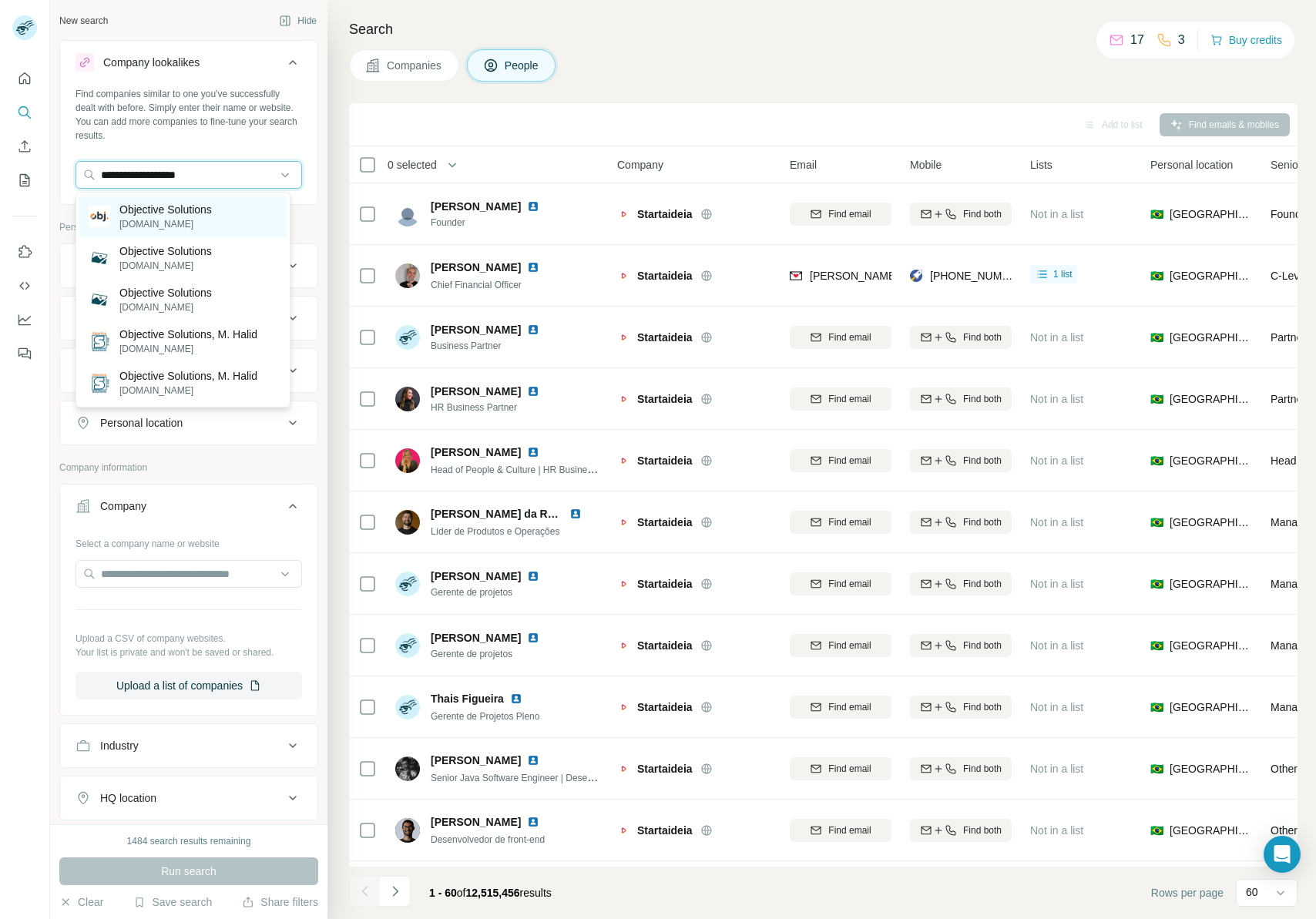
type input "**********"
click at [176, 204] on p "Objective Solutions" at bounding box center [166, 210] width 93 height 15
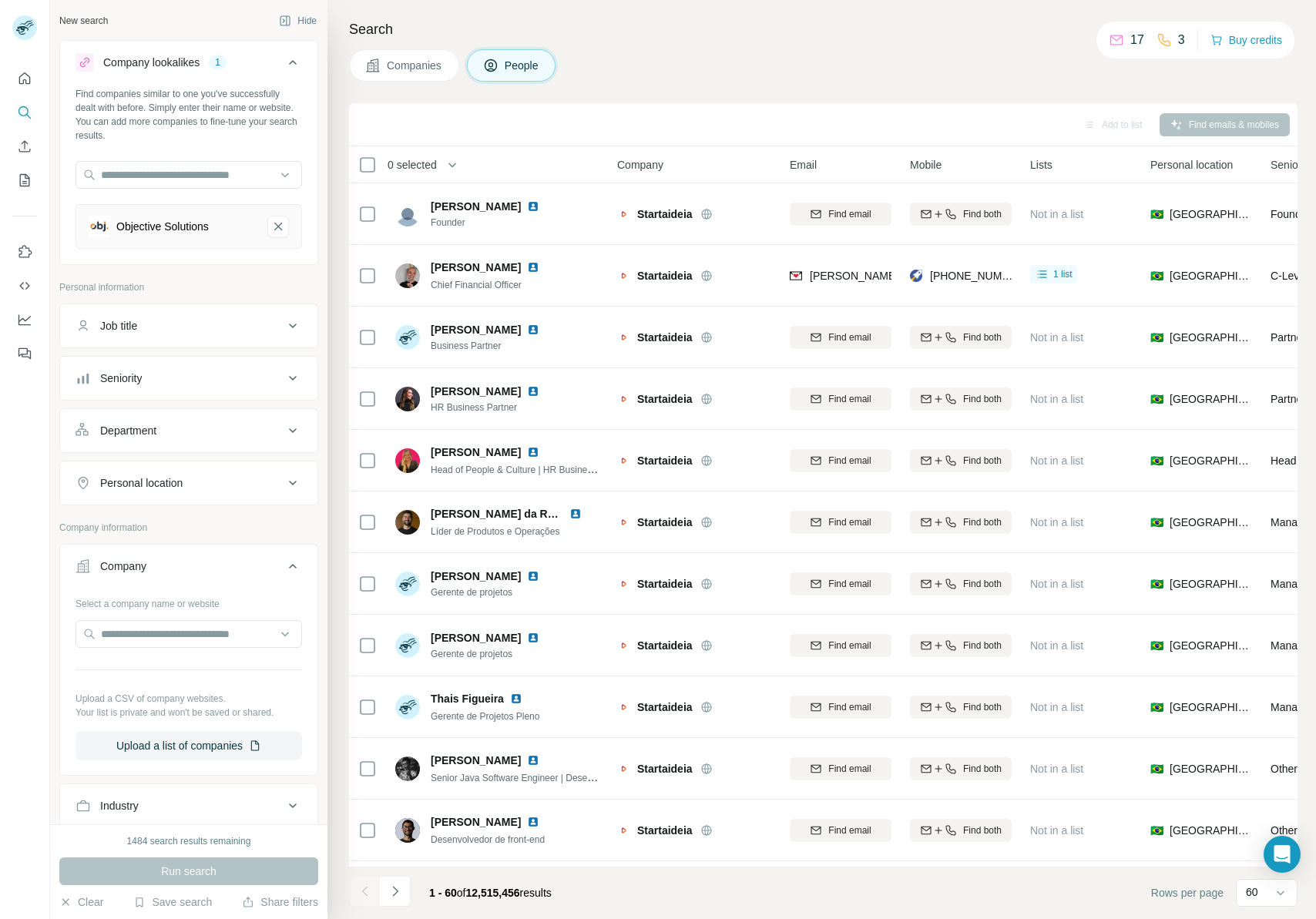
click at [175, 870] on div "Run search" at bounding box center [189, 871] width 259 height 28
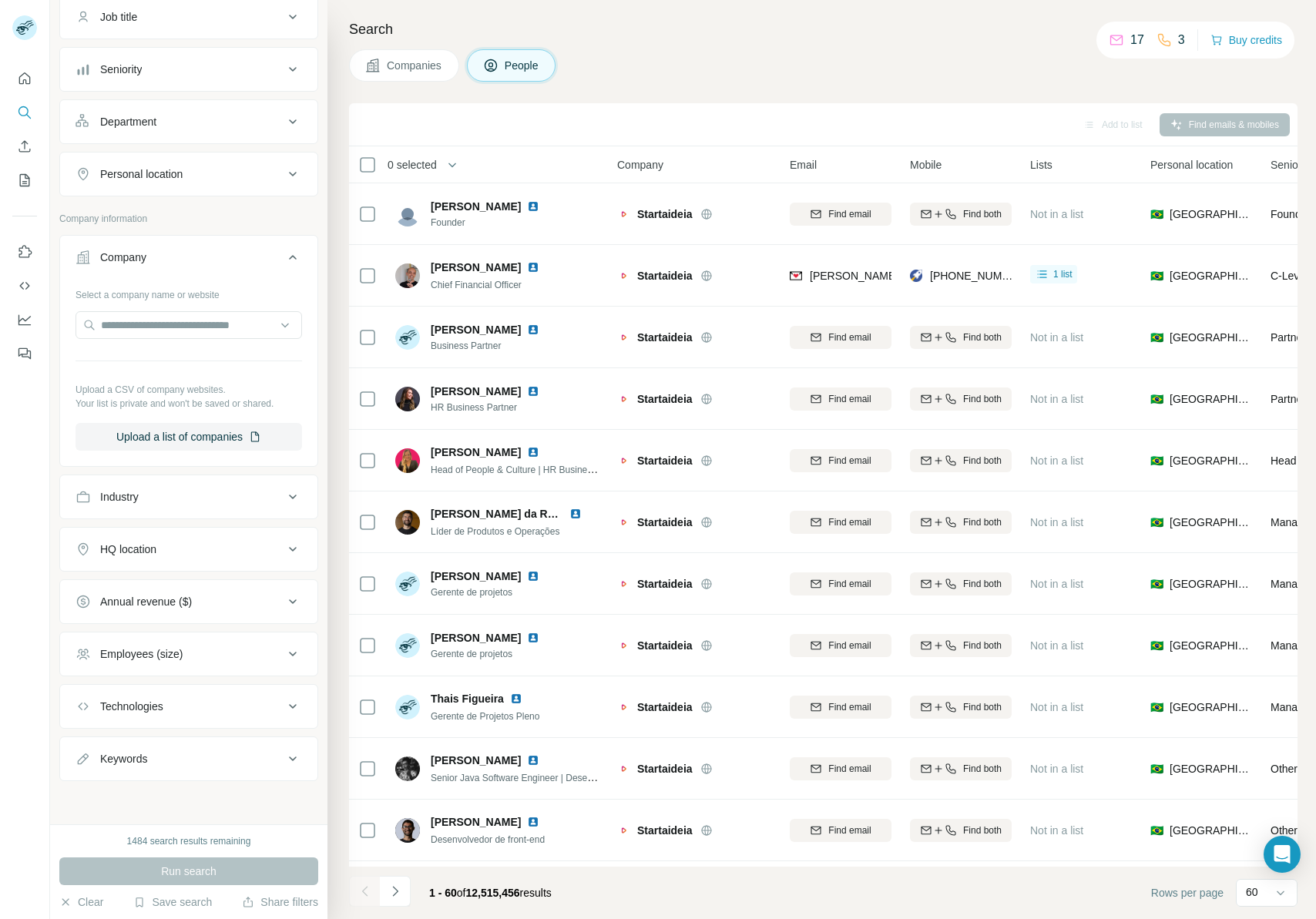
click at [204, 862] on div "Run search" at bounding box center [189, 871] width 259 height 28
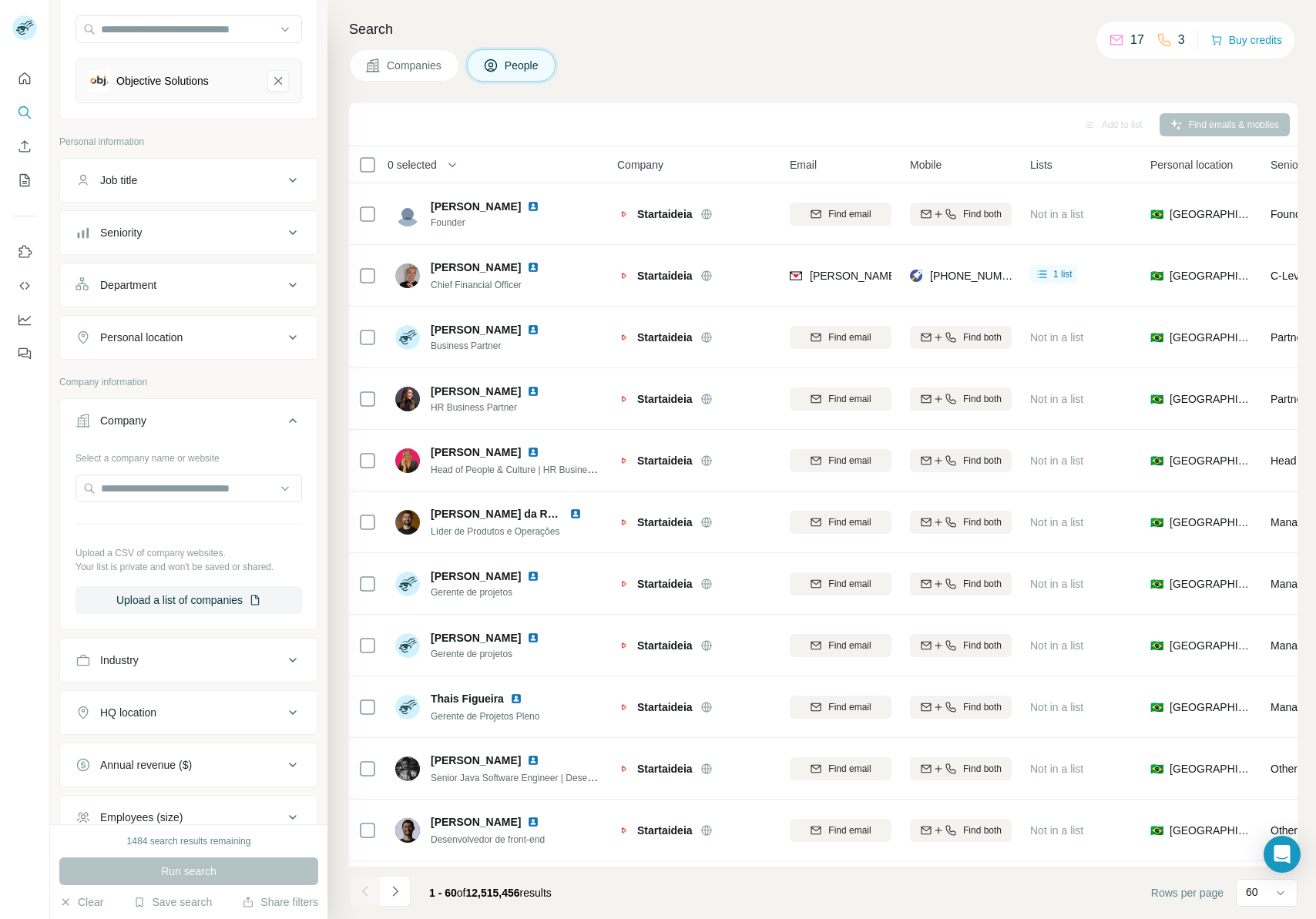
scroll to position [0, 0]
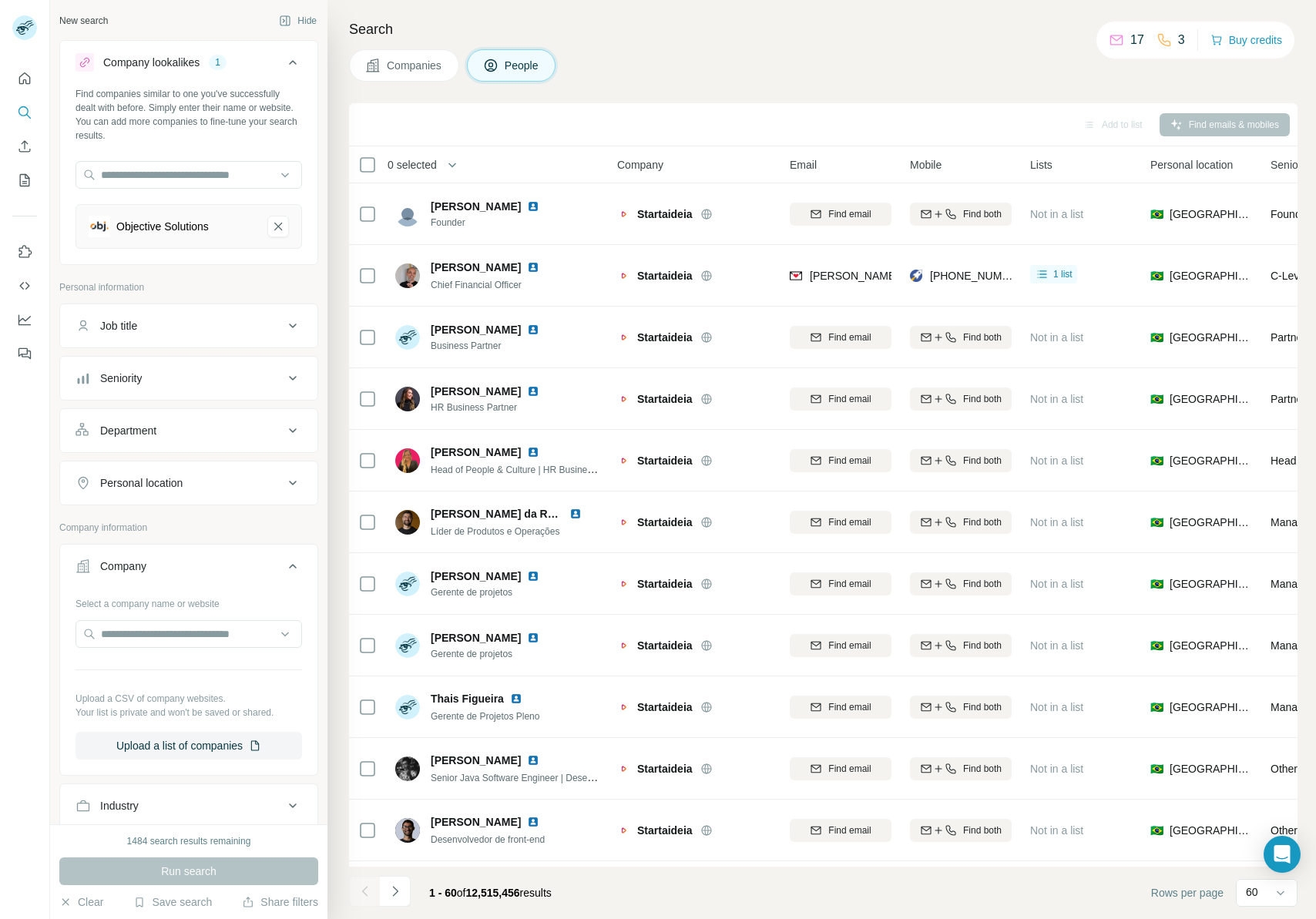
click at [183, 378] on div "Seniority" at bounding box center [180, 379] width 208 height 15
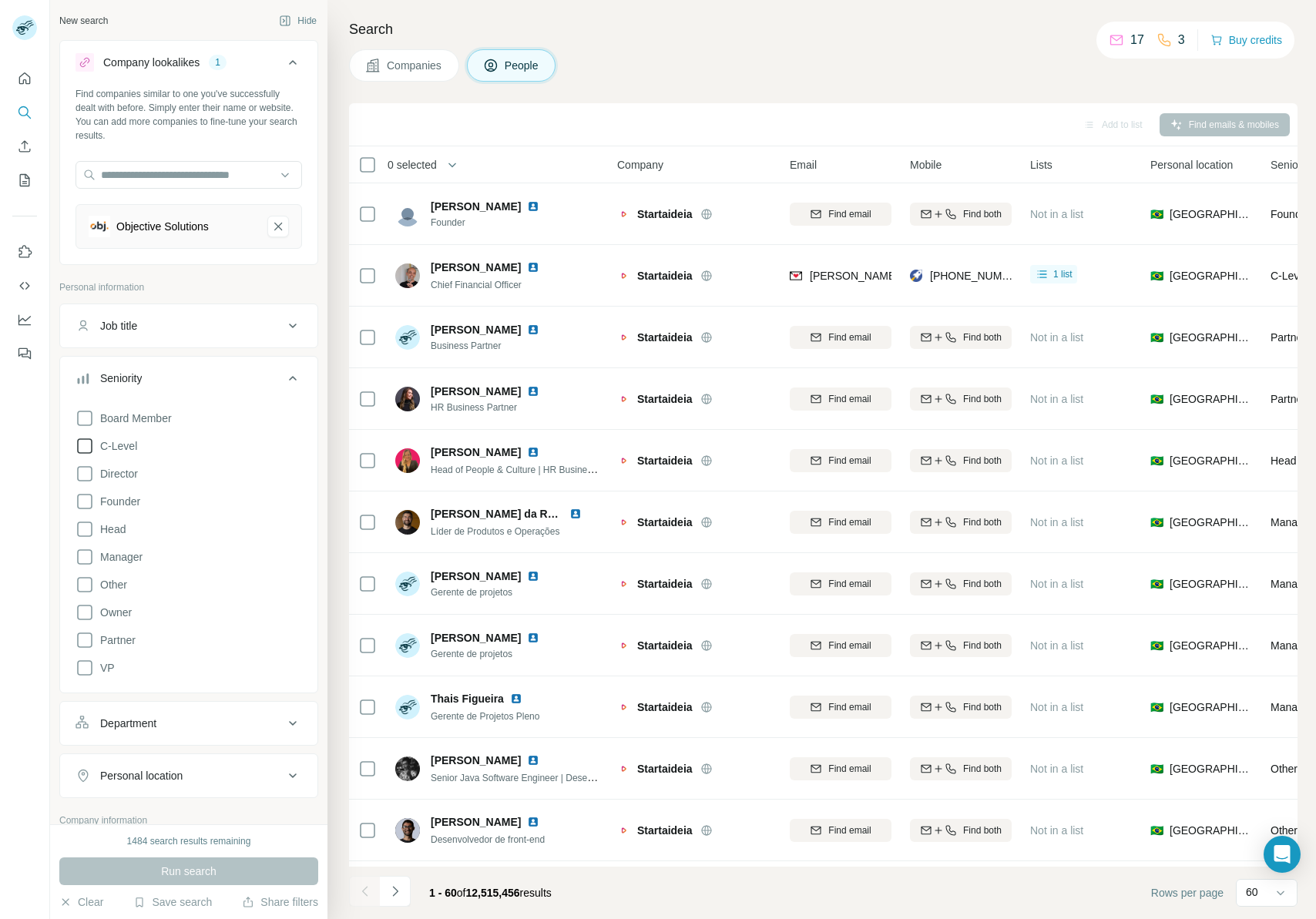
click at [122, 451] on span "C-Level" at bounding box center [116, 446] width 43 height 15
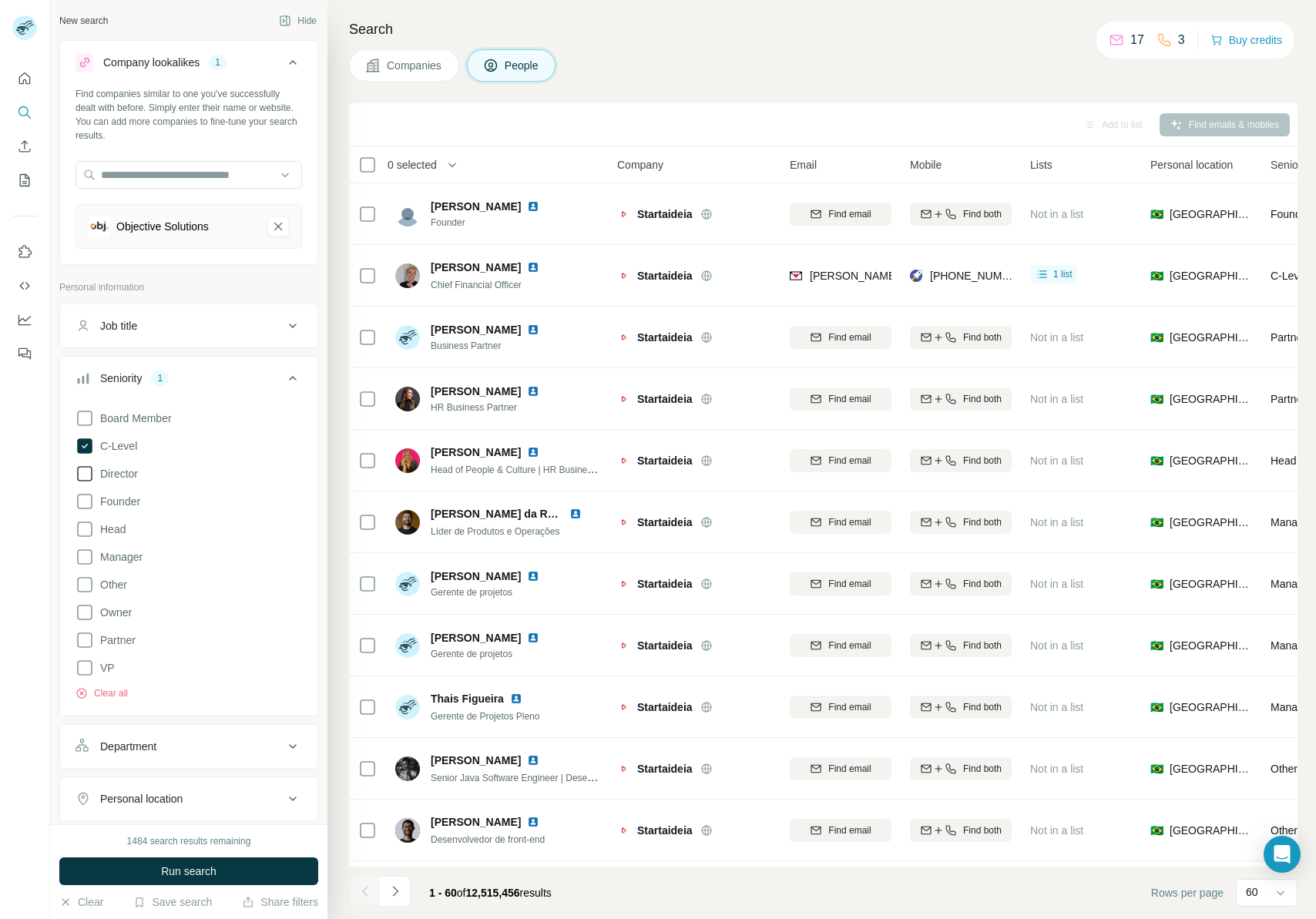
click at [120, 472] on span "Director" at bounding box center [116, 474] width 44 height 15
click at [121, 498] on span "Founder" at bounding box center [117, 502] width 46 height 15
click at [120, 524] on span "Head" at bounding box center [109, 530] width 32 height 15
click at [142, 417] on span "Board Member" at bounding box center [133, 419] width 78 height 15
click at [272, 870] on button "Run search" at bounding box center [189, 871] width 259 height 28
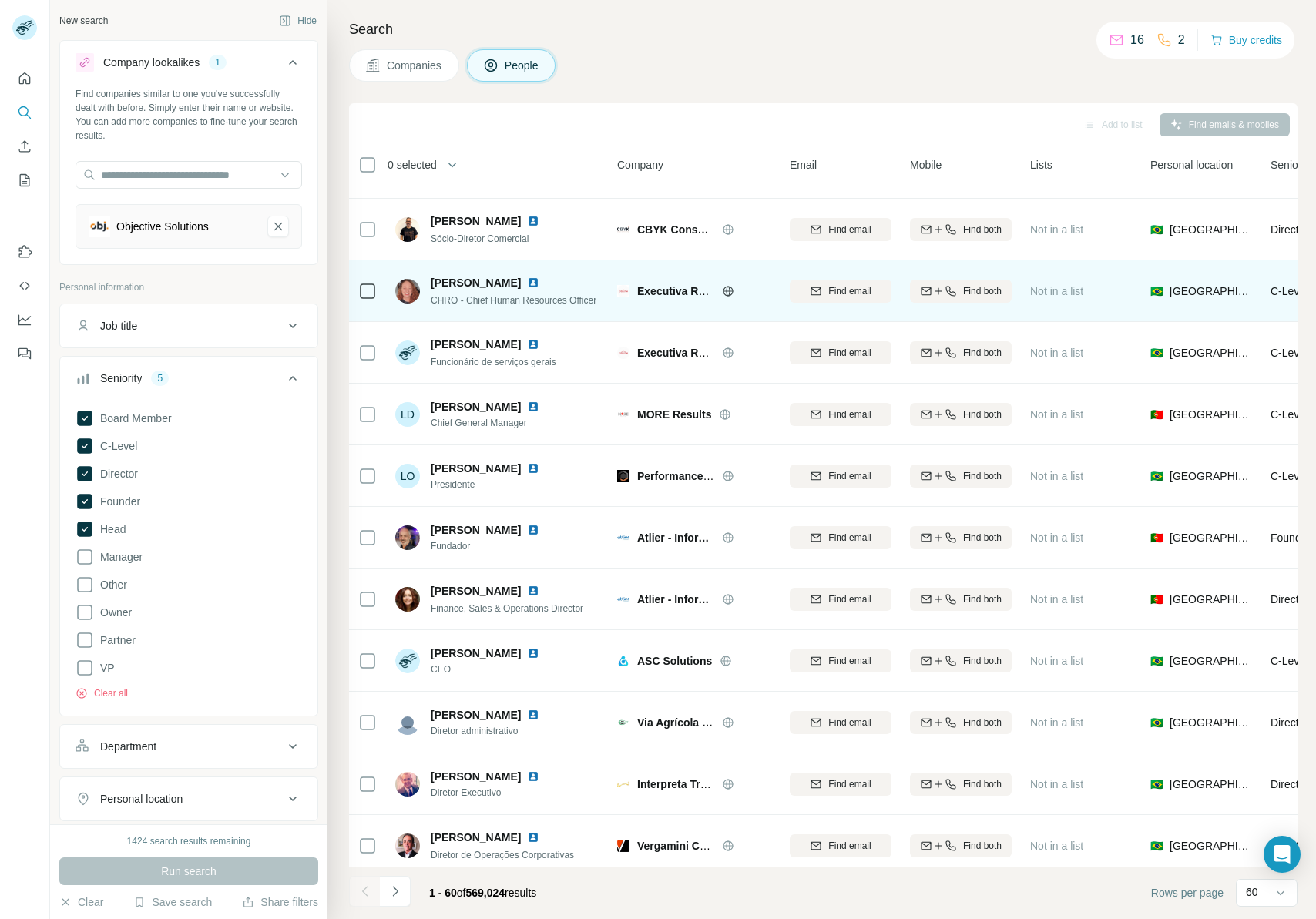
scroll to position [2338, 0]
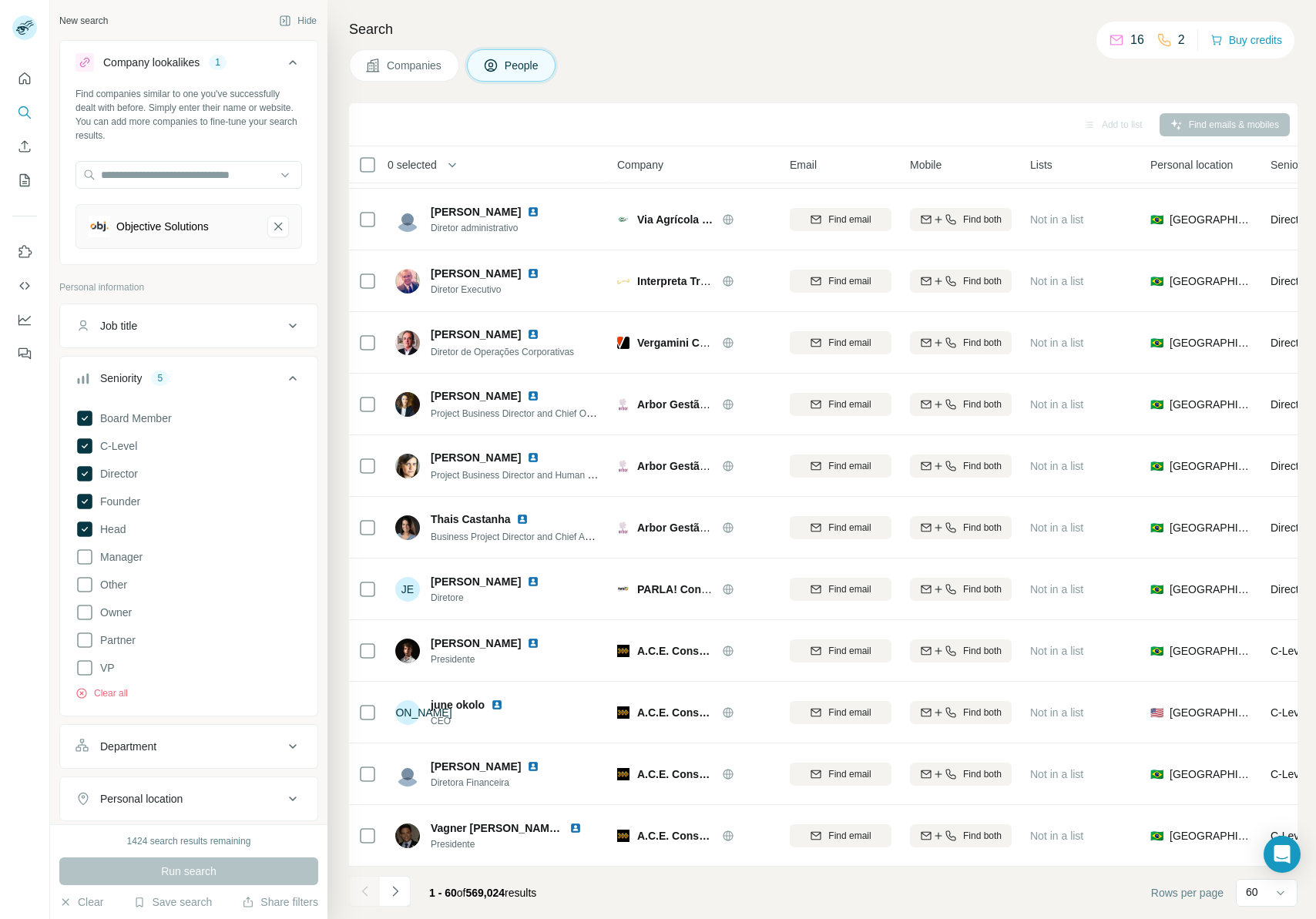
click at [438, 70] on span "Companies" at bounding box center [415, 66] width 56 height 15
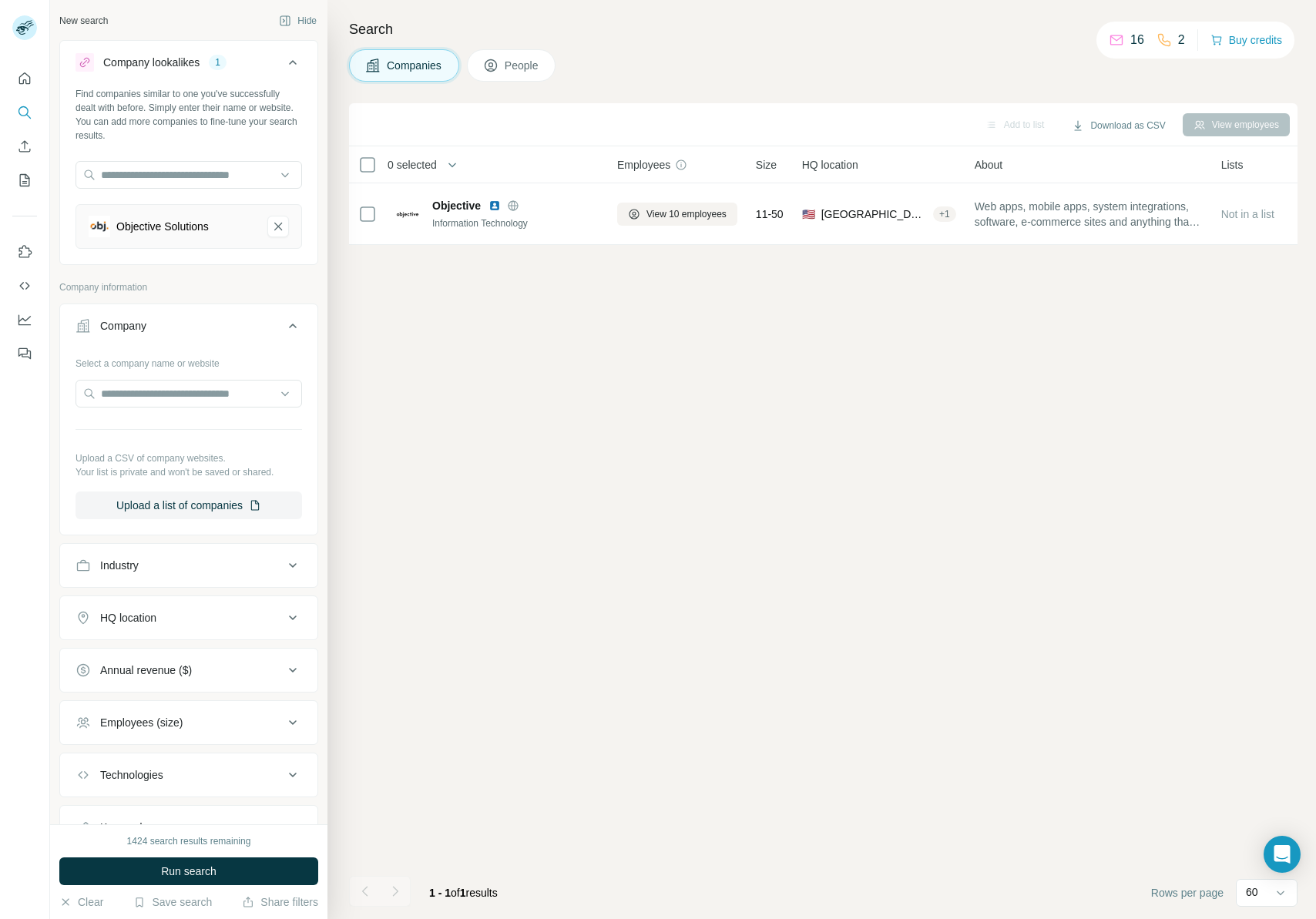
click at [532, 66] on span "People" at bounding box center [523, 66] width 35 height 15
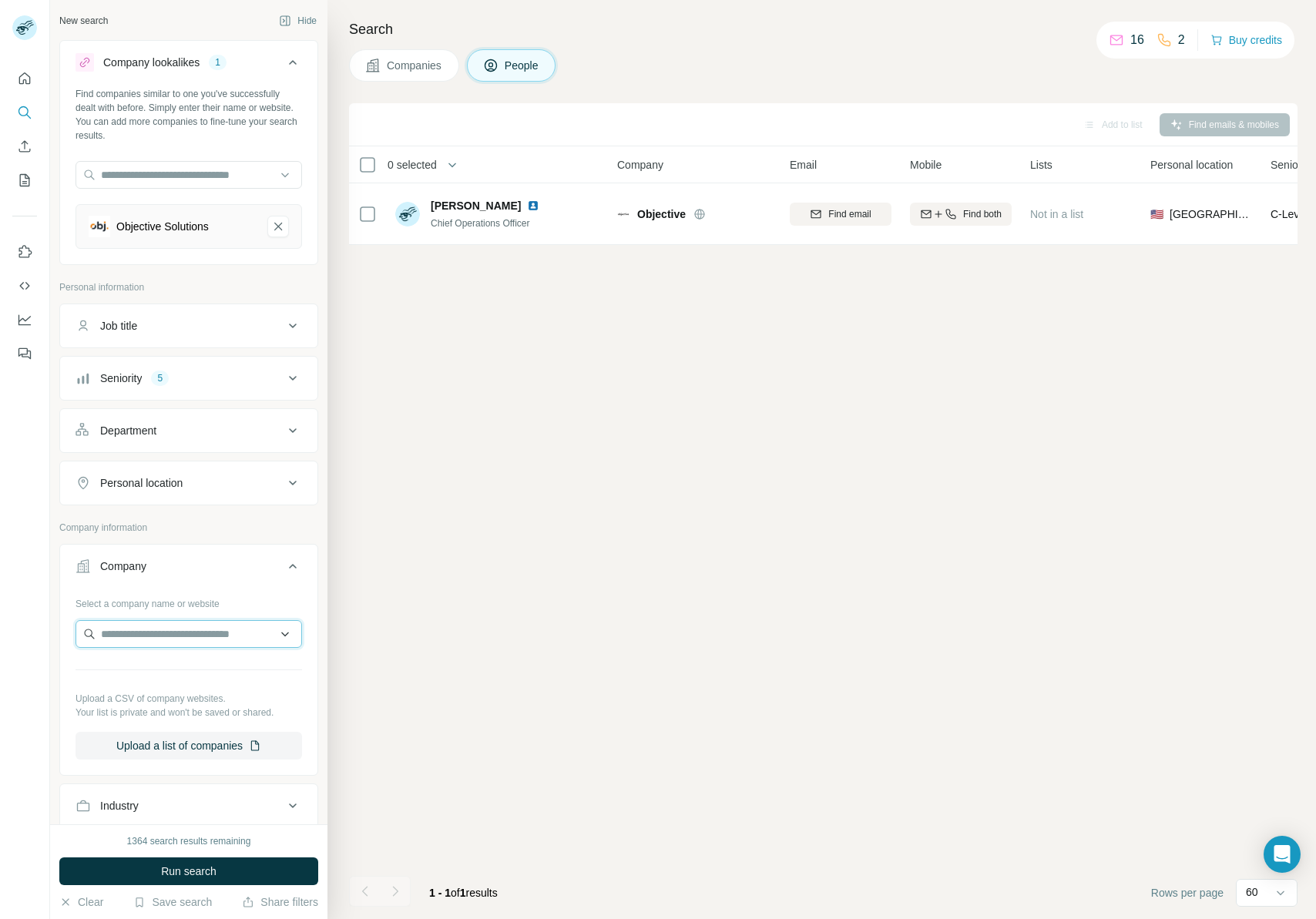
click at [199, 631] on input "text" at bounding box center [189, 635] width 227 height 28
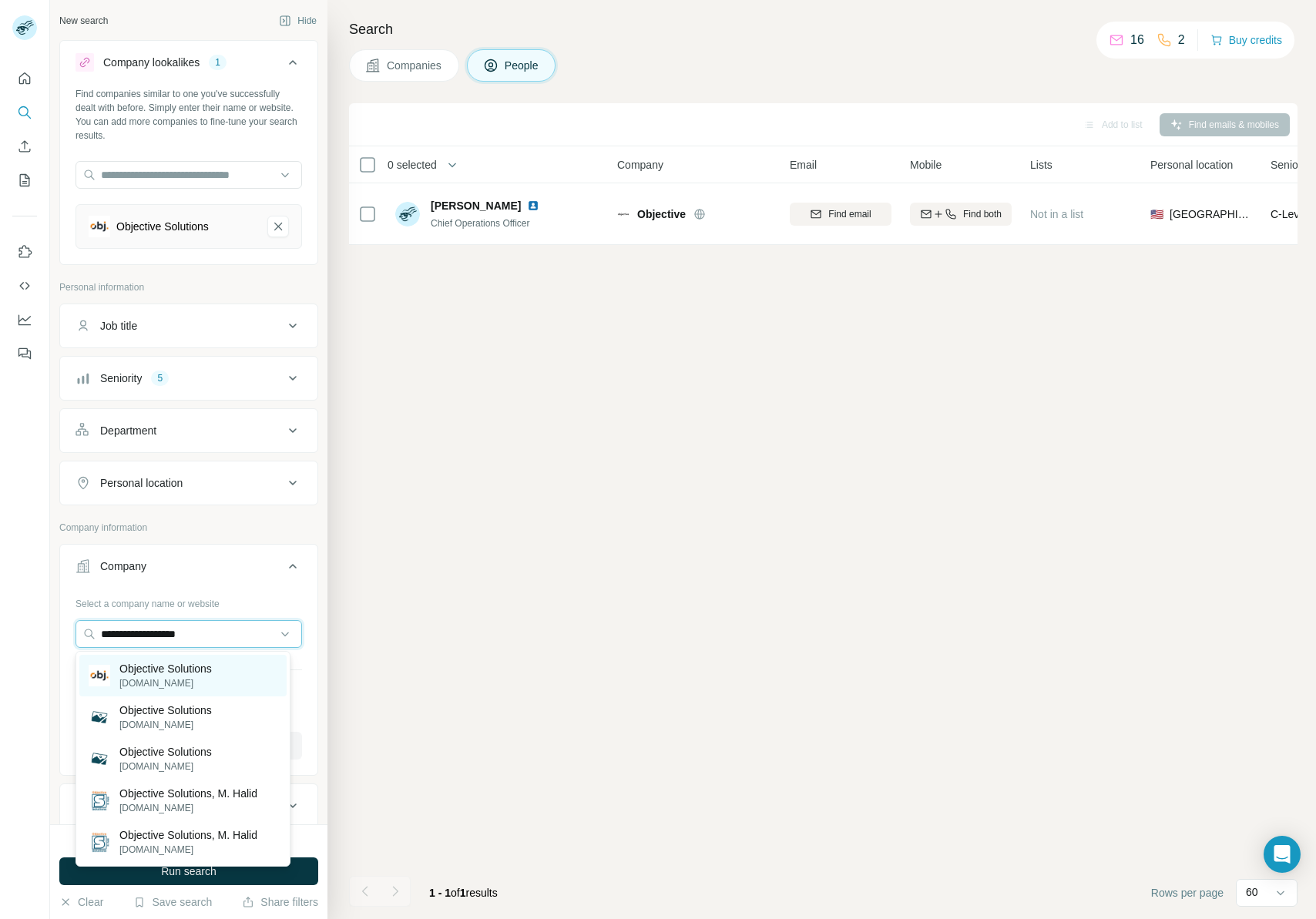
type input "**********"
click at [197, 678] on p "[DOMAIN_NAME]" at bounding box center [166, 684] width 93 height 14
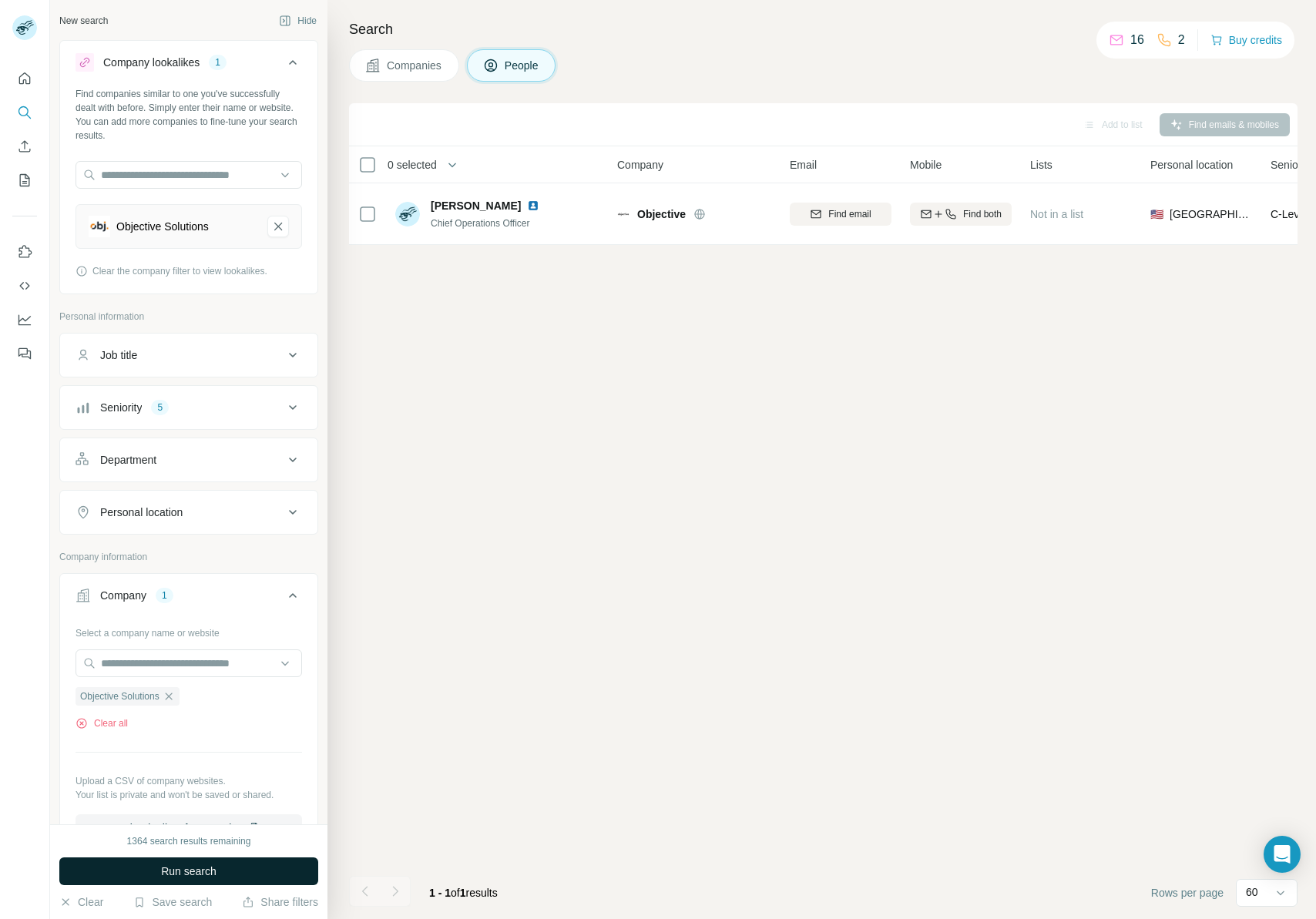
click at [215, 863] on span "Run search" at bounding box center [189, 871] width 56 height 15
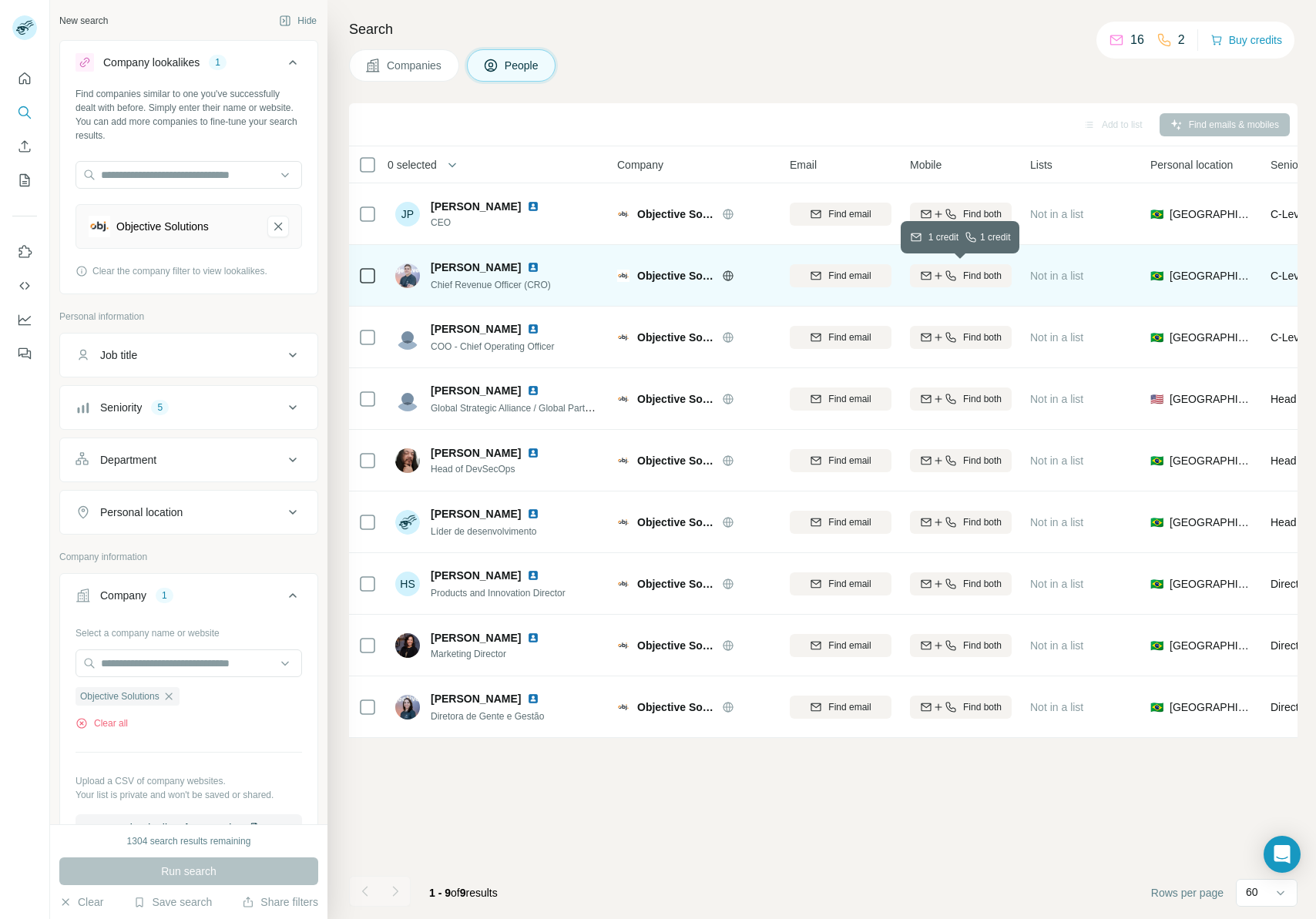
click at [946, 269] on div "Find both" at bounding box center [961, 276] width 102 height 14
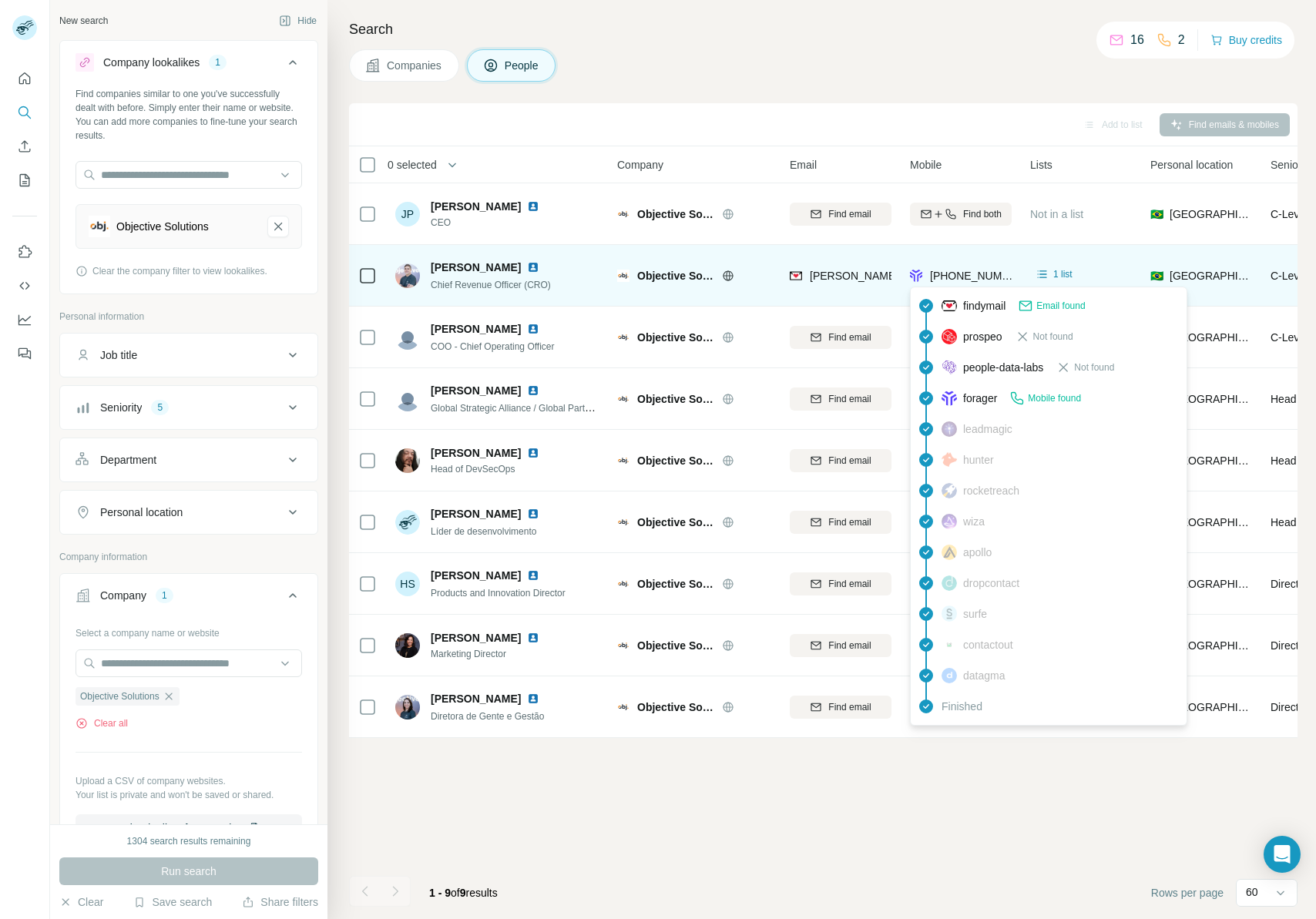
click at [975, 271] on span "[PHONE_NUMBER]" at bounding box center [978, 276] width 97 height 12
click at [527, 264] on img at bounding box center [533, 268] width 12 height 12
click at [984, 275] on span "[PHONE_NUMBER]" at bounding box center [978, 276] width 97 height 12
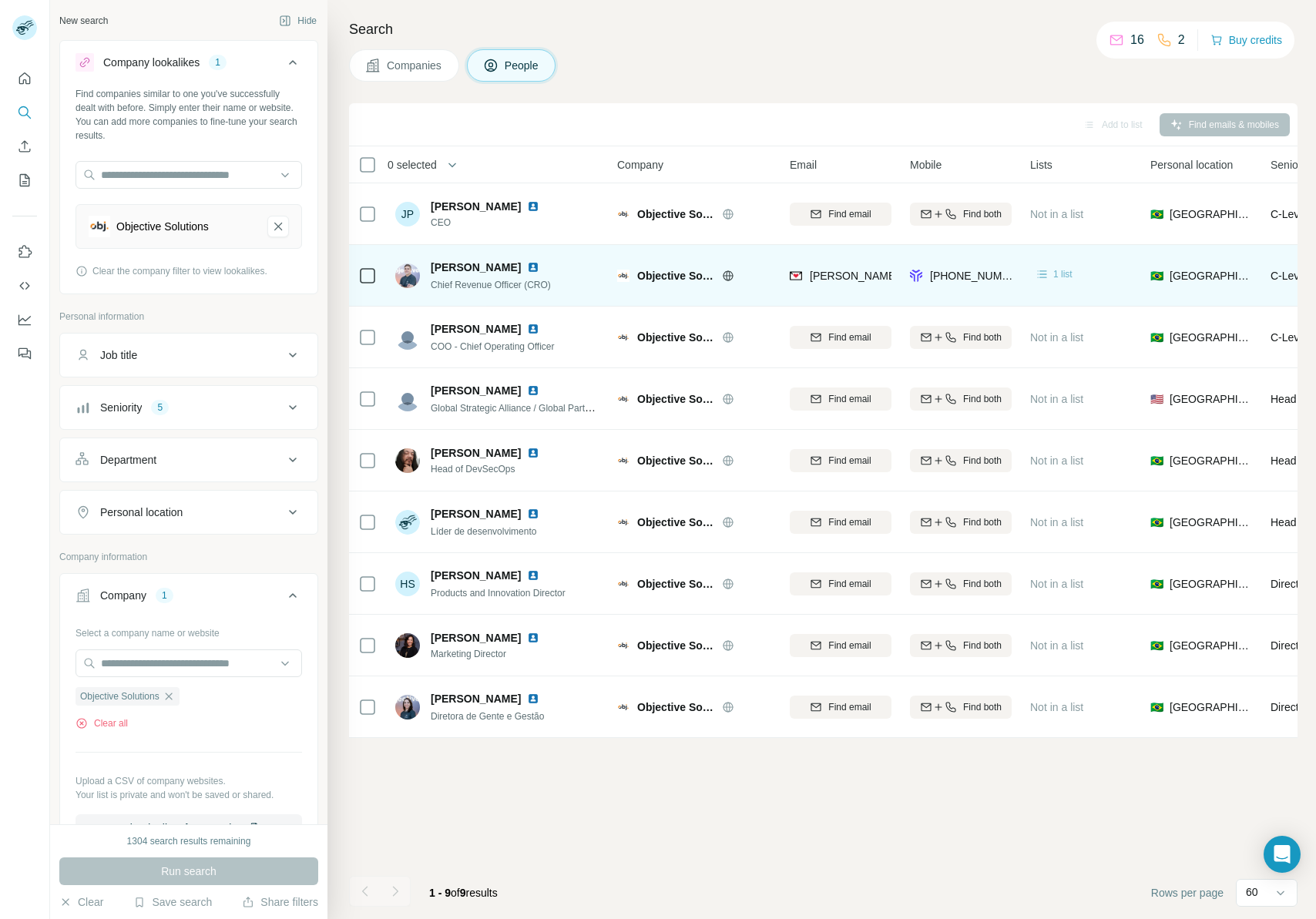
click at [1053, 271] on span "1 list" at bounding box center [1062, 274] width 19 height 14
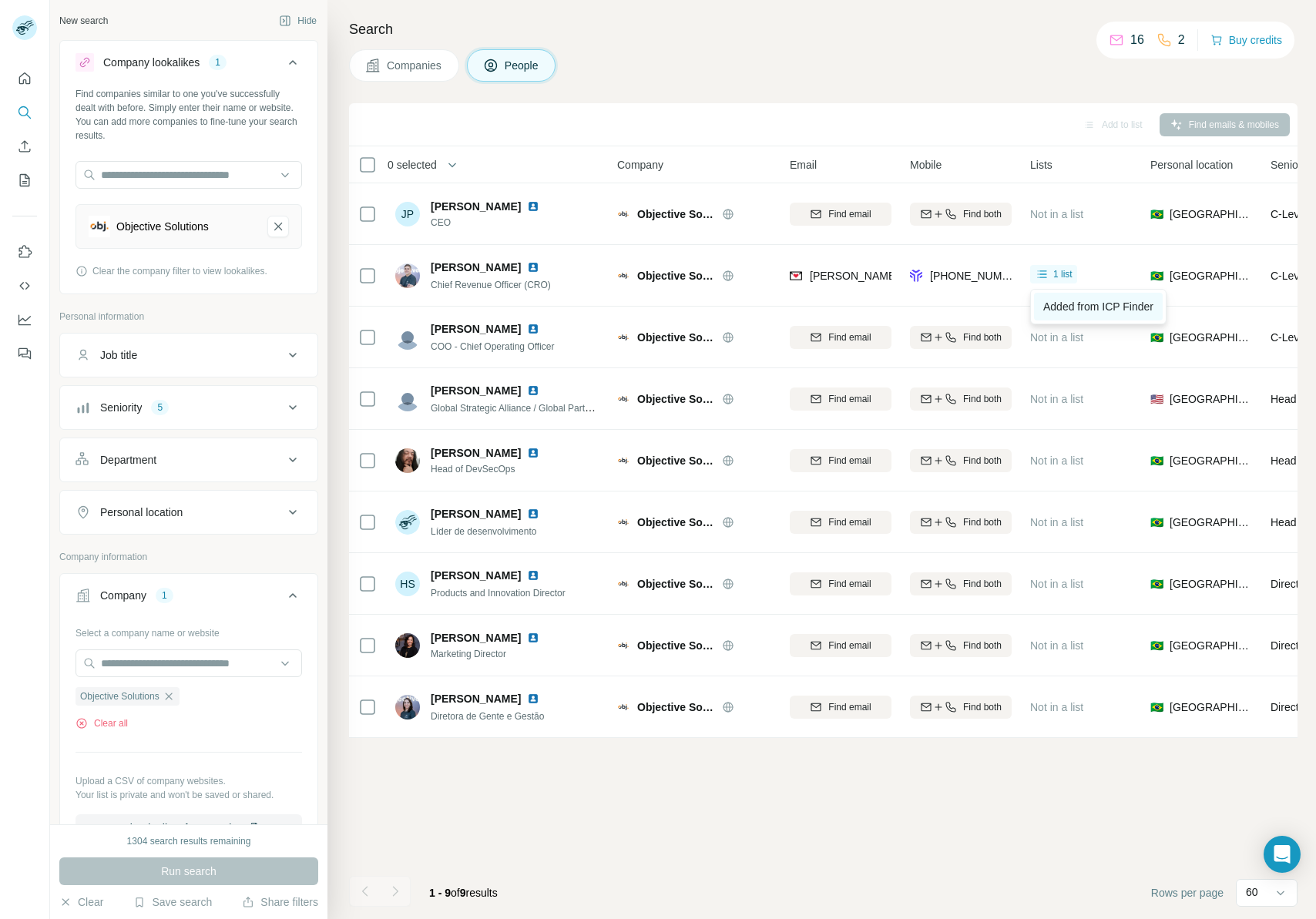
click at [1062, 301] on span "Added from ICP Finder" at bounding box center [1098, 307] width 110 height 12
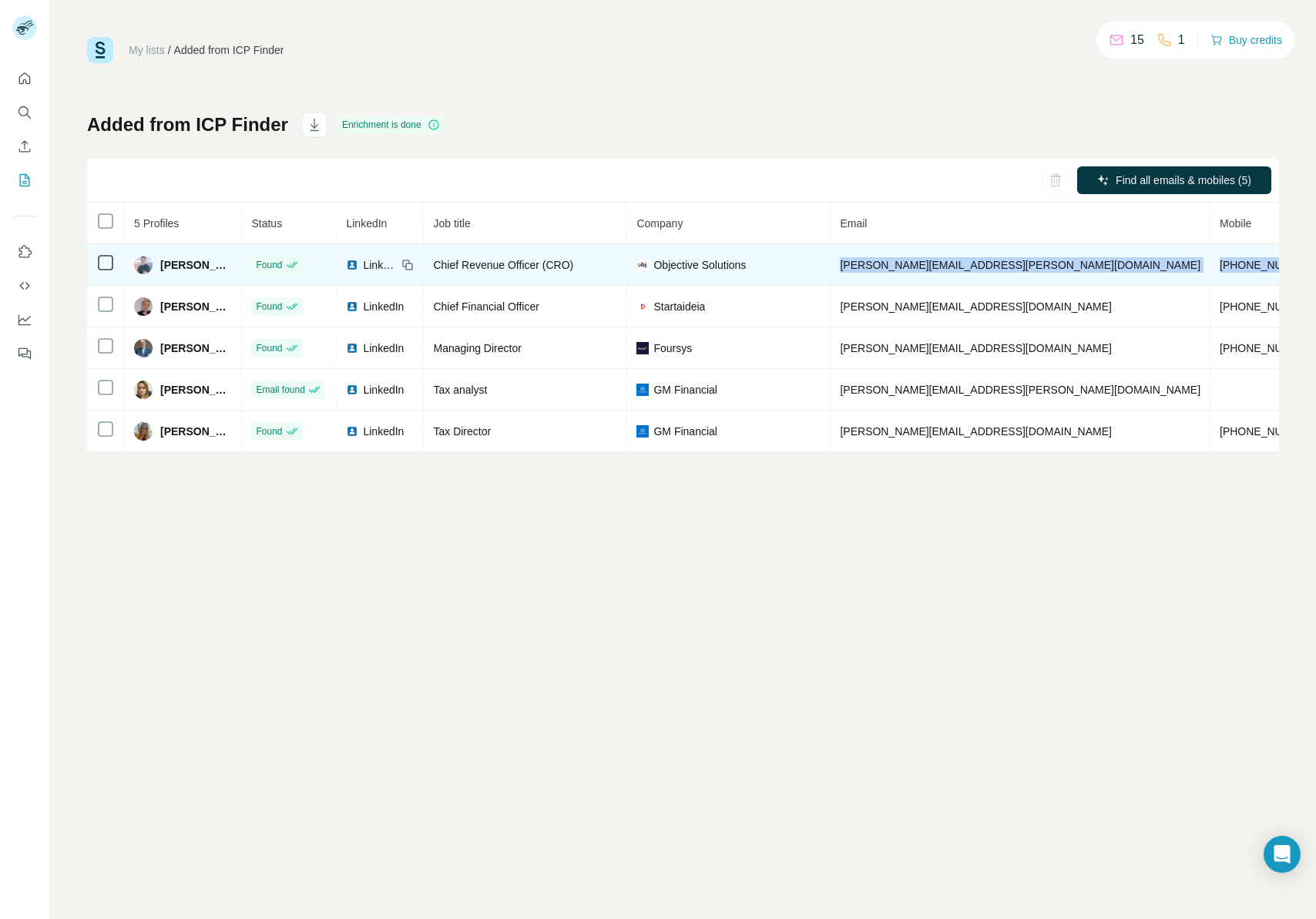
drag, startPoint x: 1175, startPoint y: 267, endPoint x: 927, endPoint y: 256, distance: 248.2
click at [927, 256] on tr "Jorge Sellmer Found LinkedIn Chief Revenue Officer (CRO) Objective Solutions jo…" at bounding box center [855, 265] width 1536 height 42
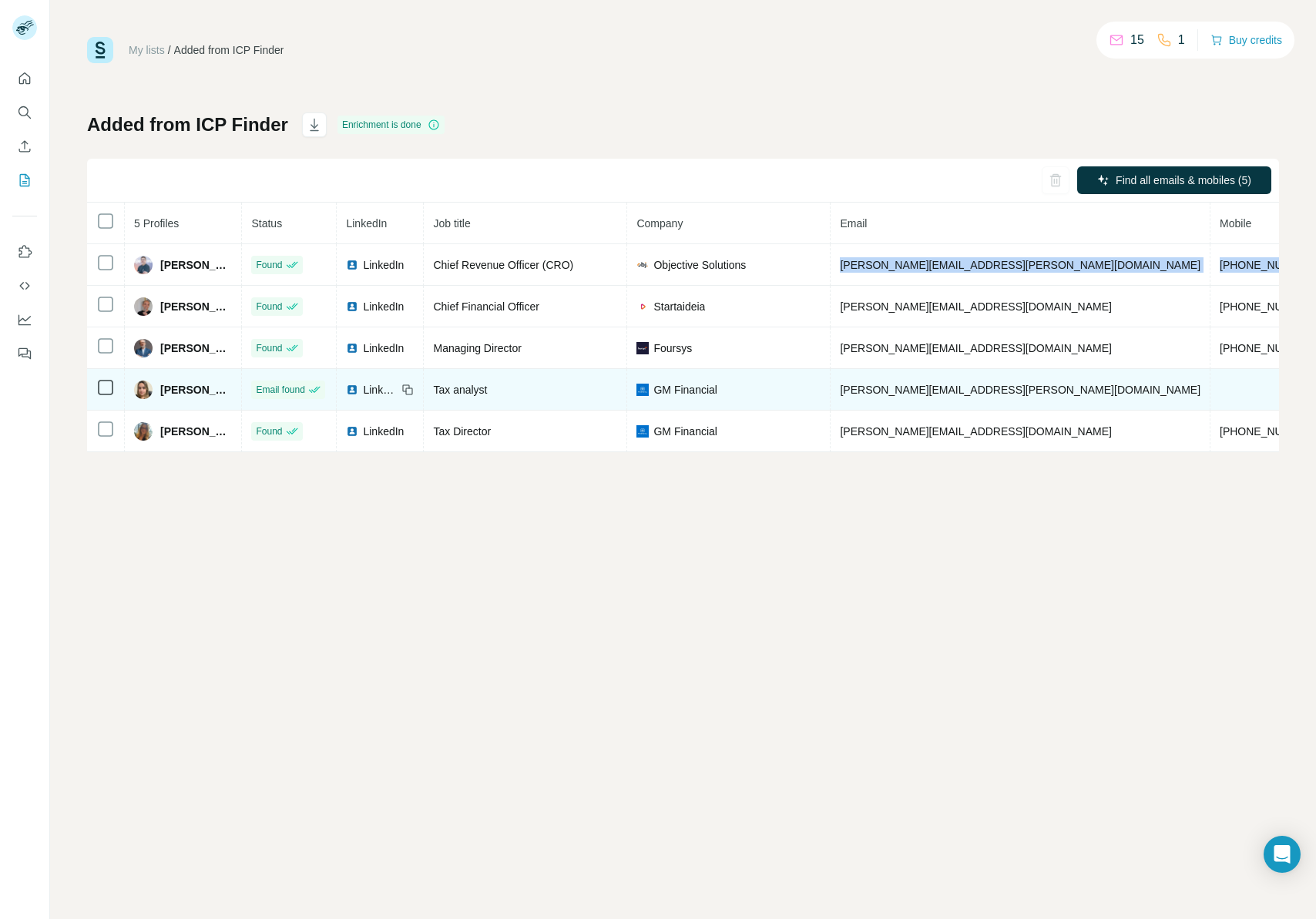
copy tr "jorge.sellmer@objective.com.br +5511960597743"
